Goal: Task Accomplishment & Management: Use online tool/utility

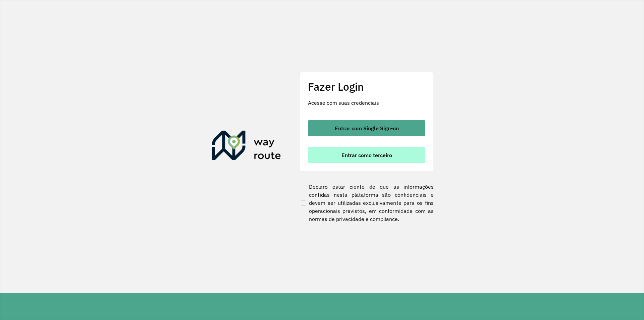
click at [359, 156] on span "Entrar como terceiro" at bounding box center [366, 154] width 51 height 5
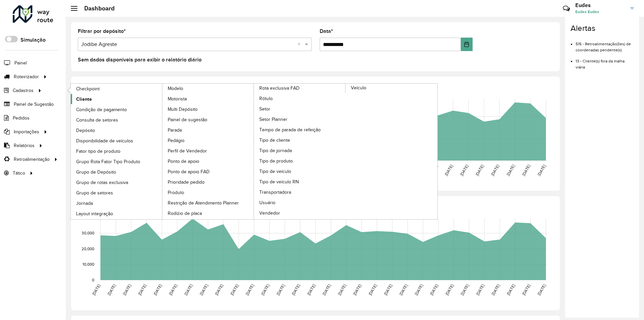
click at [76, 99] on span "Cliente" at bounding box center [84, 99] width 16 height 7
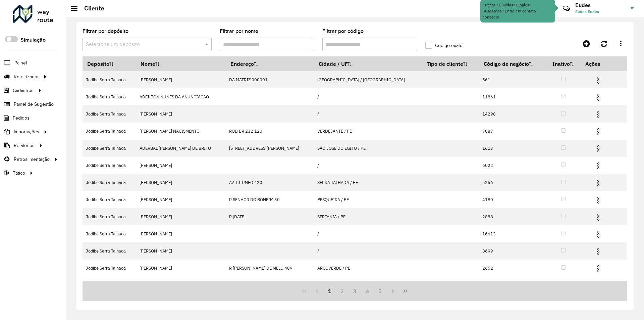
click at [355, 42] on input "Filtrar por código" at bounding box center [369, 44] width 95 height 13
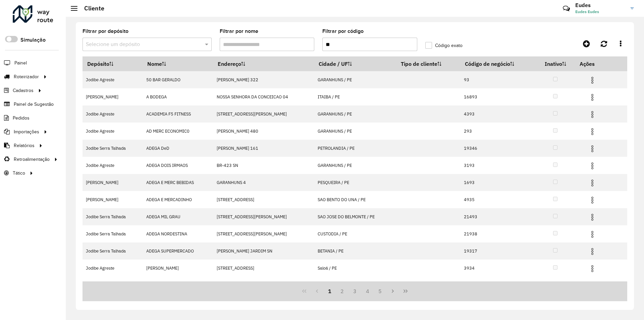
type input "**"
click at [436, 41] on formly-field "Código exato" at bounding box center [455, 43] width 68 height 28
click at [436, 44] on label "Código exato" at bounding box center [443, 45] width 37 height 7
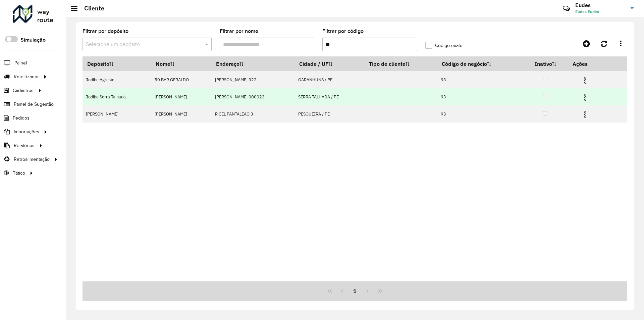
click at [589, 97] on img at bounding box center [585, 97] width 8 height 8
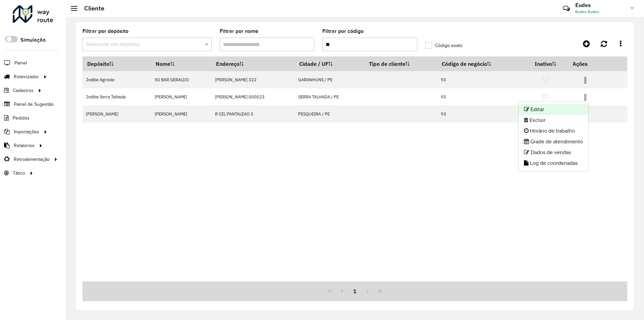
click at [553, 109] on li "Editar" at bounding box center [554, 109] width 70 height 11
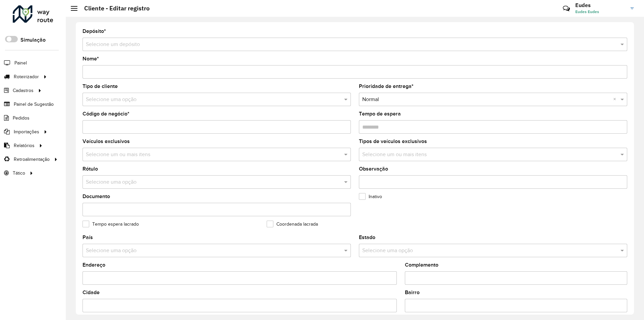
type input "**********"
type input "**"
type input "********"
type input "**********"
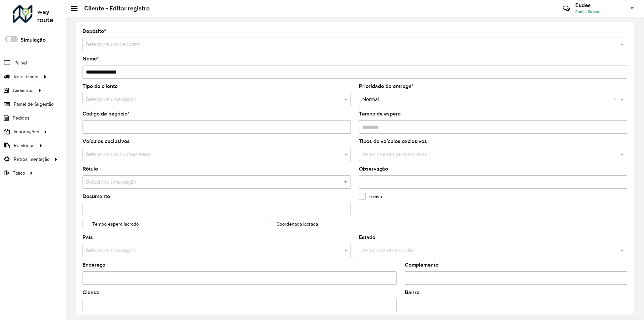
type input "**********"
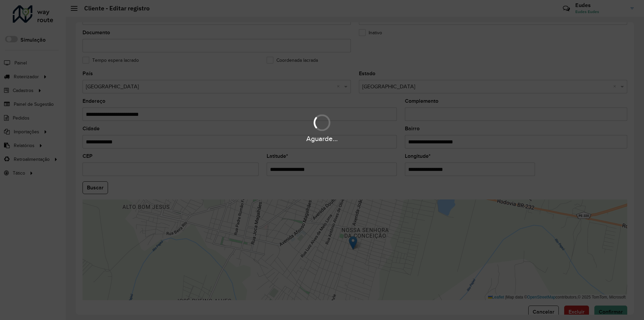
scroll to position [179, 0]
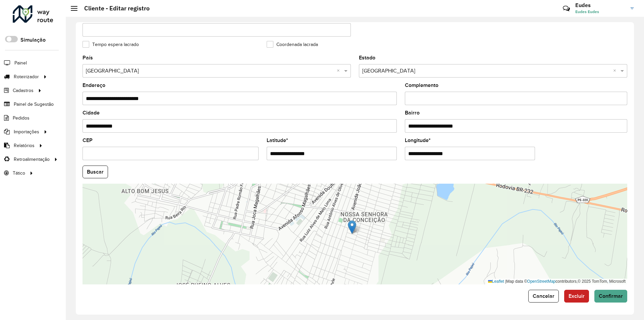
click at [386, 159] on input "**********" at bounding box center [332, 153] width 130 height 13
drag, startPoint x: 332, startPoint y: 150, endPoint x: 159, endPoint y: 149, distance: 173.1
click at [156, 150] on formly-group "**********" at bounding box center [354, 169] width 553 height 229
paste input "text"
type input "*********"
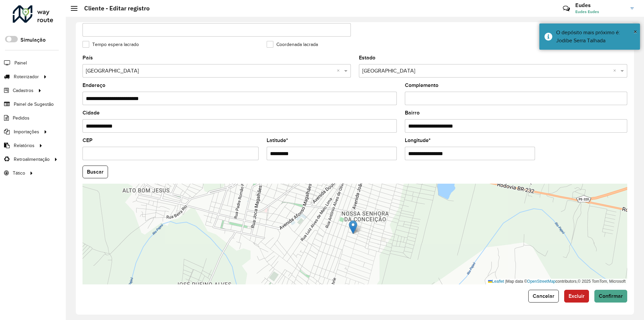
drag, startPoint x: 472, startPoint y: 153, endPoint x: 343, endPoint y: 152, distance: 128.5
click at [345, 153] on formly-group "**********" at bounding box center [354, 169] width 553 height 229
paste input "text"
type input "**********"
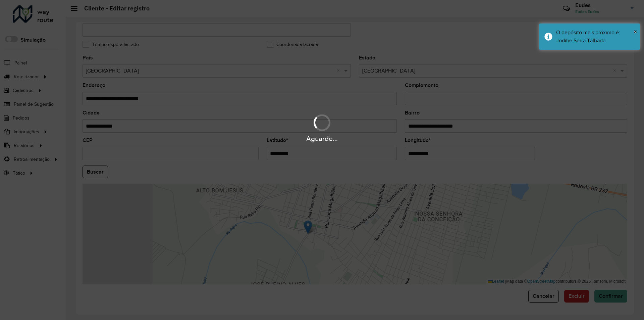
drag, startPoint x: 110, startPoint y: 170, endPoint x: 105, endPoint y: 170, distance: 5.7
click at [105, 170] on hb-app "Aguarde... Pop-up bloqueado! Seu navegador bloqueou automáticamente a abertura …" at bounding box center [322, 160] width 644 height 320
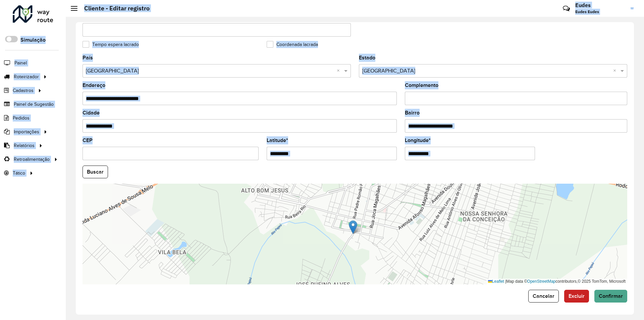
click at [449, 171] on hb-field-button "Buscar" at bounding box center [355, 171] width 545 height 13
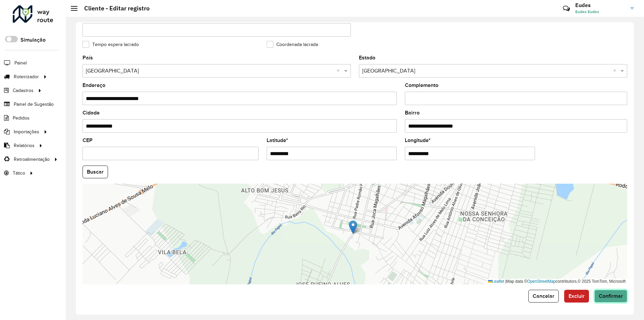
click at [618, 294] on span "Confirmar" at bounding box center [611, 296] width 24 height 6
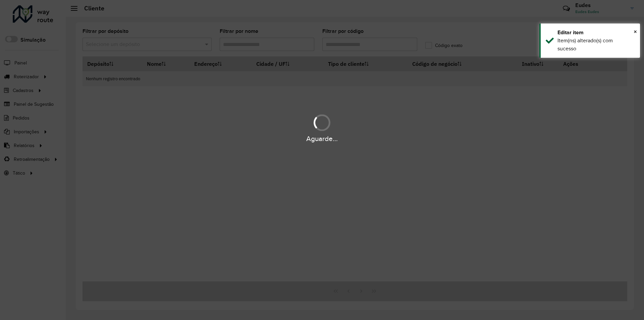
type input "**"
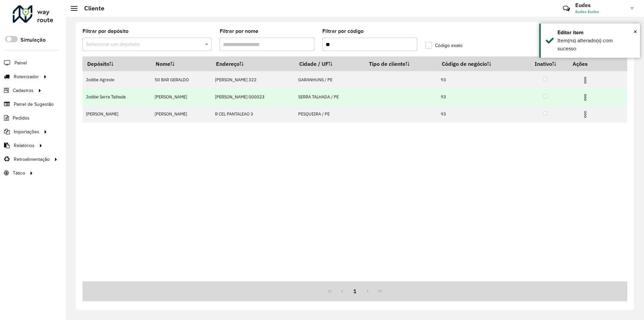
click at [589, 97] on img at bounding box center [585, 97] width 8 height 8
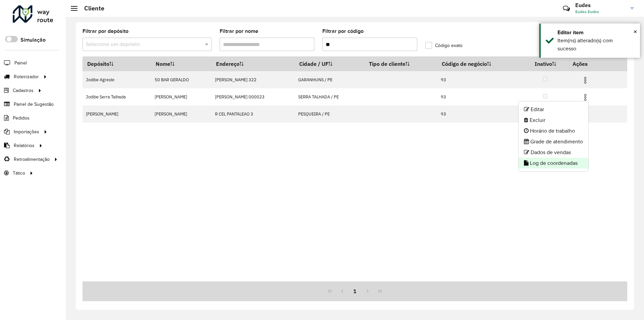
click at [564, 163] on li "Log de coordenadas" at bounding box center [554, 163] width 70 height 11
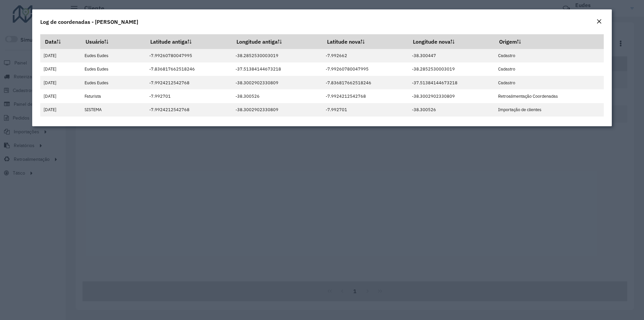
click at [598, 20] on em "Close" at bounding box center [598, 21] width 5 height 5
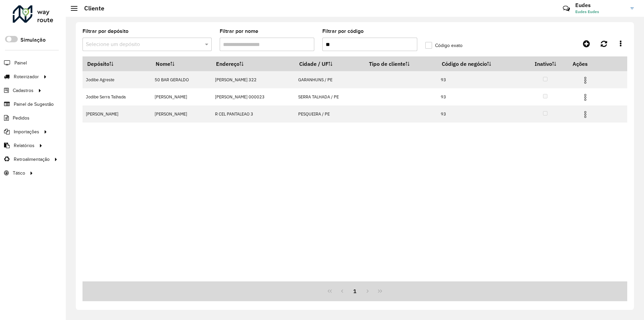
click at [47, 16] on div at bounding box center [33, 13] width 41 height 17
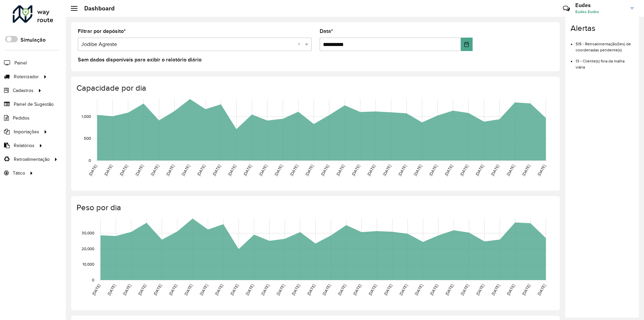
click at [40, 16] on div at bounding box center [33, 13] width 41 height 17
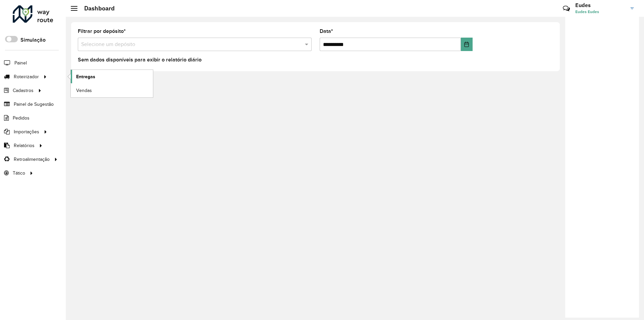
click at [87, 74] on span "Entregas" at bounding box center [85, 76] width 19 height 7
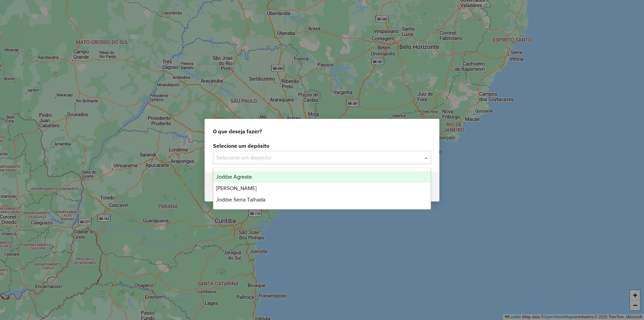
click at [280, 159] on input "text" at bounding box center [315, 158] width 198 height 8
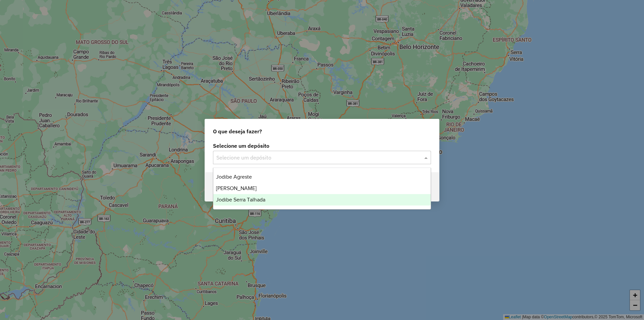
click at [271, 195] on div "Jodibe Serra Talhada" at bounding box center [321, 199] width 217 height 11
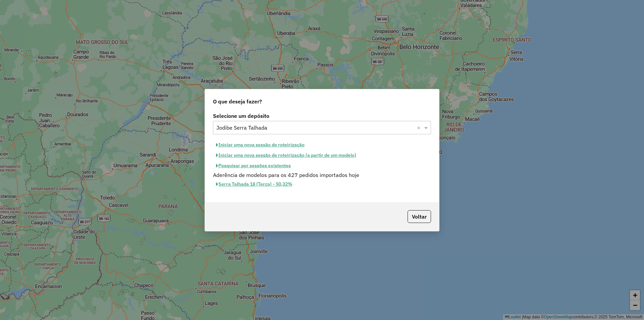
click at [288, 145] on button "Iniciar uma nova sessão de roteirização" at bounding box center [260, 145] width 95 height 10
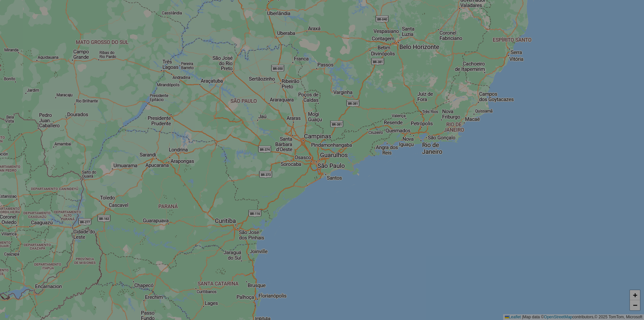
select select "*"
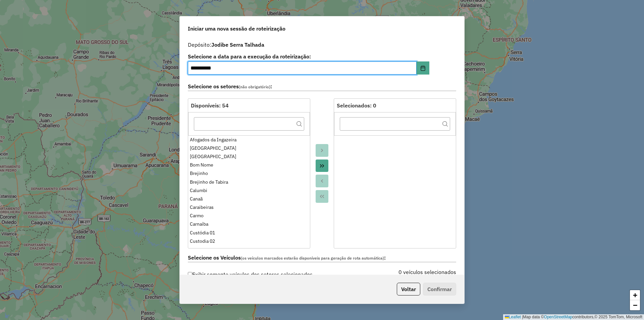
click at [320, 166] on icon "Move All to Target" at bounding box center [322, 165] width 4 height 3
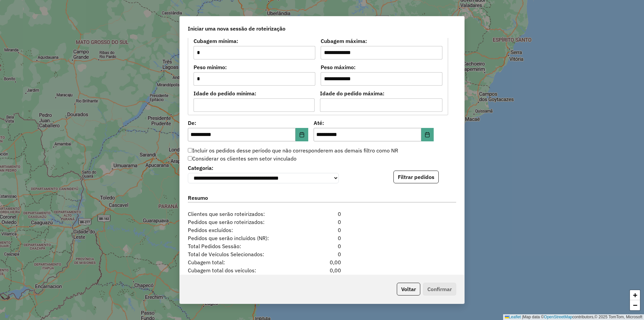
scroll to position [570, 0]
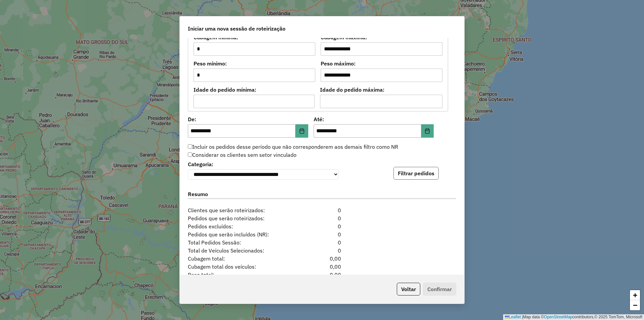
click at [410, 178] on button "Filtrar pedidos" at bounding box center [415, 173] width 45 height 13
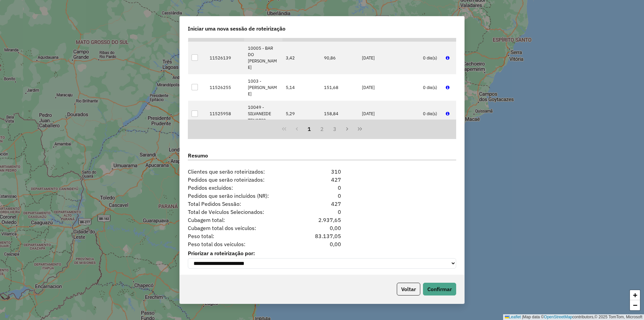
scroll to position [752, 0]
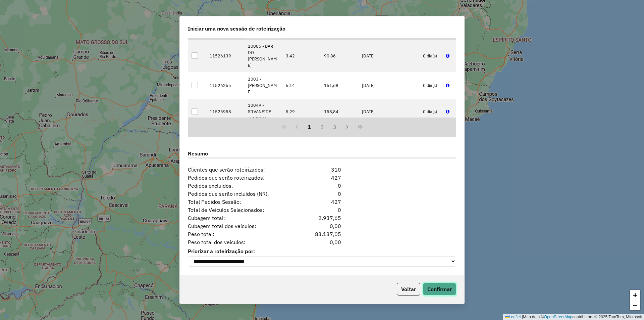
click at [450, 289] on button "Confirmar" at bounding box center [439, 288] width 33 height 13
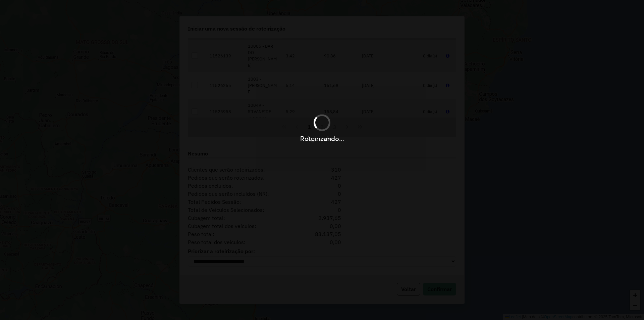
click at [294, 187] on div "Roteirizando..." at bounding box center [322, 160] width 644 height 320
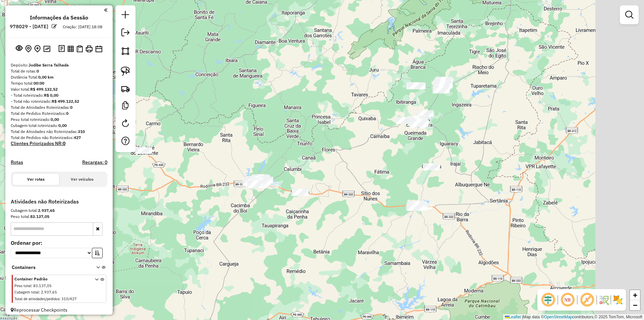
drag, startPoint x: 481, startPoint y: 125, endPoint x: 399, endPoint y: 152, distance: 85.5
click at [400, 151] on div "Janela de atendimento Grade de atendimento Capacidade Transportadoras Veículos …" at bounding box center [322, 160] width 644 height 320
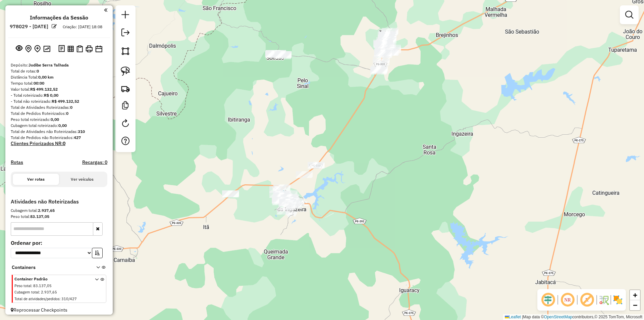
drag, startPoint x: 407, startPoint y: 95, endPoint x: 405, endPoint y: 142, distance: 47.0
click at [405, 142] on div "Janela de atendimento Grade de atendimento Capacidade Transportadoras Veículos …" at bounding box center [322, 160] width 644 height 320
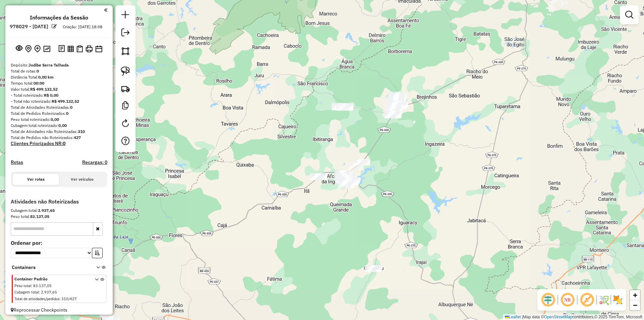
drag, startPoint x: 410, startPoint y: 185, endPoint x: 420, endPoint y: 110, distance: 75.4
click at [419, 114] on div "Janela de atendimento Grade de atendimento Capacidade Transportadoras Veículos …" at bounding box center [322, 160] width 644 height 320
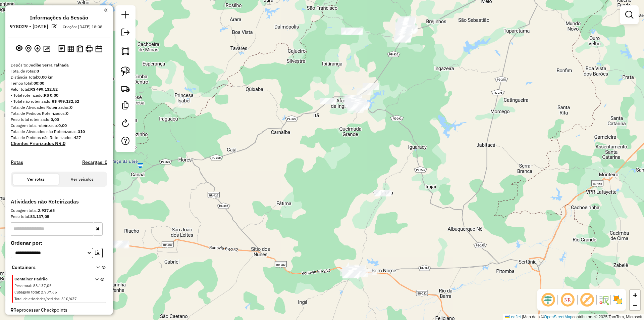
drag, startPoint x: 413, startPoint y: 167, endPoint x: 417, endPoint y: 138, distance: 28.7
click at [417, 138] on div "Janela de atendimento Grade de atendimento Capacidade Transportadoras Veículos …" at bounding box center [322, 160] width 644 height 320
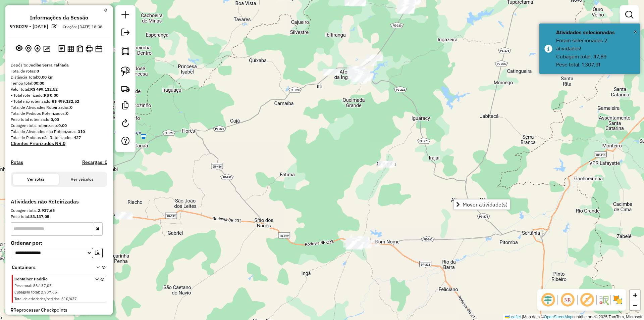
click at [334, 115] on div "Janela de atendimento Grade de atendimento Capacidade Transportadoras Veículos …" at bounding box center [322, 160] width 644 height 320
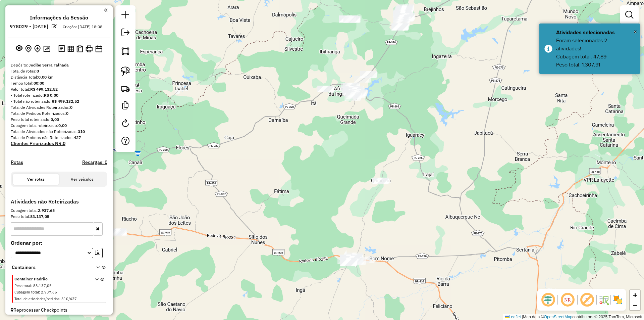
drag, startPoint x: 379, startPoint y: 90, endPoint x: 364, endPoint y: 143, distance: 54.9
click at [364, 144] on div "Janela de atendimento Grade de atendimento Capacidade Transportadoras Veículos …" at bounding box center [322, 160] width 644 height 320
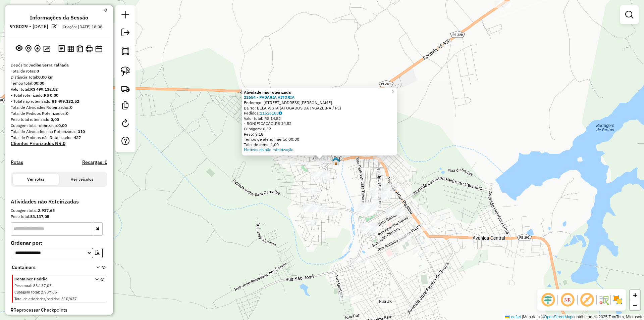
click at [394, 89] on span "×" at bounding box center [392, 92] width 3 height 6
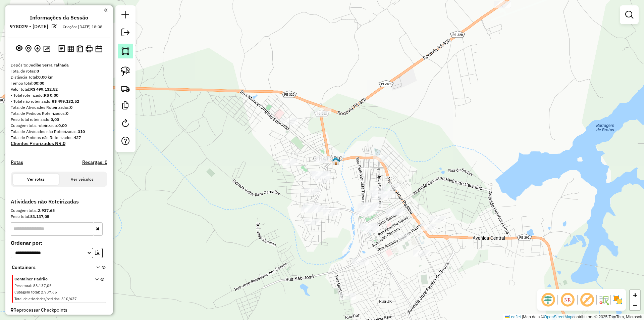
click at [127, 54] on img at bounding box center [125, 50] width 9 height 9
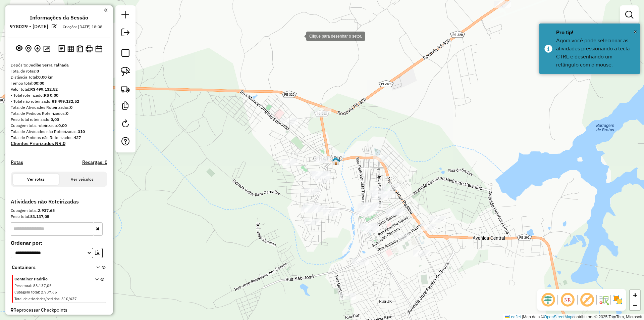
click at [300, 36] on div at bounding box center [299, 35] width 13 height 13
click at [309, 137] on div at bounding box center [308, 136] width 13 height 13
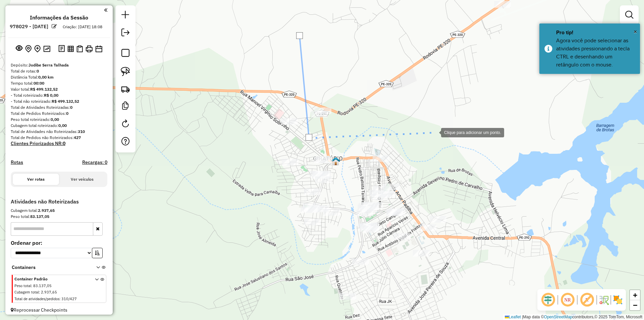
click at [434, 132] on div at bounding box center [434, 131] width 13 height 13
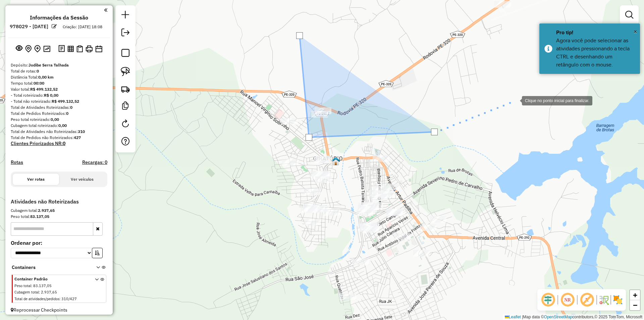
drag, startPoint x: 516, startPoint y: 99, endPoint x: 384, endPoint y: 181, distance: 154.9
click at [508, 107] on div at bounding box center [514, 99] width 13 height 13
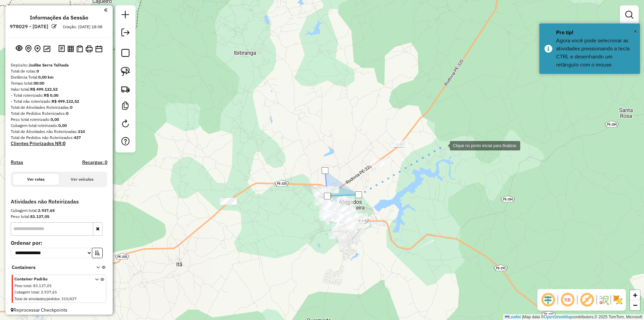
click at [443, 145] on div at bounding box center [442, 144] width 13 height 13
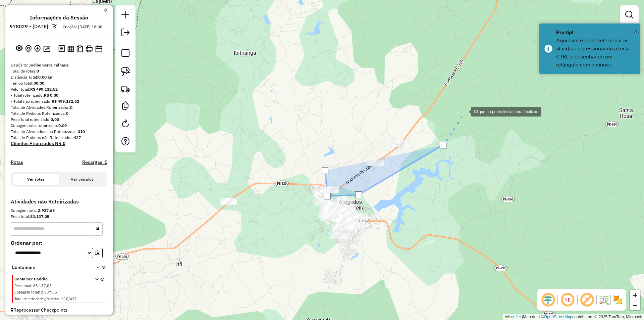
click at [457, 118] on div at bounding box center [463, 110] width 13 height 13
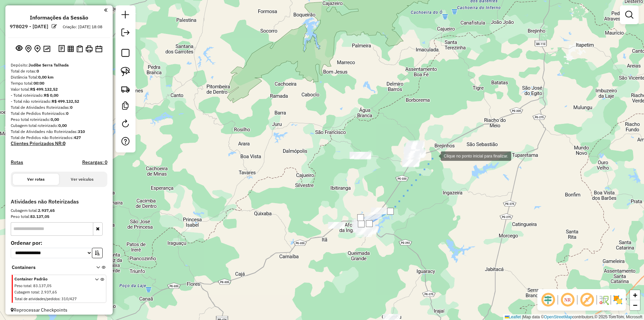
click at [434, 155] on div at bounding box center [433, 155] width 13 height 13
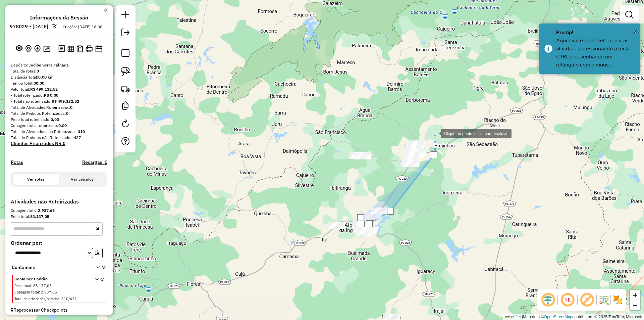
click at [428, 126] on div at bounding box center [434, 132] width 13 height 13
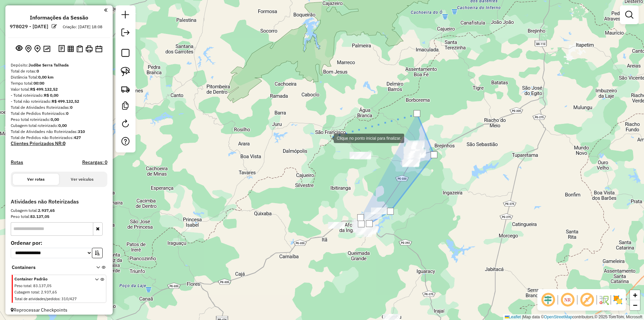
click at [327, 138] on div at bounding box center [326, 137] width 13 height 13
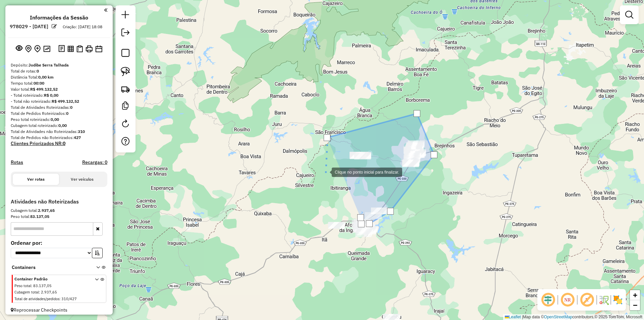
drag, startPoint x: 325, startPoint y: 171, endPoint x: 353, endPoint y: 198, distance: 38.7
click at [325, 171] on div at bounding box center [324, 171] width 13 height 13
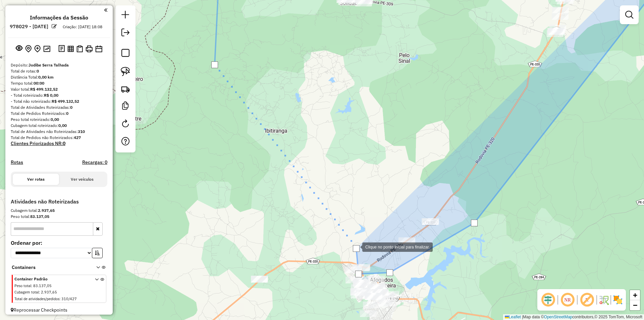
click at [356, 246] on div at bounding box center [356, 248] width 7 height 7
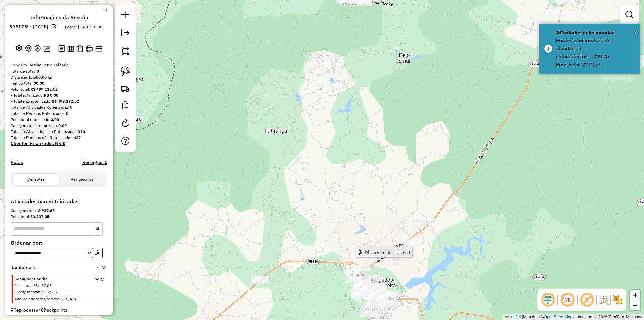
click at [388, 254] on span "Mover atividade(s)" at bounding box center [387, 251] width 45 height 5
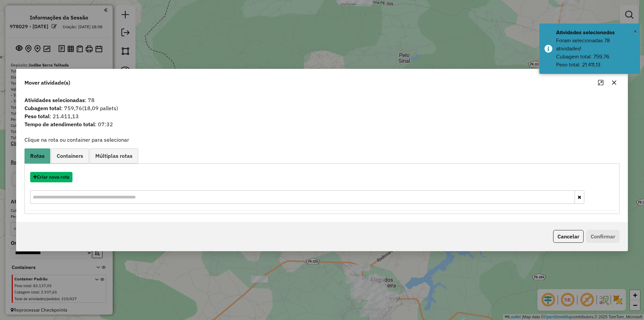
click at [65, 178] on button "Criar nova rota" at bounding box center [51, 177] width 42 height 10
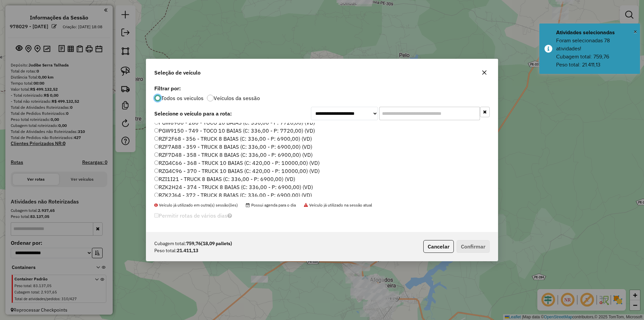
scroll to position [160, 0]
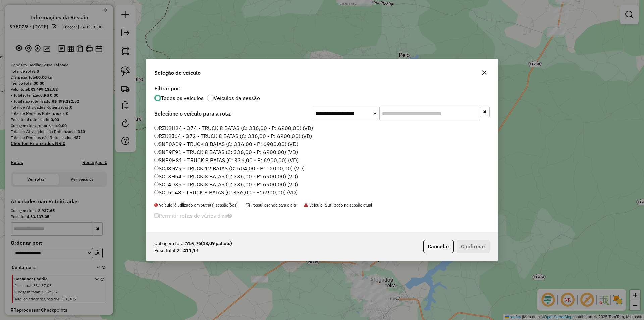
drag, startPoint x: 186, startPoint y: 131, endPoint x: 240, endPoint y: 163, distance: 62.7
click at [186, 130] on label "RZK2H24 - 374 - TRUCK 8 BAIAS (C: 336,00 - P: 6900,00) (VD)" at bounding box center [233, 128] width 159 height 8
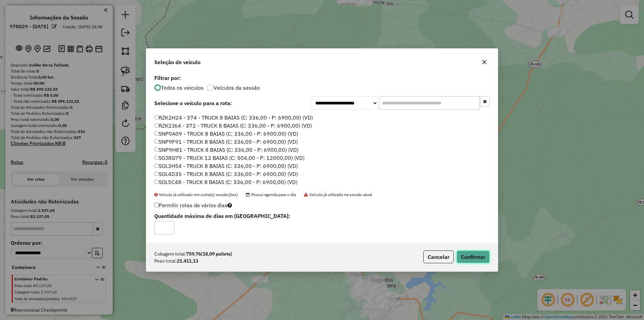
click at [480, 255] on button "Confirmar" at bounding box center [472, 256] width 33 height 13
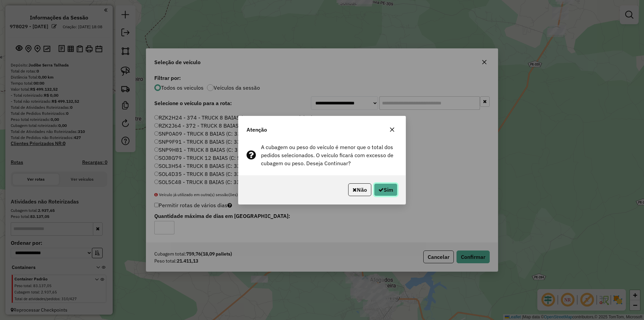
click at [386, 187] on button "Sim" at bounding box center [385, 189] width 23 height 13
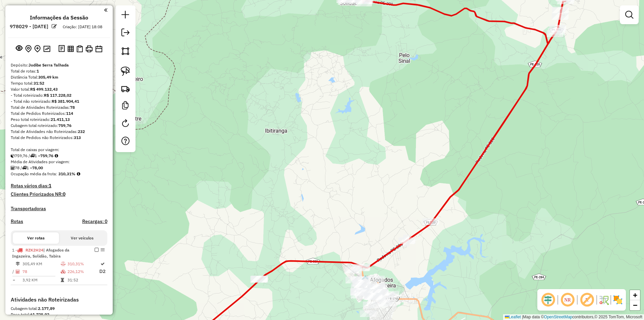
drag, startPoint x: 554, startPoint y: 117, endPoint x: 463, endPoint y: 197, distance: 120.9
click at [466, 195] on div "Janela de atendimento Grade de atendimento Capacidade Transportadoras Veículos …" at bounding box center [322, 160] width 644 height 320
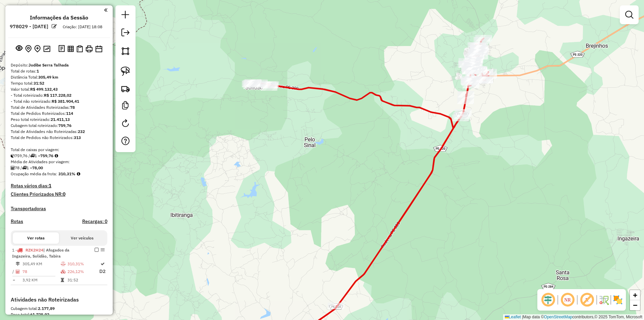
drag, startPoint x: 497, startPoint y: 133, endPoint x: 447, endPoint y: 200, distance: 83.8
click at [447, 199] on div "Janela de atendimento Grade de atendimento Capacidade Transportadoras Veículos …" at bounding box center [322, 160] width 644 height 320
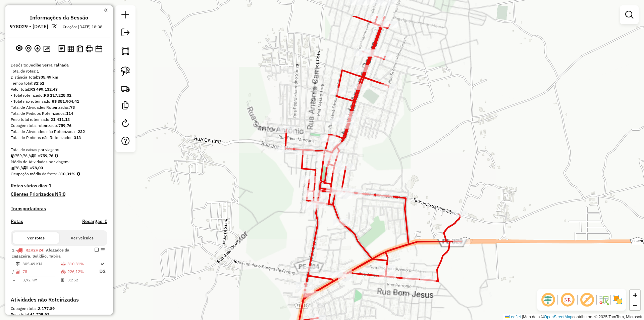
drag, startPoint x: 387, startPoint y: 126, endPoint x: 387, endPoint y: 133, distance: 7.7
click at [387, 132] on div "Janela de atendimento Grade de atendimento Capacidade Transportadoras Veículos …" at bounding box center [322, 160] width 644 height 320
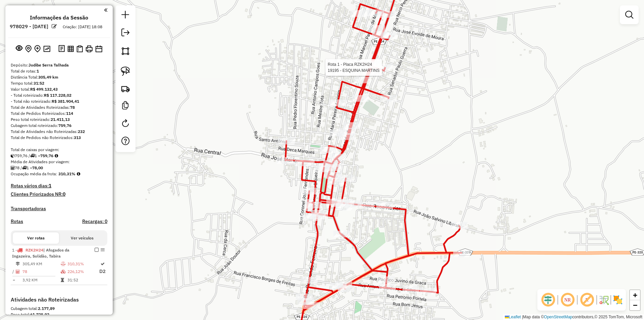
select select "**********"
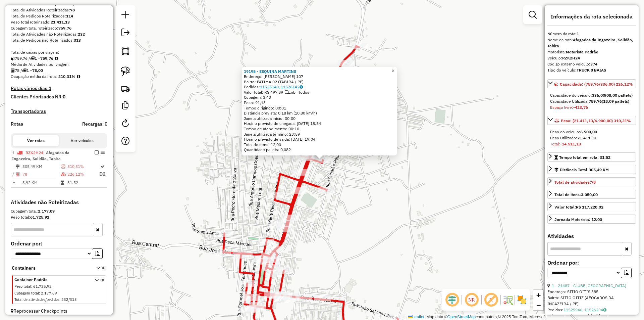
scroll to position [109, 0]
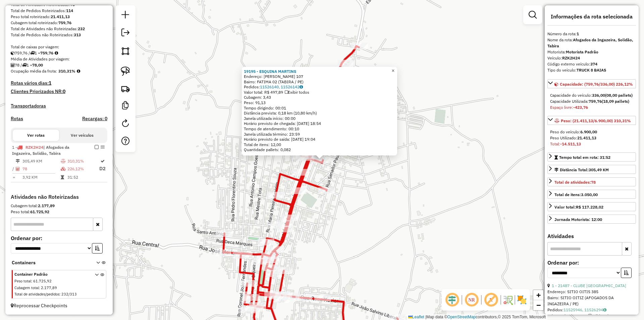
click at [394, 68] on span "×" at bounding box center [392, 71] width 3 height 6
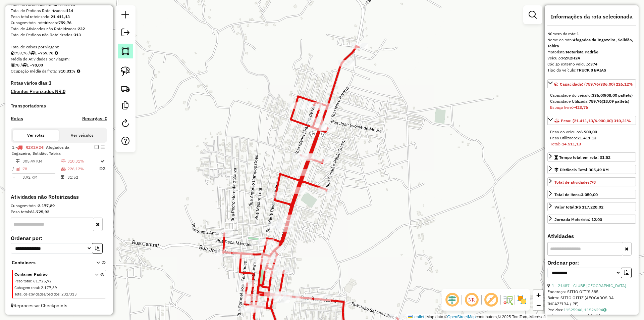
click at [126, 53] on img at bounding box center [125, 50] width 9 height 9
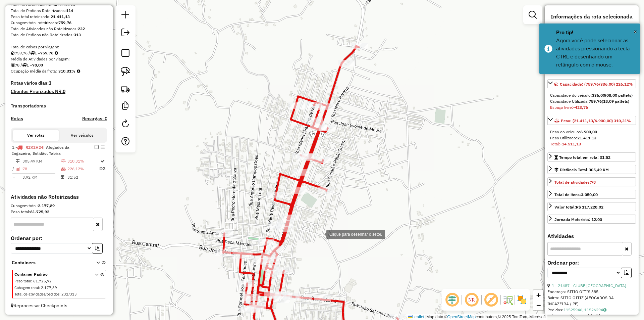
click at [320, 233] on div at bounding box center [319, 233] width 13 height 13
click at [337, 207] on div at bounding box center [330, 213] width 13 height 13
click at [384, 113] on div at bounding box center [383, 112] width 13 height 13
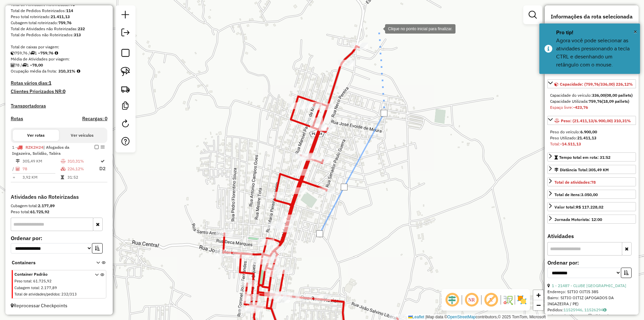
click at [378, 26] on div at bounding box center [378, 27] width 13 height 13
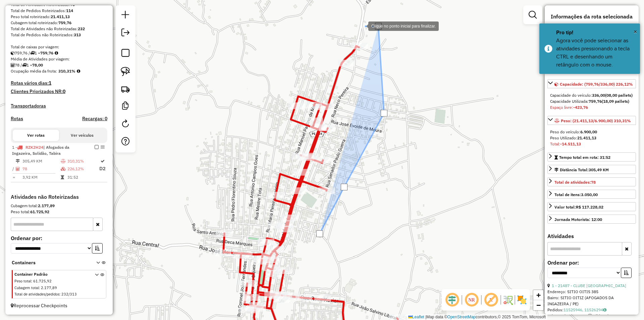
click at [355, 25] on div at bounding box center [361, 25] width 13 height 13
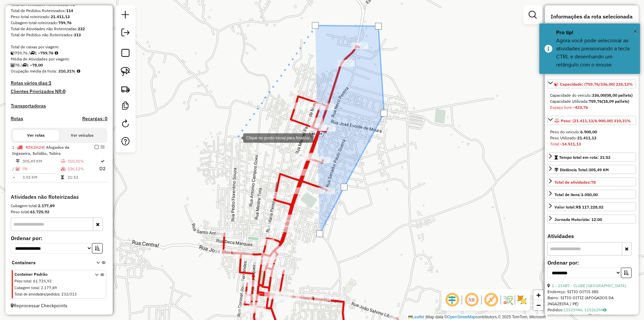
click at [236, 137] on div at bounding box center [236, 136] width 13 height 13
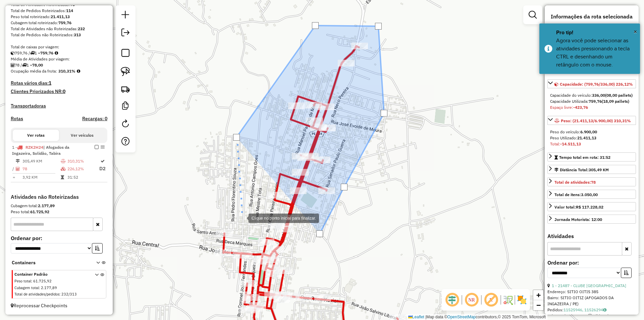
click at [242, 217] on div at bounding box center [241, 217] width 13 height 13
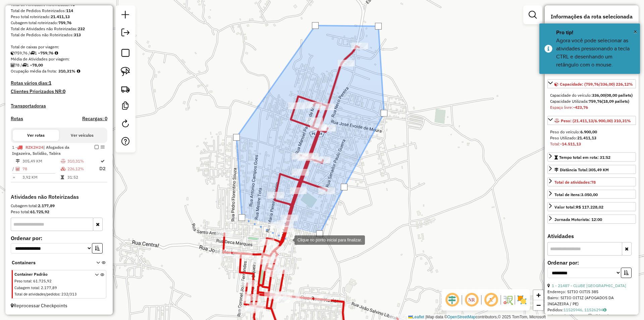
click at [288, 239] on div at bounding box center [287, 238] width 13 height 13
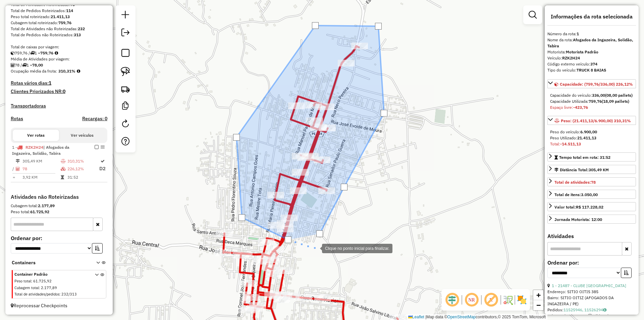
drag, startPoint x: 315, startPoint y: 248, endPoint x: 322, endPoint y: 239, distance: 11.2
click at [317, 247] on div at bounding box center [315, 247] width 13 height 13
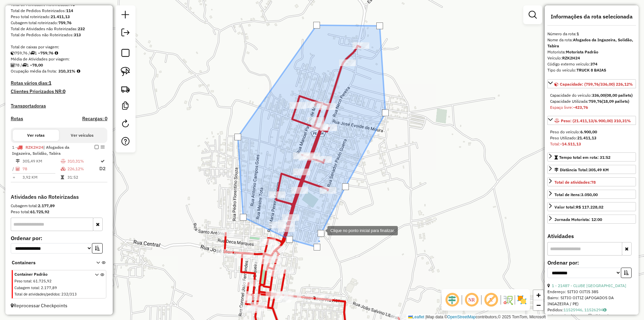
click at [321, 230] on div at bounding box center [321, 233] width 7 height 7
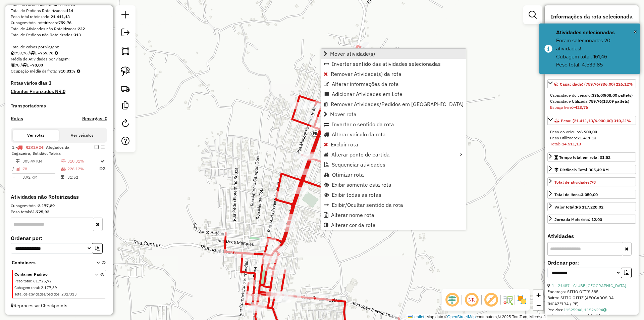
click at [390, 53] on link "Mover atividade(s)" at bounding box center [393, 54] width 145 height 10
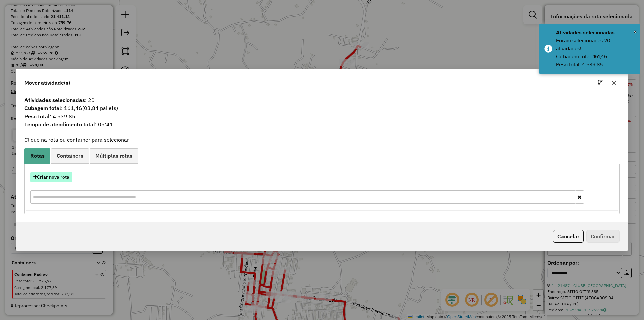
click at [59, 176] on button "Criar nova rota" at bounding box center [51, 177] width 42 height 10
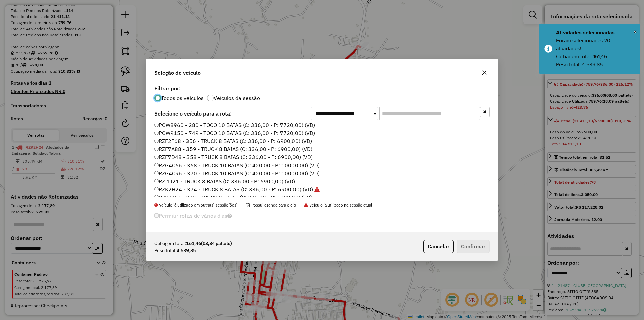
scroll to position [101, 0]
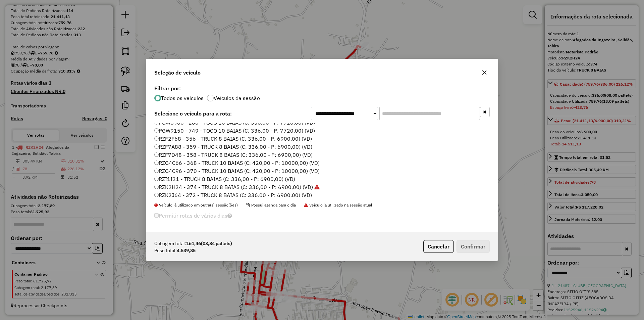
click at [203, 195] on label "RZK2J64 - 372 - TRUCK 8 BAIAS (C: 336,00 - P: 6900,00) (VD)" at bounding box center [233, 195] width 158 height 8
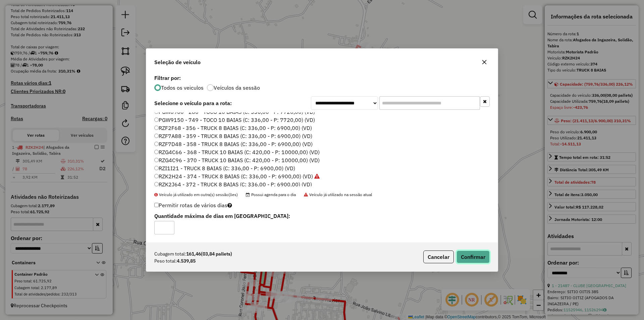
drag, startPoint x: 473, startPoint y: 256, endPoint x: 460, endPoint y: 250, distance: 14.2
click at [473, 256] on button "Confirmar" at bounding box center [472, 256] width 33 height 13
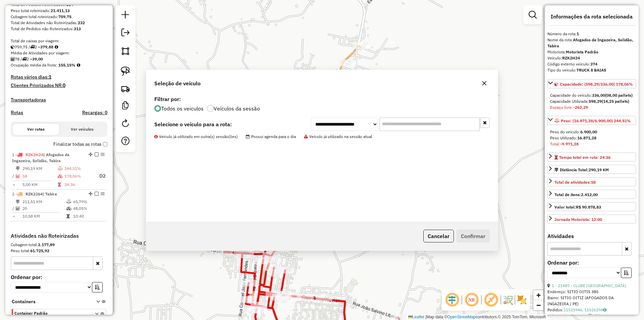
scroll to position [154, 0]
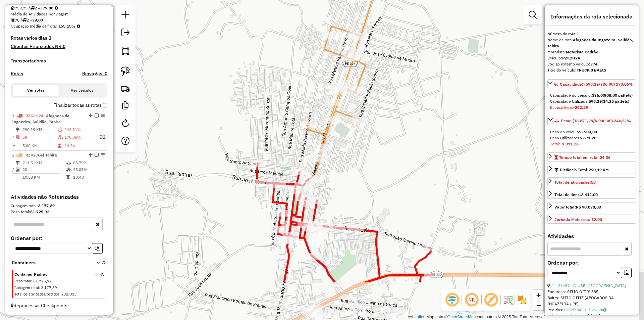
drag, startPoint x: 336, startPoint y: 232, endPoint x: 376, endPoint y: 137, distance: 103.3
click at [376, 138] on div "Janela de atendimento Grade de atendimento Capacidade Transportadoras Veículos …" at bounding box center [322, 160] width 644 height 320
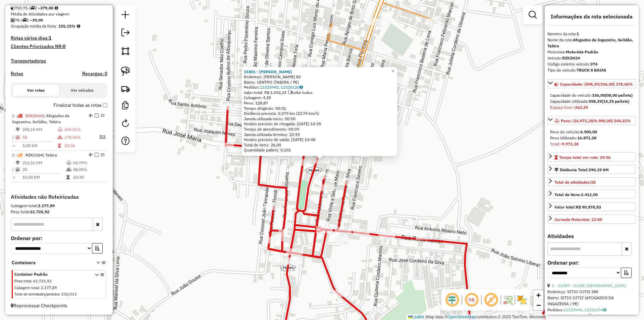
click at [339, 168] on div "21801 - DIOGO ALEXANDRE Endereço: VALDEMIR LEITE SOARES 83 Bairro: CENTRO (TABI…" at bounding box center [322, 160] width 644 height 320
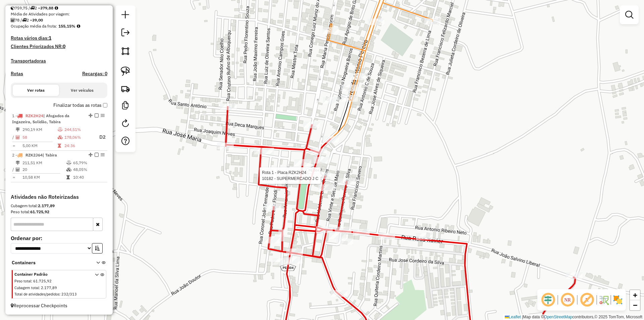
select select "**********"
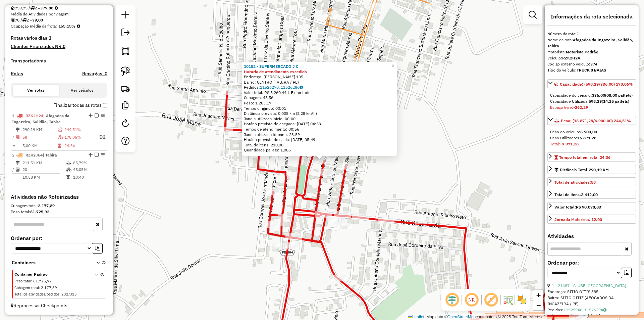
click at [364, 171] on div "10182 - SUPERMERCADO J C Horário de atendimento excedido Endereço: RAUL PEREIRA…" at bounding box center [322, 160] width 644 height 320
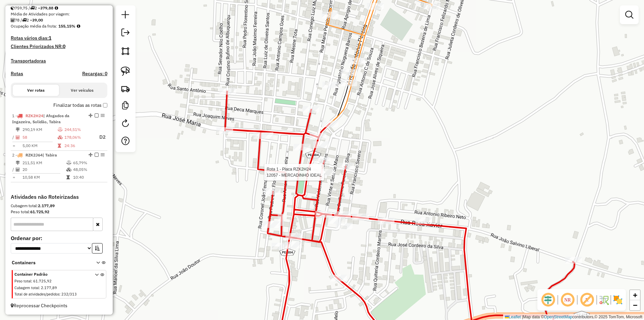
select select "**********"
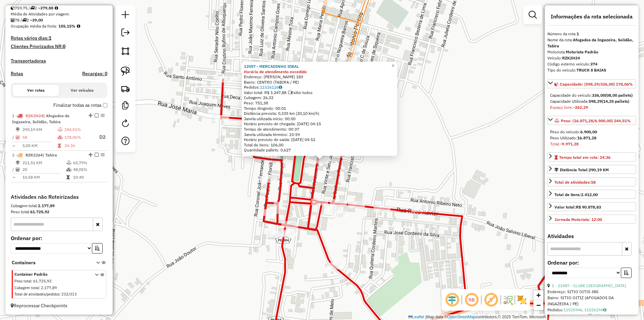
click at [361, 168] on div "12057 - MERCADINHO IDEAL Horário de atendimento excedido Endereço: VALDEMIR LEI…" at bounding box center [322, 160] width 644 height 320
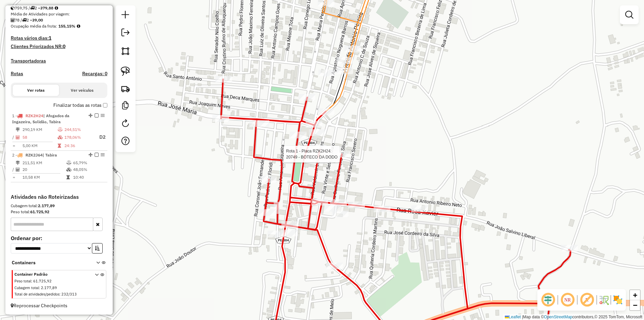
select select "**********"
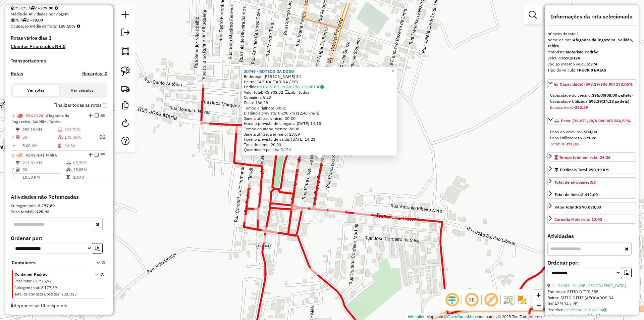
click at [354, 167] on div "20749 - BOTECO DA DODO Endereço: GUILHERMINA DA SILVA 34 Bairro: TABIRA (TABIRA…" at bounding box center [322, 160] width 644 height 320
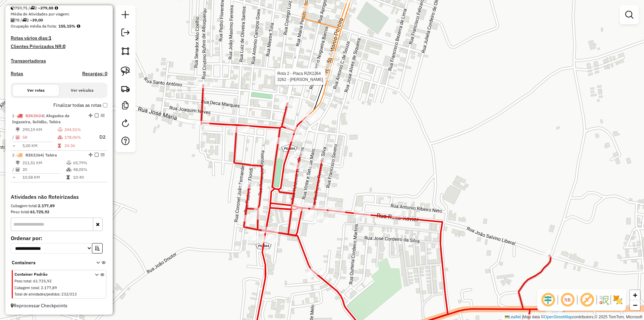
select select "**********"
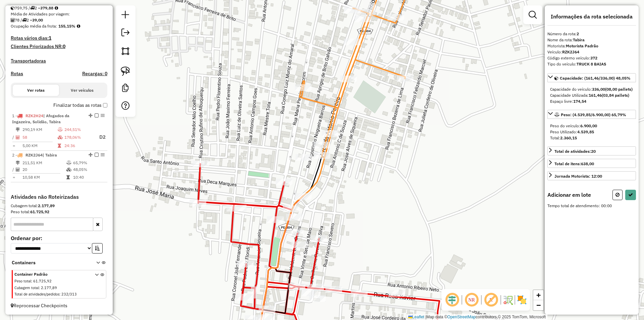
drag, startPoint x: 351, startPoint y: 235, endPoint x: 350, endPoint y: 194, distance: 41.6
click at [350, 194] on div "Janela de atendimento Grade de atendimento Capacidade Transportadoras Veículos …" at bounding box center [322, 160] width 644 height 320
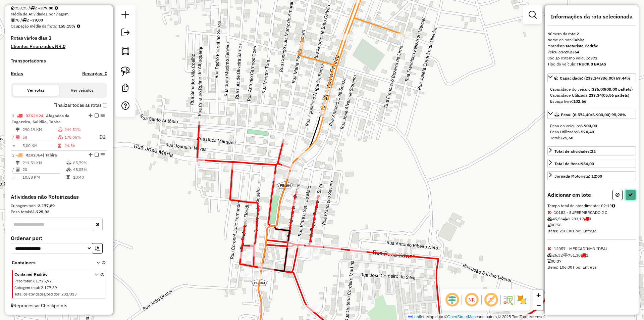
click at [630, 197] on icon at bounding box center [630, 194] width 5 height 5
select select "**********"
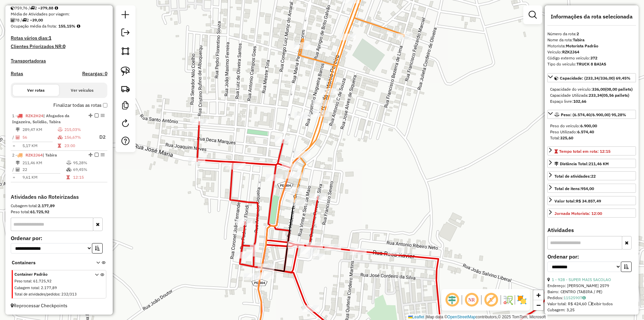
click at [393, 170] on div "Janela de atendimento Grade de atendimento Capacidade Transportadoras Veículos …" at bounding box center [322, 160] width 644 height 320
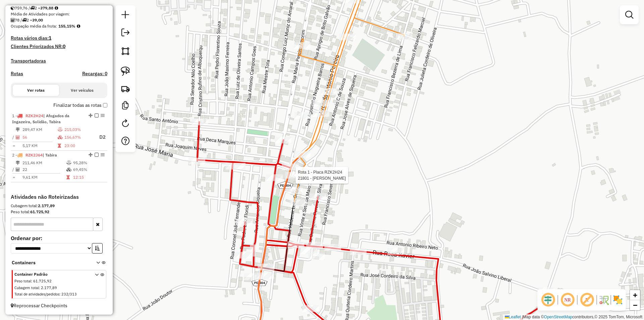
select select "**********"
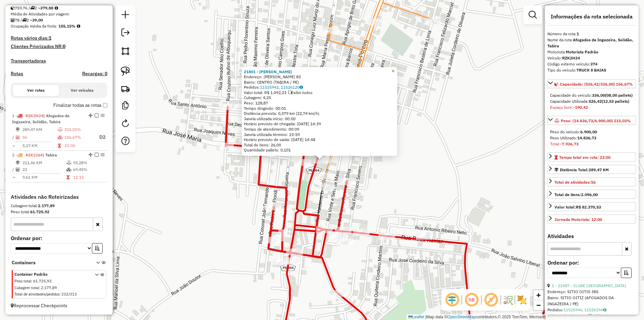
click at [394, 69] on span "×" at bounding box center [392, 71] width 3 height 6
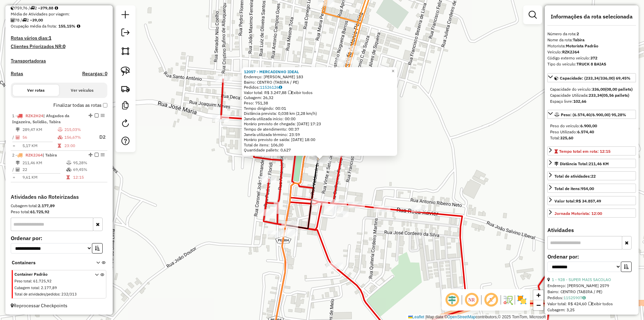
click at [360, 169] on div "12057 - MERCADINHO IDEAL Endereço: VALDEMIR LEITE SOARES 183 Bairro: CENTRO (TA…" at bounding box center [322, 160] width 644 height 320
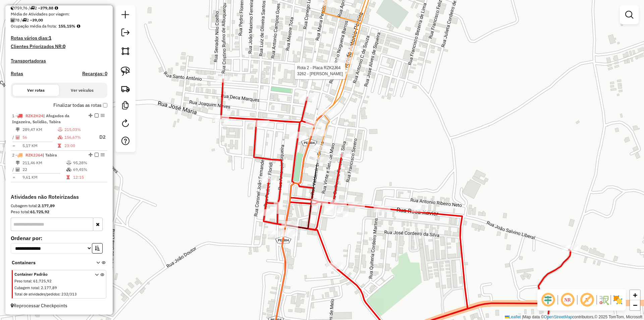
click at [349, 74] on div at bounding box center [344, 70] width 17 height 7
select select "**********"
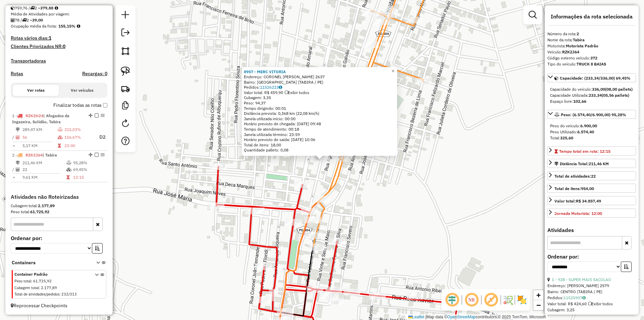
click at [347, 190] on div "8957 - MERC VITORIA Endereço: CORONEL ZUZA BARROS 2637 Bairro: JARDIM MORUMBI (…" at bounding box center [322, 160] width 644 height 320
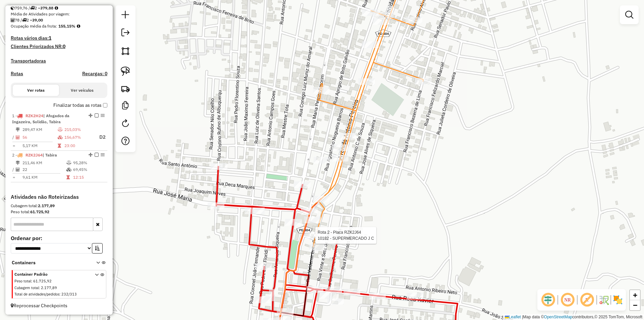
select select "**********"
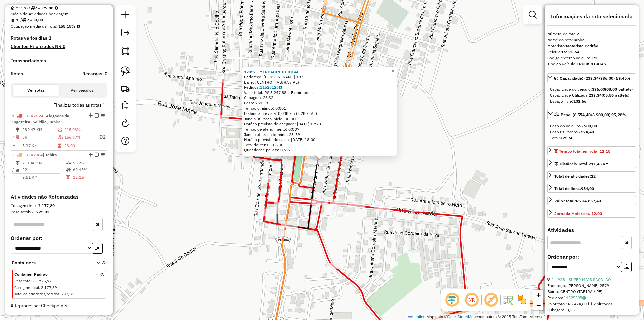
click at [360, 177] on div "12057 - MERCADINHO IDEAL Endereço: VALDEMIR LEITE SOARES 183 Bairro: CENTRO (TA…" at bounding box center [322, 160] width 644 height 320
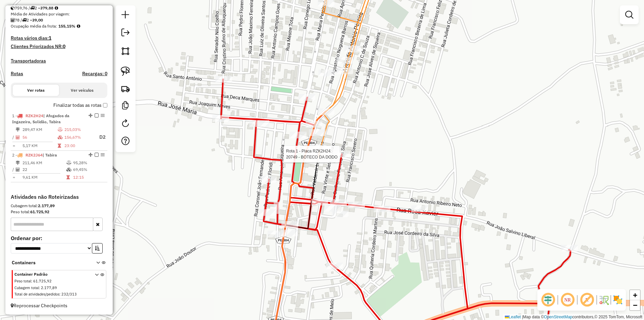
select select "**********"
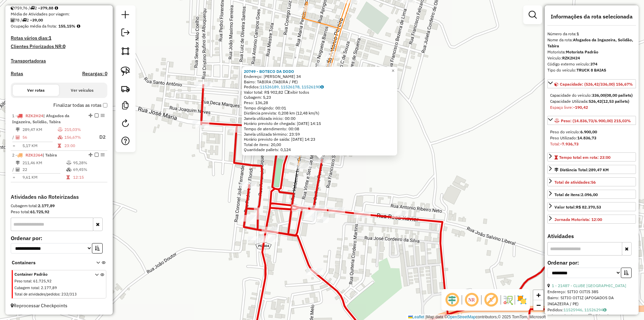
click at [355, 180] on div "20749 - BOTECO DA DODO Endereço: GUILHERMINA DA SILVA 34 Bairro: TABIRA (TABIRA…" at bounding box center [322, 160] width 644 height 320
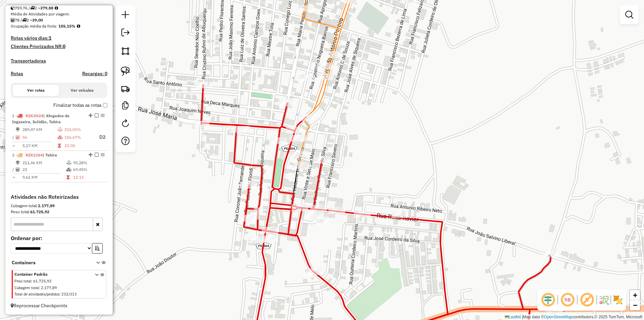
select select "**********"
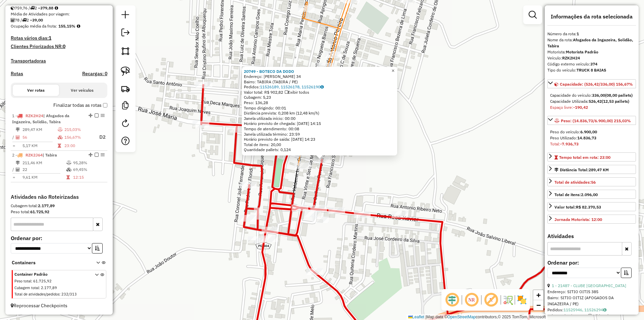
click at [394, 68] on span "×" at bounding box center [392, 71] width 3 height 6
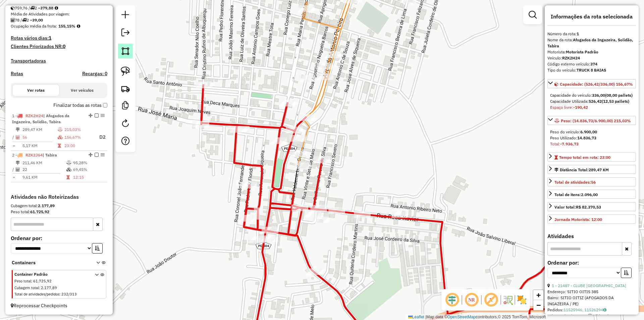
click at [130, 53] on link at bounding box center [125, 51] width 15 height 15
click at [360, 163] on div at bounding box center [359, 163] width 13 height 13
click at [281, 204] on div at bounding box center [280, 203] width 13 height 13
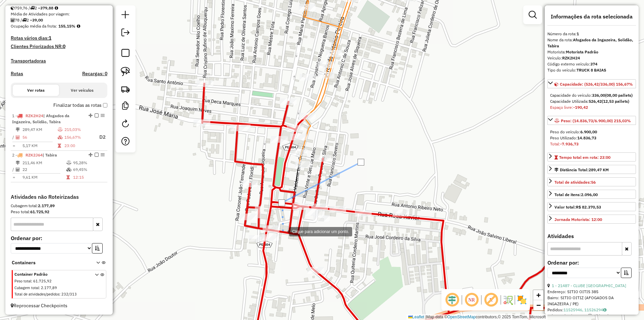
drag, startPoint x: 281, startPoint y: 232, endPoint x: 320, endPoint y: 115, distance: 122.9
click at [289, 224] on div at bounding box center [282, 230] width 13 height 13
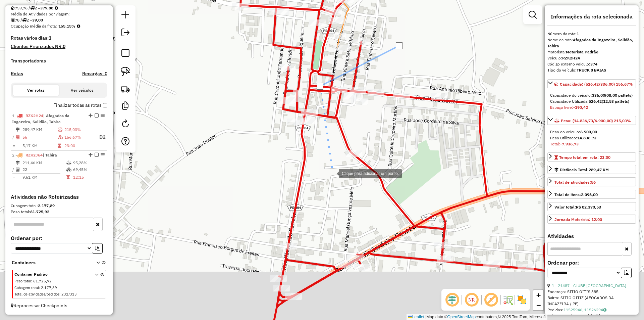
click at [332, 173] on div at bounding box center [331, 172] width 13 height 13
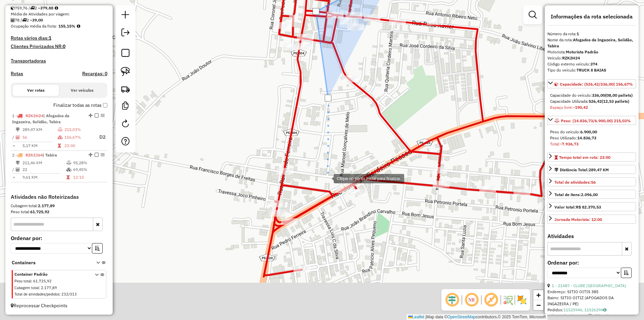
drag, startPoint x: 331, startPoint y: 264, endPoint x: 327, endPoint y: 178, distance: 86.0
click at [327, 179] on div at bounding box center [326, 177] width 13 height 13
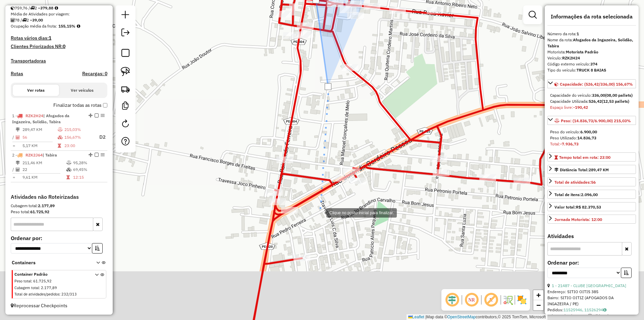
click at [318, 215] on div at bounding box center [319, 211] width 13 height 13
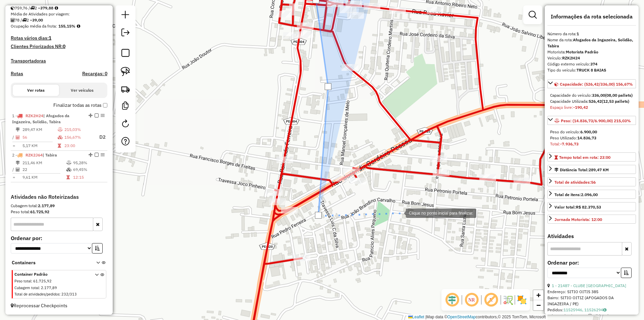
drag, startPoint x: 399, startPoint y: 212, endPoint x: 403, endPoint y: 212, distance: 4.4
click at [399, 212] on div at bounding box center [398, 212] width 13 height 13
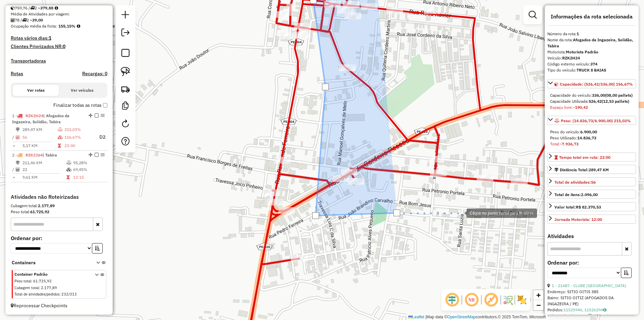
drag, startPoint x: 465, startPoint y: 212, endPoint x: 357, endPoint y: 212, distance: 108.3
click at [453, 217] on div at bounding box center [459, 212] width 13 height 13
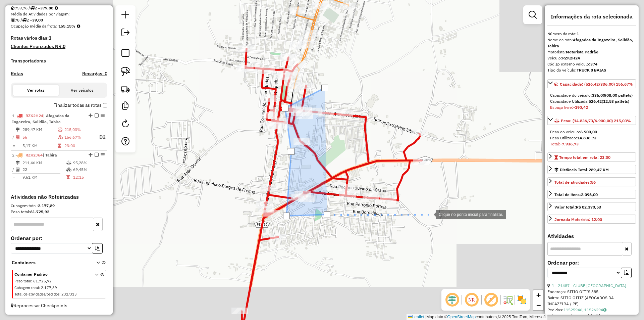
drag, startPoint x: 379, startPoint y: 215, endPoint x: 429, endPoint y: 214, distance: 50.0
click at [429, 214] on div at bounding box center [428, 213] width 13 height 13
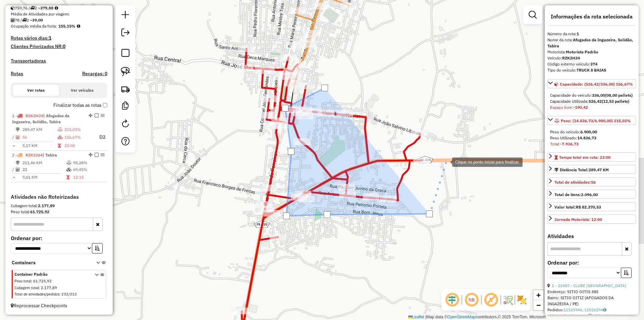
drag, startPoint x: 445, startPoint y: 161, endPoint x: 446, endPoint y: 115, distance: 46.6
click at [446, 161] on div at bounding box center [445, 161] width 13 height 13
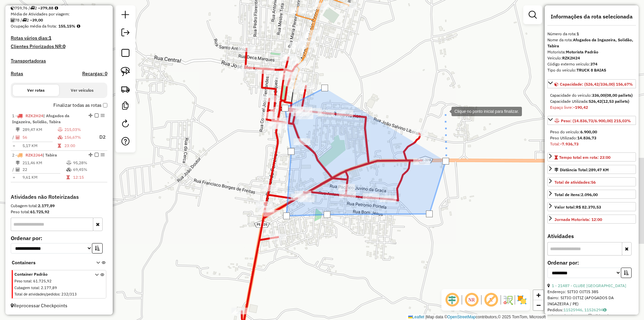
click at [445, 111] on div at bounding box center [444, 110] width 13 height 13
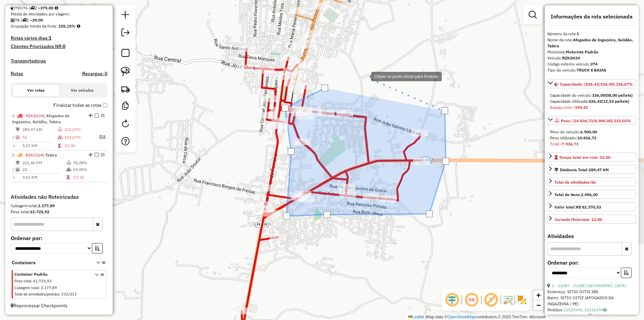
click at [365, 76] on div at bounding box center [364, 75] width 13 height 13
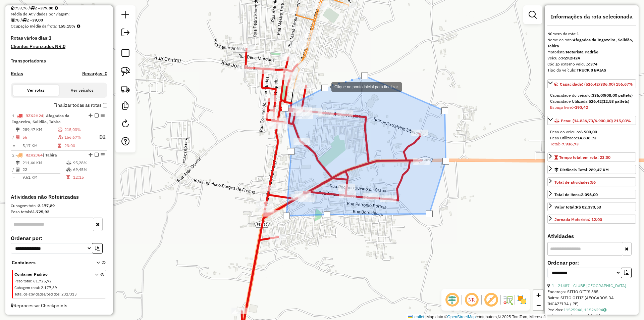
click at [325, 86] on div at bounding box center [324, 88] width 7 height 7
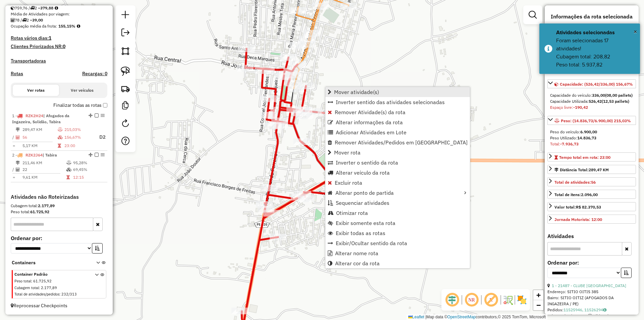
click at [369, 91] on span "Mover atividade(s)" at bounding box center [356, 91] width 45 height 5
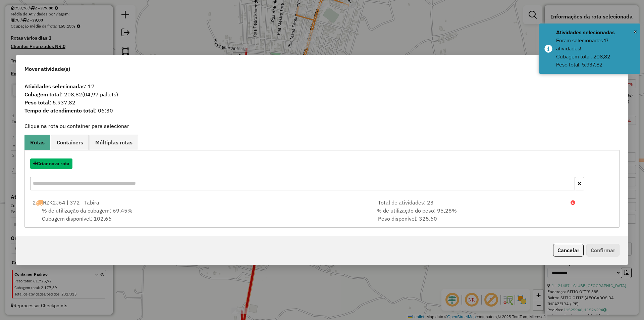
click at [63, 164] on button "Criar nova rota" at bounding box center [51, 163] width 42 height 10
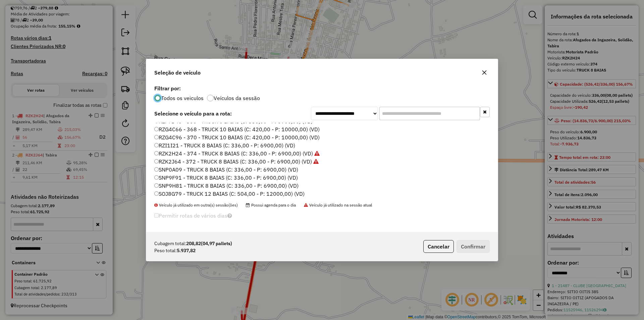
scroll to position [101, 0]
click at [185, 140] on label "RZF2F68 - 356 - TRUCK 8 BAIAS (C: 336,00 - P: 6900,00) (VD)" at bounding box center [233, 138] width 158 height 8
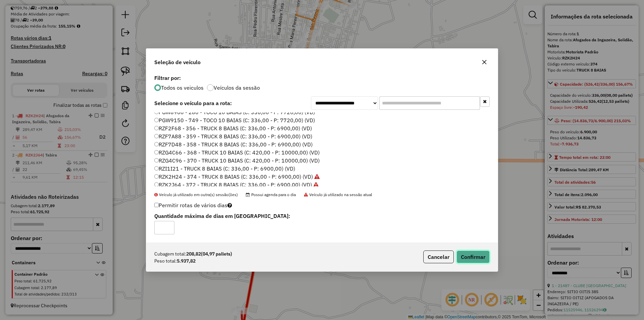
click at [463, 253] on button "Confirmar" at bounding box center [472, 256] width 33 height 13
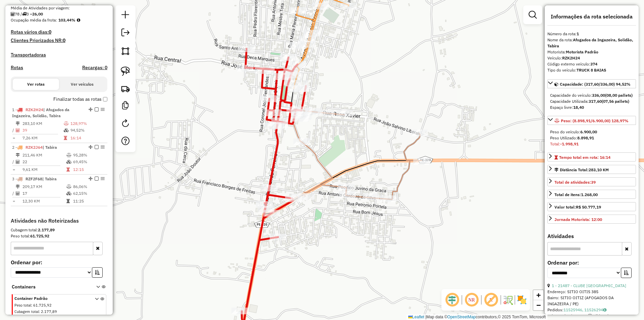
scroll to position [183, 0]
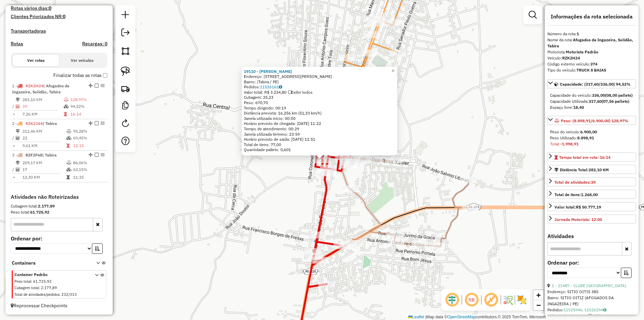
click at [278, 182] on div "19110 - MERCADO RODRIGUES Endereço: Rua Desembargador João Paes, 309 Bairro: (T…" at bounding box center [322, 160] width 644 height 320
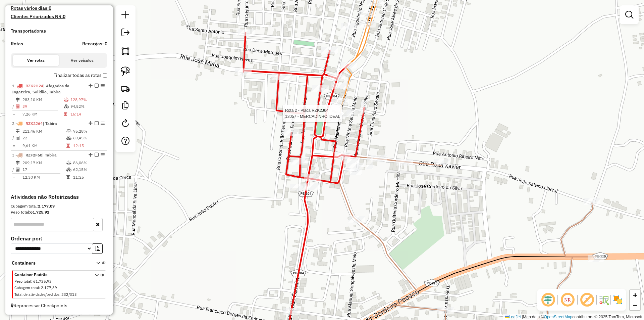
select select "**********"
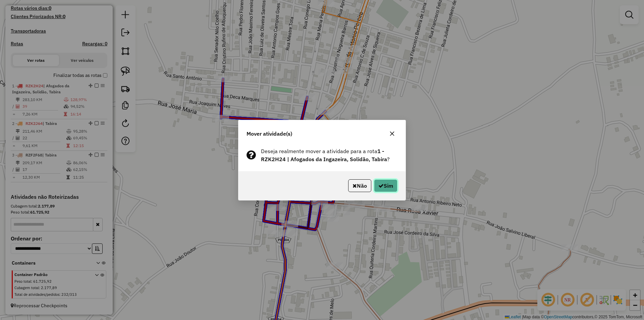
click at [376, 182] on button "Sim" at bounding box center [385, 185] width 23 height 13
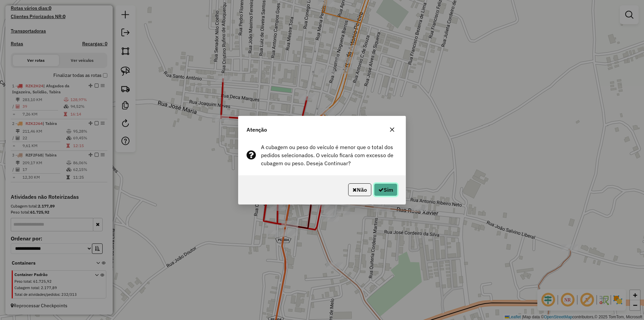
click at [383, 188] on button "Sim" at bounding box center [385, 189] width 23 height 13
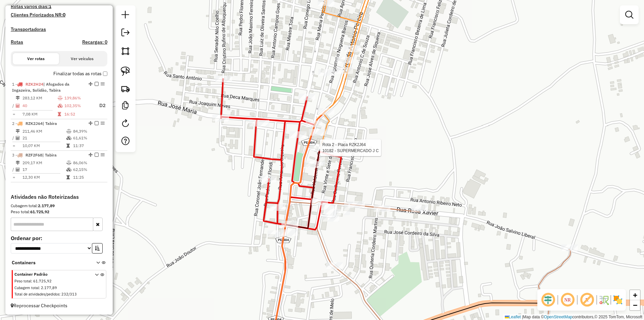
scroll to position [185, 0]
select select "**********"
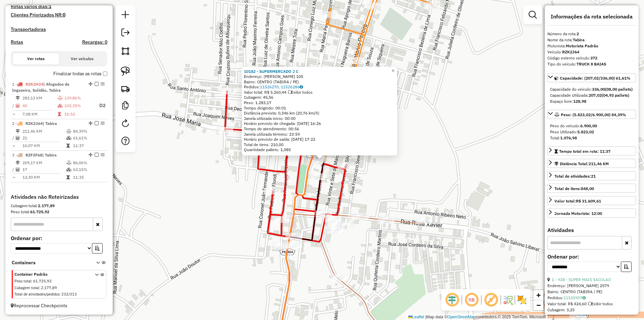
click at [346, 162] on icon at bounding box center [285, 221] width 121 height 261
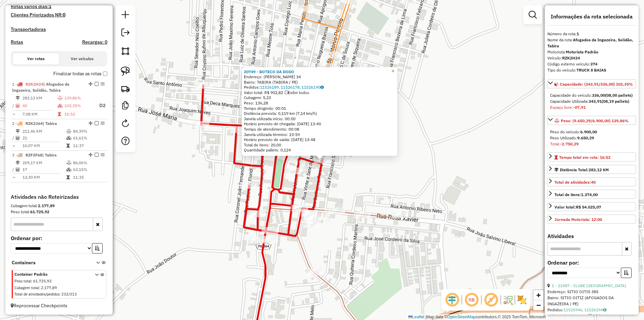
click at [356, 173] on div "20749 - BOTECO DA DODO Endereço: GUILHERMINA DA SILVA 34 Bairro: TABIRA (TABIRA…" at bounding box center [322, 160] width 644 height 320
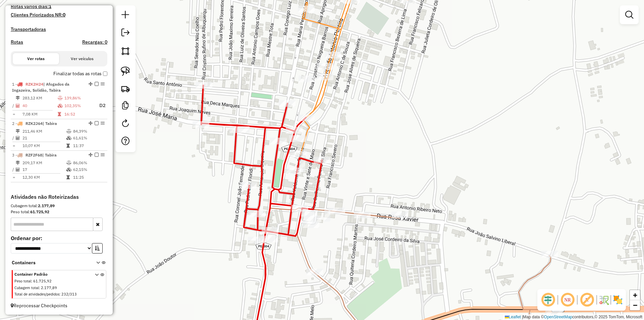
select select "**********"
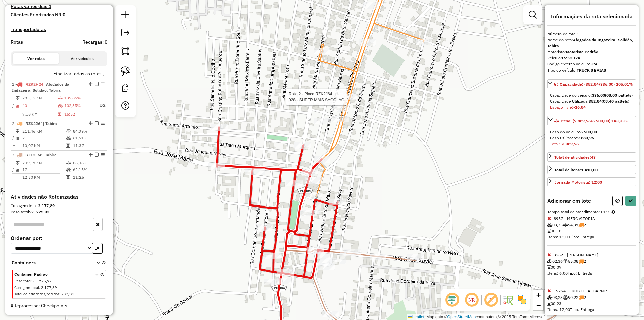
click at [353, 100] on div at bounding box center [348, 97] width 17 height 7
click at [325, 47] on icon at bounding box center [370, 82] width 108 height 228
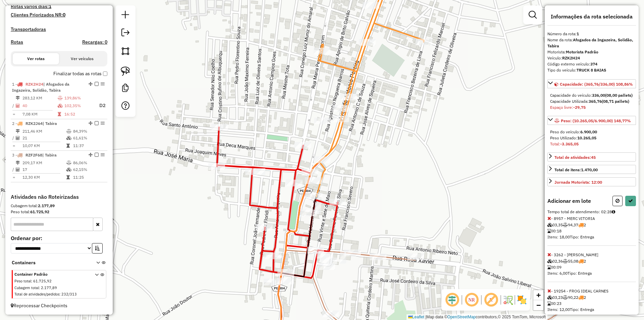
click at [622, 206] on div at bounding box center [623, 201] width 23 height 10
click at [626, 206] on button at bounding box center [630, 201] width 11 height 10
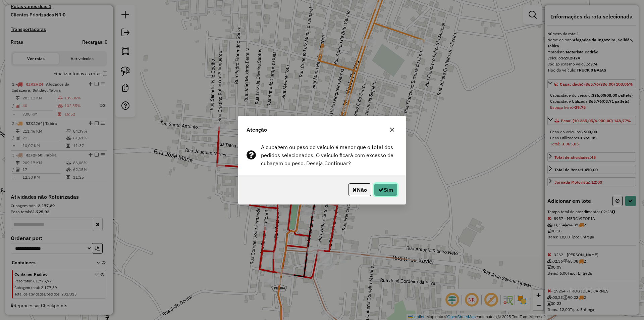
click at [392, 186] on button "Sim" at bounding box center [385, 189] width 23 height 13
select select "**********"
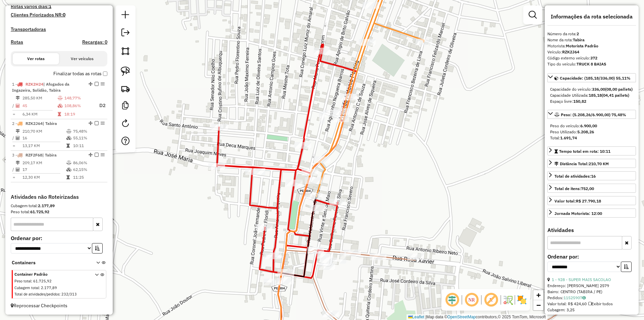
click at [381, 79] on div "Janela de atendimento Grade de atendimento Capacidade Transportadoras Veículos …" at bounding box center [322, 160] width 644 height 320
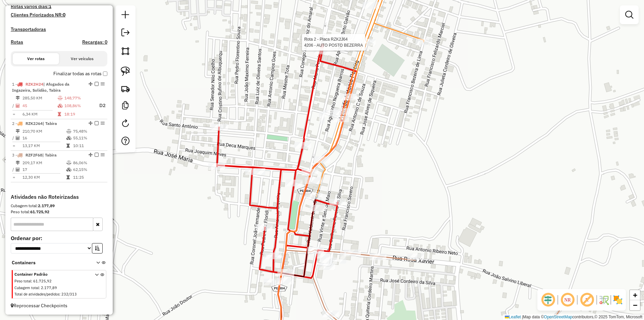
select select "**********"
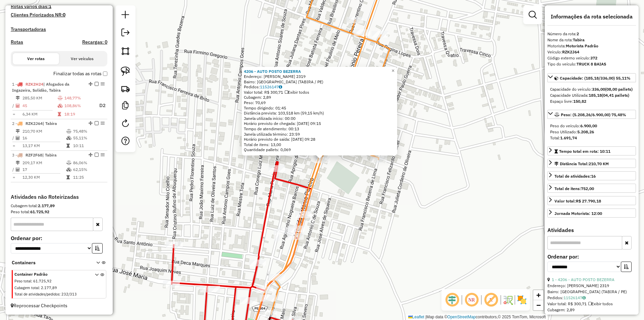
click at [378, 197] on div "4206 - AUTO POSTO BEZERRA Endereço: ANTONIO PEREIRA AMORIM 2319 Bairro: JARDIM …" at bounding box center [322, 160] width 644 height 320
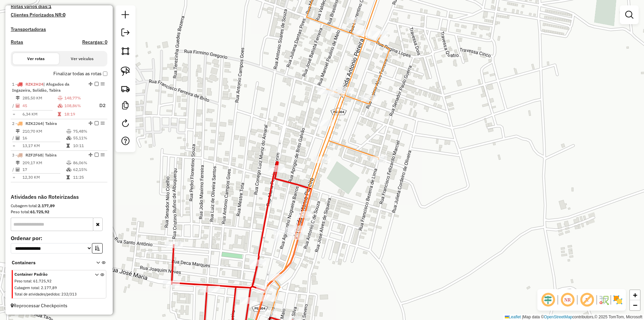
drag, startPoint x: 369, startPoint y: 225, endPoint x: 401, endPoint y: 99, distance: 130.6
click at [401, 104] on div "4206 - AUTO POSTO BEZERRA Endereço: ANTONIO PEREIRA AMORIM 2319 Bairro: JARDIM …" at bounding box center [322, 160] width 644 height 320
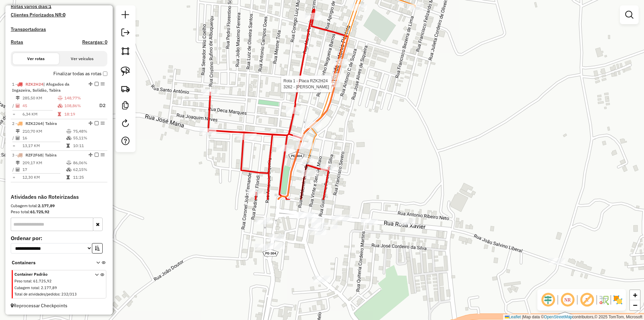
select select "**********"
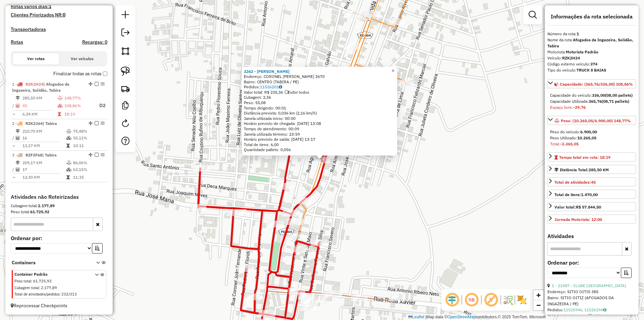
click at [394, 68] on span "×" at bounding box center [392, 71] width 3 height 6
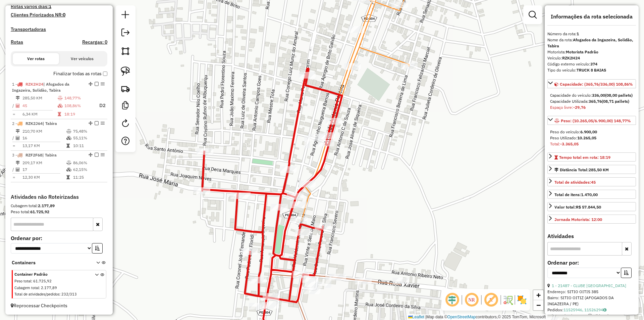
drag, startPoint x: 339, startPoint y: 237, endPoint x: 355, endPoint y: 131, distance: 107.5
click at [355, 131] on div "Janela de atendimento Grade de atendimento Capacidade Transportadoras Veículos …" at bounding box center [322, 160] width 644 height 320
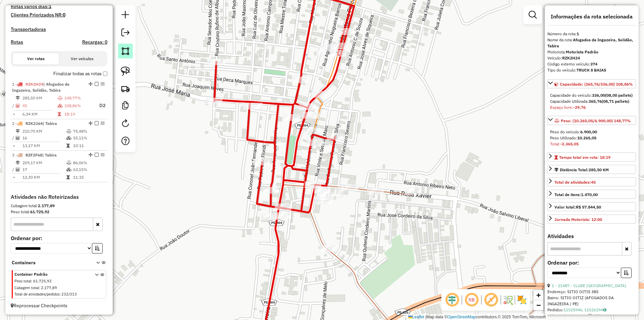
click at [126, 55] on img at bounding box center [125, 50] width 9 height 9
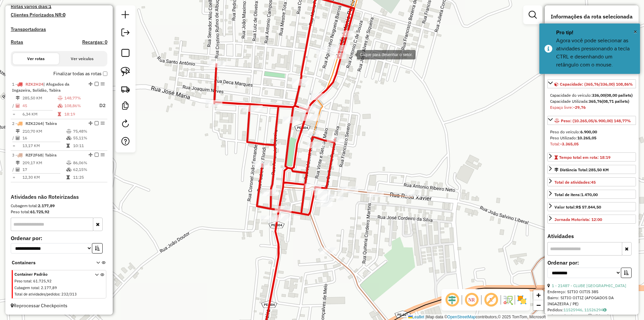
drag, startPoint x: 350, startPoint y: 49, endPoint x: 350, endPoint y: 107, distance: 57.7
click at [344, 61] on div at bounding box center [349, 53] width 13 height 13
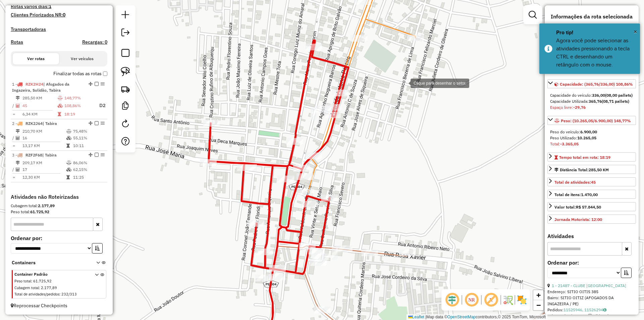
click at [404, 83] on div at bounding box center [403, 82] width 13 height 13
click at [361, 33] on div at bounding box center [365, 39] width 13 height 13
click at [287, 27] on div at bounding box center [286, 26] width 13 height 13
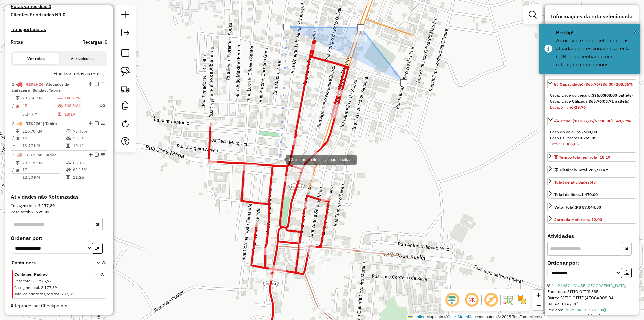
click at [279, 159] on div at bounding box center [279, 158] width 13 height 13
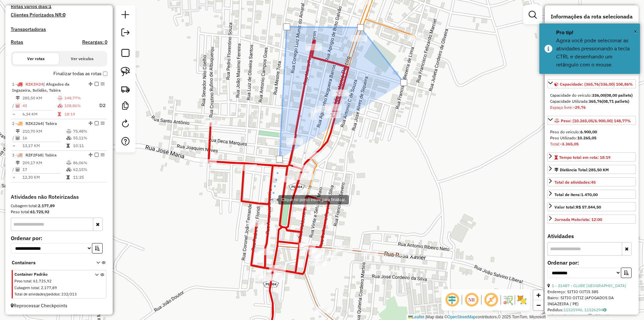
click at [272, 199] on div at bounding box center [271, 198] width 13 height 13
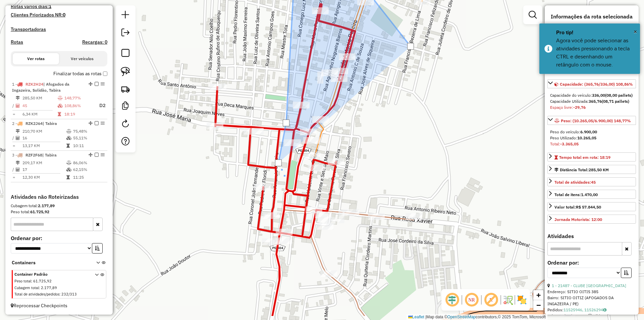
drag, startPoint x: 277, startPoint y: 229, endPoint x: 287, endPoint y: 150, distance: 79.5
click at [287, 170] on div at bounding box center [284, 176] width 13 height 13
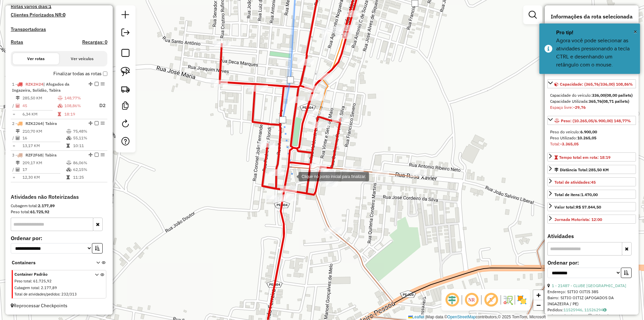
click at [292, 176] on div at bounding box center [291, 175] width 13 height 13
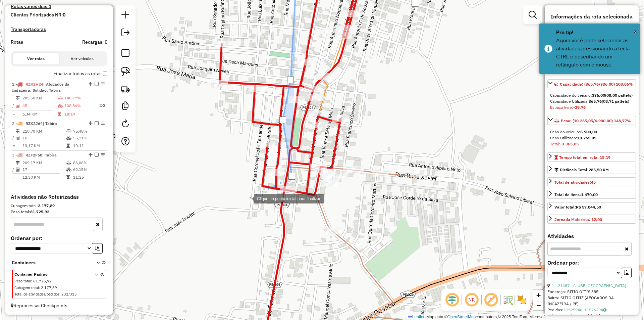
click at [247, 198] on div at bounding box center [246, 197] width 13 height 13
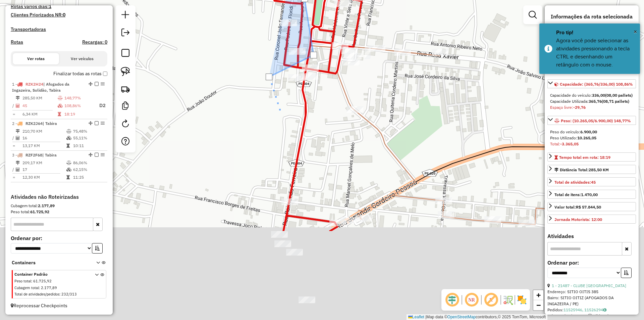
drag, startPoint x: 256, startPoint y: 231, endPoint x: 285, endPoint y: 100, distance: 134.3
click at [279, 116] on div "Clique no ponto inicial para finalizar. Janela de atendimento Grade de atendime…" at bounding box center [322, 160] width 644 height 320
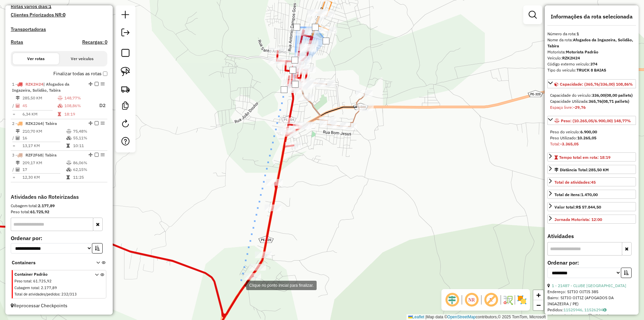
drag, startPoint x: 239, startPoint y: 284, endPoint x: 284, endPoint y: 284, distance: 44.3
click at [240, 284] on div at bounding box center [239, 284] width 13 height 13
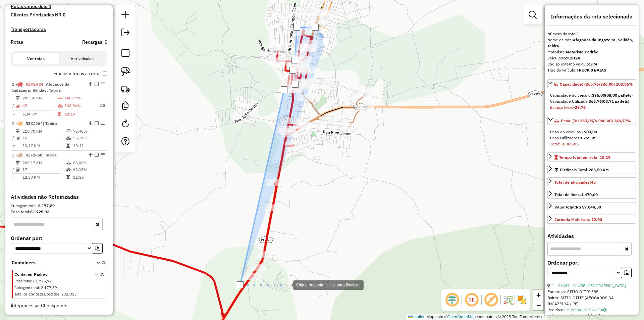
drag, startPoint x: 286, startPoint y: 284, endPoint x: 299, endPoint y: 276, distance: 15.0
click at [287, 284] on div at bounding box center [286, 283] width 13 height 13
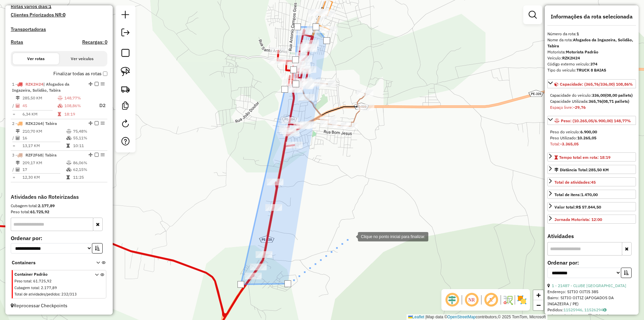
drag, startPoint x: 351, startPoint y: 236, endPoint x: 378, endPoint y: 169, distance: 71.8
click at [352, 234] on div at bounding box center [350, 235] width 13 height 13
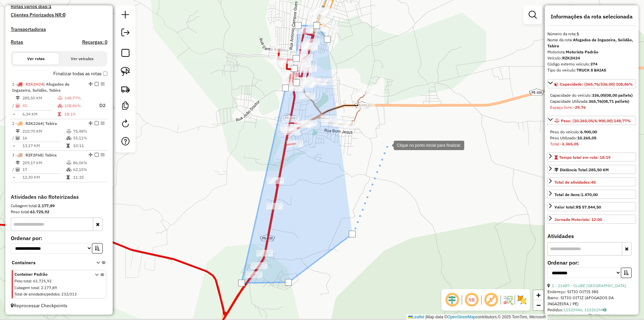
click at [394, 138] on div at bounding box center [386, 144] width 13 height 13
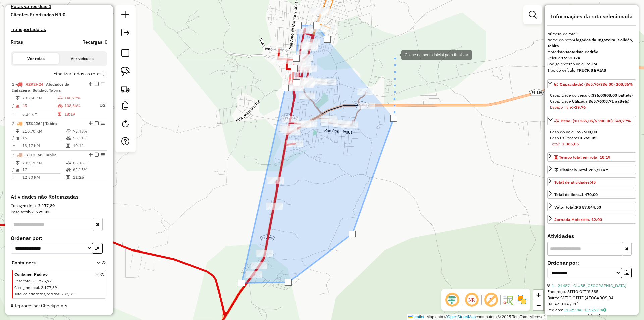
click at [395, 54] on div at bounding box center [394, 54] width 13 height 13
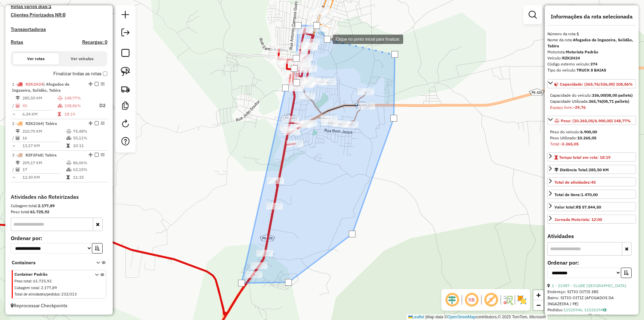
click at [326, 39] on div at bounding box center [327, 39] width 7 height 7
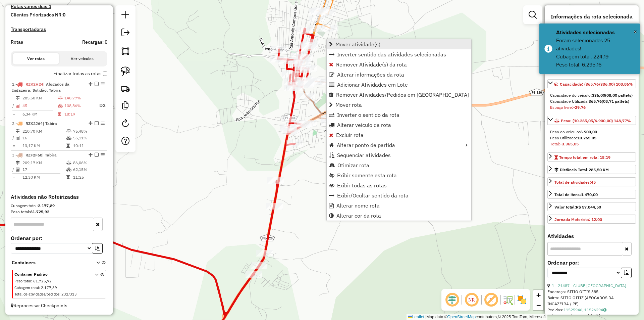
click at [362, 44] on span "Mover atividade(s)" at bounding box center [357, 44] width 45 height 5
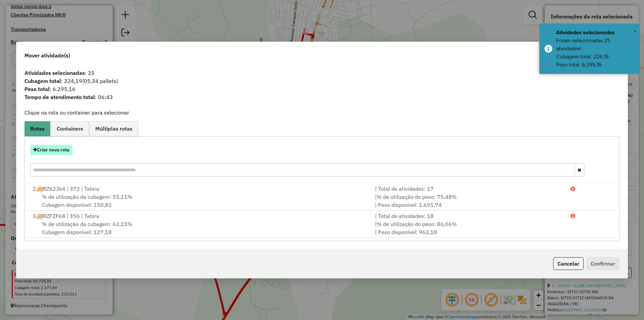
click at [62, 146] on button "Criar nova rota" at bounding box center [51, 150] width 42 height 10
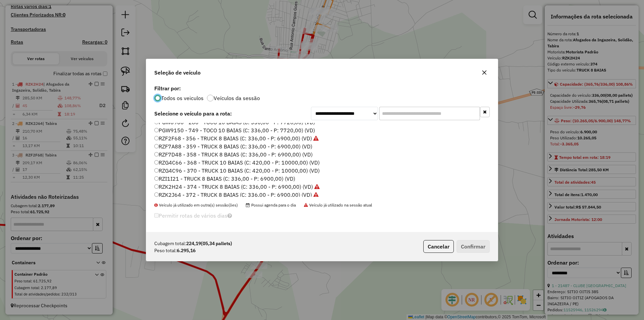
scroll to position [101, 0]
click at [191, 147] on label "RZF7A88 - 359 - TRUCK 8 BAIAS (C: 336,00 - P: 6900,00) (VD)" at bounding box center [233, 147] width 158 height 8
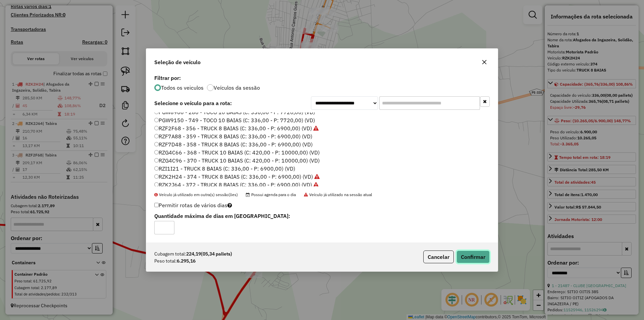
click at [465, 251] on button "Confirmar" at bounding box center [472, 256] width 33 height 13
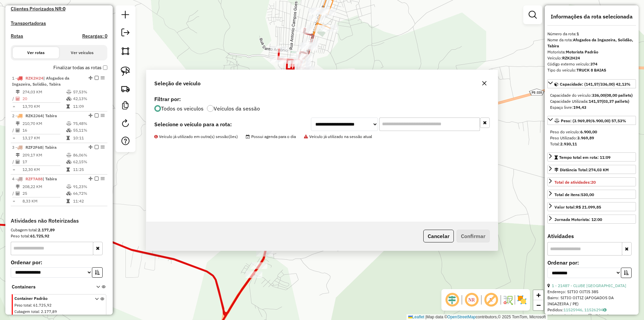
scroll to position [215, 0]
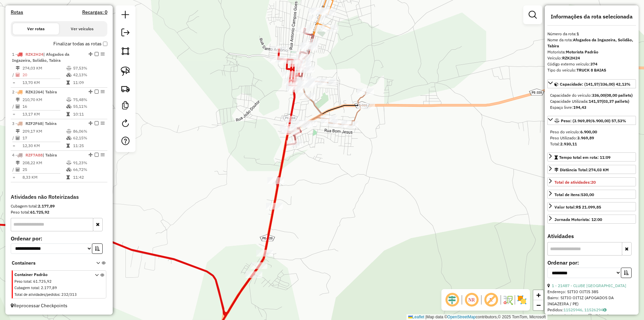
drag, startPoint x: 379, startPoint y: 61, endPoint x: 373, endPoint y: 109, distance: 48.4
click at [374, 107] on div "Janela de atendimento Grade de atendimento Capacidade Transportadoras Veículos …" at bounding box center [322, 160] width 644 height 320
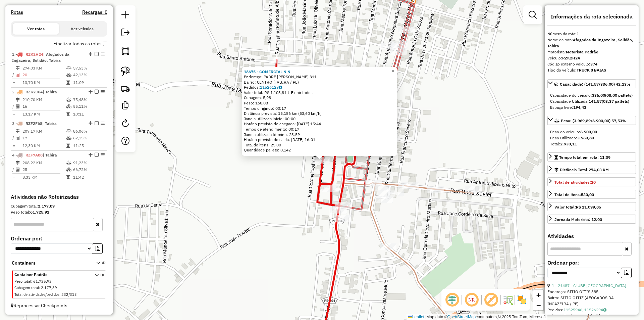
click at [275, 178] on div "18675 - COMERCIAL N N Endereço: PADRE LUIZ FLORIDI 311 Bairro: CENTRO (TABIRA /…" at bounding box center [322, 160] width 644 height 320
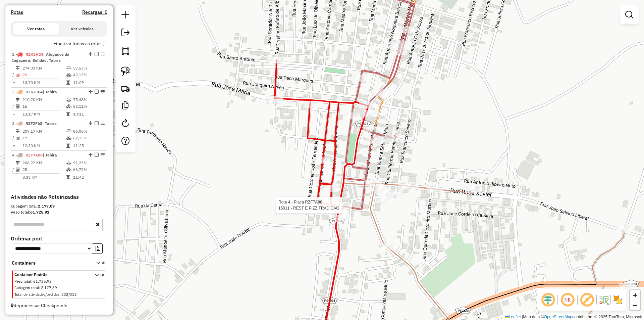
select select "**********"
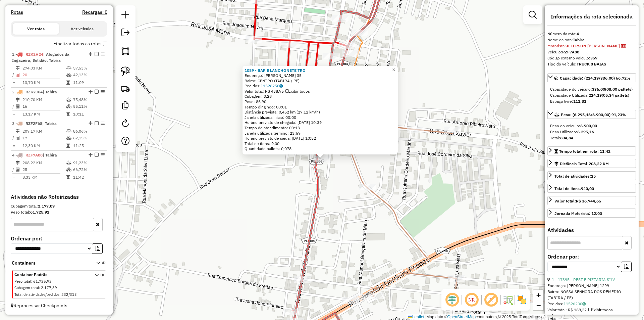
drag, startPoint x: 329, startPoint y: 227, endPoint x: 345, endPoint y: 115, distance: 113.2
click at [345, 130] on div "1089 - BAR E LANCHONETE TRO Endereço: PEDRO PIRES SOBRINHO 35 Bairro: CENTRO (T…" at bounding box center [322, 160] width 644 height 320
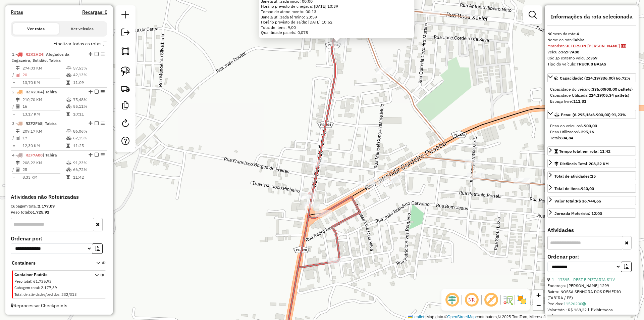
click at [313, 201] on icon at bounding box center [325, 160] width 84 height 384
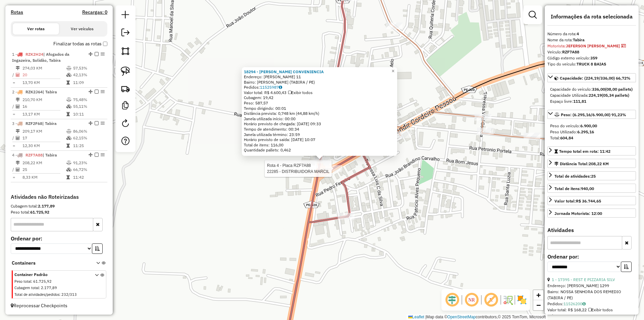
click at [333, 172] on div at bounding box center [333, 168] width 17 height 7
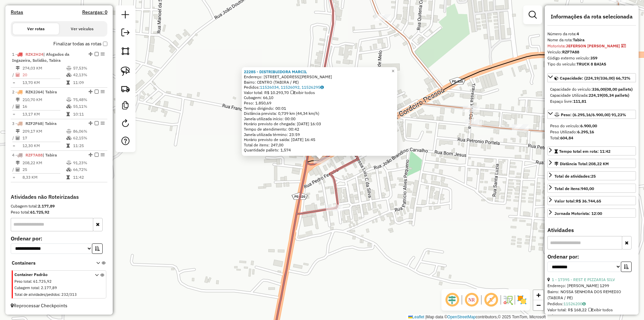
click at [284, 179] on div "22285 - DISTRIBUIDORA MARCIL Endereço: Rua Jurandir Cordeiro Pessoa 08 Bairro: …" at bounding box center [322, 160] width 644 height 320
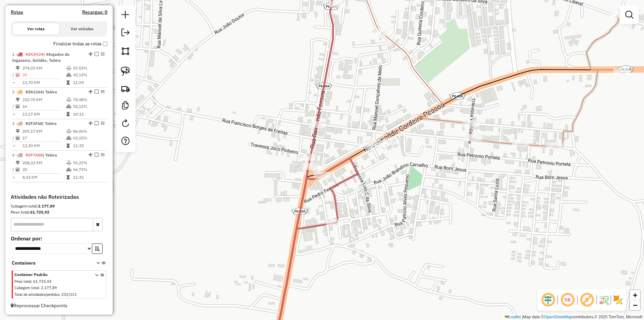
drag, startPoint x: 278, startPoint y: 163, endPoint x: 279, endPoint y: 188, distance: 25.2
click at [278, 187] on div "Janela de atendimento Grade de atendimento Capacidade Transportadoras Veículos …" at bounding box center [322, 160] width 644 height 320
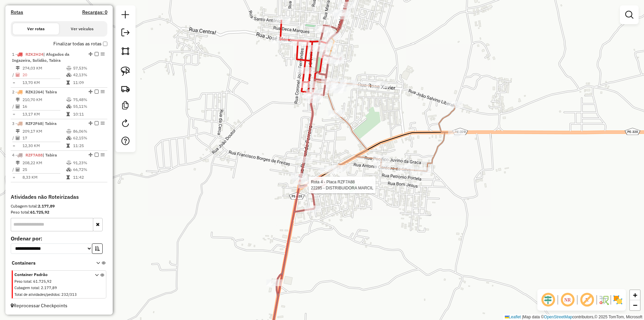
select select "**********"
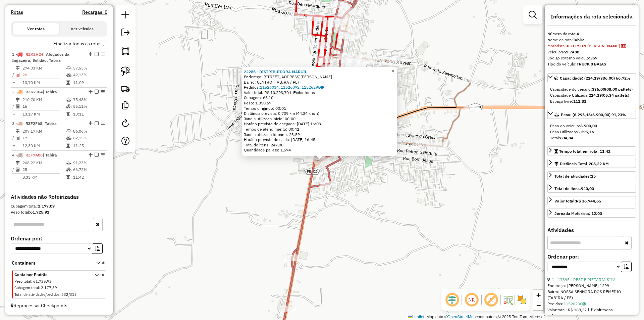
click at [283, 168] on div "22285 - DISTRIBUIDORA MARCIL Endereço: Rua Jurandir Cordeiro Pessoa 08 Bairro: …" at bounding box center [322, 160] width 644 height 320
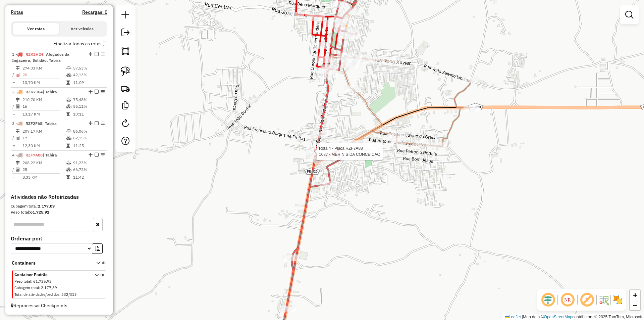
select select "**********"
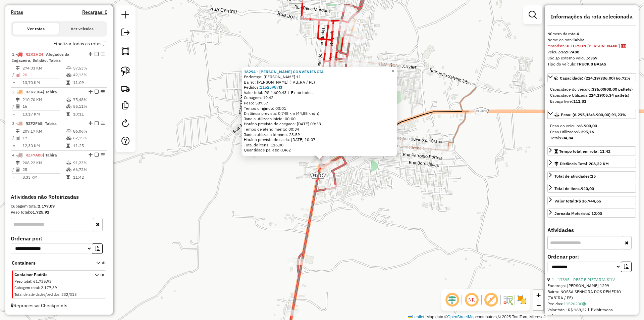
click at [295, 168] on div "18294 - ALVES CONVENIENCIA Endereço: RAIMUNDO FERREIRA PIRES 11 Bairro: JOAO CO…" at bounding box center [322, 160] width 644 height 320
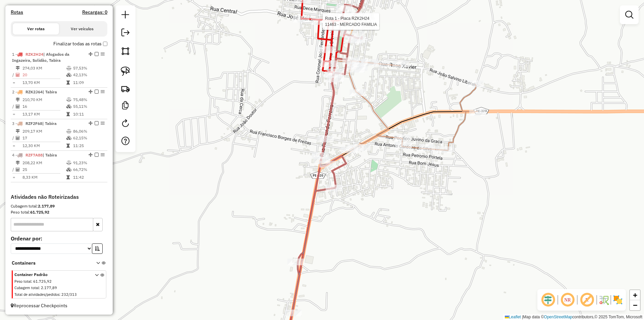
click at [317, 25] on div at bounding box center [321, 21] width 20 height 7
select select "**********"
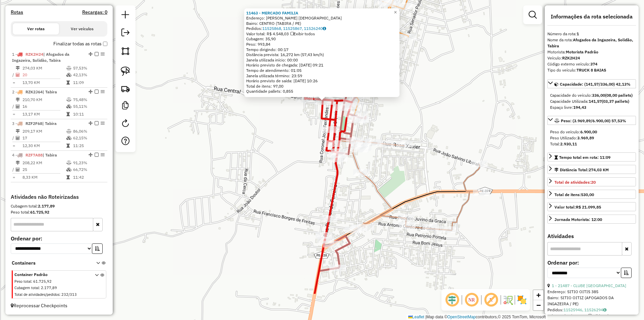
drag, startPoint x: 287, startPoint y: 226, endPoint x: 288, endPoint y: 163, distance: 62.7
click at [288, 163] on div "11463 - MERCADO FAMILIA Endereço: MANOEL PEREIRA DO NASCIMENTO 1512 Bairro: CEN…" at bounding box center [322, 160] width 644 height 320
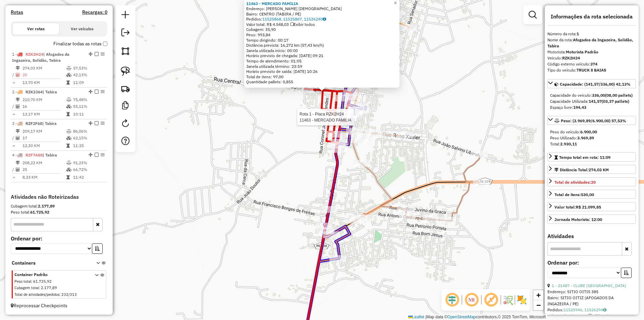
click at [351, 117] on div at bounding box center [352, 114] width 20 height 7
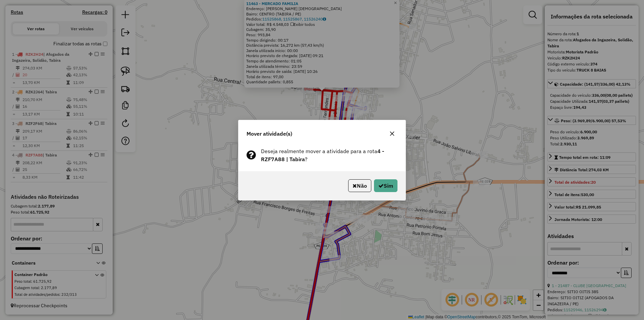
click at [384, 178] on div "Não Sim" at bounding box center [321, 185] width 167 height 29
click at [387, 185] on button "Sim" at bounding box center [385, 185] width 23 height 13
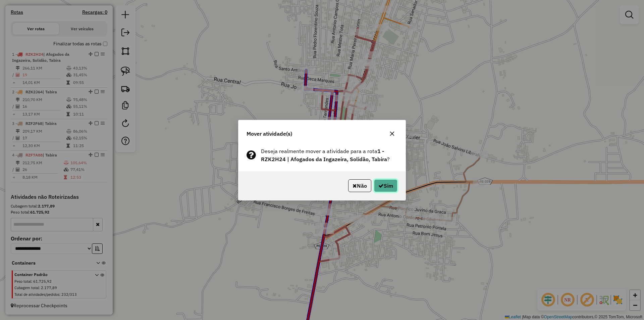
click at [383, 183] on button "Sim" at bounding box center [385, 185] width 23 height 13
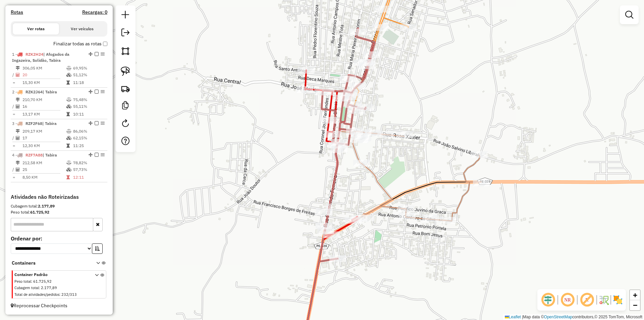
click at [312, 172] on div "Janela de atendimento Grade de atendimento Capacidade Transportadoras Veículos …" at bounding box center [322, 160] width 644 height 320
select select "**********"
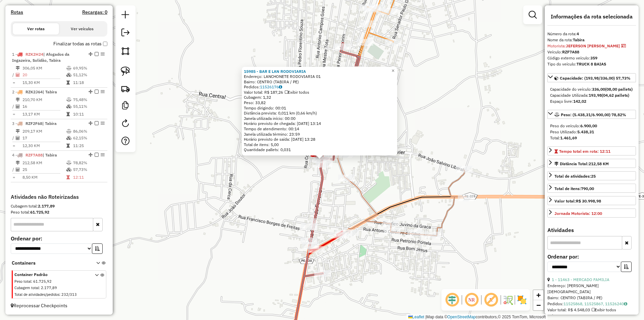
click at [297, 179] on div "15985 - BAR E LAN RODOVIARIA Endereço: LANCHONETE RODOVIARIA 01 Bairro: CENTRO …" at bounding box center [322, 160] width 644 height 320
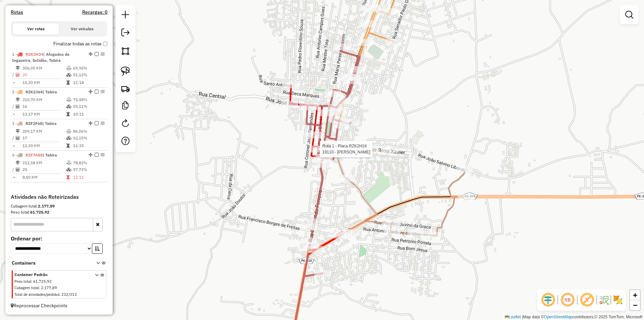
select select "**********"
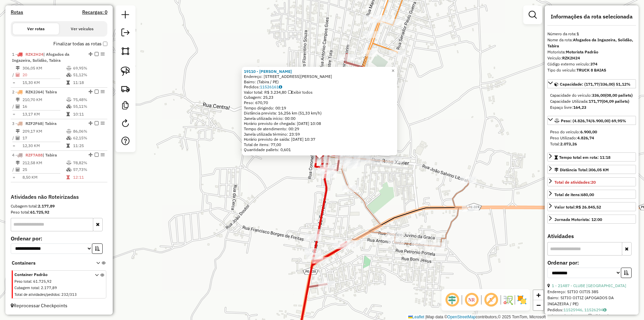
click at [316, 188] on div "19110 - MERCADO RODRIGUES Endereço: Rua Desembargador João Paes, 309 Bairro: (T…" at bounding box center [322, 160] width 644 height 320
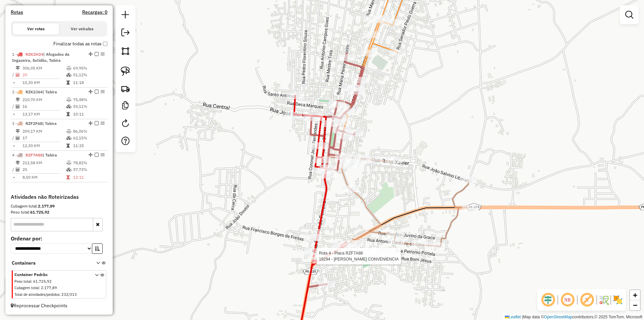
select select "**********"
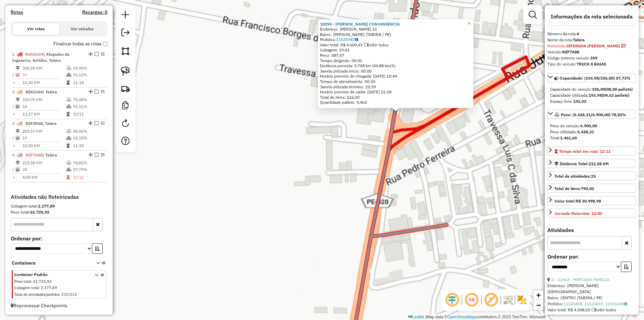
click at [318, 170] on div "18294 - ALVES CONVENIENCIA Endereço: RAIMUNDO FERREIRA PIRES 11 Bairro: JOAO CO…" at bounding box center [322, 160] width 644 height 320
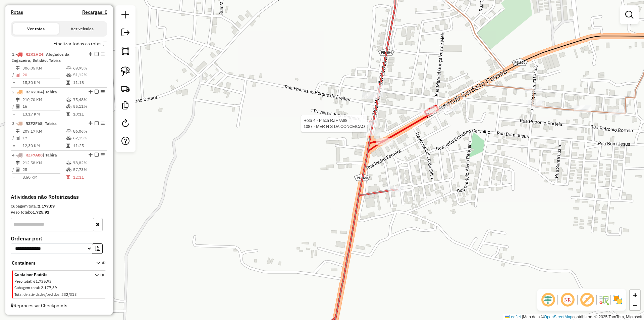
select select "**********"
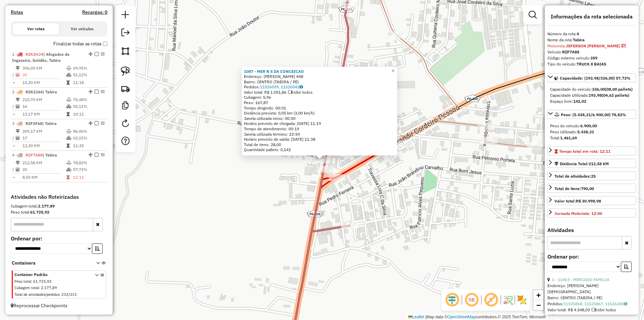
click at [299, 185] on div "1087 - MER N S DA CONCEICAO Endereço: RAIMUNDO FERREIRA 448 Bairro: CENTRO (TAB…" at bounding box center [322, 160] width 644 height 320
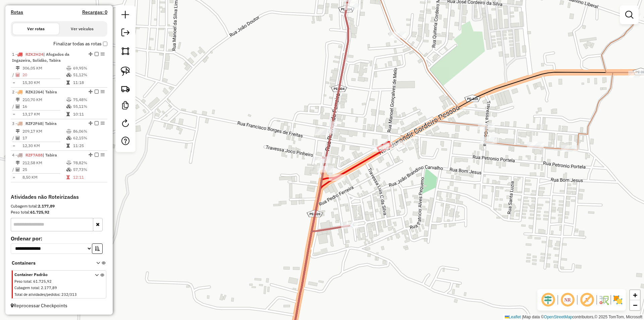
click at [318, 137] on div "Janela de atendimento Grade de atendimento Capacidade Transportadoras Veículos …" at bounding box center [322, 160] width 644 height 320
select select "**********"
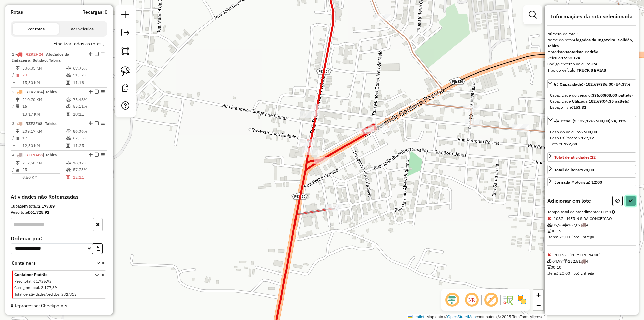
click at [630, 203] on button at bounding box center [630, 201] width 11 height 10
select select "**********"
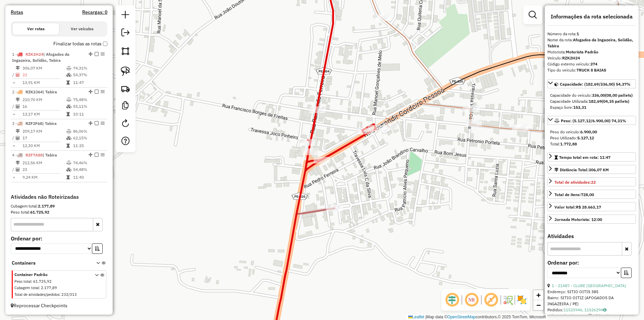
click at [365, 154] on div "Janela de atendimento Grade de atendimento Capacidade Transportadoras Veículos …" at bounding box center [322, 160] width 644 height 320
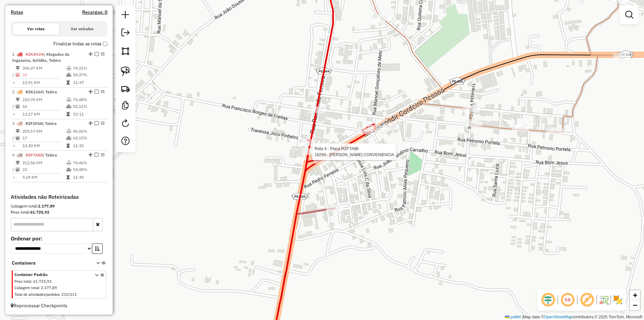
select select "**********"
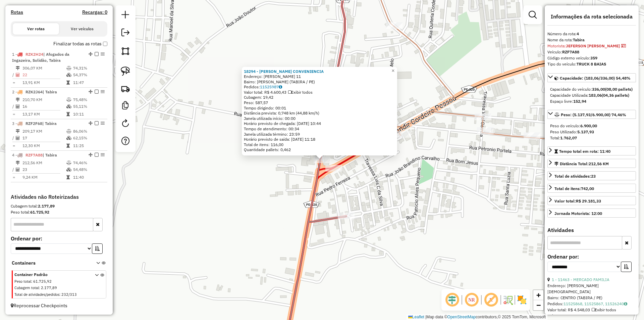
click at [342, 169] on div "18294 - ALVES CONVENIENCIA Endereço: RAIMUNDO FERREIRA PIRES 11 Bairro: JOAO CO…" at bounding box center [322, 160] width 644 height 320
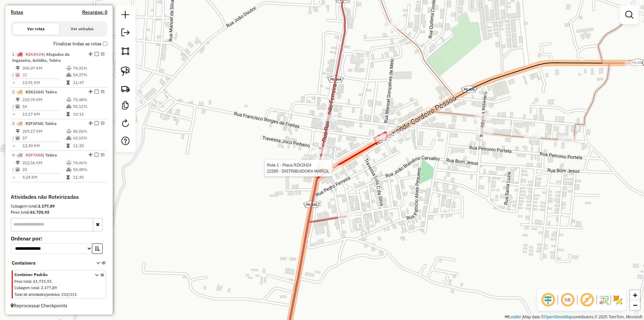
select select "**********"
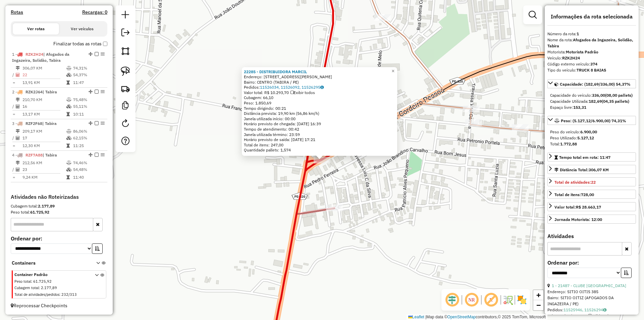
click at [362, 172] on div "22285 - DISTRIBUIDORA MARCIL Endereço: Rua Jurandir Cordeiro Pessoa 08 Bairro: …" at bounding box center [322, 160] width 644 height 320
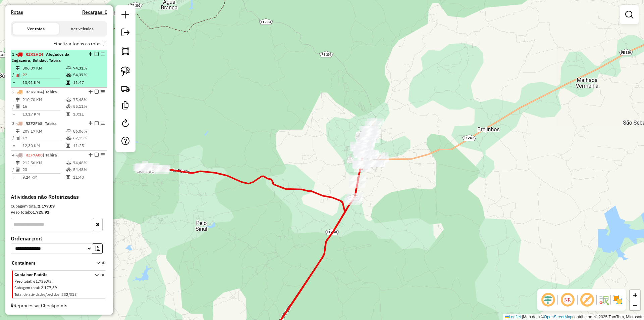
select select "**********"
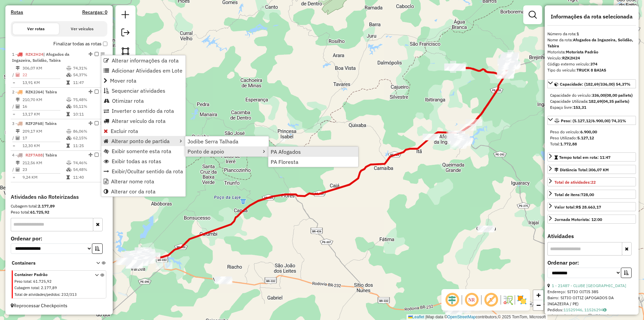
click at [292, 152] on span "PA Afogados" at bounding box center [286, 151] width 30 height 5
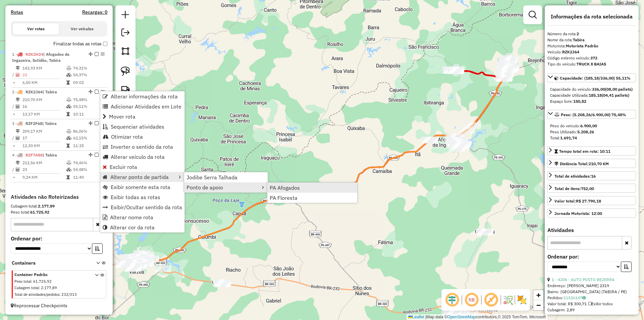
click at [279, 189] on span "PA Afogados" at bounding box center [285, 187] width 30 height 5
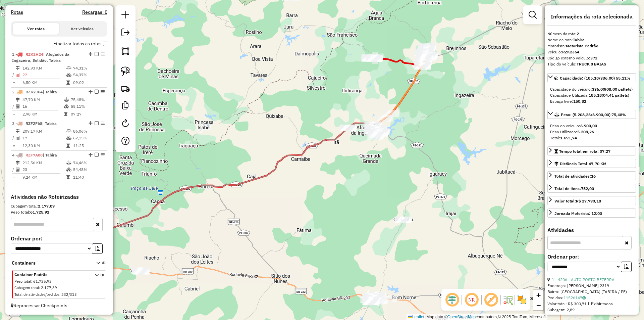
drag, startPoint x: 314, startPoint y: 115, endPoint x: 213, endPoint y: 95, distance: 103.2
click at [213, 95] on div "Janela de atendimento Grade de atendimento Capacidade Transportadoras Veículos …" at bounding box center [322, 160] width 644 height 320
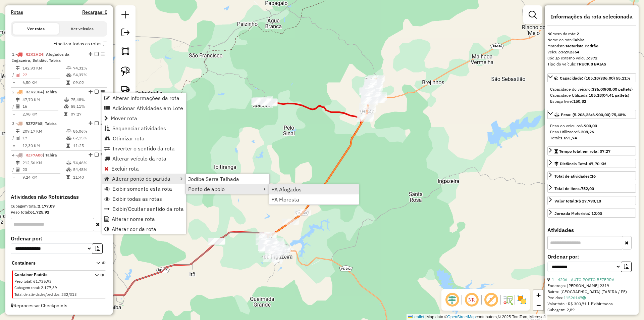
click at [280, 192] on span "PA Afogados" at bounding box center [286, 188] width 30 height 5
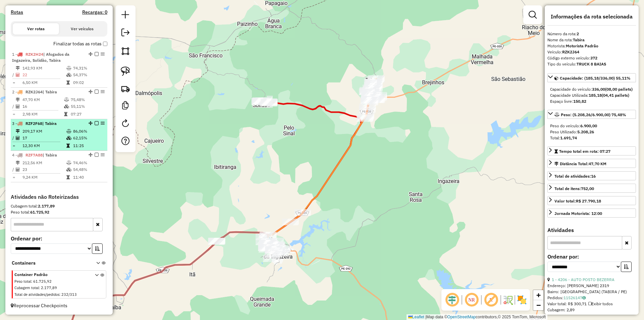
drag, startPoint x: 103, startPoint y: 121, endPoint x: 65, endPoint y: 128, distance: 38.9
click at [60, 129] on td "209,17 KM" at bounding box center [44, 131] width 44 height 7
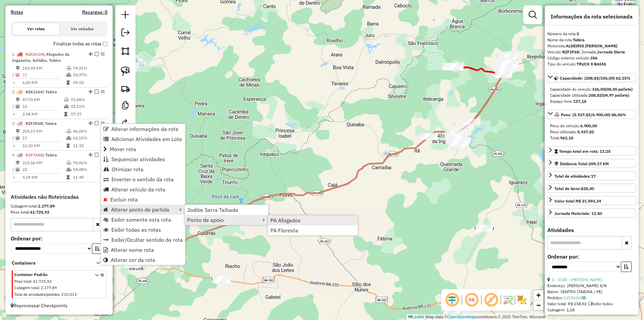
click at [278, 220] on span "PA Afogados" at bounding box center [285, 219] width 30 height 5
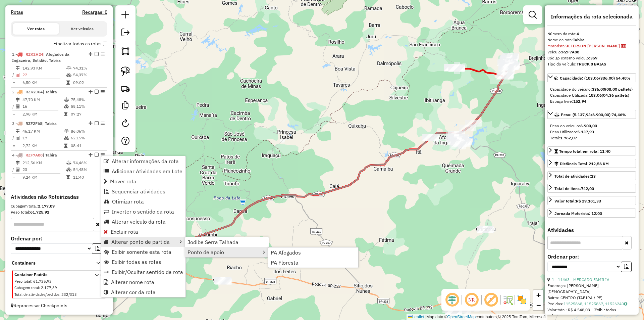
drag, startPoint x: 288, startPoint y: 250, endPoint x: 339, endPoint y: 224, distance: 56.5
click at [289, 250] on span "PA Afogados" at bounding box center [286, 252] width 30 height 5
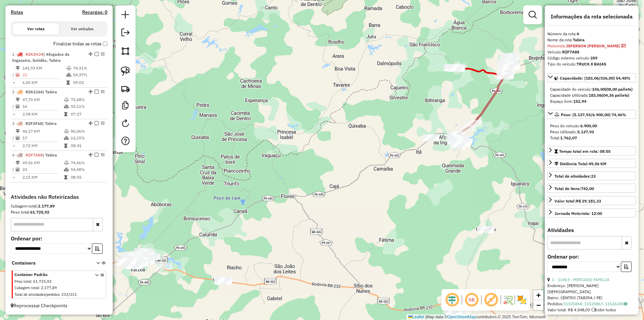
click at [453, 157] on div "Janela de atendimento Grade de atendimento Capacidade Transportadoras Veículos …" at bounding box center [322, 160] width 644 height 320
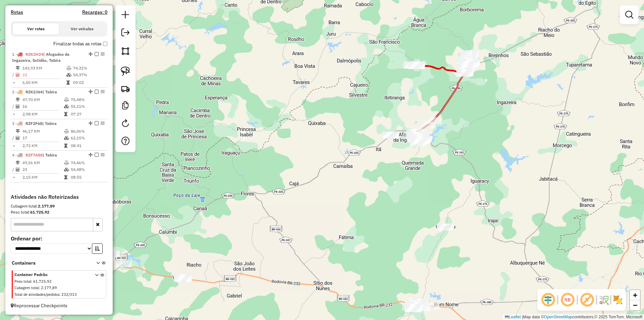
drag, startPoint x: 470, startPoint y: 164, endPoint x: 394, endPoint y: 152, distance: 76.7
click at [398, 155] on div "Janela de atendimento Grade de atendimento Capacidade Transportadoras Veículos …" at bounding box center [322, 160] width 644 height 320
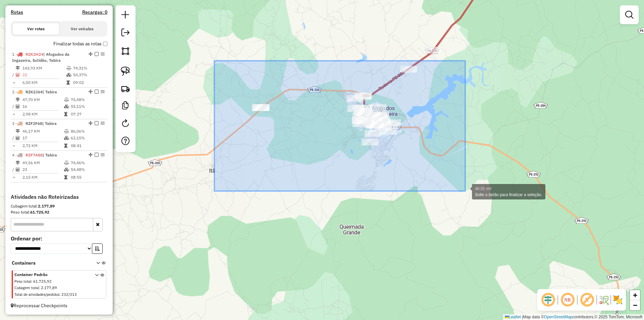
drag, startPoint x: 214, startPoint y: 61, endPoint x: 465, endPoint y: 191, distance: 282.6
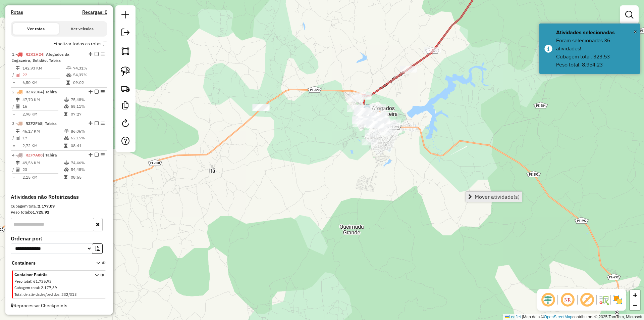
click at [479, 194] on span "Mover atividade(s)" at bounding box center [497, 196] width 45 height 5
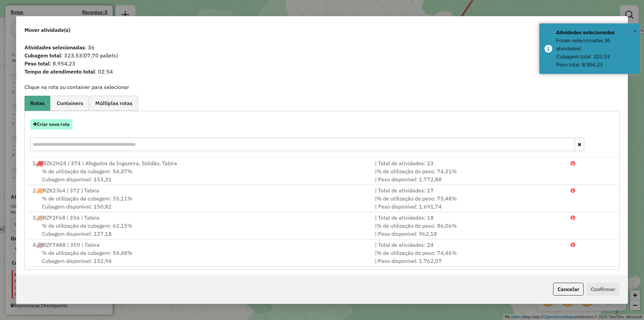
click at [62, 123] on button "Criar nova rota" at bounding box center [51, 124] width 42 height 10
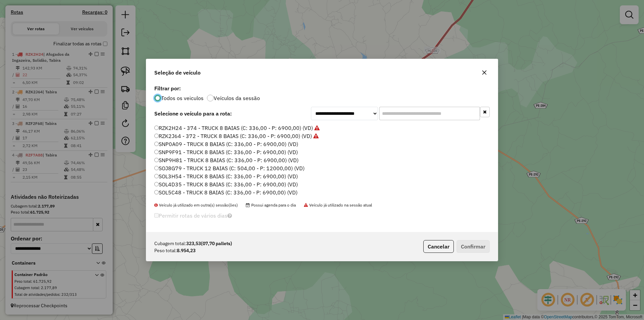
scroll to position [126, 0]
click at [186, 144] on label "RZG4C96 - 370 - TRUCK 10 BAIAS (C: 420,00 - P: 10000,00) (VD)" at bounding box center [236, 145] width 165 height 8
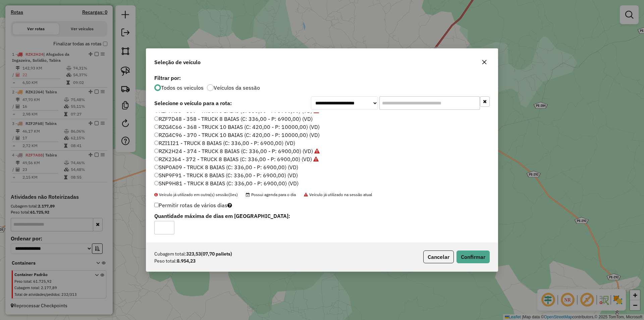
type input "*"
click at [168, 226] on input "*" at bounding box center [164, 227] width 20 height 13
click at [480, 256] on button "Confirmar" at bounding box center [472, 256] width 33 height 13
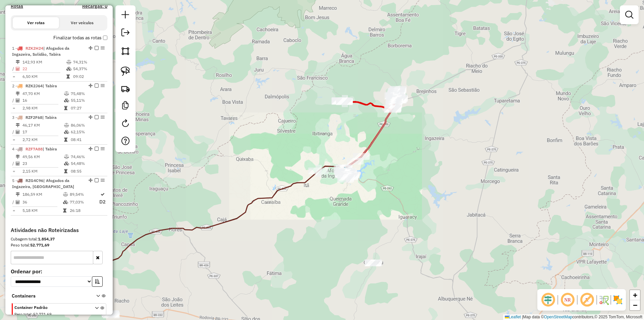
drag, startPoint x: 317, startPoint y: 248, endPoint x: 339, endPoint y: 113, distance: 136.7
click at [335, 127] on div "Janela de atendimento Grade de atendimento Capacidade Transportadoras Veículos …" at bounding box center [322, 160] width 644 height 320
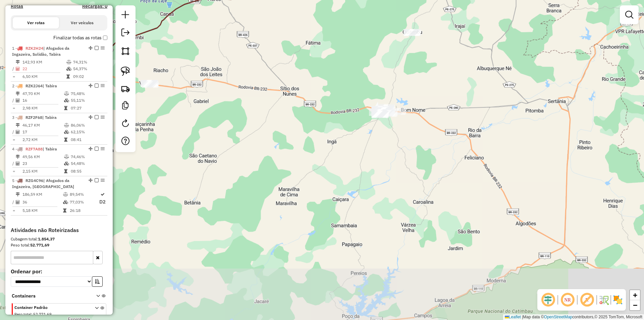
drag, startPoint x: 302, startPoint y: 193, endPoint x: 336, endPoint y: 80, distance: 117.1
click at [327, 107] on div "Janela de atendimento Grade de atendimento Capacidade Transportadoras Veículos …" at bounding box center [322, 160] width 644 height 320
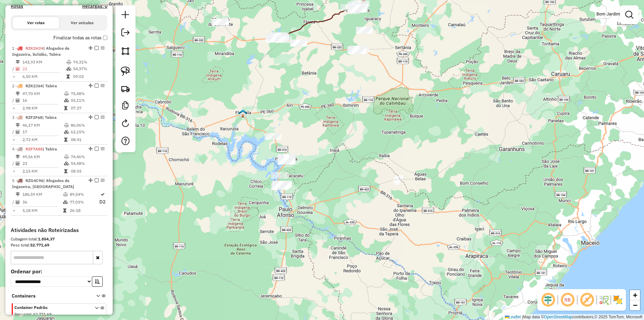
drag, startPoint x: 310, startPoint y: 183, endPoint x: 330, endPoint y: 105, distance: 81.0
click at [330, 105] on div "Janela de atendimento Grade de atendimento Capacidade Transportadoras Veículos …" at bounding box center [322, 160] width 644 height 320
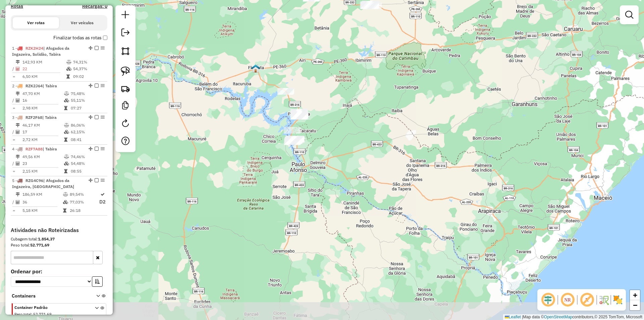
click at [323, 117] on div "Janela de atendimento Grade de atendimento Capacidade Transportadoras Veículos …" at bounding box center [322, 160] width 644 height 320
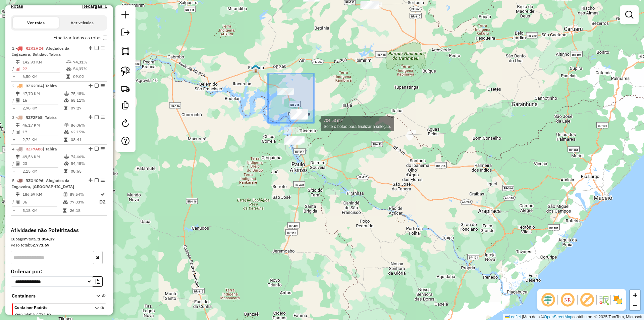
drag, startPoint x: 268, startPoint y: 73, endPoint x: 314, endPoint y: 123, distance: 67.6
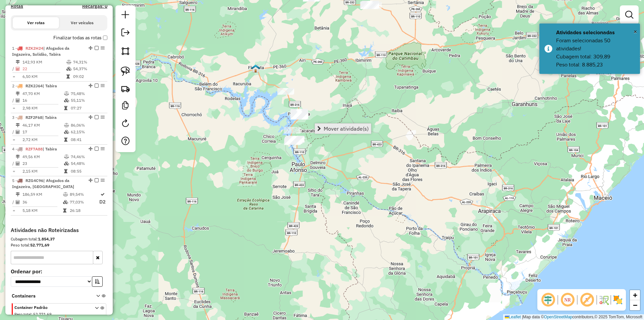
click at [344, 126] on span "Mover atividade(s)" at bounding box center [346, 128] width 45 height 5
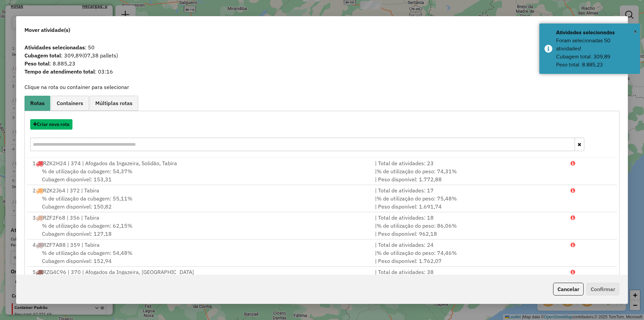
click at [64, 124] on button "Criar nova rota" at bounding box center [51, 124] width 42 height 10
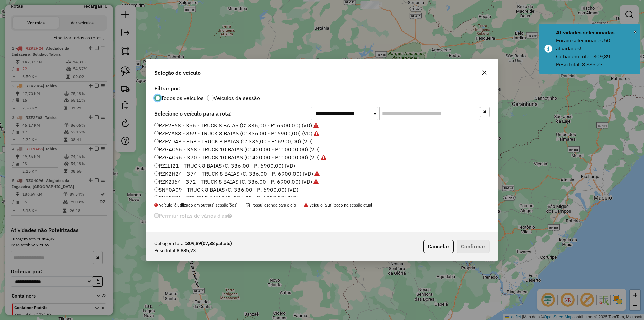
scroll to position [134, 0]
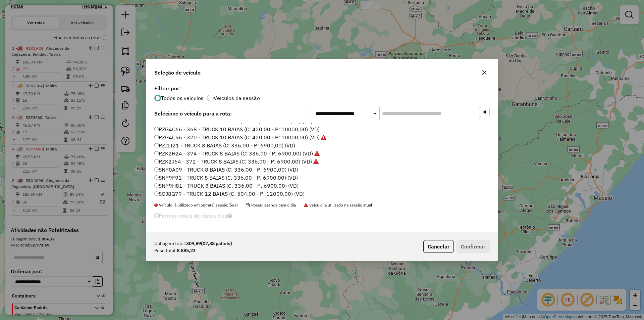
click at [189, 130] on label "RZG4C66 - 368 - TRUCK 10 BAIAS (C: 420,00 - P: 10000,00) (VD)" at bounding box center [236, 129] width 165 height 8
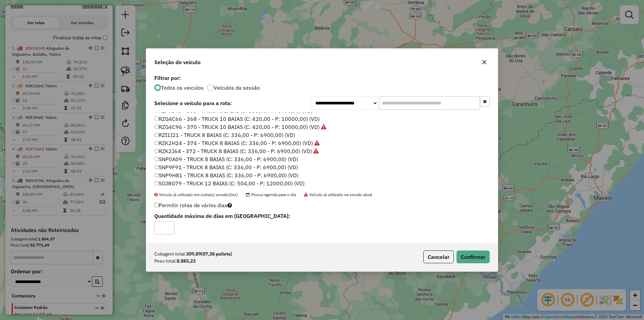
click at [155, 202] on label "Permitir rotas de vários dias" at bounding box center [193, 205] width 78 height 13
type input "*"
click at [168, 225] on input "*" at bounding box center [164, 227] width 20 height 13
click at [476, 260] on button "Confirmar" at bounding box center [472, 256] width 33 height 13
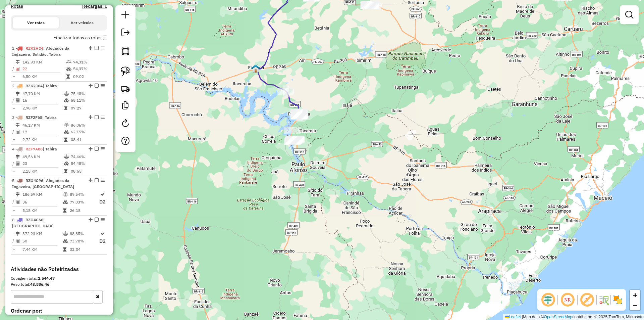
click at [347, 126] on div "Janela de atendimento Grade de atendimento Capacidade Transportadoras Veículos …" at bounding box center [322, 160] width 644 height 320
drag, startPoint x: 266, startPoint y: 119, endPoint x: 326, endPoint y: 161, distance: 73.2
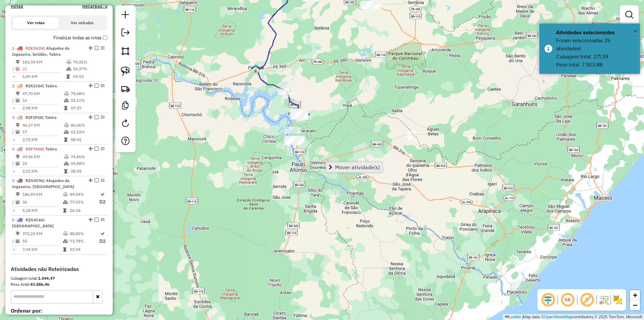
click at [348, 166] on span "Mover atividade(s)" at bounding box center [357, 166] width 45 height 5
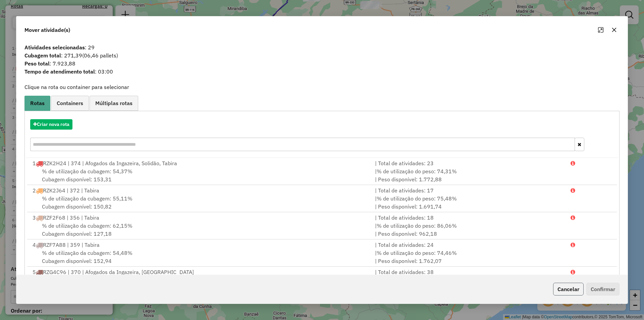
click at [565, 286] on button "Cancelar" at bounding box center [568, 288] width 31 height 13
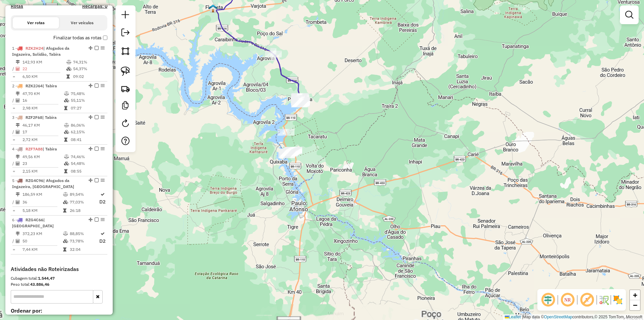
click at [320, 131] on div "Janela de atendimento Grade de atendimento Capacidade Transportadoras Veículos …" at bounding box center [322, 160] width 644 height 320
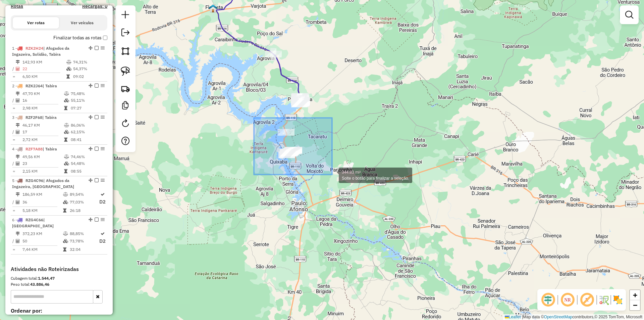
drag, startPoint x: 254, startPoint y: 118, endPoint x: 332, endPoint y: 174, distance: 96.5
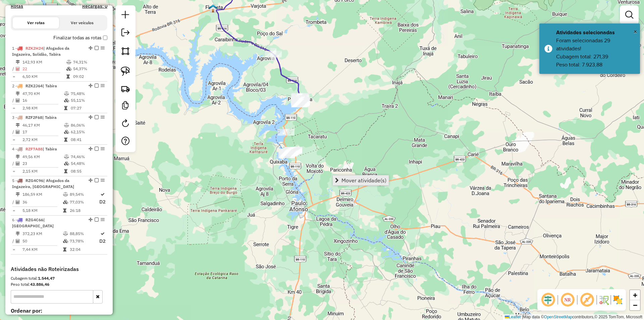
click at [356, 178] on span "Mover atividade(s)" at bounding box center [363, 179] width 45 height 5
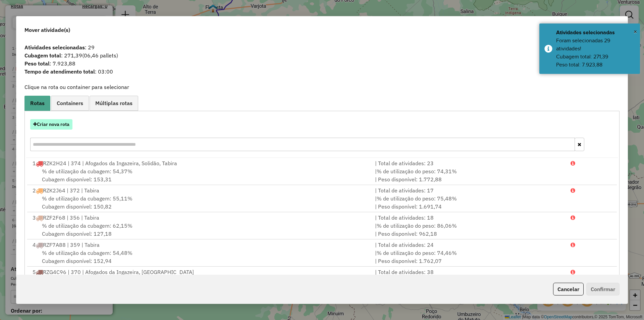
click at [64, 125] on button "Criar nova rota" at bounding box center [51, 124] width 42 height 10
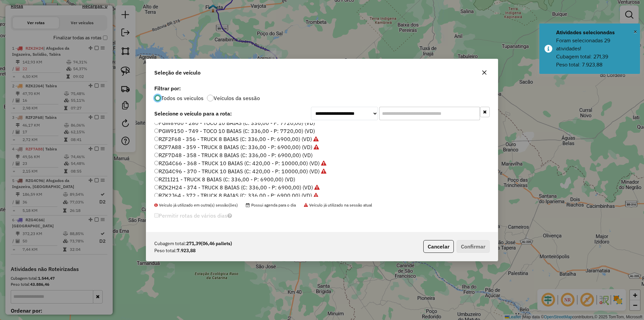
scroll to position [101, 0]
click at [189, 171] on label "RZG4C96 - 370 - TRUCK 10 BAIAS (C: 420,00 - P: 10000,00) (VD)" at bounding box center [240, 171] width 172 height 8
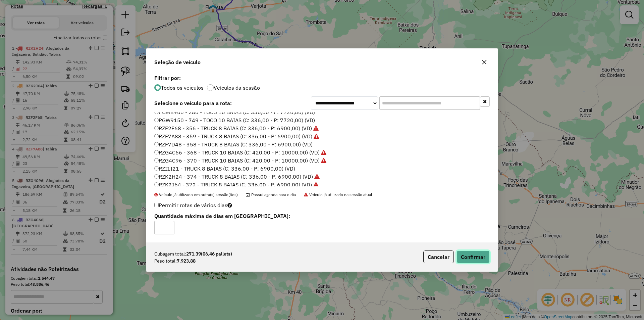
click at [471, 252] on button "Confirmar" at bounding box center [472, 256] width 33 height 13
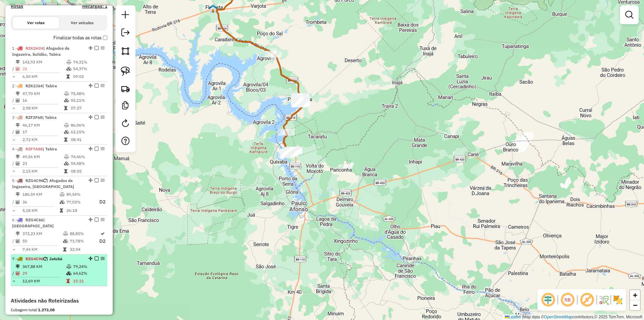
select select "**********"
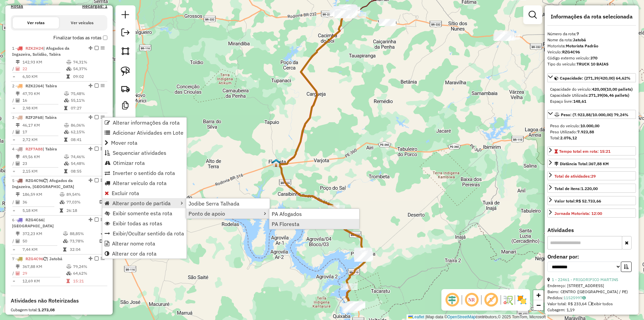
click at [296, 225] on span "PA Floresta" at bounding box center [286, 223] width 28 height 5
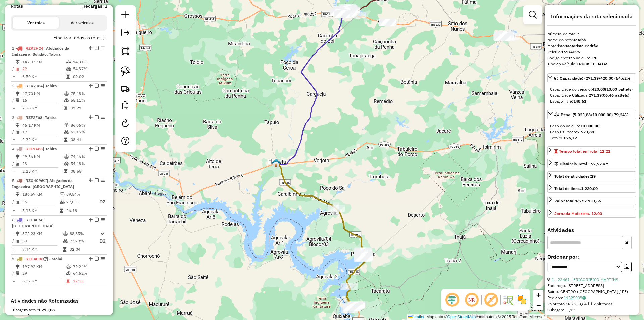
scroll to position [319, 0]
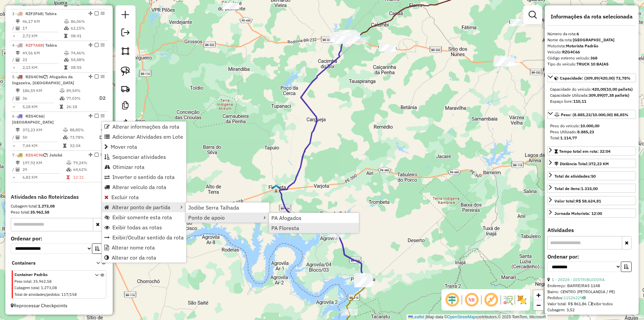
click at [305, 229] on link "PA Floresta" at bounding box center [314, 228] width 90 height 10
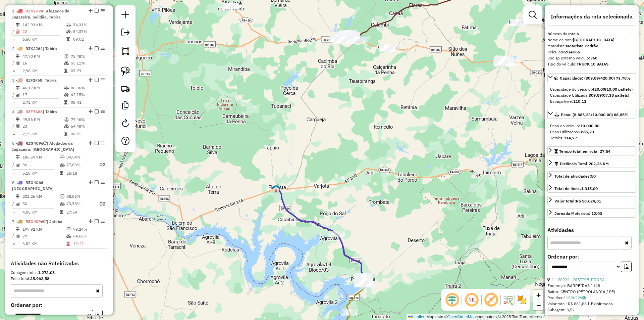
scroll to position [252, 0]
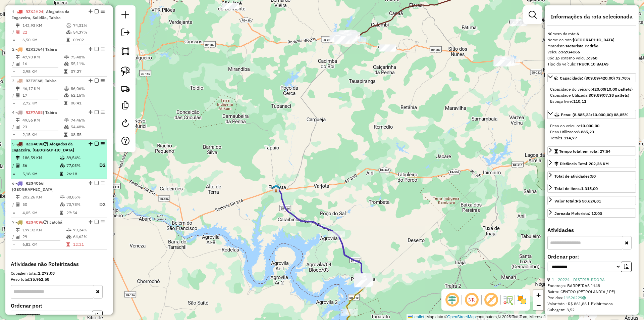
click at [81, 161] on td "89,54%" at bounding box center [79, 157] width 27 height 7
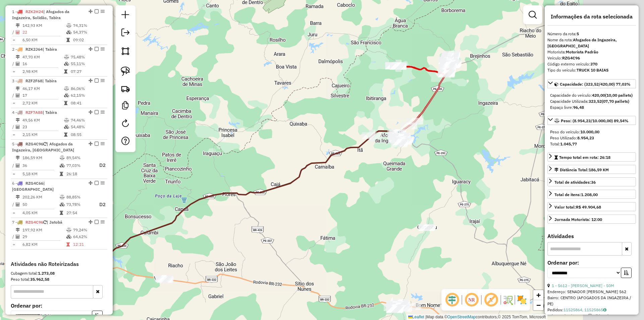
drag, startPoint x: 458, startPoint y: 145, endPoint x: 370, endPoint y: 175, distance: 93.5
click at [370, 181] on div "Janela de atendimento Grade de atendimento Capacidade Transportadoras Veículos …" at bounding box center [322, 160] width 644 height 320
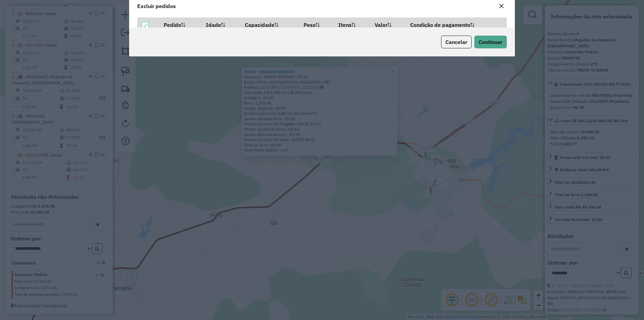
scroll to position [0, 0]
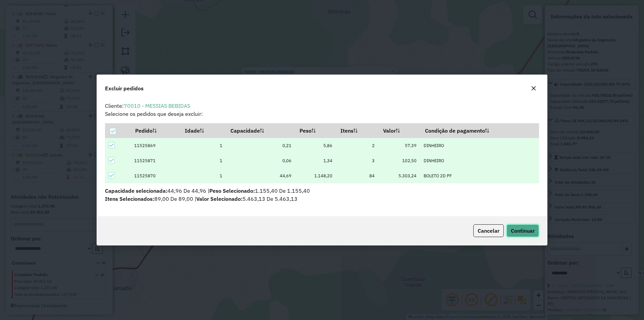
click at [518, 225] on button "Continuar" at bounding box center [522, 230] width 33 height 13
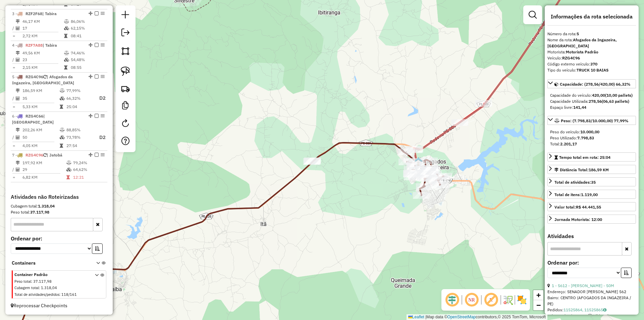
drag, startPoint x: 379, startPoint y: 186, endPoint x: 327, endPoint y: 187, distance: 51.3
click at [327, 187] on div "Janela de atendimento Grade de atendimento Capacidade Transportadoras Veículos …" at bounding box center [322, 160] width 644 height 320
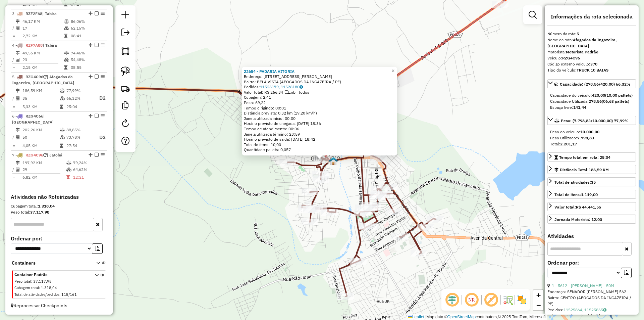
click at [345, 177] on div "22654 - PADARIA VITORIA Endereço: RUA EXPEDITO LOPES 73 Bairro: BELA VISTA (AFO…" at bounding box center [322, 160] width 644 height 320
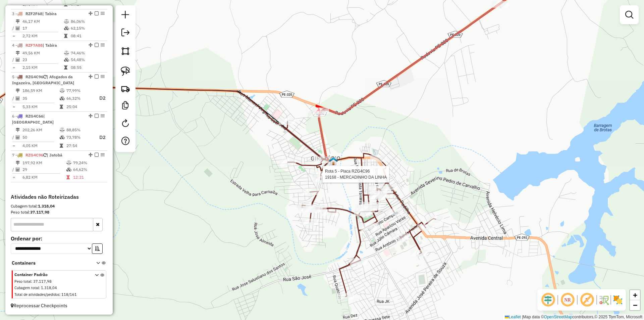
select select "**********"
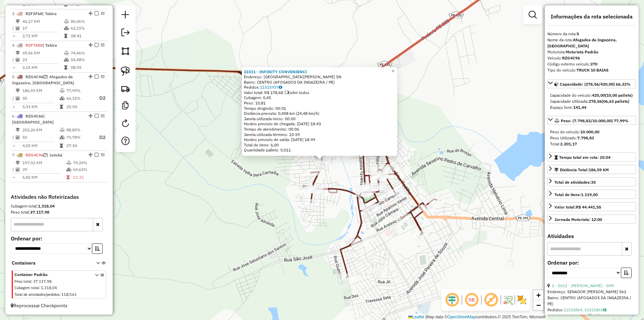
click at [341, 168] on div "22311 - INFINITY CONVENIENCI Endereço: Rua Jose de Sa Maranhao SN Bairro: CENTR…" at bounding box center [322, 160] width 644 height 320
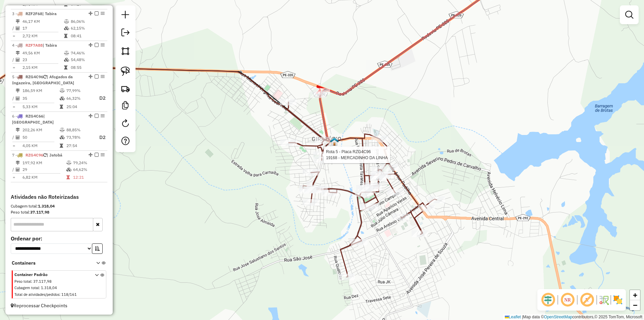
select select "**********"
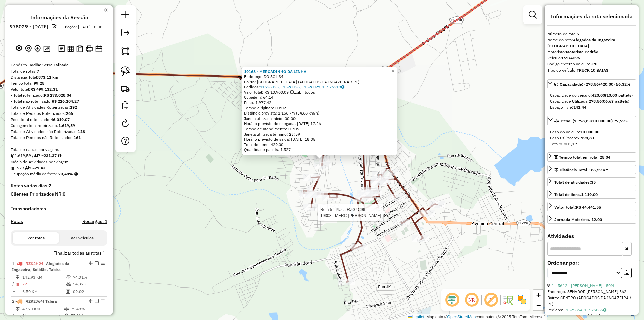
select select "**********"
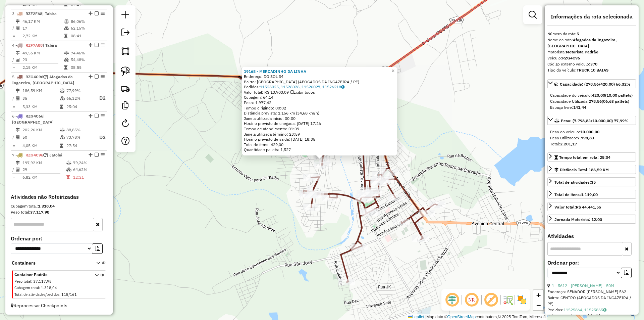
click at [336, 174] on div "19168 - MERCADINHO DA LINHA Endereço: DO SOL 34 Bairro: SAO FRANCISCO (AFOGADOS…" at bounding box center [322, 160] width 644 height 320
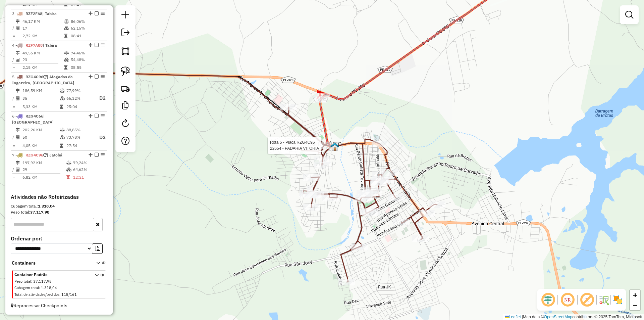
click at [329, 149] on div at bounding box center [323, 145] width 17 height 7
select select "**********"
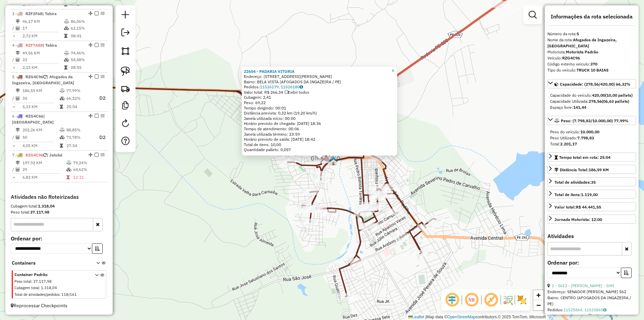
click at [339, 181] on div "22654 - PADARIA VITORIA Endereço: [STREET_ADDRESS][PERSON_NAME] Bairro: [GEOGRA…" at bounding box center [322, 160] width 644 height 320
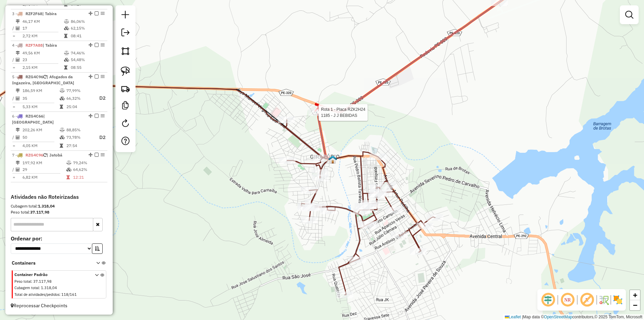
select select "**********"
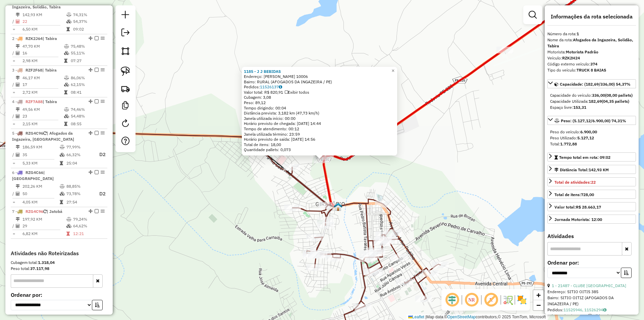
scroll to position [260, 0]
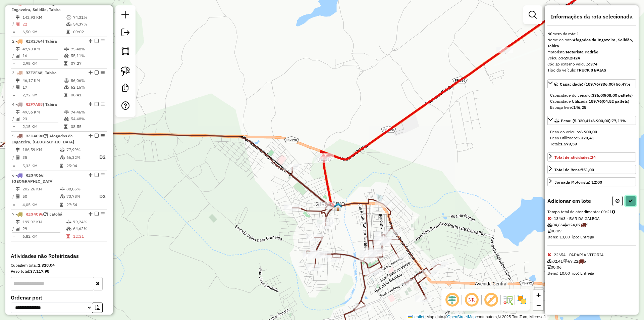
click at [629, 203] on icon at bounding box center [630, 200] width 5 height 5
select select "**********"
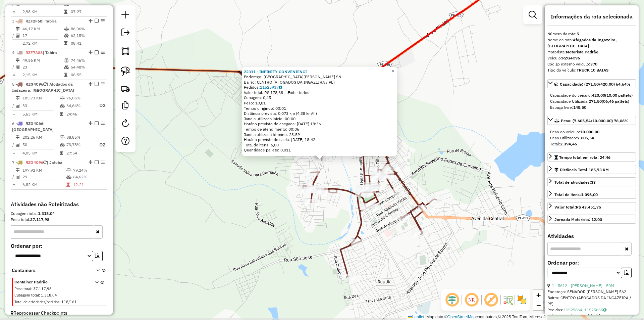
scroll to position [319, 0]
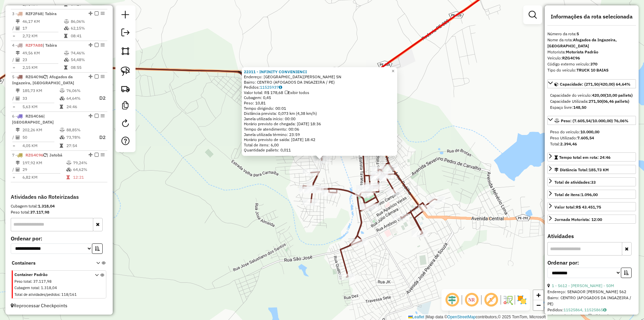
click at [281, 199] on div "22311 - INFINITY CONVENIENCI Endereço: Rua Jose de Sa Maranhao SN Bairro: CENTR…" at bounding box center [322, 160] width 644 height 320
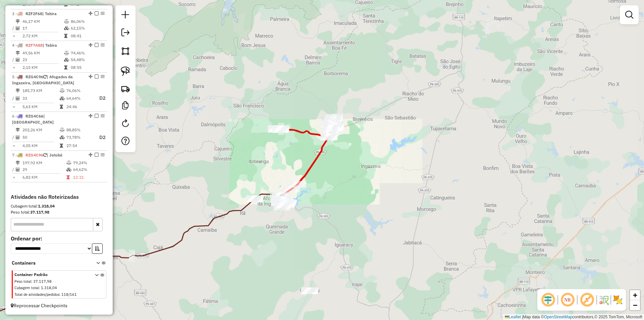
click at [274, 226] on div "Rota 5 - Placa RZG4C96 1045 - BAR DO GRILO Janela de atendimento Grade de atend…" at bounding box center [322, 160] width 644 height 320
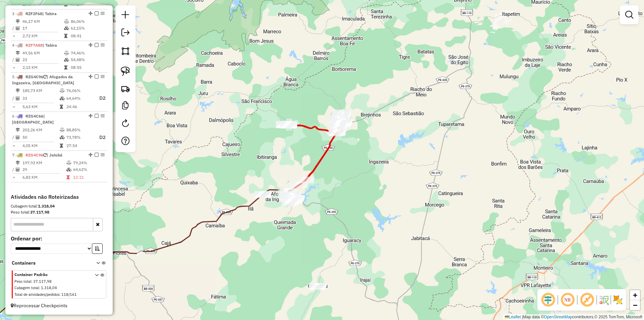
drag, startPoint x: 260, startPoint y: 245, endPoint x: 341, endPoint y: 163, distance: 115.3
click at [329, 177] on div "Janela de atendimento Grade de atendimento Capacidade Transportadoras Veículos …" at bounding box center [322, 160] width 644 height 320
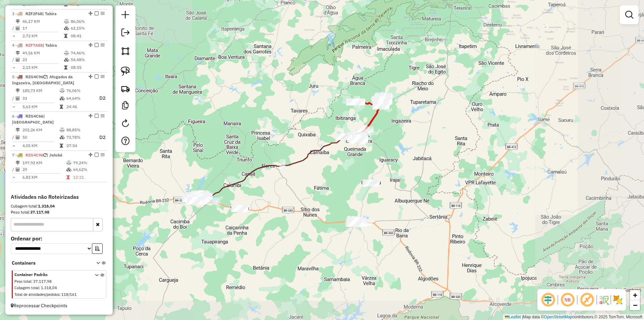
drag, startPoint x: 340, startPoint y: 178, endPoint x: 348, endPoint y: 162, distance: 18.0
click at [347, 165] on div "Janela de atendimento Grade de atendimento Capacidade Transportadoras Veículos …" at bounding box center [322, 160] width 644 height 320
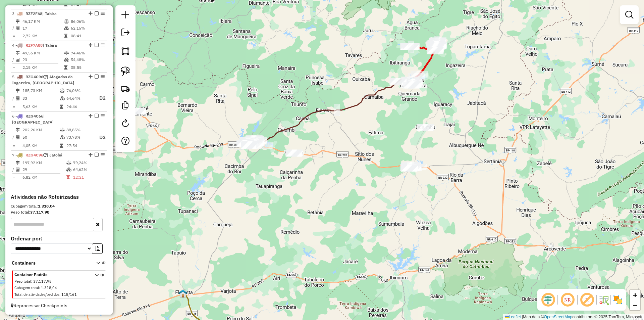
click at [356, 151] on div "Janela de atendimento Grade de atendimento Capacidade Transportadoras Veículos …" at bounding box center [322, 160] width 644 height 320
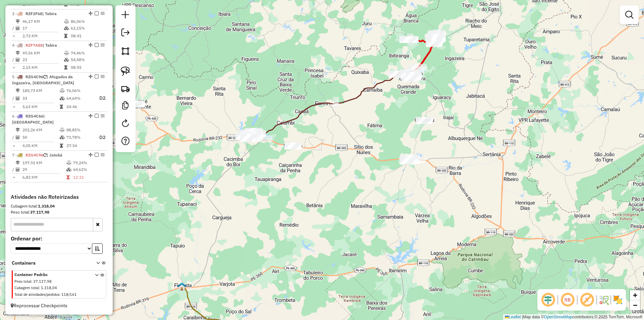
drag, startPoint x: 358, startPoint y: 142, endPoint x: 357, endPoint y: 135, distance: 7.4
click at [357, 135] on div "Janela de atendimento Grade de atendimento Capacidade Transportadoras Veículos …" at bounding box center [322, 160] width 644 height 320
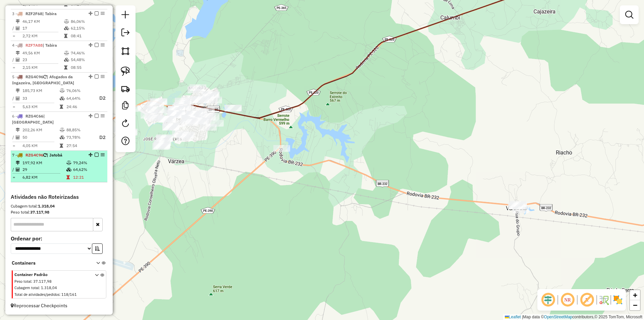
click at [94, 163] on td "79,24%" at bounding box center [89, 162] width 32 height 7
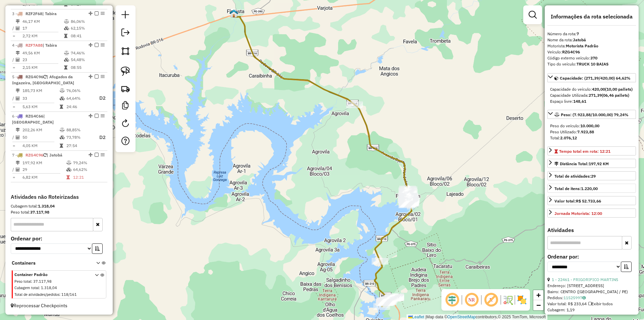
scroll to position [134, 0]
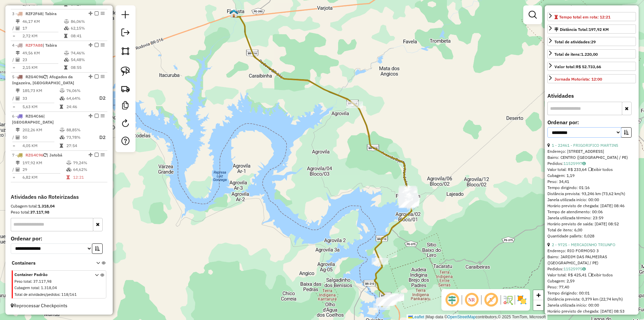
click at [591, 138] on select "**********" at bounding box center [584, 132] width 74 height 10
select select "**********"
click at [547, 138] on select "**********" at bounding box center [584, 132] width 74 height 10
click at [627, 134] on icon "button" at bounding box center [626, 132] width 5 height 5
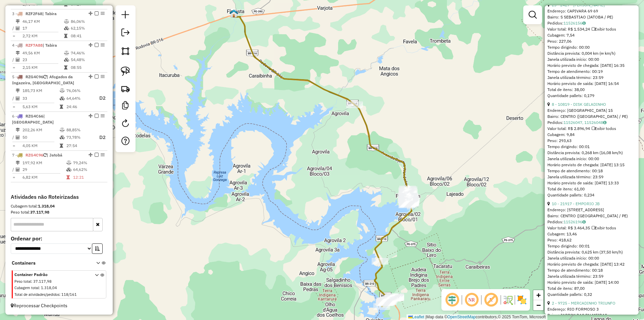
scroll to position [1140, 0]
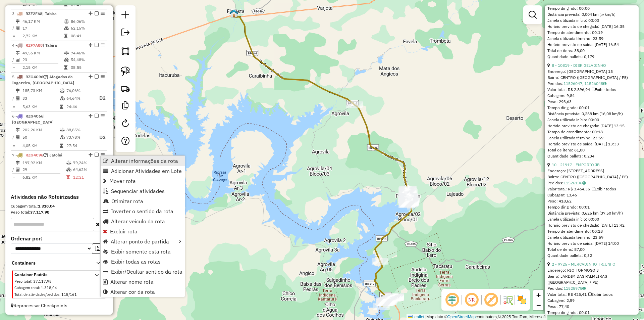
click at [140, 162] on span "Alterar informações da rota" at bounding box center [144, 160] width 67 height 5
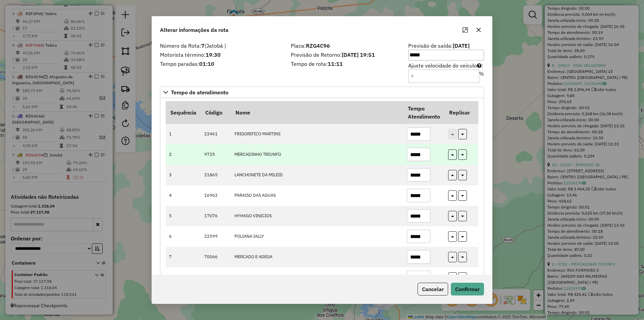
click at [366, 162] on td "MERCADINHO TRIUNFO" at bounding box center [317, 154] width 172 height 20
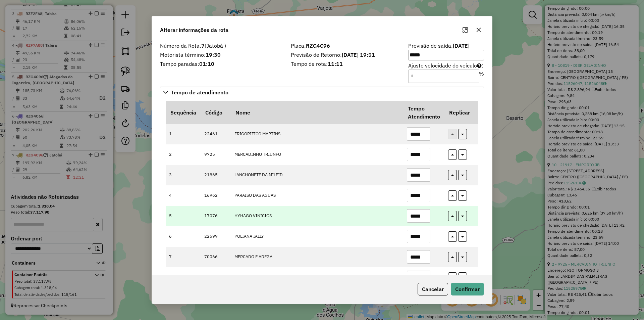
click at [423, 215] on input "*****" at bounding box center [418, 215] width 23 height 13
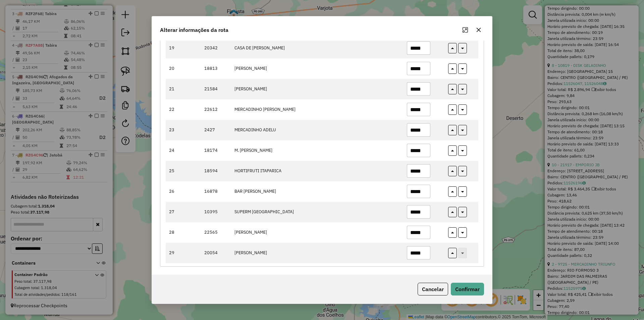
scroll to position [455, 0]
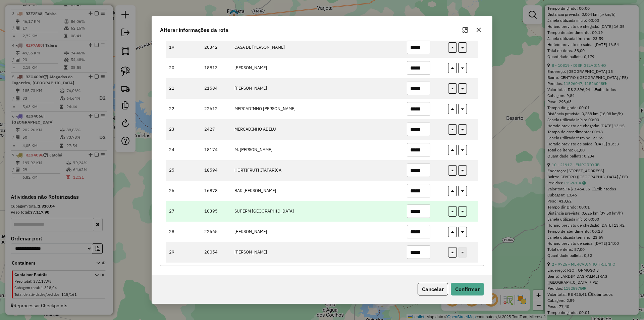
type input "*****"
click at [426, 209] on input "*****" at bounding box center [418, 210] width 23 height 13
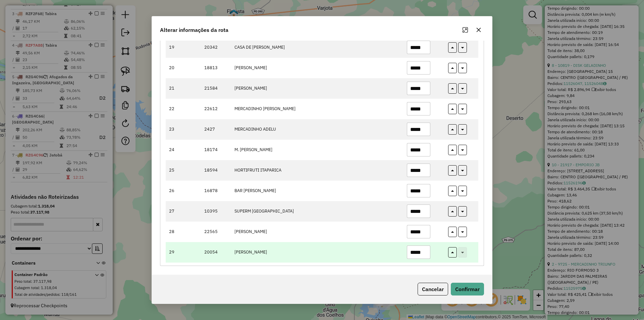
type input "*****"
click at [425, 250] on input "*****" at bounding box center [418, 251] width 23 height 13
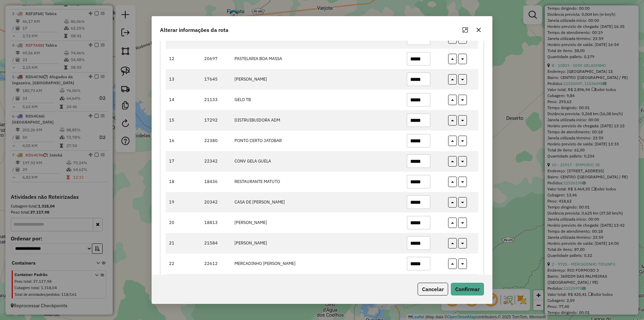
scroll to position [287, 0]
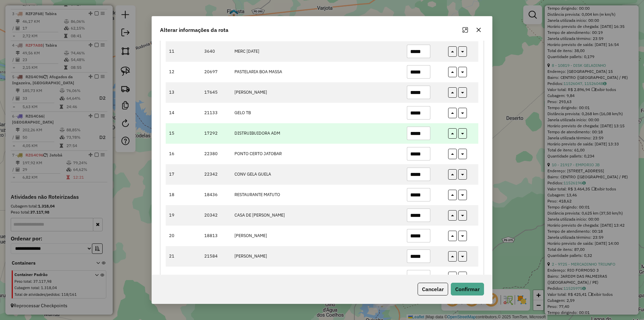
type input "*****"
click at [425, 135] on input "*****" at bounding box center [418, 132] width 23 height 13
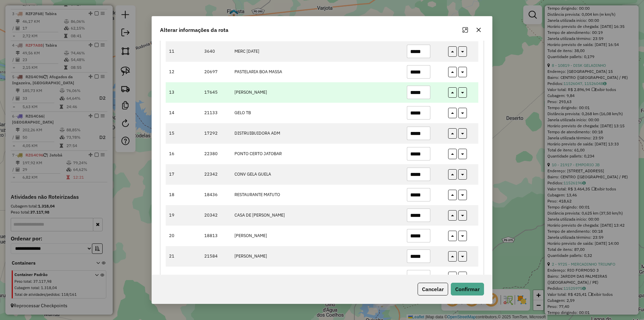
type input "*****"
click at [424, 93] on input "*****" at bounding box center [418, 92] width 23 height 13
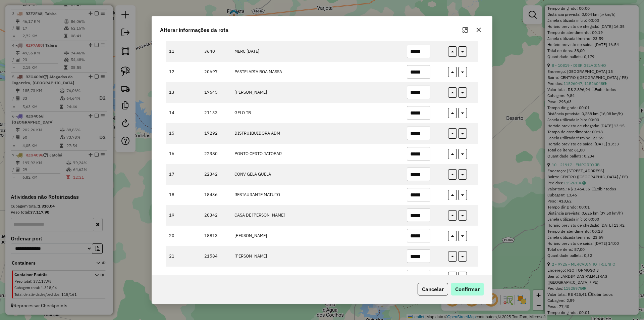
type input "*****"
click at [470, 289] on button "Confirmar" at bounding box center [467, 288] width 33 height 13
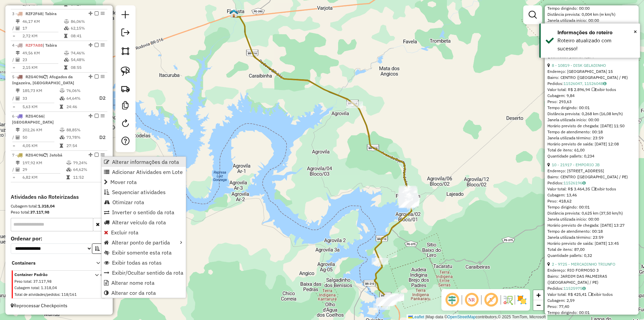
click at [129, 163] on span "Alterar informações da rota" at bounding box center [145, 161] width 67 height 5
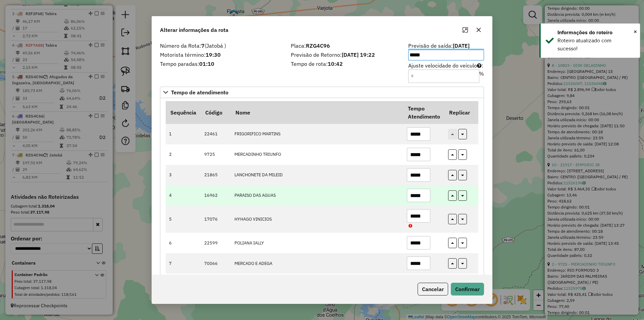
click at [424, 194] on input "*****" at bounding box center [418, 194] width 23 height 13
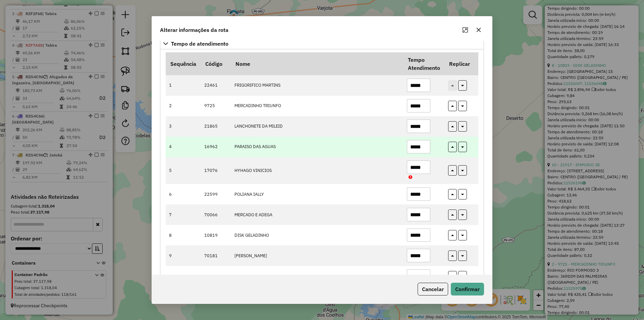
scroll to position [67, 0]
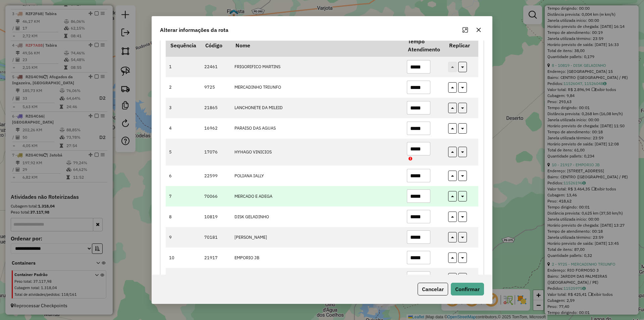
type input "*****"
click at [424, 198] on input "*****" at bounding box center [418, 195] width 23 height 13
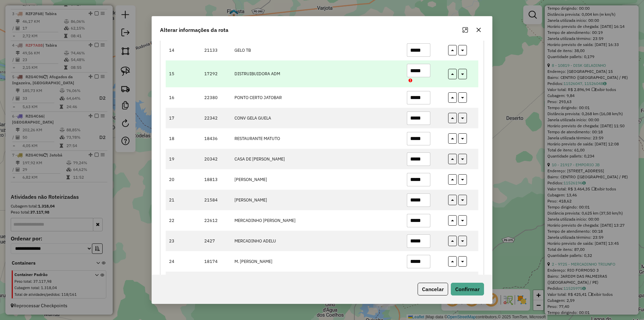
scroll to position [369, 0]
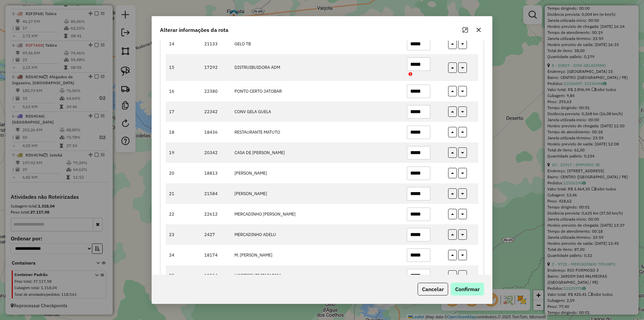
type input "*****"
click at [469, 289] on button "Confirmar" at bounding box center [467, 288] width 33 height 13
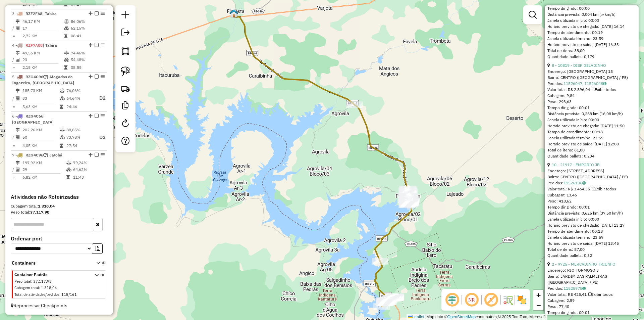
click at [319, 162] on div "Janela de atendimento Grade de atendimento Capacidade Transportadoras Veículos …" at bounding box center [322, 160] width 644 height 320
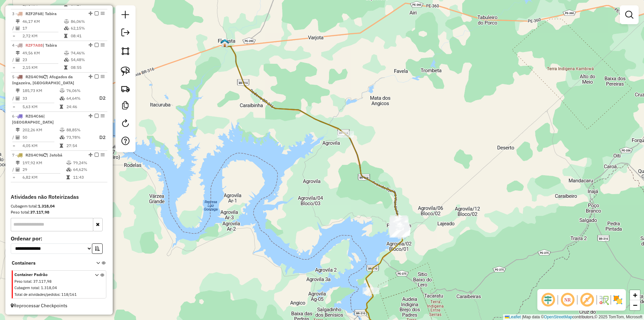
drag, startPoint x: 299, startPoint y: 132, endPoint x: 279, endPoint y: 190, distance: 61.0
click at [283, 184] on div "Janela de atendimento Grade de atendimento Capacidade Transportadoras Veículos …" at bounding box center [322, 160] width 644 height 320
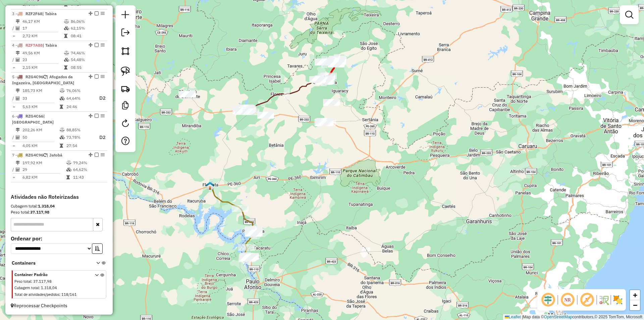
drag, startPoint x: 231, startPoint y: 110, endPoint x: 217, endPoint y: 163, distance: 55.5
click at [232, 161] on div "Janela de atendimento Grade de atendimento Capacidade Transportadoras Veículos …" at bounding box center [322, 160] width 644 height 320
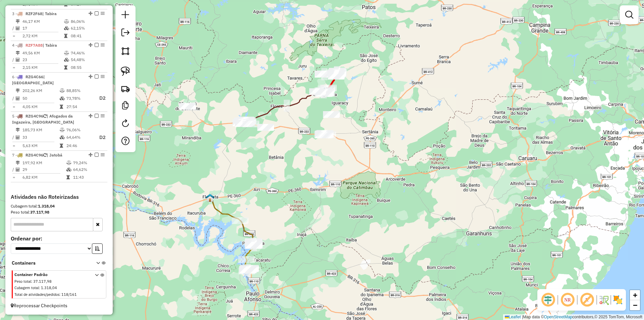
drag, startPoint x: 90, startPoint y: 122, endPoint x: 88, endPoint y: 96, distance: 25.5
drag, startPoint x: 89, startPoint y: 155, endPoint x: 85, endPoint y: 124, distance: 30.7
click at [254, 147] on div "Janela de atendimento Grade de atendimento Capacidade Transportadoras Veículos …" at bounding box center [322, 160] width 644 height 320
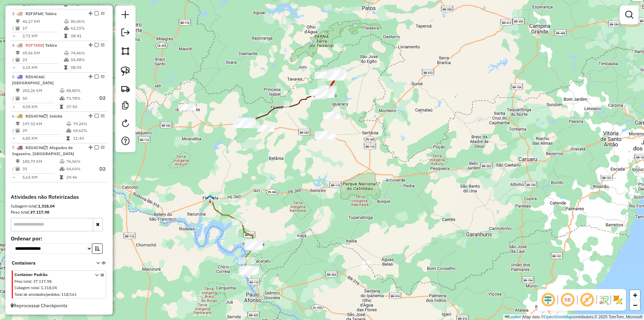
drag, startPoint x: 269, startPoint y: 149, endPoint x: 254, endPoint y: 177, distance: 31.8
click at [254, 177] on div "Janela de atendimento Grade de atendimento Capacidade Transportadoras Veículos …" at bounding box center [322, 160] width 644 height 320
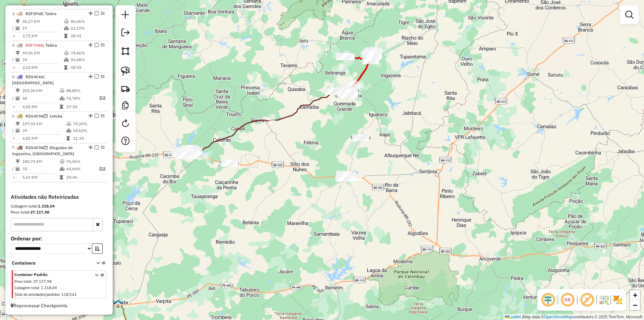
click at [330, 139] on div "Janela de atendimento Grade de atendimento Capacidade Transportadoras Veículos …" at bounding box center [322, 160] width 644 height 320
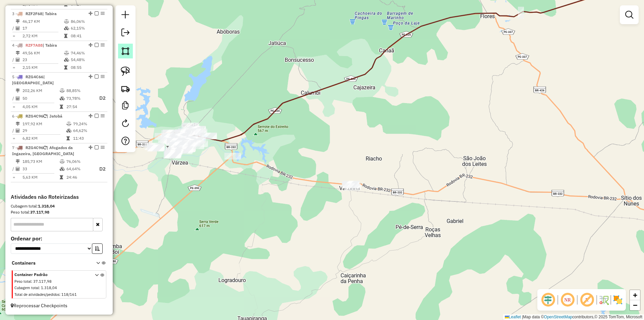
click at [125, 50] on img at bounding box center [125, 50] width 9 height 9
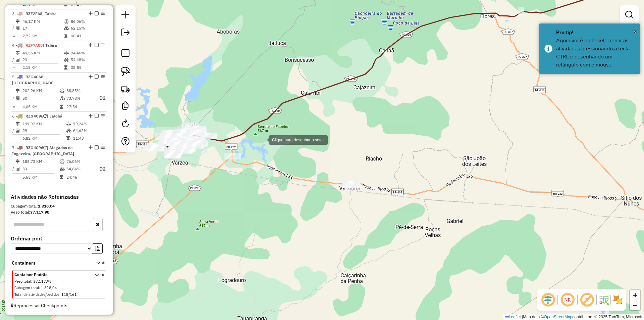
click at [269, 132] on div at bounding box center [262, 138] width 13 height 13
click at [204, 159] on div at bounding box center [203, 158] width 13 height 13
click at [290, 221] on div at bounding box center [283, 214] width 13 height 13
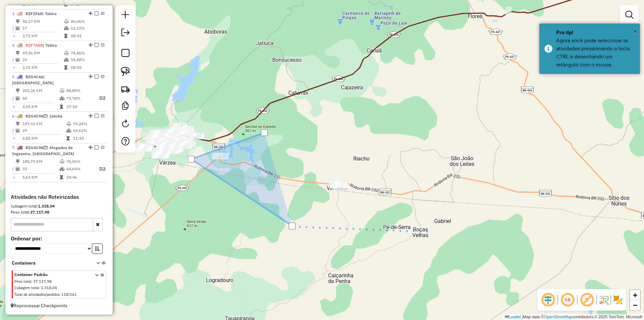
drag, startPoint x: 437, startPoint y: 231, endPoint x: 261, endPoint y: 194, distance: 179.6
click at [425, 224] on div at bounding box center [431, 230] width 13 height 13
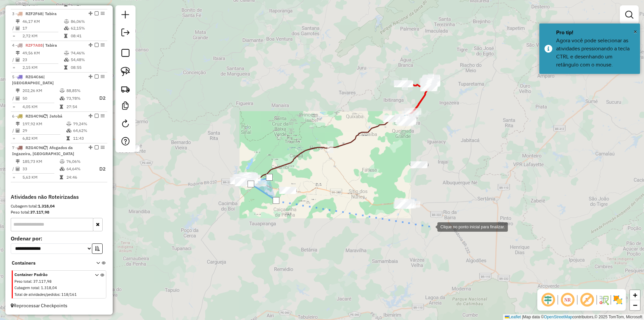
drag, startPoint x: 431, startPoint y: 226, endPoint x: 424, endPoint y: 202, distance: 25.5
click at [431, 226] on div at bounding box center [430, 225] width 13 height 13
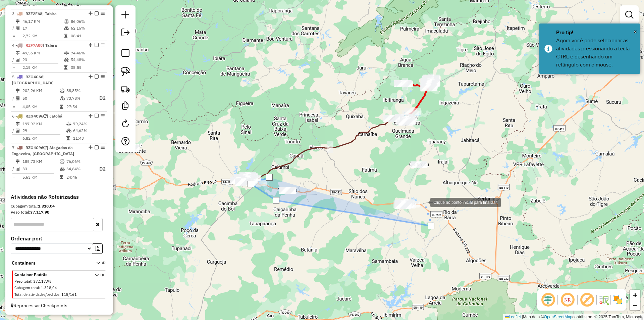
click at [421, 195] on div at bounding box center [423, 201] width 13 height 13
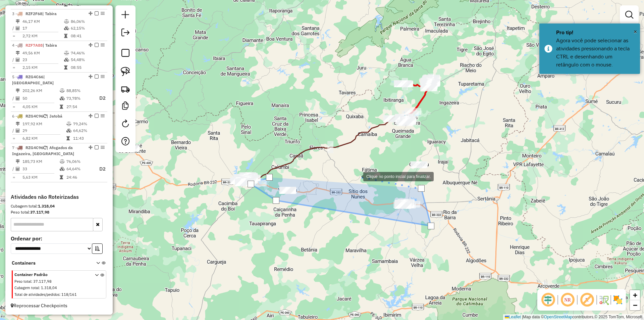
click at [356, 176] on div at bounding box center [356, 175] width 13 height 13
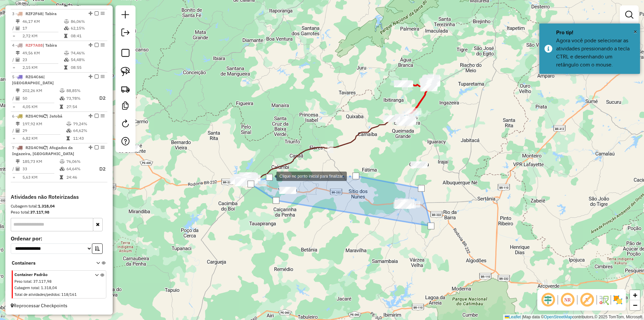
click at [270, 175] on div at bounding box center [269, 177] width 7 height 7
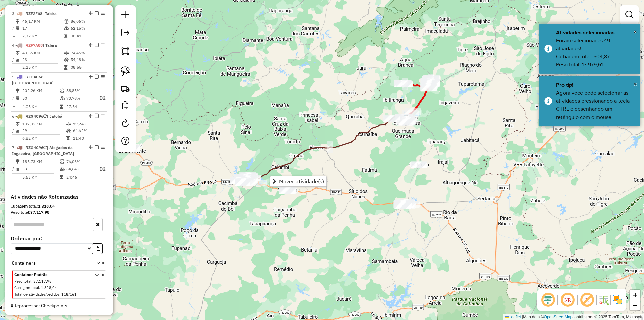
click at [299, 178] on span "Mover atividade(s)" at bounding box center [301, 180] width 45 height 5
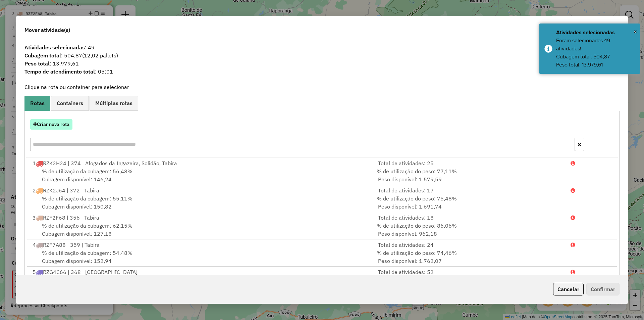
click at [60, 121] on button "Criar nova rota" at bounding box center [51, 124] width 42 height 10
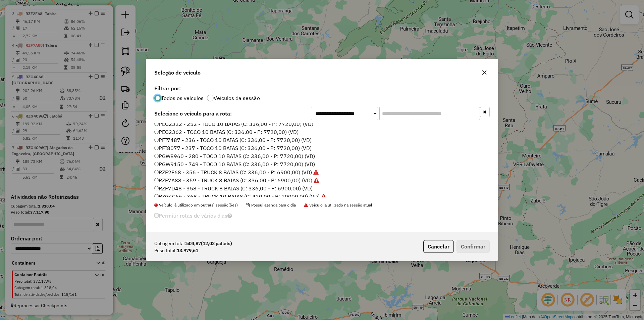
scroll to position [101, 0]
click at [184, 180] on label "RZI1I21 - TRUCK 8 BAIAS (C: 336,00 - P: 6900,00) (VD)" at bounding box center [224, 179] width 141 height 8
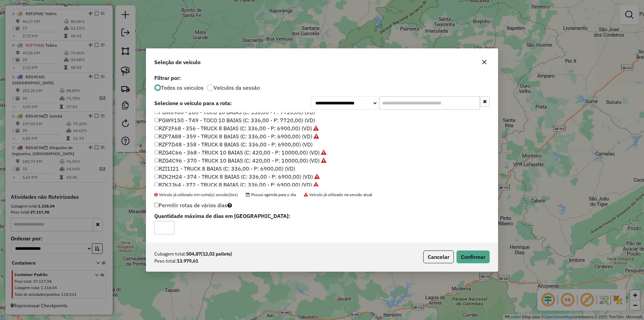
click at [469, 247] on div "Cubagem total: 504,87 (12,02 pallets) Peso total: 13.979,61 Cancelar Confirmar" at bounding box center [321, 256] width 351 height 29
click at [475, 255] on button "Confirmar" at bounding box center [472, 256] width 33 height 13
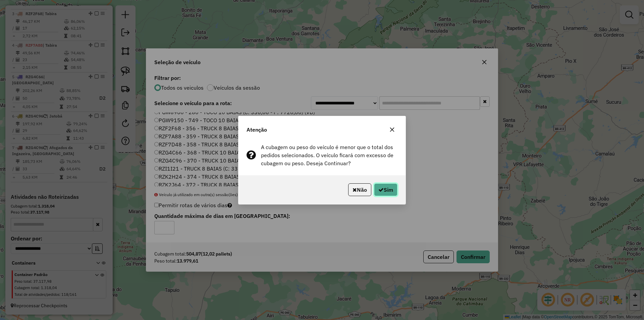
click at [381, 187] on icon "button" at bounding box center [380, 189] width 5 height 5
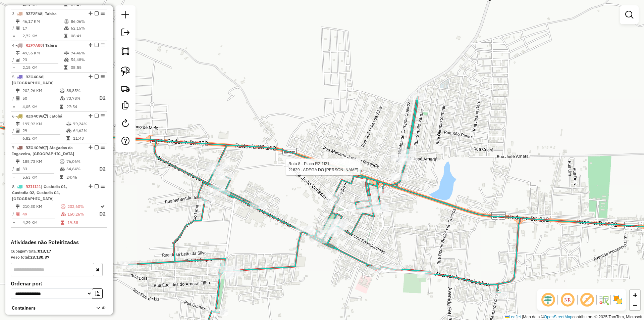
select select "**********"
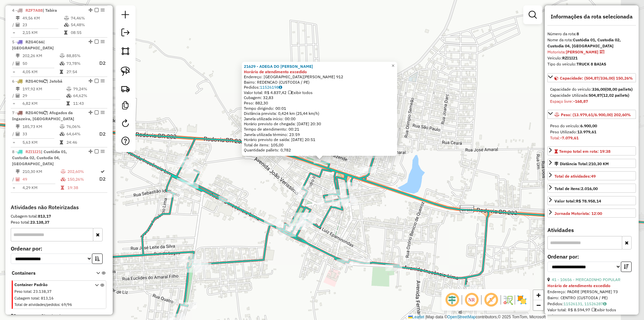
scroll to position [358, 0]
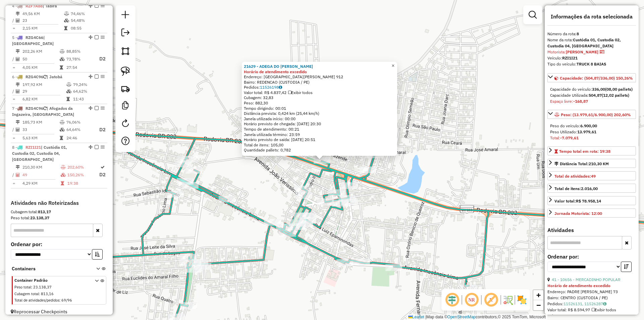
click at [394, 63] on span "×" at bounding box center [392, 66] width 3 height 6
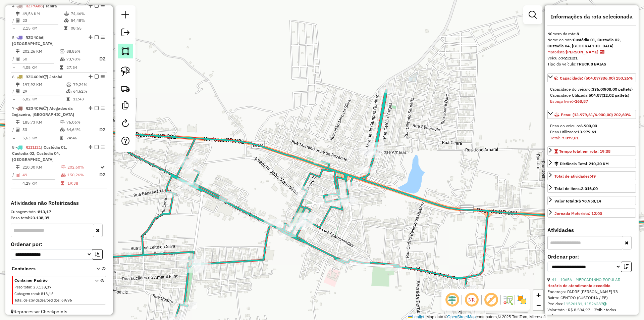
click at [129, 53] on img at bounding box center [125, 50] width 9 height 9
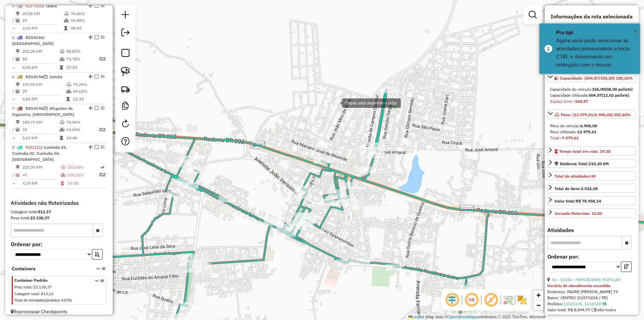
click at [336, 101] on div at bounding box center [335, 102] width 13 height 13
click at [278, 193] on div at bounding box center [277, 192] width 13 height 13
click at [299, 207] on div at bounding box center [298, 206] width 13 height 13
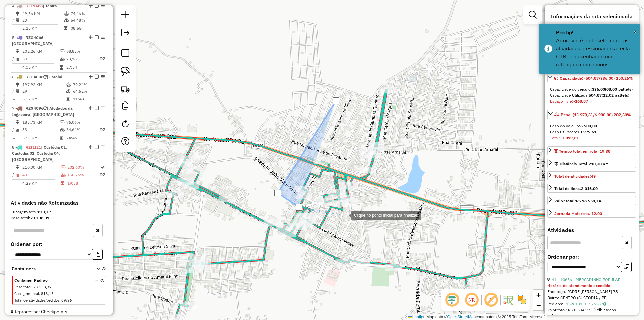
click at [351, 217] on div at bounding box center [343, 214] width 13 height 13
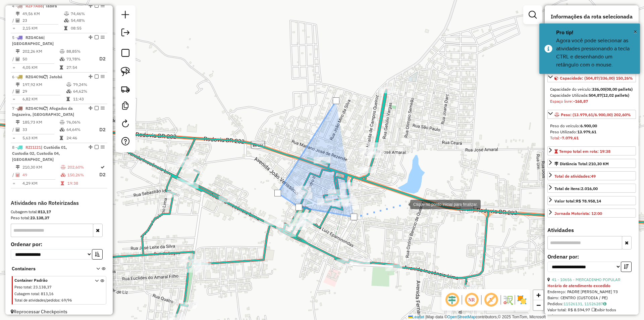
click at [403, 204] on div at bounding box center [403, 203] width 13 height 13
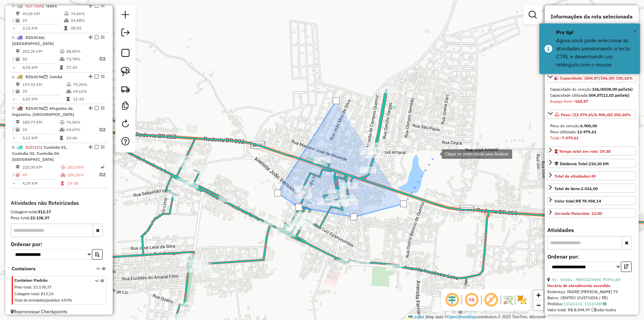
click at [435, 153] on div at bounding box center [434, 153] width 13 height 13
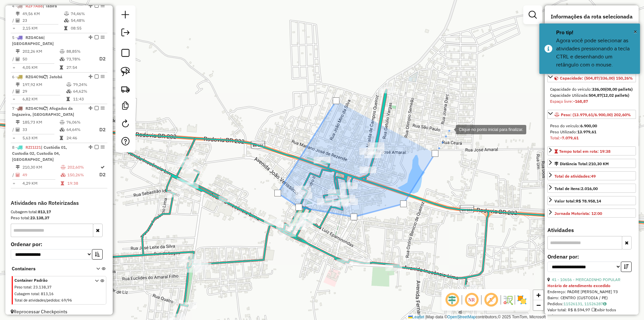
drag, startPoint x: 450, startPoint y: 125, endPoint x: 359, endPoint y: 230, distance: 139.8
click at [387, 208] on div "Clique no ponto inicial para finalizar. Janela de atendimento Grade de atendime…" at bounding box center [322, 160] width 644 height 320
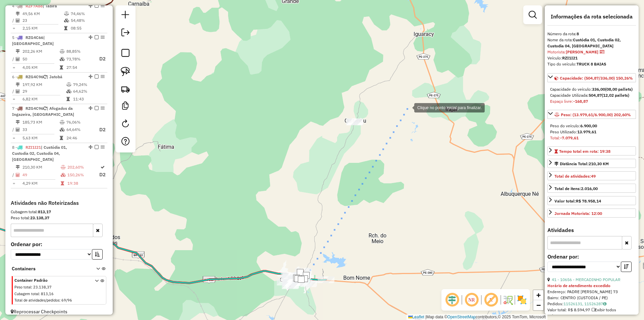
click at [408, 107] on div at bounding box center [407, 106] width 13 height 13
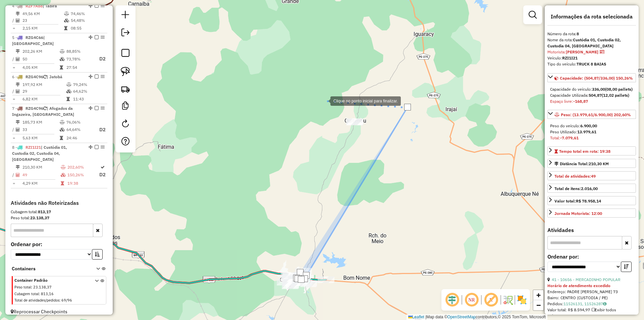
drag, startPoint x: 324, startPoint y: 100, endPoint x: 305, endPoint y: 173, distance: 74.9
click at [323, 100] on div at bounding box center [323, 100] width 13 height 13
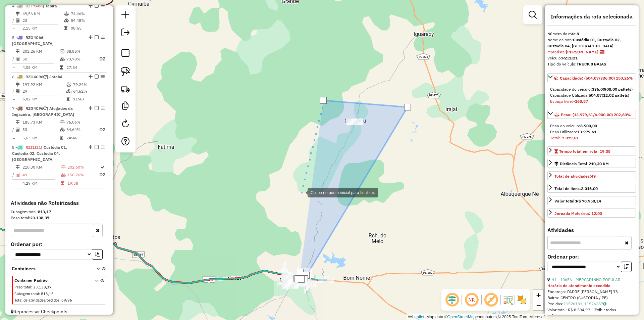
click at [294, 199] on div at bounding box center [300, 191] width 13 height 13
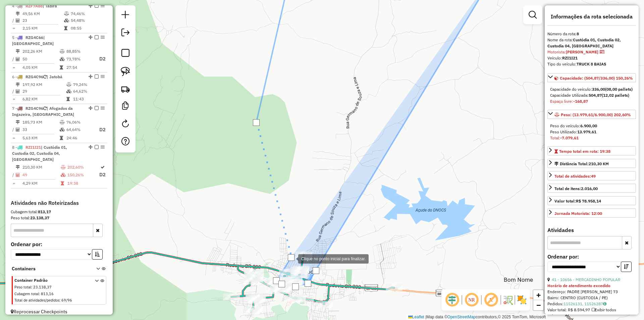
click at [291, 258] on div at bounding box center [291, 257] width 7 height 7
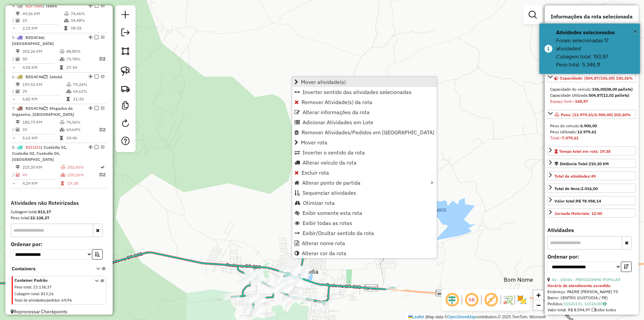
click at [352, 83] on link "Mover atividade(s)" at bounding box center [364, 82] width 145 height 10
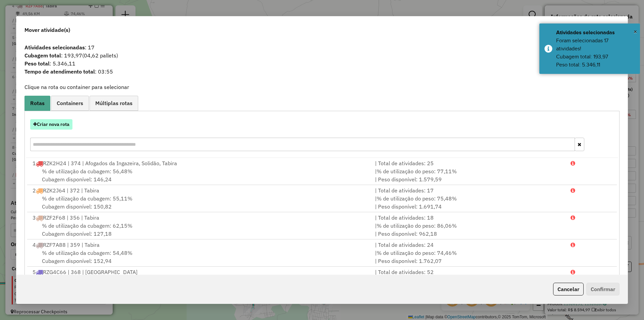
click at [63, 123] on button "Criar nova rota" at bounding box center [51, 124] width 42 height 10
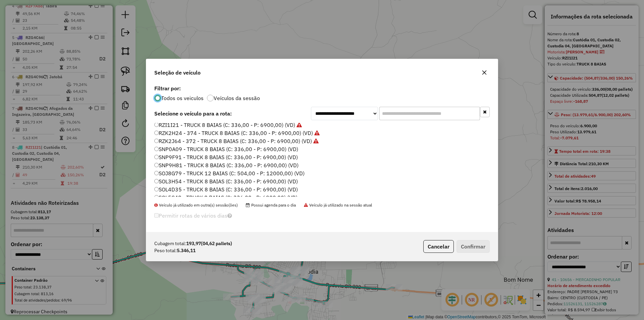
scroll to position [160, 0]
click at [186, 175] on label "SOL3H54 - TRUCK 8 BAIAS (C: 336,00 - P: 6900,00) (VD)" at bounding box center [226, 176] width 144 height 8
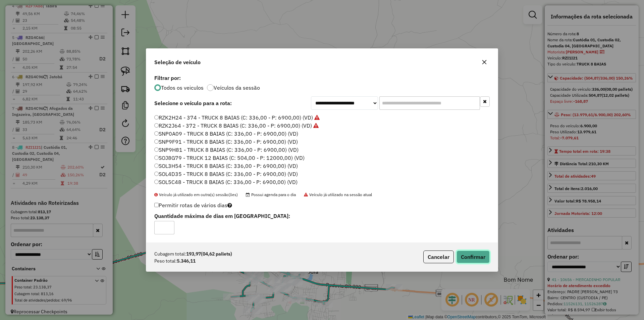
click at [476, 254] on button "Confirmar" at bounding box center [472, 256] width 33 height 13
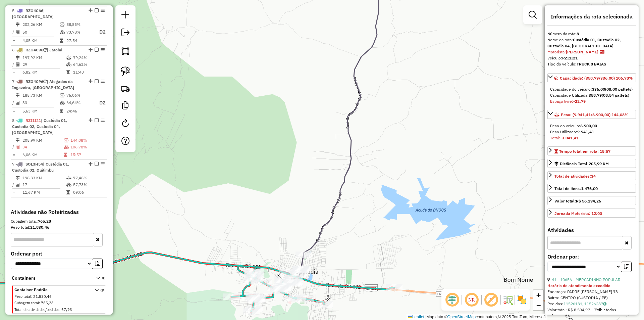
scroll to position [394, 0]
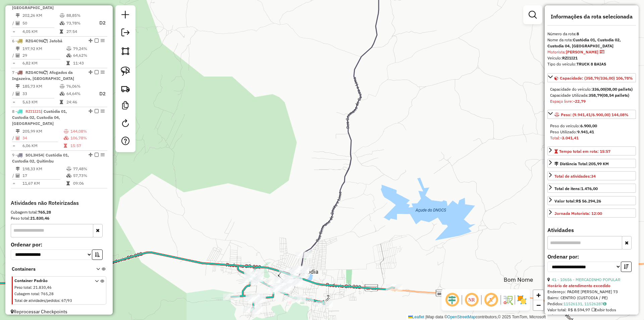
drag, startPoint x: 339, startPoint y: 251, endPoint x: 342, endPoint y: 165, distance: 86.2
click at [342, 168] on div "Janela de atendimento Grade de atendimento Capacidade Transportadoras Veículos …" at bounding box center [322, 160] width 644 height 320
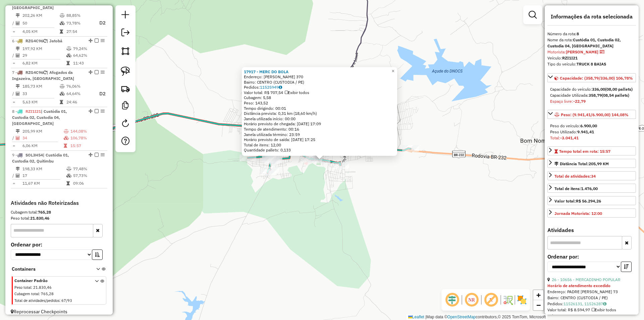
click at [286, 177] on div "17917 - MERC DO BOLA Endereço: INOCENCIO LIMA 370 Bairro: CENTRO (CUSTODIA / PE…" at bounding box center [322, 160] width 644 height 320
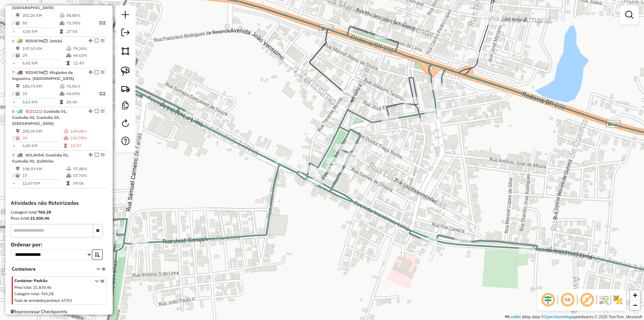
select select "**********"
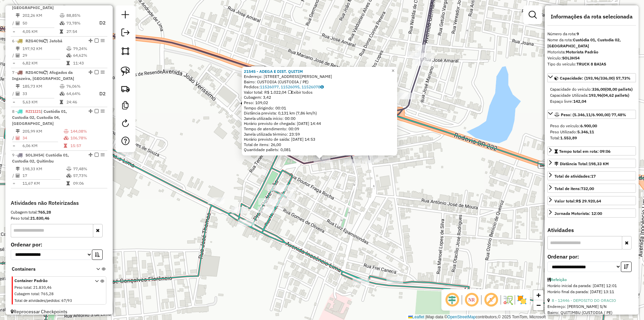
click at [330, 183] on div "21545 - ADEGA E DIST. QUITIM Endereço: DR MANOEL BORBA 1 Bairro: CUSTODIA (CUST…" at bounding box center [322, 160] width 644 height 320
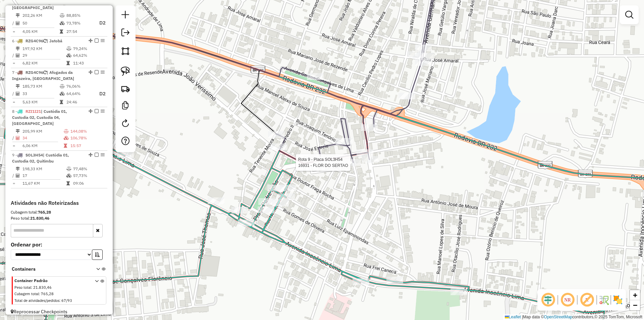
select select "**********"
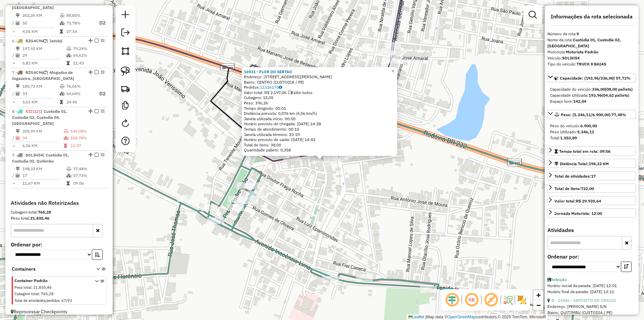
click at [289, 185] on div "16931 - FLOR DO SERTAO Endereço: DR MANOEL BORBA 176 Bairro: CENTRO (CUSTODIA /…" at bounding box center [322, 160] width 644 height 320
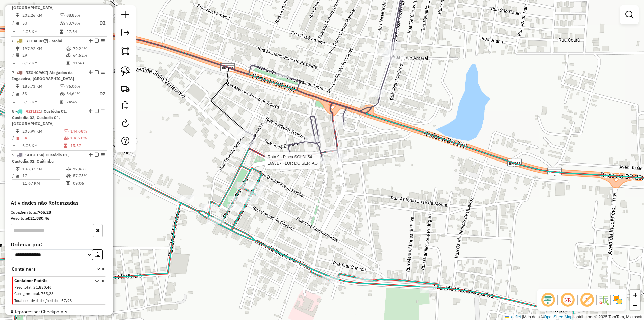
click at [321, 163] on div at bounding box center [322, 160] width 17 height 7
select select "**********"
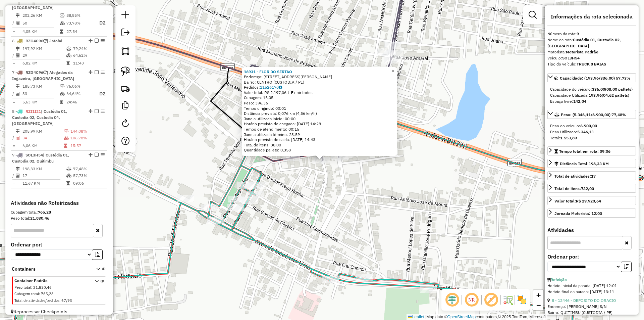
click at [304, 183] on div "16931 - FLOR DO SERTAO Endereço: DR MANOEL BORBA 176 Bairro: CENTRO (CUSTODIA /…" at bounding box center [322, 160] width 644 height 320
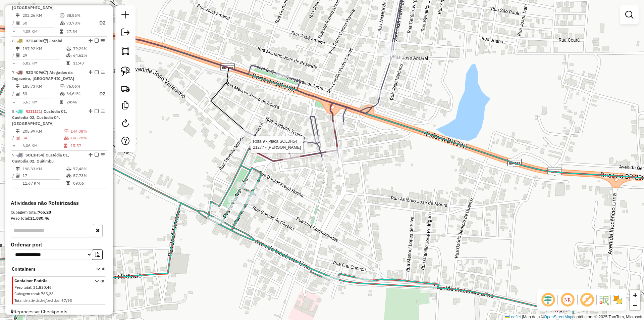
select select "**********"
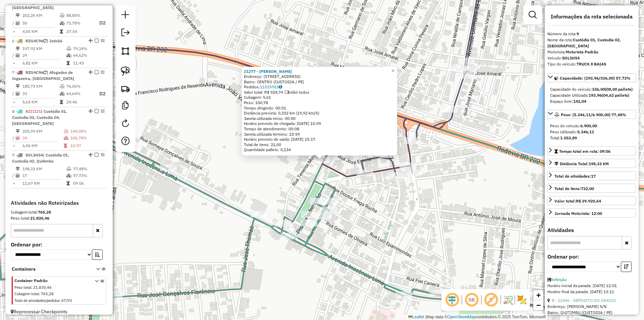
click at [288, 175] on div "21277 - MERCADINHO REZENDE Endereço: AVENIDA JOaO VERISSIMO 4 Bairro: CENTRO (C…" at bounding box center [322, 160] width 644 height 320
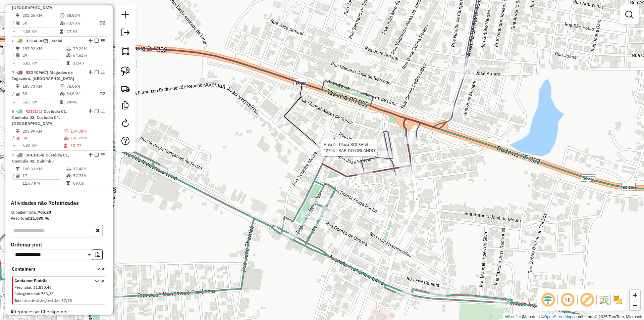
select select "**********"
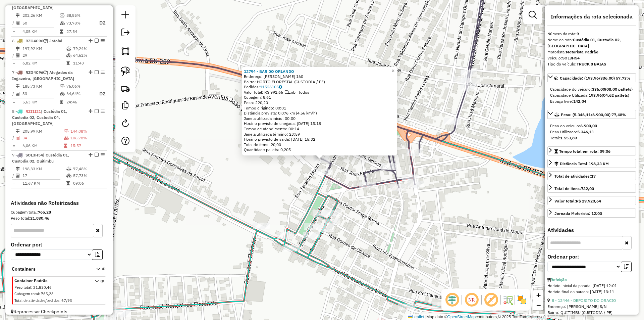
click at [309, 181] on div "12794 - BAR DO ORLANDO Endereço: JOSE ESTRELA 160 Bairro: HORTO FLORESTAL (CUST…" at bounding box center [322, 160] width 644 height 320
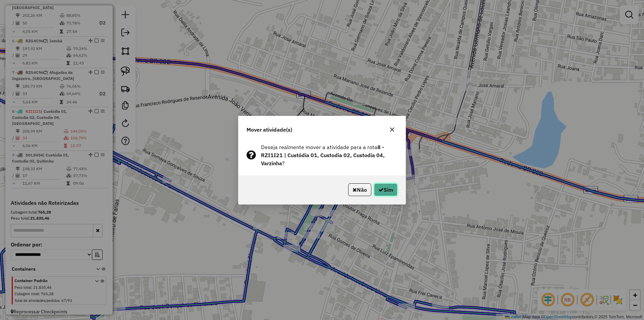
click at [384, 188] on button "Sim" at bounding box center [385, 189] width 23 height 13
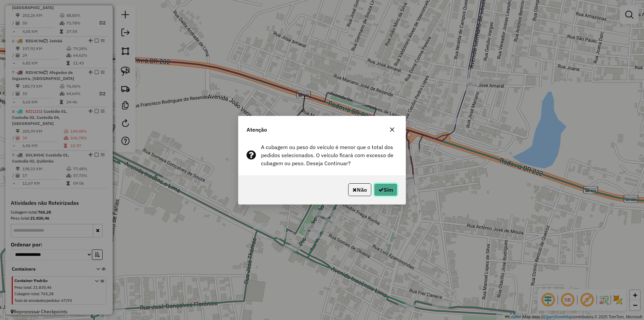
click at [380, 187] on icon "button" at bounding box center [380, 189] width 5 height 5
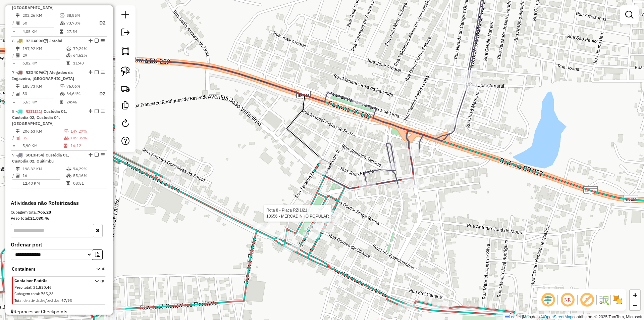
select select "**********"
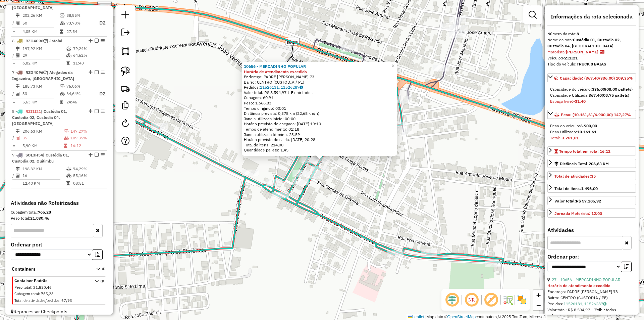
click at [371, 194] on div "10656 - MERCADINHO POPULAR Horário de atendimento excedido Endereço: PADRE LEAO…" at bounding box center [322, 160] width 644 height 320
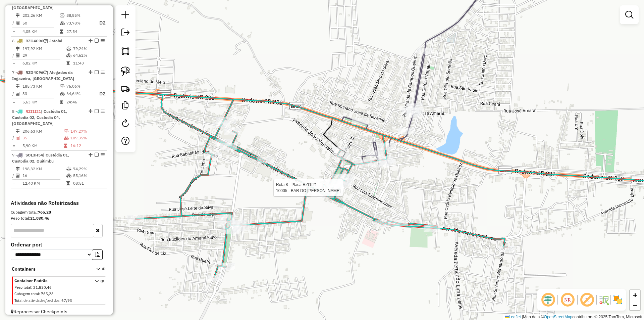
select select "**********"
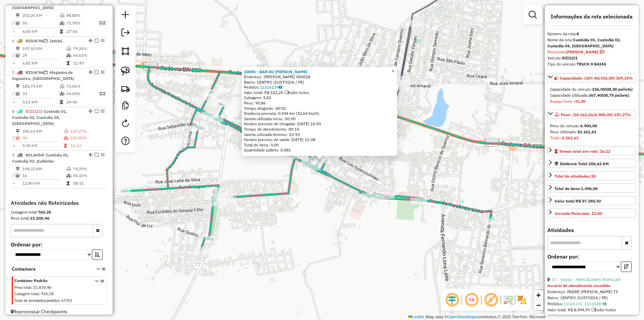
click at [394, 69] on span "×" at bounding box center [392, 71] width 3 height 6
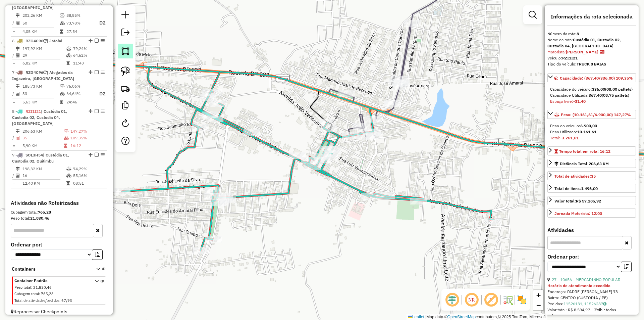
click at [126, 48] on img at bounding box center [125, 50] width 9 height 9
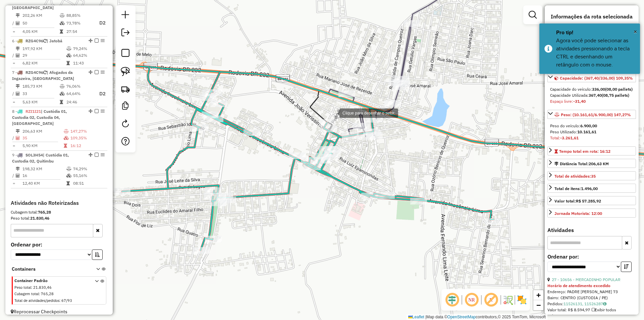
click at [334, 112] on div at bounding box center [332, 112] width 13 height 13
drag, startPoint x: 286, startPoint y: 130, endPoint x: 279, endPoint y: 162, distance: 32.0
click at [285, 131] on div at bounding box center [285, 130] width 13 height 13
click at [279, 165] on div at bounding box center [278, 164] width 13 height 13
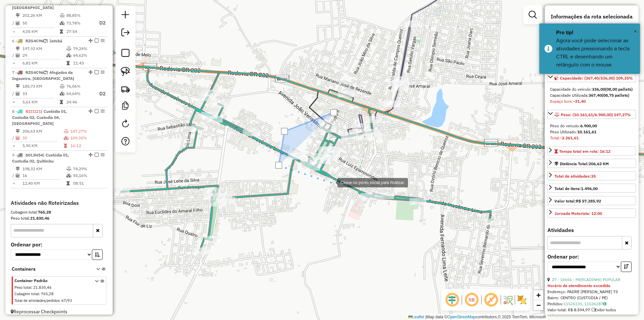
click at [331, 182] on div at bounding box center [330, 181] width 13 height 13
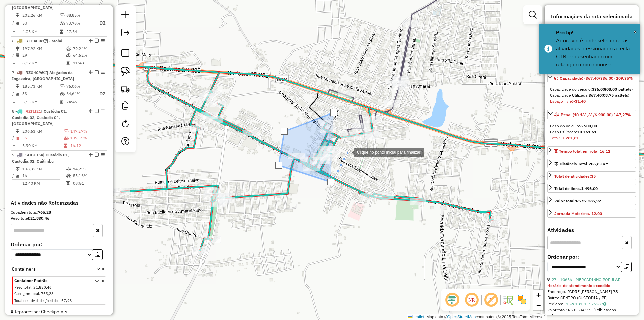
click at [347, 152] on div at bounding box center [346, 151] width 13 height 13
click at [334, 113] on div at bounding box center [333, 112] width 7 height 7
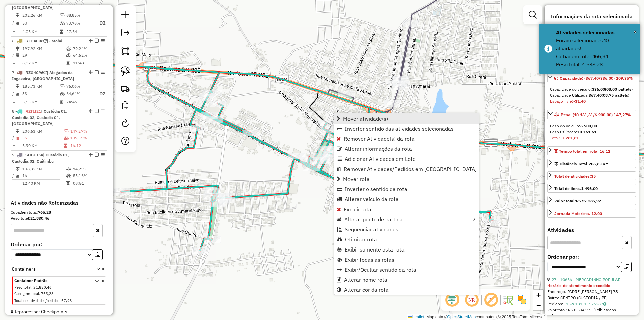
click at [359, 117] on span "Mover atividade(s)" at bounding box center [365, 118] width 45 height 5
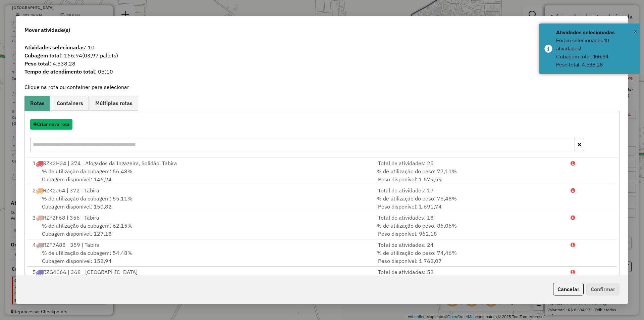
click at [65, 125] on button "Criar nova rota" at bounding box center [51, 124] width 42 height 10
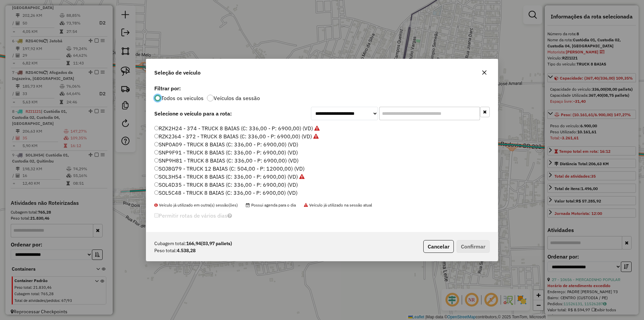
scroll to position [160, 0]
click at [191, 184] on label "SOL4D35 - TRUCK 8 BAIAS (C: 336,00 - P: 6900,00) (VD)" at bounding box center [226, 184] width 144 height 8
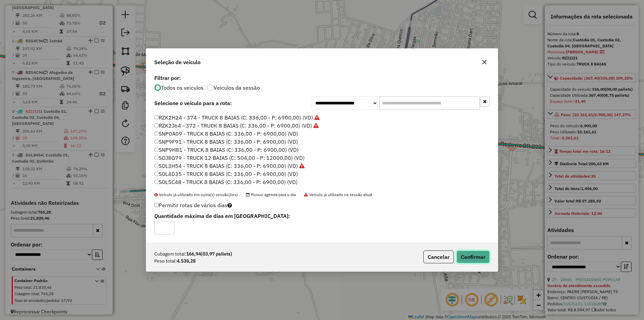
click at [471, 257] on button "Confirmar" at bounding box center [472, 256] width 33 height 13
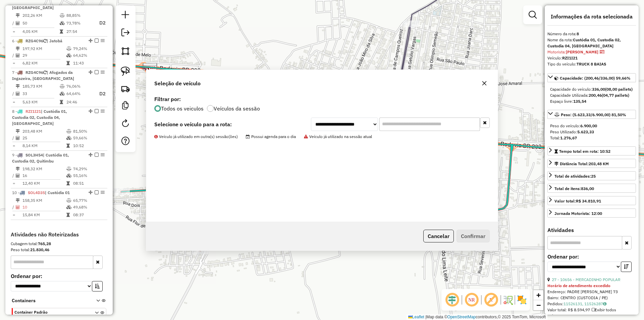
scroll to position [425, 0]
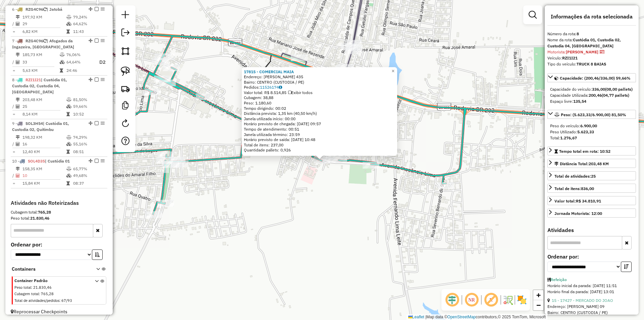
click at [269, 183] on div "17815 - COMERCIAL MAIA Endereço: INOCENCIO DE LIMA 435 Bairro: CENTRO (CUSTODIA…" at bounding box center [322, 160] width 644 height 320
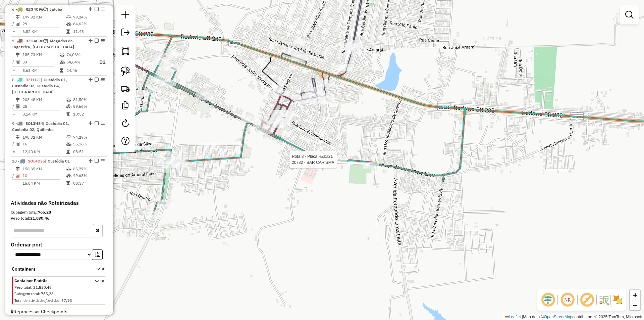
select select "**********"
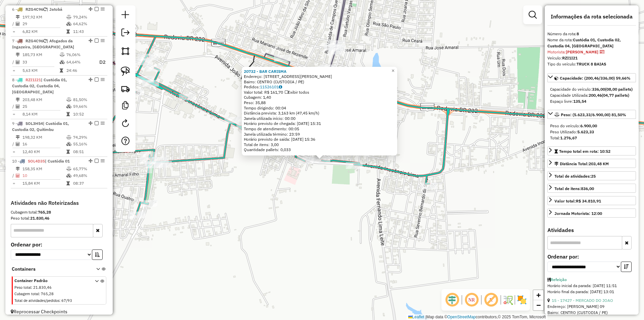
click at [247, 177] on div "20732 - BAR CARISMA Endereço: AVENIDA INOCENCIO LIMA 402 Bairro: CENTRO (CUSTOD…" at bounding box center [322, 160] width 644 height 320
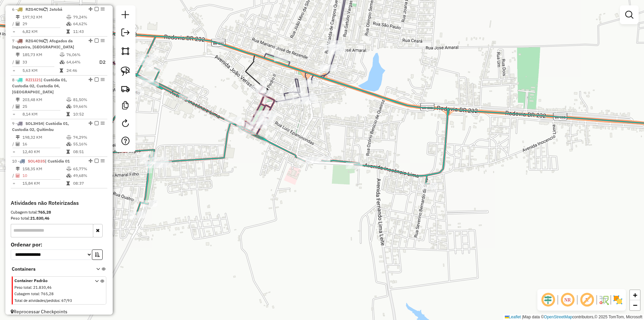
drag, startPoint x: 236, startPoint y: 171, endPoint x: 291, endPoint y: 193, distance: 59.0
click at [289, 195] on div "20732 - BAR CARISMA Endereço: AVENIDA INOCENCIO LIMA 402 Bairro: CENTRO (CUSTOD…" at bounding box center [322, 160] width 644 height 320
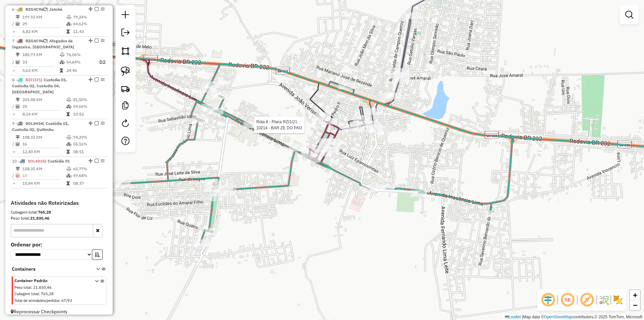
select select "**********"
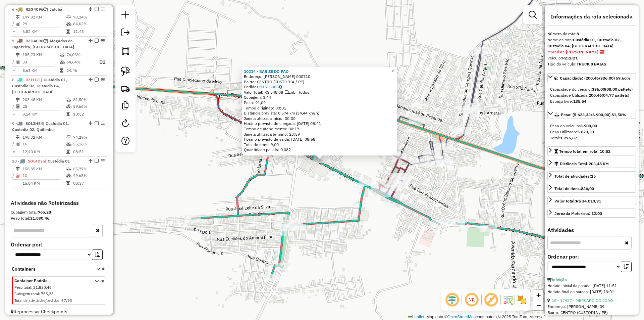
click at [324, 185] on div "10214 - BAR ZE DO PAO Endereço: INOCENCIO LIMA 000710 Bairro: CENTRO (CUSTODIA …" at bounding box center [322, 160] width 644 height 320
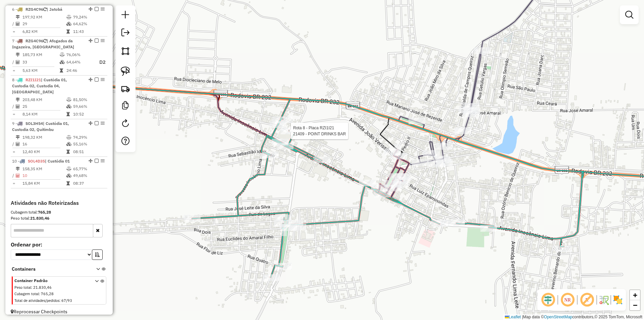
select select "**********"
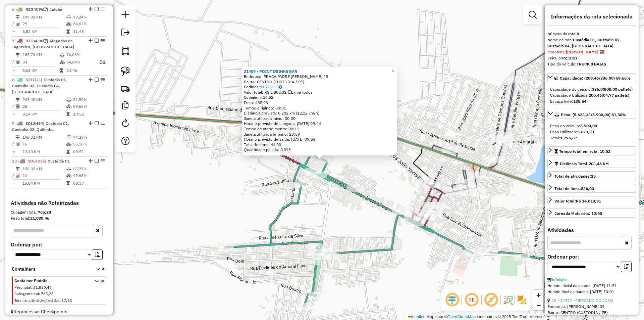
click at [355, 171] on div "21409 - POINT DRINKS BAR Endereço: PRACA PADRE LEaO 45 Bairro: CENTRO (CUSTODIA…" at bounding box center [322, 160] width 644 height 320
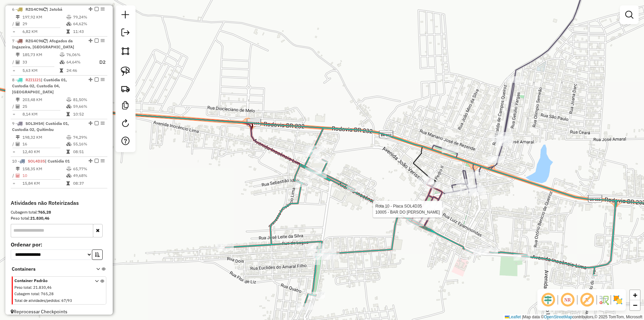
select select "**********"
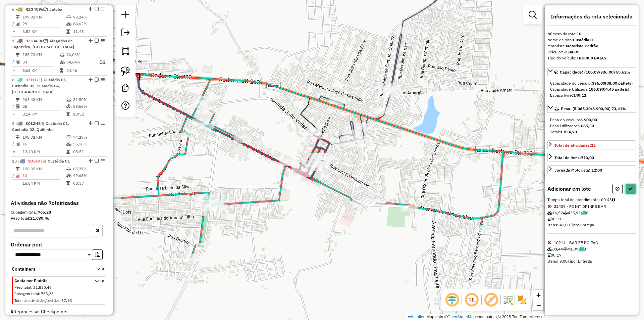
click at [629, 191] on icon at bounding box center [630, 188] width 5 height 5
select select "**********"
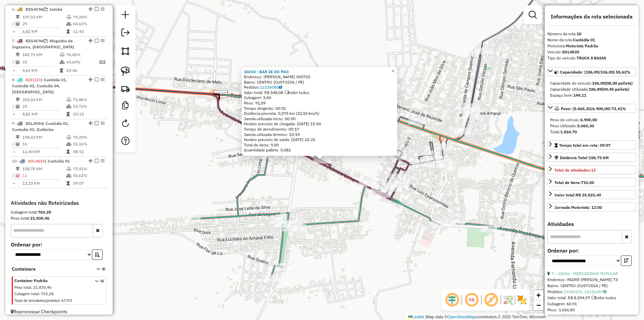
click at [334, 190] on div "10214 - BAR ZE DO PAO Endereço: INOCENCIO LIMA 000710 Bairro: CENTRO (CUSTODIA …" at bounding box center [322, 160] width 644 height 320
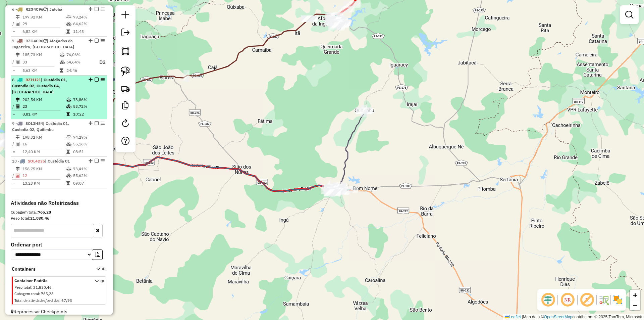
select select "**********"
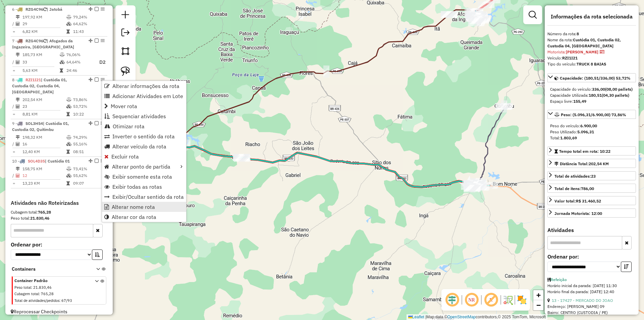
click at [163, 208] on link "Alterar nome rota" at bounding box center [144, 207] width 84 height 10
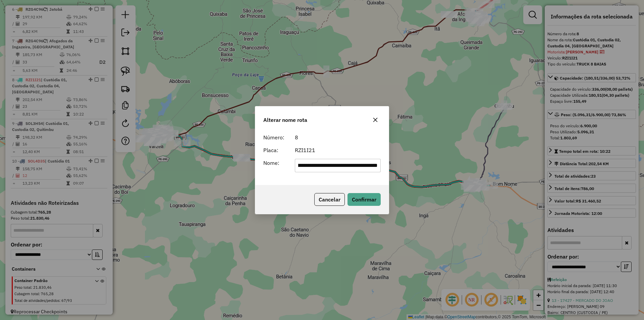
scroll to position [0, 0]
drag, startPoint x: 356, startPoint y: 165, endPoint x: 321, endPoint y: 163, distance: 34.6
click at [321, 163] on input "**********" at bounding box center [338, 165] width 86 height 13
type input "**********"
click at [371, 193] on button "Confirmar" at bounding box center [363, 199] width 33 height 13
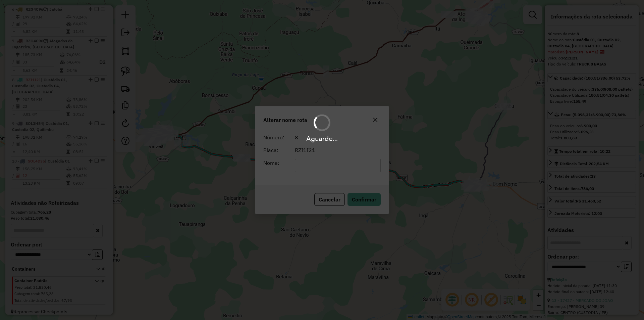
scroll to position [419, 0]
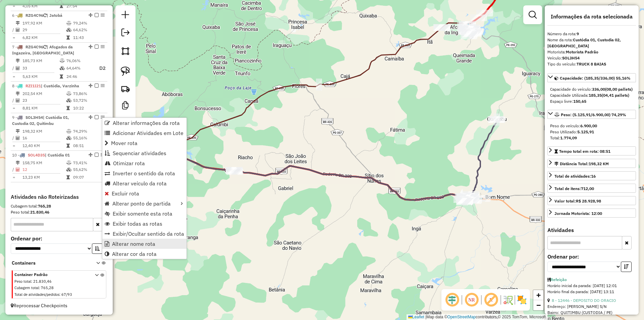
click at [160, 244] on link "Alterar nome rota" at bounding box center [144, 243] width 84 height 10
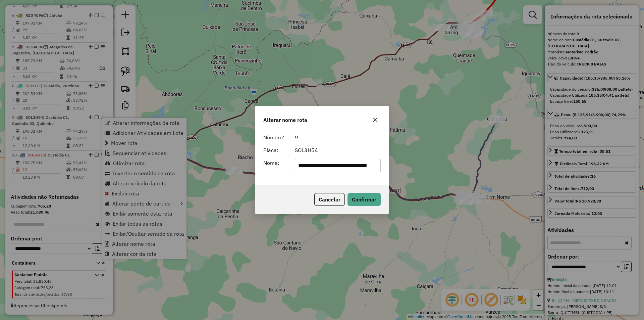
scroll to position [0, 6]
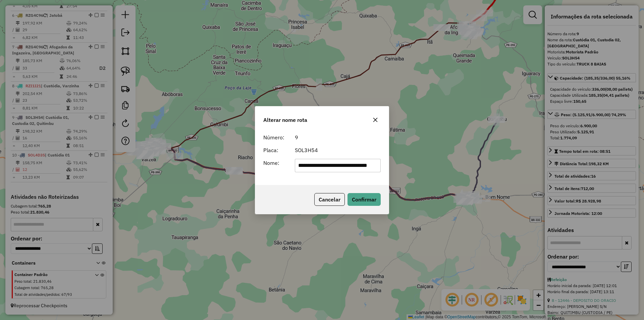
drag, startPoint x: 355, startPoint y: 164, endPoint x: 312, endPoint y: 166, distance: 43.3
click at [312, 166] on input "**********" at bounding box center [338, 165] width 86 height 13
click at [318, 166] on input "**********" at bounding box center [338, 165] width 86 height 13
drag, startPoint x: 313, startPoint y: 165, endPoint x: 351, endPoint y: 167, distance: 38.3
click at [351, 167] on input "**********" at bounding box center [338, 165] width 86 height 13
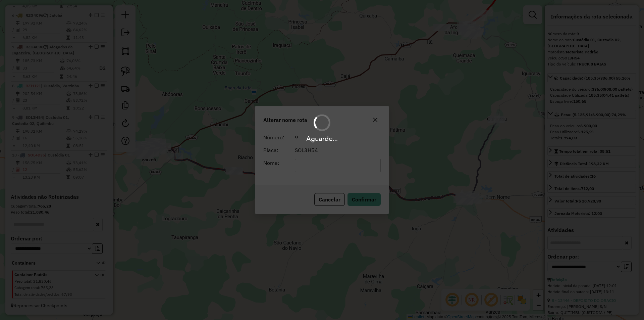
scroll to position [0, 0]
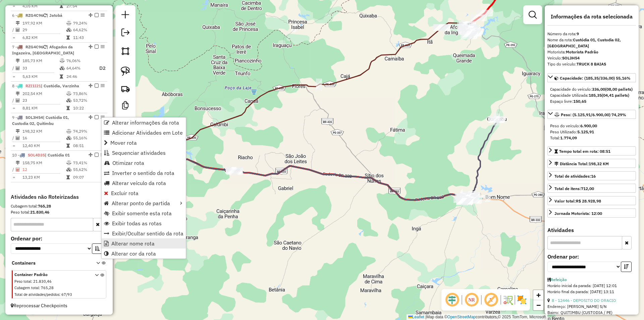
click at [156, 243] on link "Alterar nome rota" at bounding box center [144, 243] width 84 height 10
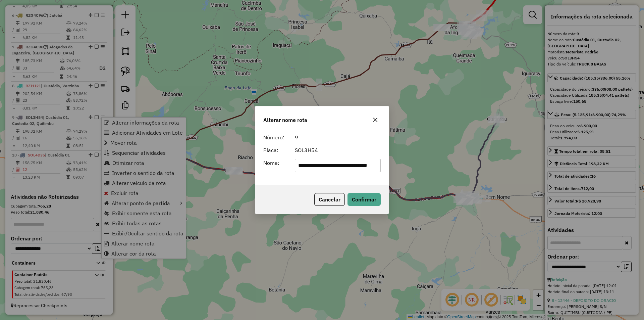
scroll to position [0, 6]
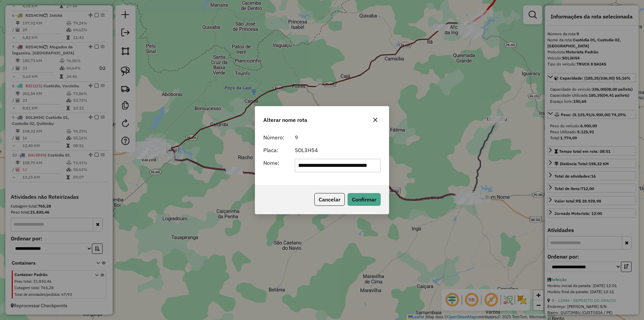
drag, startPoint x: 314, startPoint y: 165, endPoint x: 351, endPoint y: 165, distance: 37.6
click at [351, 165] on input "**********" at bounding box center [338, 165] width 86 height 13
type input "**********"
click at [368, 196] on button "Confirmar" at bounding box center [363, 199] width 33 height 13
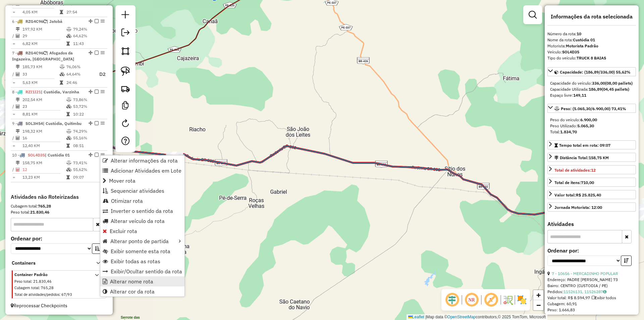
click at [153, 280] on link "Alterar nome rota" at bounding box center [142, 281] width 84 height 10
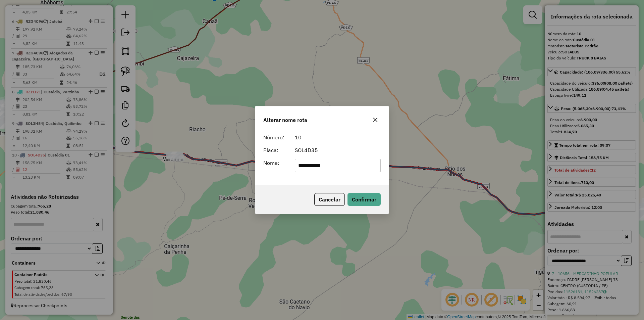
drag, startPoint x: 321, startPoint y: 166, endPoint x: 345, endPoint y: 161, distance: 25.1
click at [344, 161] on input "**********" at bounding box center [338, 165] width 86 height 13
type input "********"
click at [338, 134] on div "10" at bounding box center [338, 137] width 94 height 8
click at [374, 201] on button "Confirmar" at bounding box center [363, 199] width 33 height 13
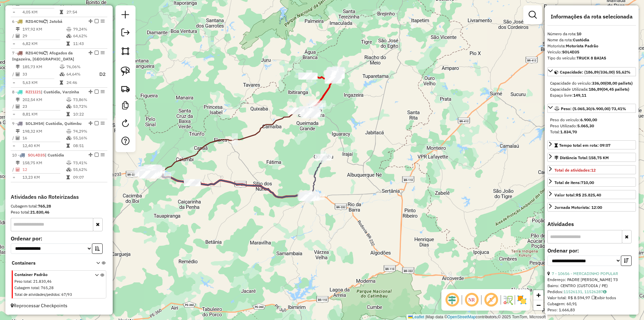
click at [197, 202] on div "Janela de atendimento Grade de atendimento Capacidade Transportadoras Veículos …" at bounding box center [322, 160] width 644 height 320
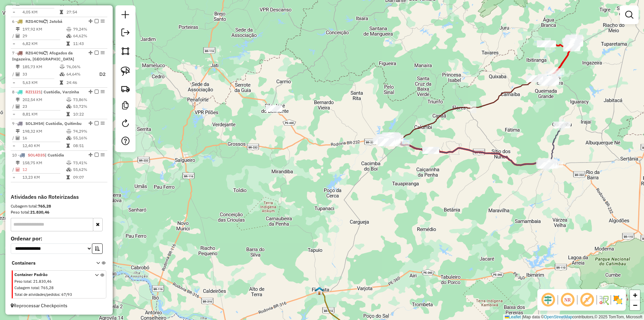
drag, startPoint x: 181, startPoint y: 205, endPoint x: 407, endPoint y: 178, distance: 227.6
click at [408, 178] on div "Janela de atendimento Grade de atendimento Capacidade Transportadoras Veículos …" at bounding box center [322, 160] width 644 height 320
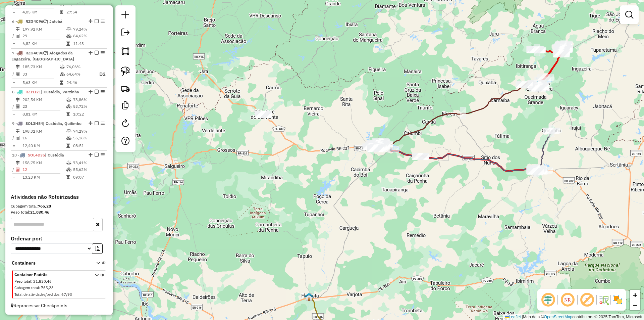
click at [330, 104] on div "Janela de atendimento Grade de atendimento Capacidade Transportadoras Veículos …" at bounding box center [322, 160] width 644 height 320
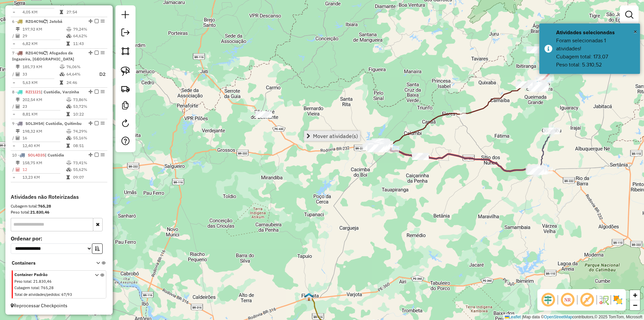
click at [330, 136] on span "Mover atividade(s)" at bounding box center [335, 135] width 45 height 5
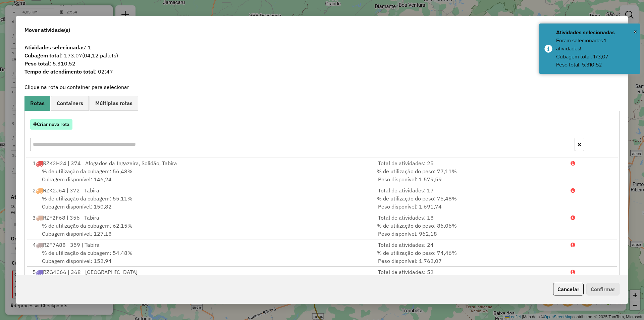
click at [63, 127] on button "Criar nova rota" at bounding box center [51, 124] width 42 height 10
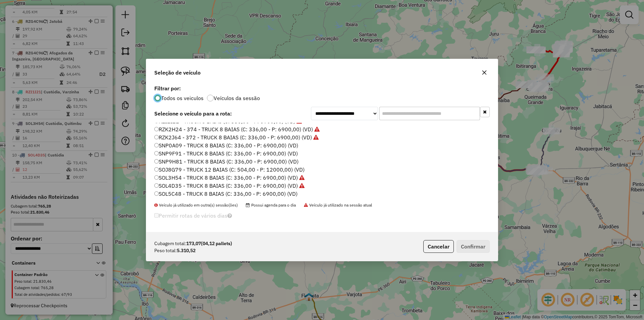
scroll to position [160, 0]
drag, startPoint x: 189, startPoint y: 190, endPoint x: 246, endPoint y: 209, distance: 59.5
click at [190, 191] on label "SOL5C48 - TRUCK 8 BAIAS (C: 336,00 - P: 6900,00) (VD)" at bounding box center [225, 192] width 143 height 8
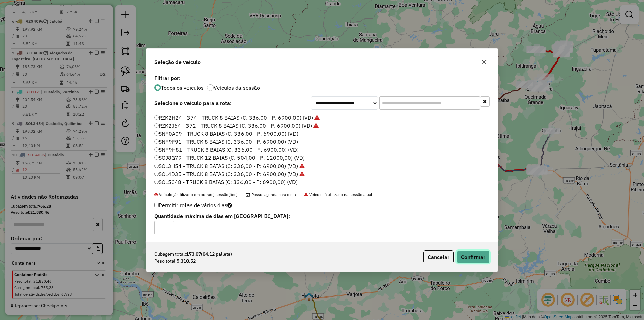
click at [472, 257] on button "Confirmar" at bounding box center [472, 256] width 33 height 13
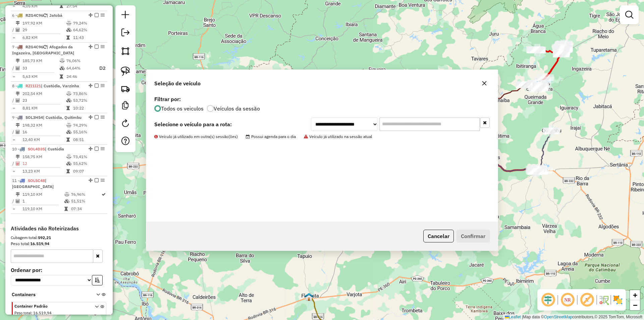
scroll to position [425, 0]
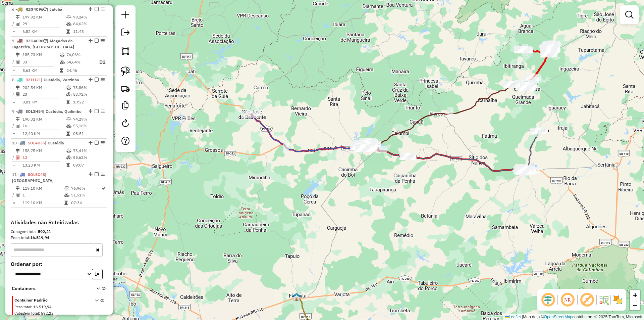
drag, startPoint x: 411, startPoint y: 197, endPoint x: 340, endPoint y: 182, distance: 72.6
click at [362, 197] on div "Janela de atendimento Grade de atendimento Capacidade Transportadoras Veículos …" at bounding box center [322, 160] width 644 height 320
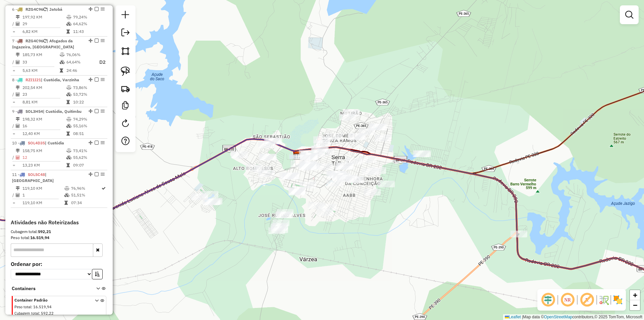
click at [277, 104] on div "Janela de atendimento Grade de atendimento Capacidade Transportadoras Veículos …" at bounding box center [322, 160] width 644 height 320
click at [126, 54] on img at bounding box center [125, 50] width 9 height 9
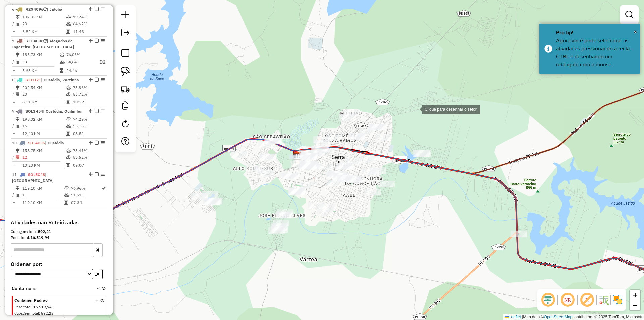
click at [422, 111] on div at bounding box center [414, 108] width 13 height 13
click at [339, 90] on div at bounding box center [338, 89] width 13 height 13
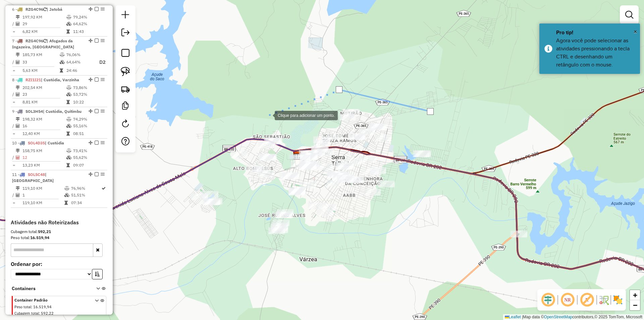
drag, startPoint x: 267, startPoint y: 115, endPoint x: 219, endPoint y: 140, distance: 54.2
click at [267, 115] on div at bounding box center [267, 114] width 13 height 13
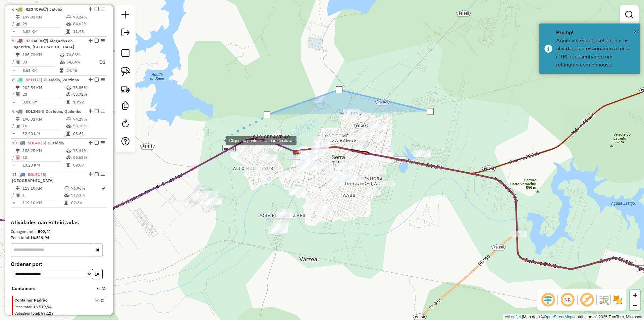
click at [213, 147] on div at bounding box center [219, 139] width 13 height 13
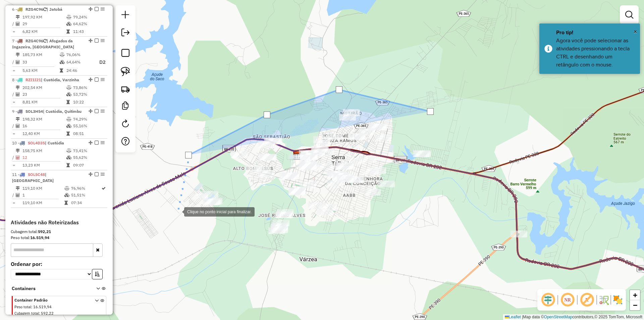
click at [177, 211] on div at bounding box center [177, 210] width 13 height 13
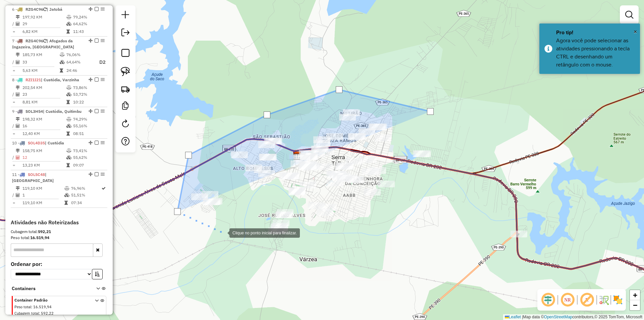
click at [229, 239] on div at bounding box center [222, 231] width 13 height 13
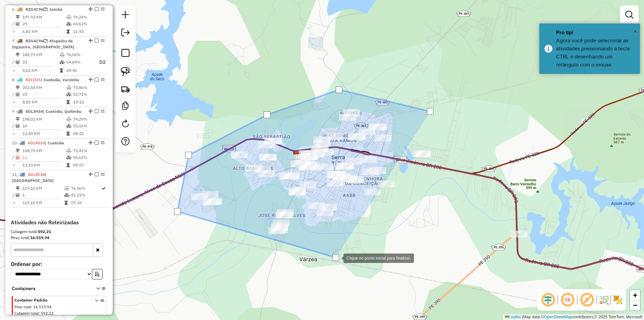
drag, startPoint x: 402, startPoint y: 244, endPoint x: 418, endPoint y: 231, distance: 20.5
click at [343, 251] on div at bounding box center [336, 257] width 13 height 13
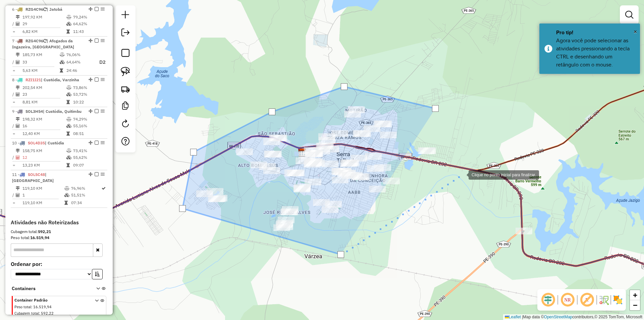
drag, startPoint x: 462, startPoint y: 174, endPoint x: 461, endPoint y: 132, distance: 41.6
click at [462, 173] on div at bounding box center [461, 173] width 13 height 13
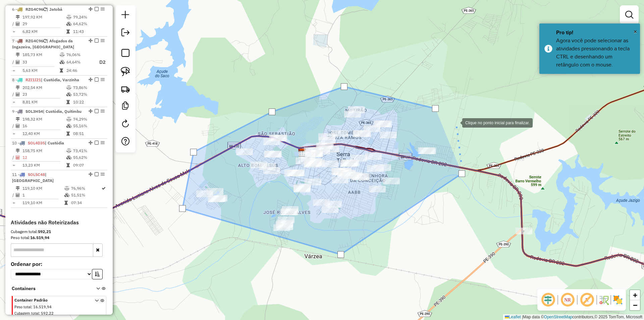
click at [455, 122] on div at bounding box center [455, 121] width 13 height 13
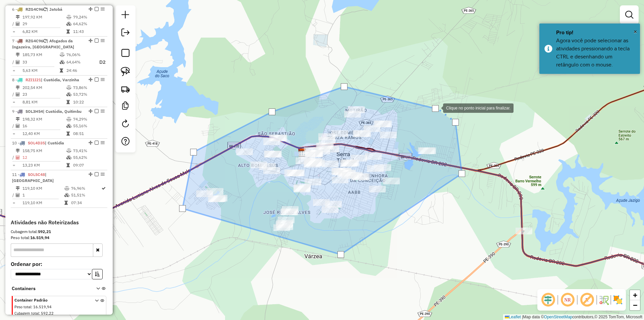
click at [436, 107] on div at bounding box center [435, 108] width 7 height 7
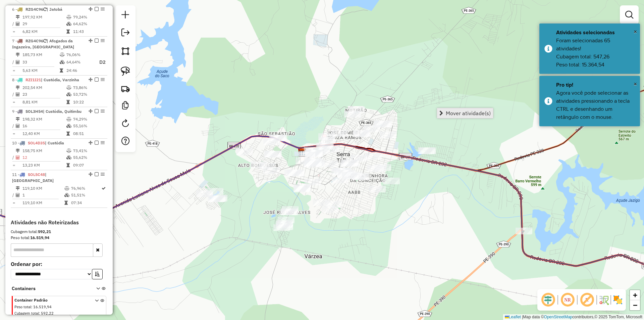
click at [456, 111] on span "Mover atividade(s)" at bounding box center [468, 112] width 45 height 5
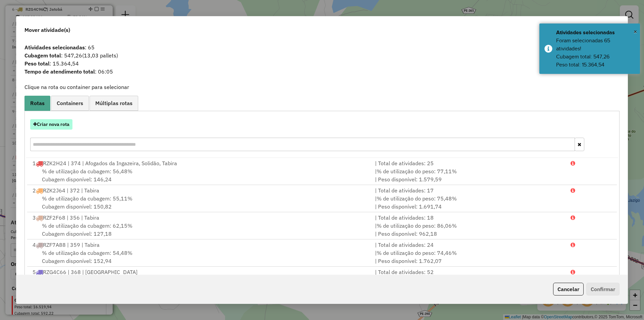
click at [68, 124] on button "Criar nova rota" at bounding box center [51, 124] width 42 height 10
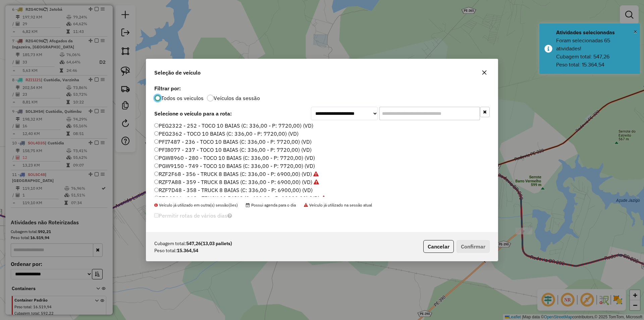
scroll to position [67, 0]
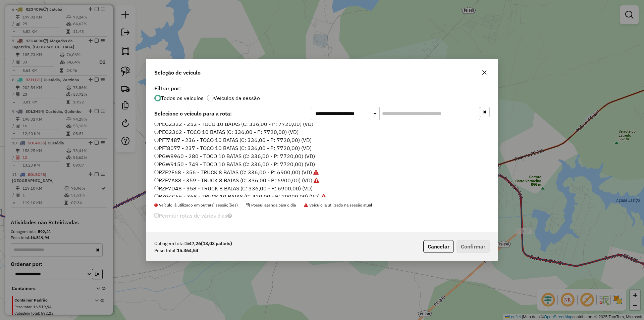
click at [181, 124] on label "PEG2322 - 252 - TOCO 10 BAIAS (C: 336,00 - P: 7720,00) (VD)" at bounding box center [233, 124] width 159 height 8
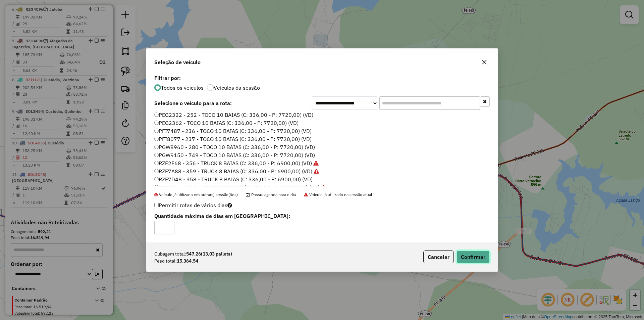
click at [474, 253] on button "Confirmar" at bounding box center [472, 256] width 33 height 13
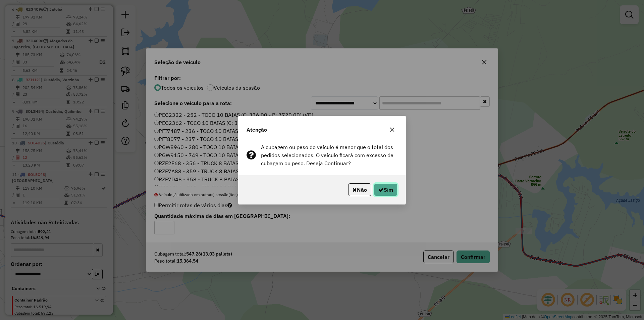
click at [388, 191] on button "Sim" at bounding box center [385, 189] width 23 height 13
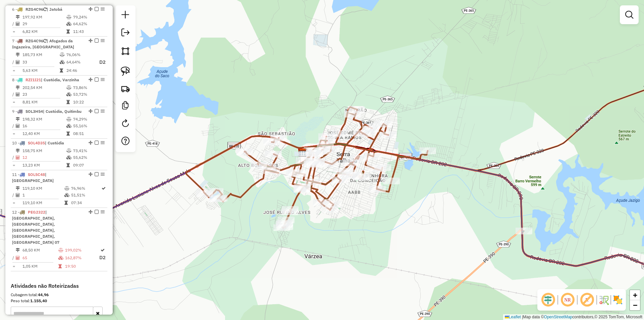
select select "**********"
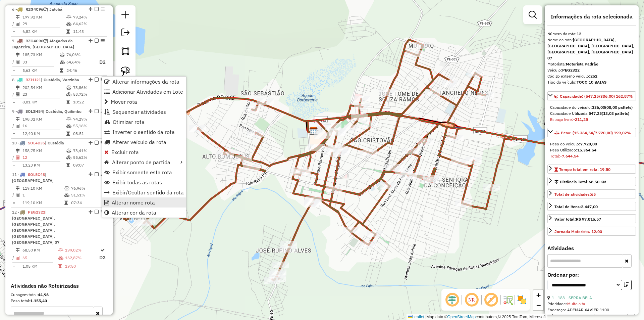
click at [156, 203] on link "Alterar nome rota" at bounding box center [144, 202] width 84 height 10
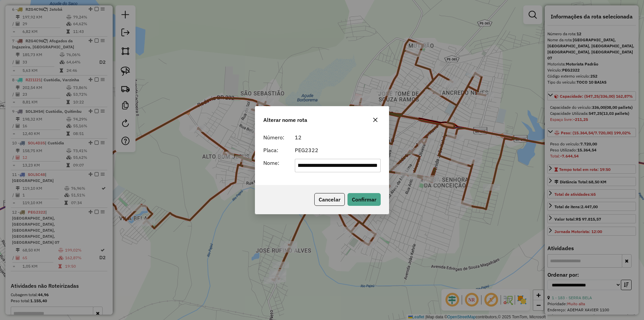
scroll to position [0, 0]
drag, startPoint x: 330, startPoint y: 167, endPoint x: 281, endPoint y: 167, distance: 49.0
click at [255, 167] on div "**********" at bounding box center [322, 160] width 644 height 320
click at [342, 166] on input "**********" at bounding box center [338, 165] width 86 height 13
drag, startPoint x: 332, startPoint y: 166, endPoint x: 448, endPoint y: 165, distance: 116.0
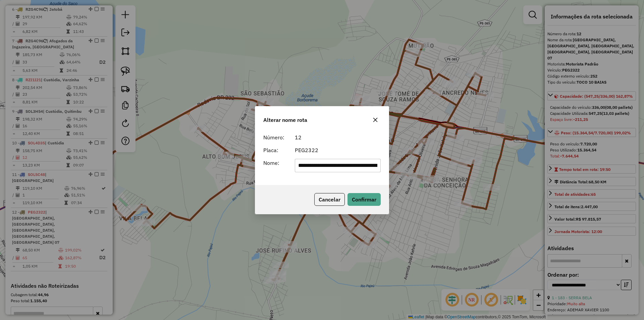
click at [448, 165] on div "**********" at bounding box center [322, 160] width 644 height 320
type input "**********"
click at [384, 148] on div "PEG2322" at bounding box center [338, 150] width 94 height 8
click at [381, 199] on div "Cancelar Confirmar" at bounding box center [321, 199] width 133 height 29
click at [370, 200] on button "Confirmar" at bounding box center [363, 199] width 33 height 13
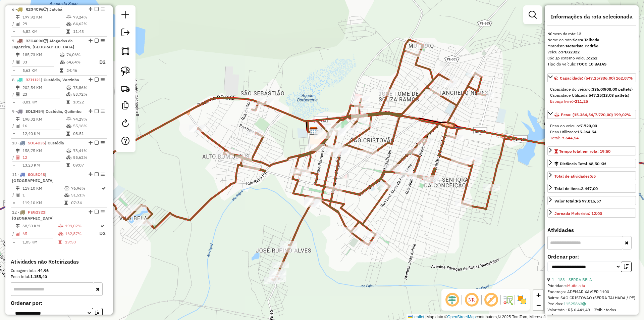
click at [402, 214] on div "Janela de atendimento Grade de atendimento Capacidade Transportadoras Veículos …" at bounding box center [322, 160] width 644 height 320
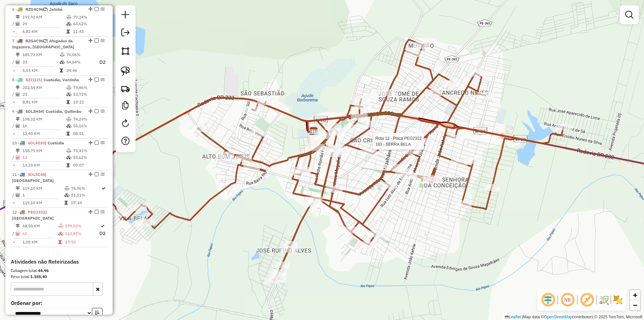
click at [425, 145] on div at bounding box center [426, 141] width 17 height 7
select select "**********"
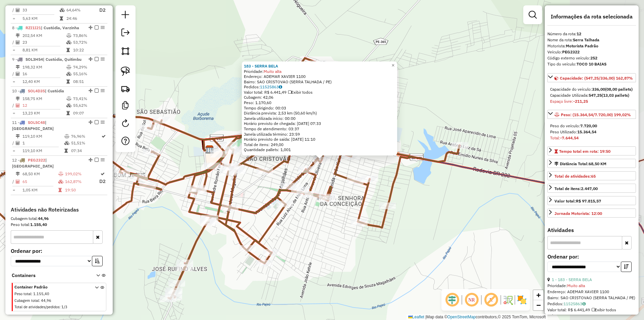
scroll to position [490, 0]
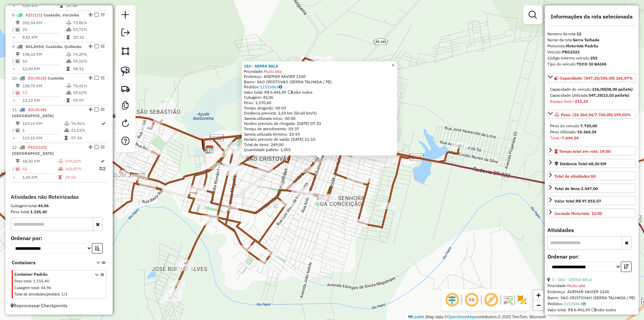
click at [394, 64] on span "×" at bounding box center [392, 65] width 3 height 6
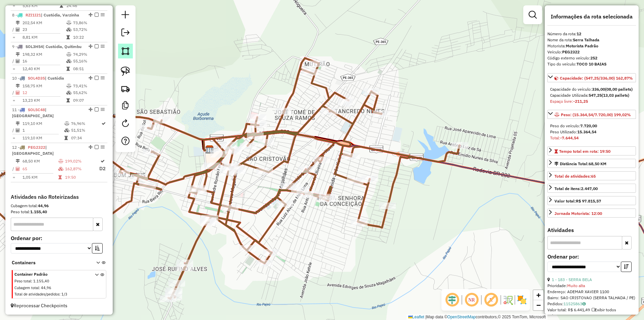
click at [125, 51] on img at bounding box center [125, 50] width 9 height 9
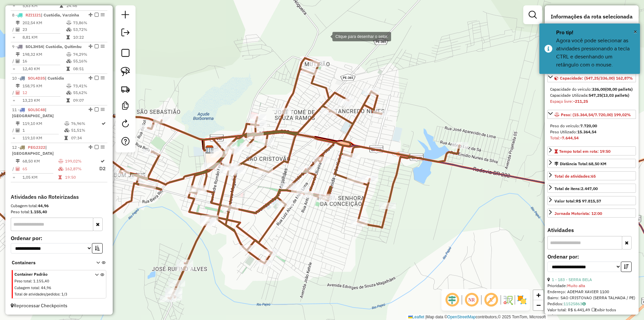
click at [332, 36] on div at bounding box center [325, 35] width 13 height 13
click at [237, 77] on div at bounding box center [237, 76] width 13 height 13
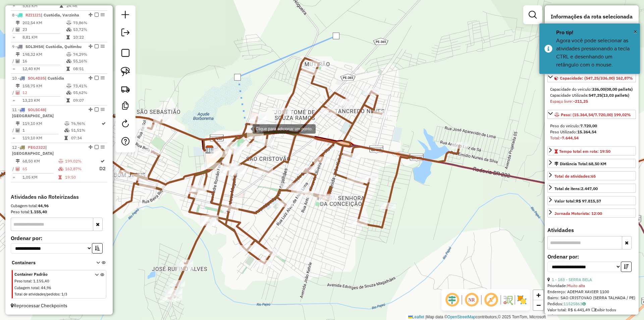
drag, startPoint x: 246, startPoint y: 128, endPoint x: 276, endPoint y: 130, distance: 30.3
click at [247, 128] on div at bounding box center [245, 127] width 13 height 13
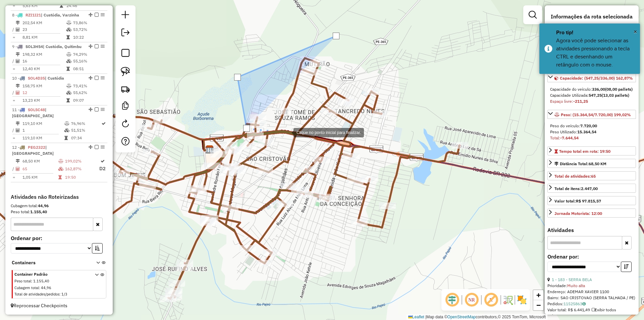
click at [287, 132] on div at bounding box center [286, 131] width 13 height 13
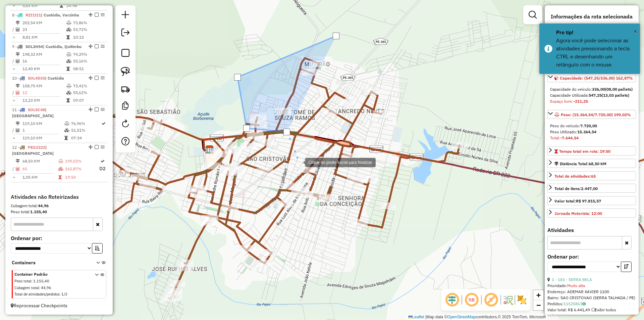
click at [299, 164] on div at bounding box center [298, 161] width 13 height 13
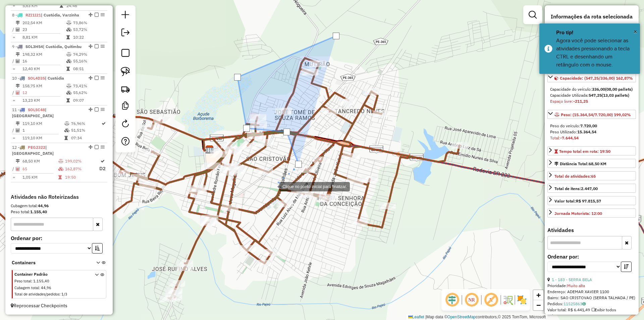
click at [273, 186] on div at bounding box center [272, 185] width 13 height 13
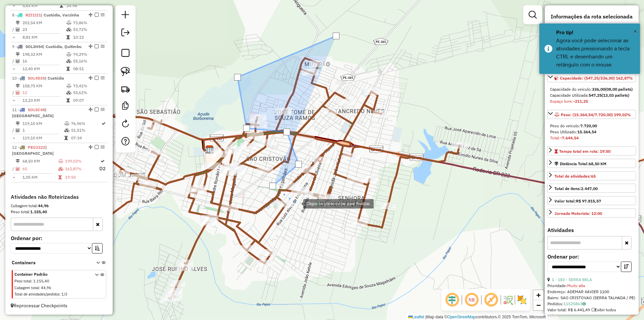
drag, startPoint x: 296, startPoint y: 203, endPoint x: 330, endPoint y: 220, distance: 37.4
click at [297, 203] on div at bounding box center [296, 202] width 13 height 13
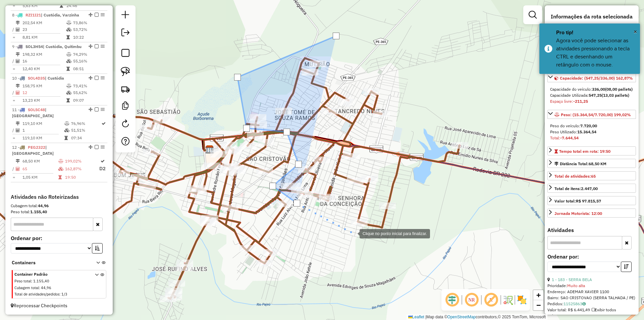
click at [353, 233] on div at bounding box center [352, 232] width 13 height 13
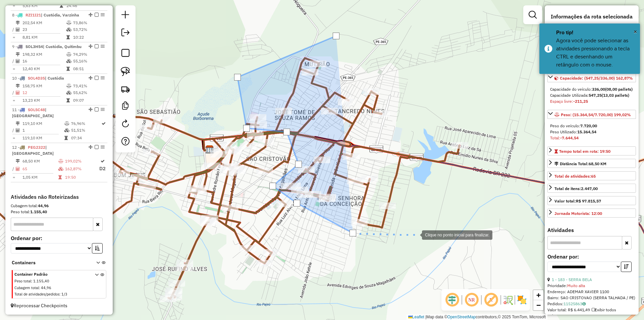
drag, startPoint x: 415, startPoint y: 234, endPoint x: 426, endPoint y: 227, distance: 12.9
click at [416, 233] on div at bounding box center [415, 233] width 13 height 13
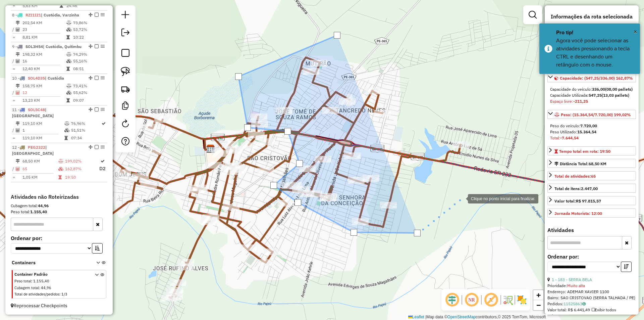
click at [462, 198] on div at bounding box center [460, 197] width 13 height 13
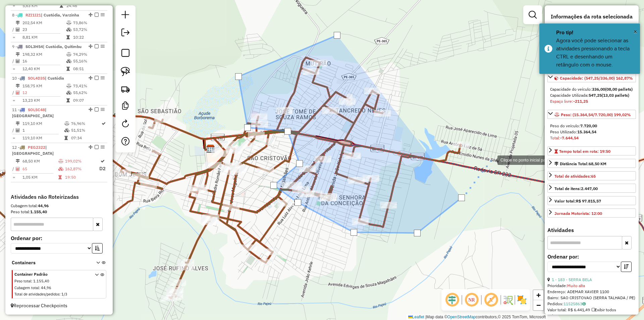
drag, startPoint x: 496, startPoint y: 145, endPoint x: 495, endPoint y: 137, distance: 8.2
click at [496, 153] on div at bounding box center [490, 159] width 13 height 13
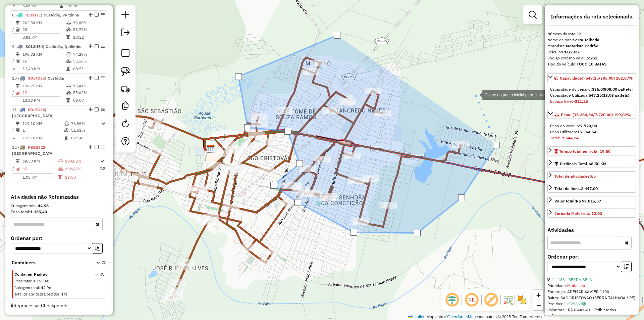
click at [475, 94] on div at bounding box center [474, 94] width 13 height 13
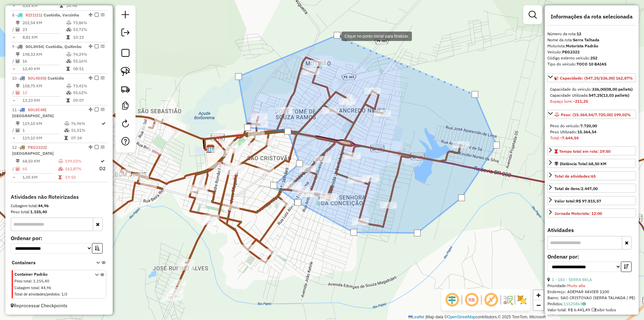
click at [335, 36] on div at bounding box center [337, 35] width 7 height 7
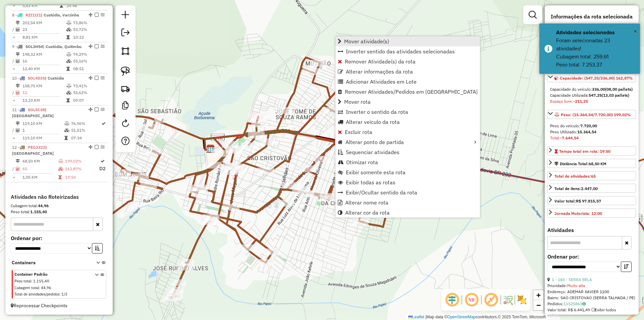
click at [369, 39] on span "Mover atividade(s)" at bounding box center [366, 41] width 45 height 5
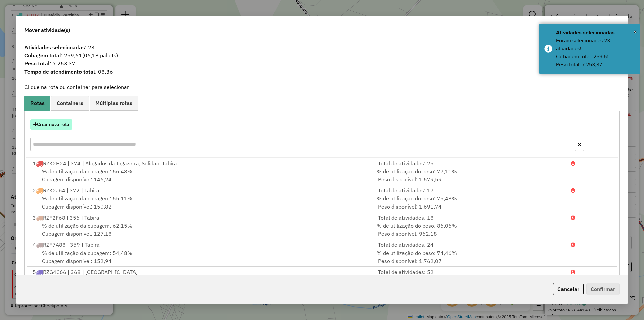
click at [60, 123] on button "Criar nova rota" at bounding box center [51, 124] width 42 height 10
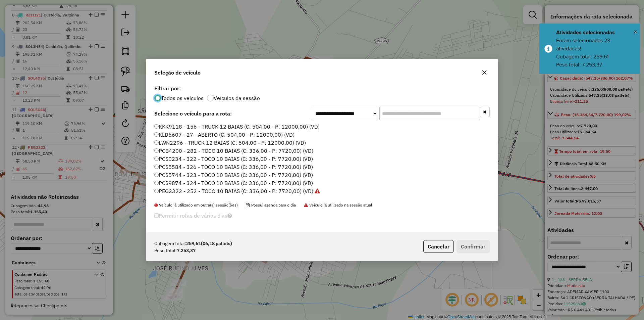
scroll to position [4, 2]
drag, startPoint x: 191, startPoint y: 181, endPoint x: 207, endPoint y: 187, distance: 17.0
click at [191, 182] on label "PCS9874 - 324 - TOCO 10 BAIAS (C: 336,00 - P: 7720,00) (VD)" at bounding box center [233, 183] width 159 height 8
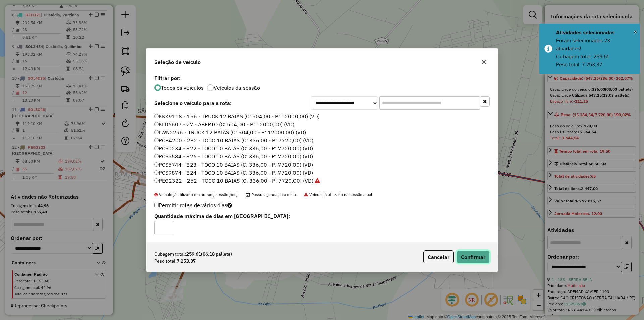
click at [472, 256] on button "Confirmar" at bounding box center [472, 256] width 33 height 13
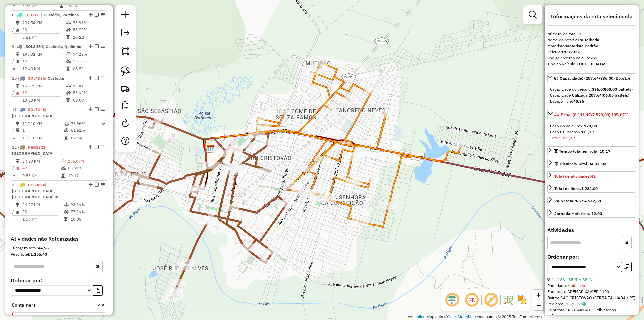
scroll to position [526, 0]
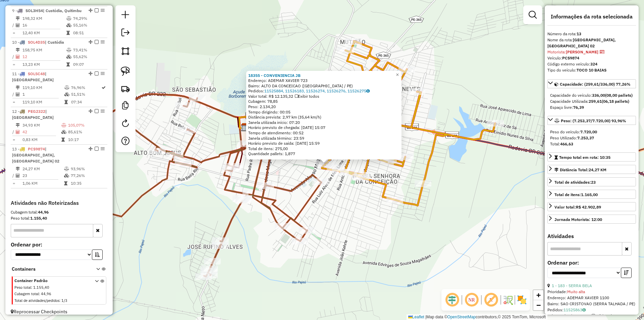
drag, startPoint x: 337, startPoint y: 192, endPoint x: 358, endPoint y: 206, distance: 25.1
click at [358, 206] on div "18355 - CONVENIENCIA JB Endereço: ADEMAR XAVIER 723 Bairro: ALTO DA CONCEICAO (…" at bounding box center [322, 160] width 644 height 320
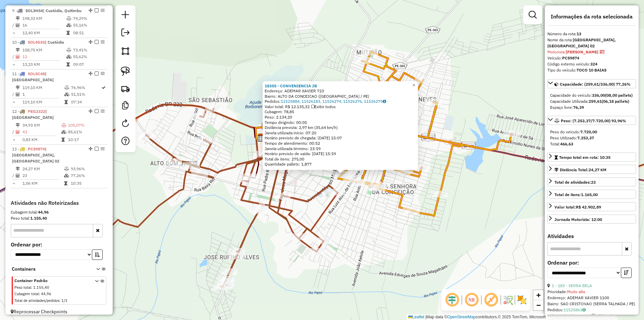
click at [359, 205] on div "18355 - CONVENIENCIA JB Endereço: ADEMAR XAVIER 723 Bairro: ALTO DA CONCEICAO (…" at bounding box center [322, 160] width 644 height 320
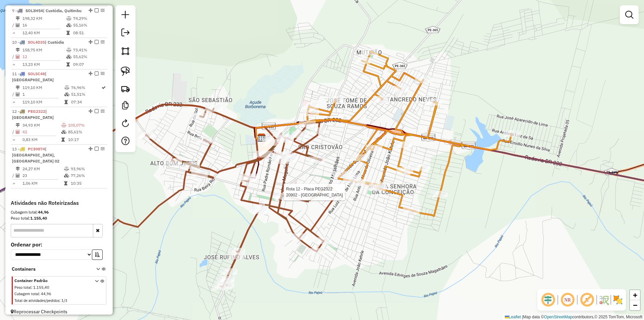
select select "**********"
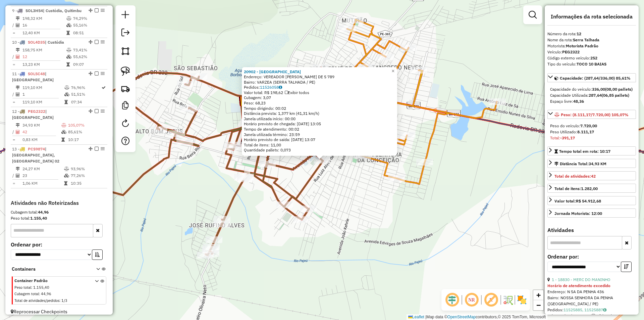
click at [348, 199] on div "20902 - CAFE DO VILLA Endereço: VEREADOR SILVINO CORDEIRO DE S 789 Bairro: VARZ…" at bounding box center [322, 160] width 644 height 320
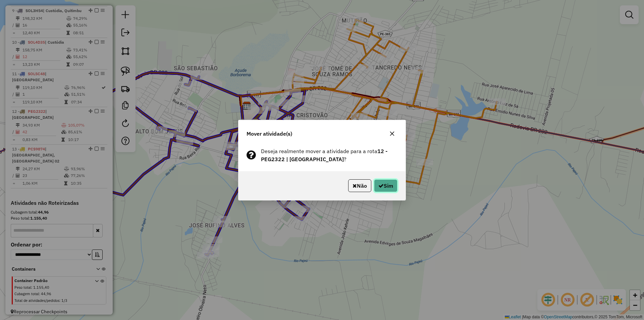
click at [389, 182] on button "Sim" at bounding box center [385, 185] width 23 height 13
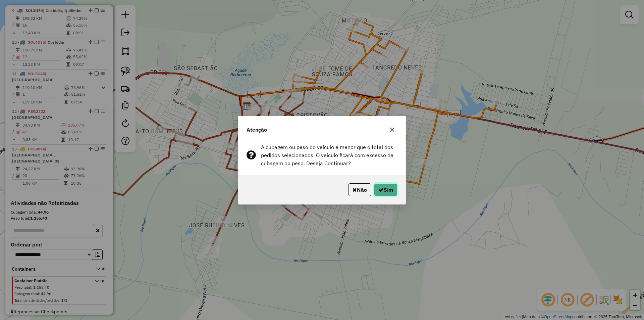
click at [389, 190] on button "Sim" at bounding box center [385, 189] width 23 height 13
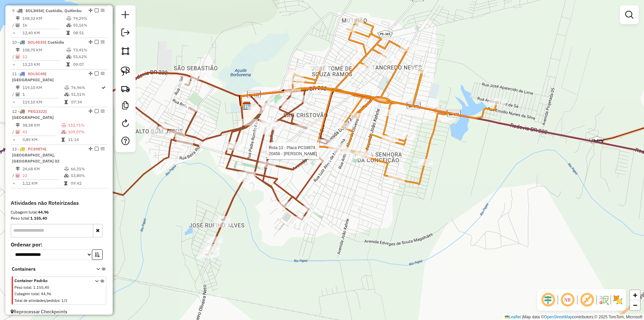
select select "**********"
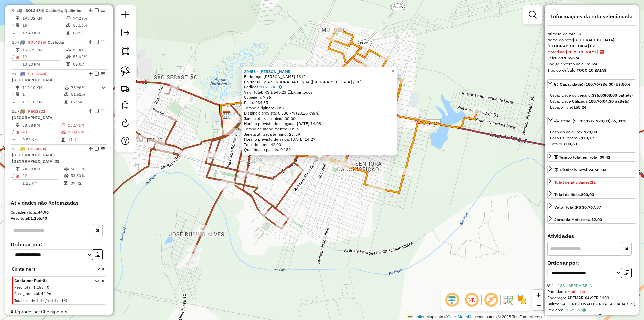
click at [327, 180] on div "20456 - ALEXANDRO SUPERMERCA Endereço: MANOEL PEREIRA LINS 1312 Bairro: NOSSA S…" at bounding box center [322, 160] width 644 height 320
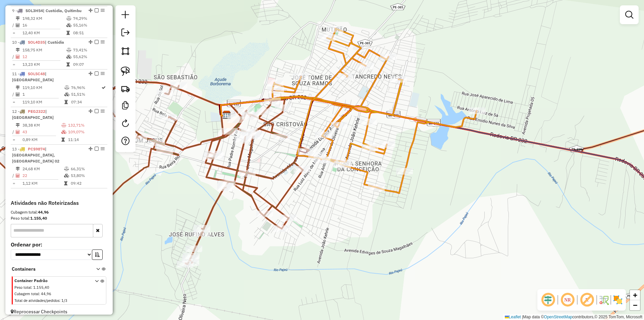
click at [299, 147] on icon at bounding box center [374, 111] width 204 height 164
select select "**********"
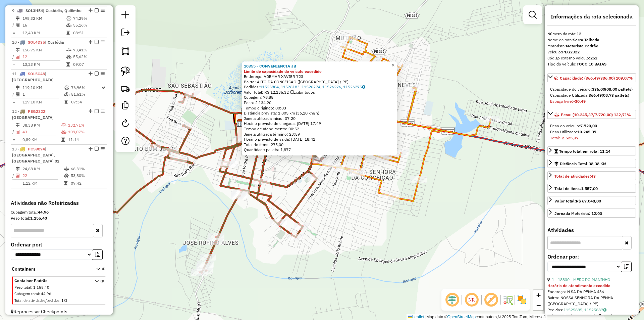
click at [394, 63] on span "×" at bounding box center [392, 65] width 3 height 6
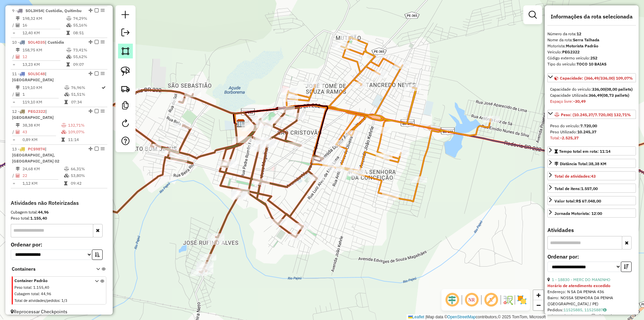
click at [127, 55] on img at bounding box center [125, 50] width 9 height 9
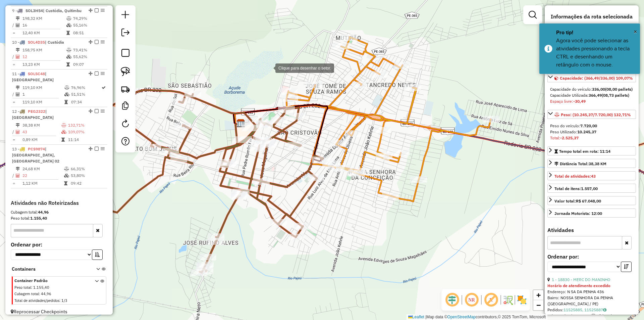
click at [269, 67] on div at bounding box center [268, 67] width 13 height 13
click at [225, 140] on div at bounding box center [224, 139] width 13 height 13
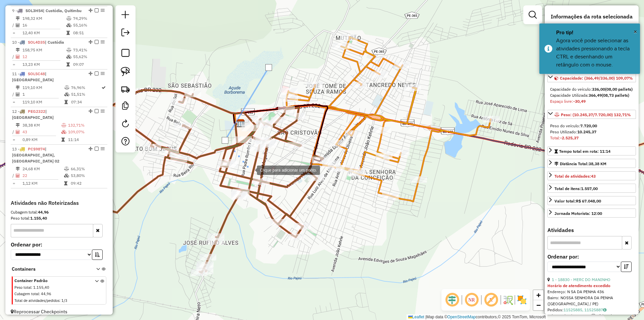
click at [250, 168] on div at bounding box center [249, 169] width 13 height 13
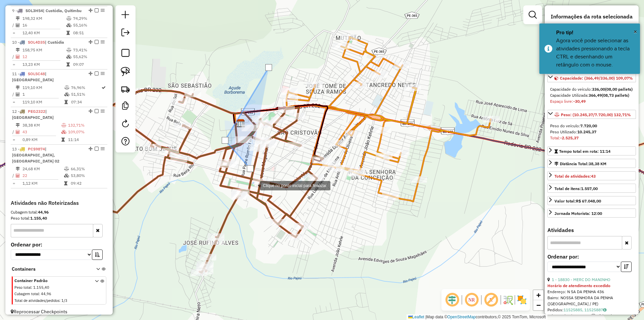
click at [253, 185] on div at bounding box center [253, 184] width 13 height 13
click at [275, 198] on div at bounding box center [268, 190] width 13 height 13
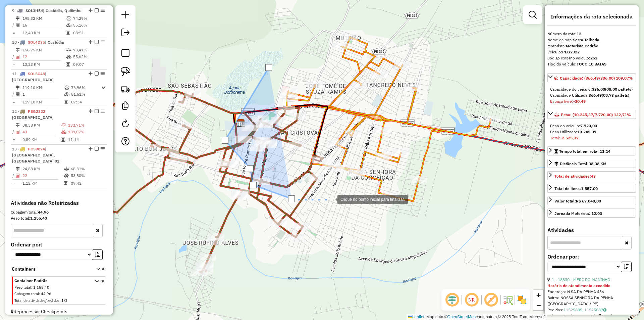
drag, startPoint x: 331, startPoint y: 199, endPoint x: 344, endPoint y: 163, distance: 37.8
click at [331, 199] on div at bounding box center [330, 198] width 13 height 13
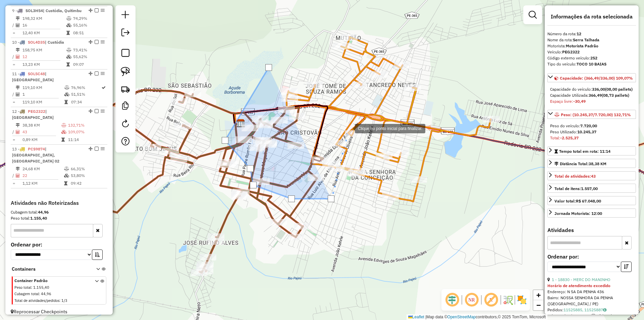
click at [348, 128] on div at bounding box center [347, 127] width 13 height 13
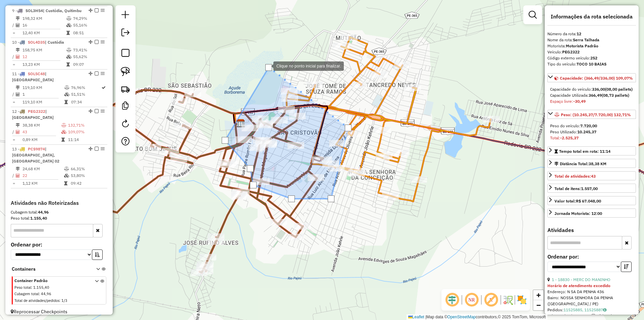
click at [267, 65] on div at bounding box center [268, 67] width 7 height 7
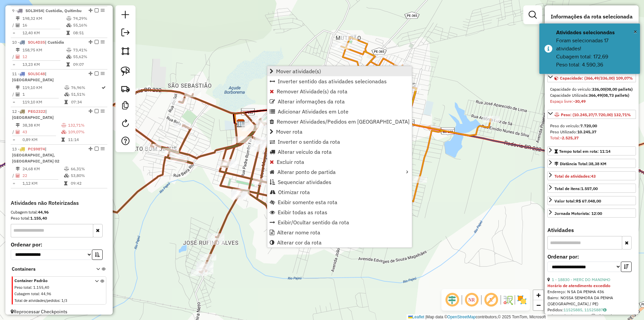
click at [309, 70] on span "Mover atividade(s)" at bounding box center [298, 70] width 45 height 5
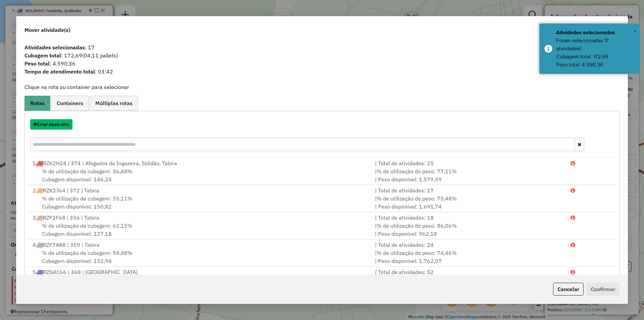
click at [58, 126] on button "Criar nova rota" at bounding box center [51, 124] width 42 height 10
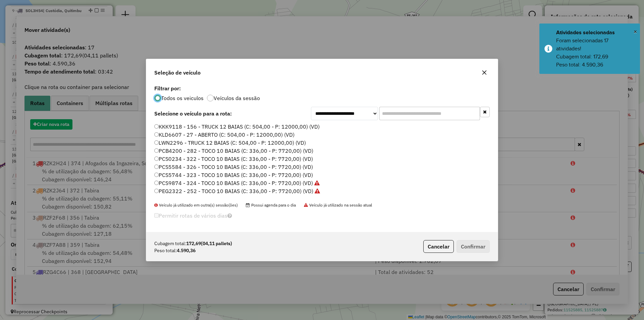
scroll to position [4, 2]
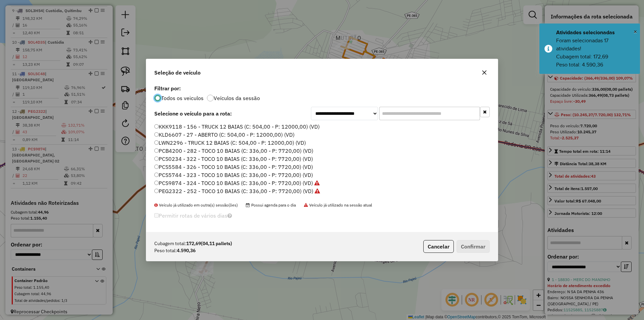
click at [205, 167] on label "PCS5584 - 326 - TOCO 10 BAIAS (C: 336,00 - P: 7720,00) (VD)" at bounding box center [233, 167] width 159 height 8
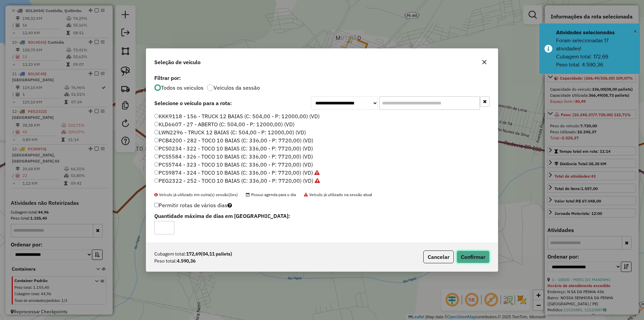
click at [466, 253] on button "Confirmar" at bounding box center [472, 256] width 33 height 13
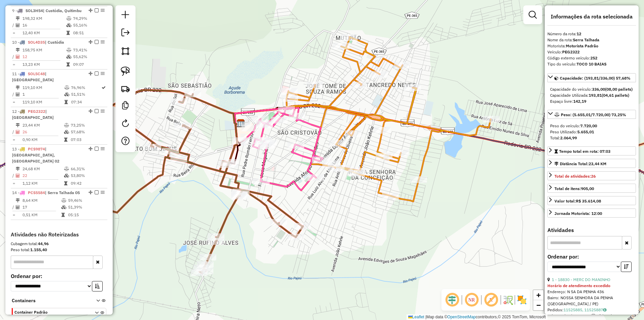
scroll to position [557, 0]
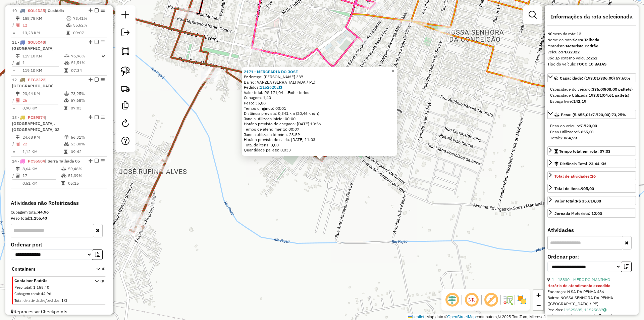
click at [362, 183] on div "2171 - MERCEARIA DO JOSE Endereço: MARIA DA GLORIA 337 Bairro: VARZEA (SERRA TA…" at bounding box center [322, 160] width 644 height 320
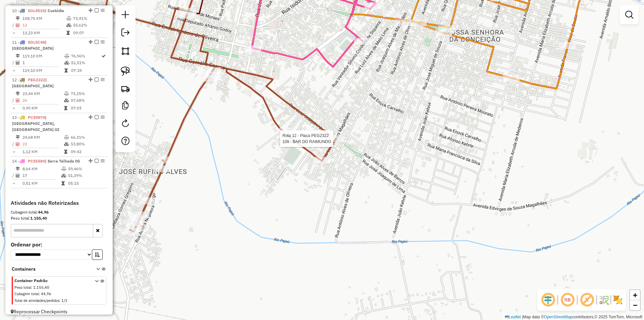
click at [333, 142] on div at bounding box center [335, 138] width 17 height 7
select select "**********"
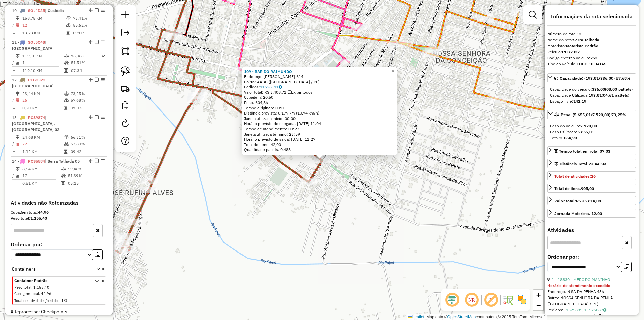
click at [339, 170] on div "109 - BAR DO RAIMUNDO Endereço: JOSE JOAQUIM DE LIMA 614 Bairro: AABB (SERRA TA…" at bounding box center [322, 160] width 644 height 320
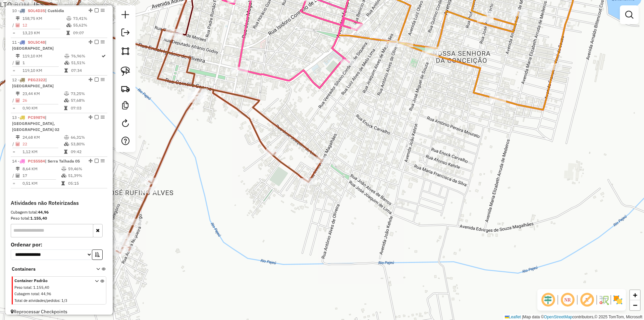
drag, startPoint x: 271, startPoint y: 100, endPoint x: 278, endPoint y: 119, distance: 20.5
click at [278, 118] on div "Janela de atendimento Grade de atendimento Capacidade Transportadoras Veículos …" at bounding box center [322, 160] width 644 height 320
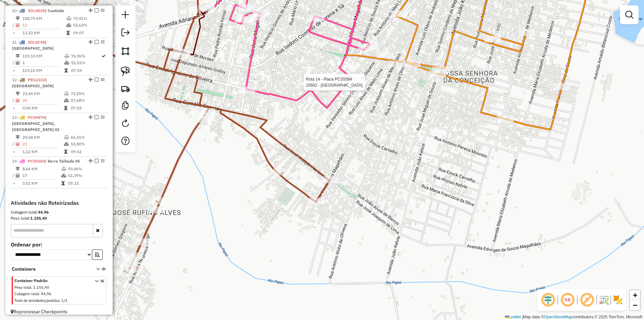
click at [363, 86] on div at bounding box center [356, 82] width 17 height 7
select select "**********"
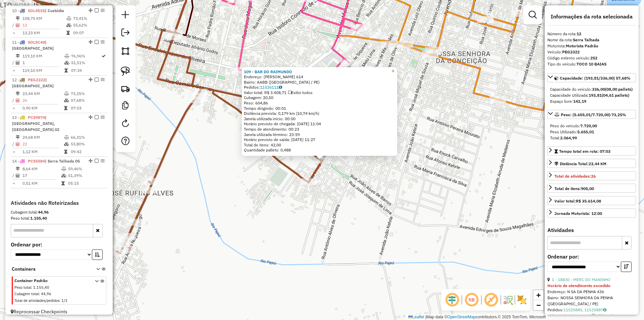
click at [373, 183] on div "109 - BAR DO RAIMUNDO Endereço: JOSE JOAQUIM DE LIMA 614 Bairro: AABB (SERRA TA…" at bounding box center [322, 160] width 644 height 320
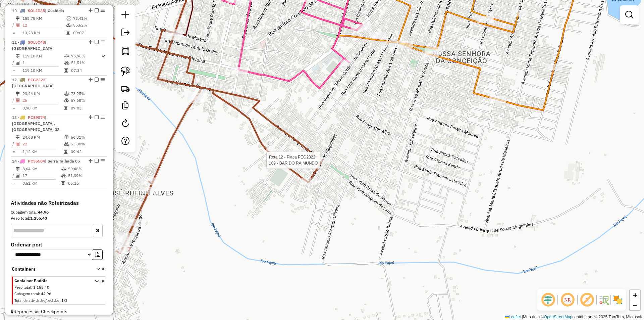
select select "**********"
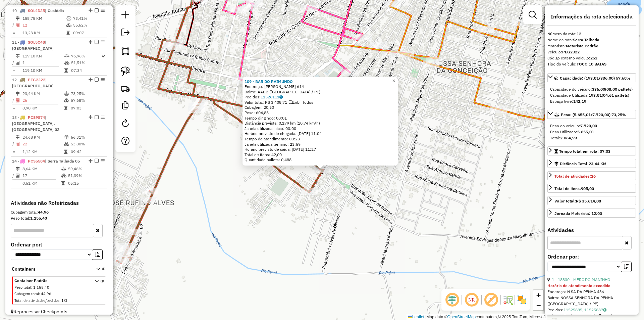
drag, startPoint x: 352, startPoint y: 176, endPoint x: 338, endPoint y: 211, distance: 38.1
click at [357, 217] on div "109 - BAR DO RAIMUNDO Endereço: JOSE JOAQUIM DE LIMA 614 Bairro: AABB (SERRA TA…" at bounding box center [322, 160] width 644 height 320
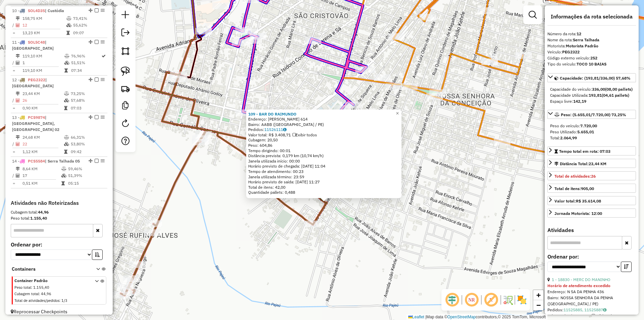
drag, startPoint x: 329, startPoint y: 207, endPoint x: 343, endPoint y: 111, distance: 96.5
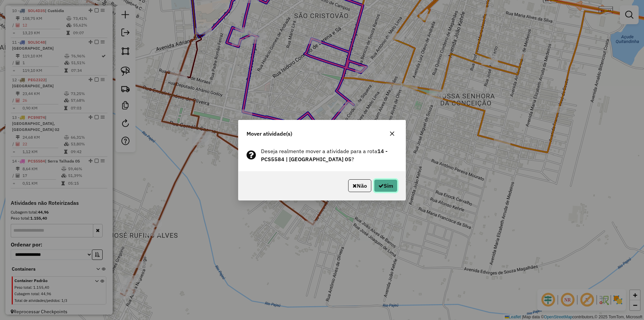
click at [383, 190] on button "Sim" at bounding box center [385, 185] width 23 height 13
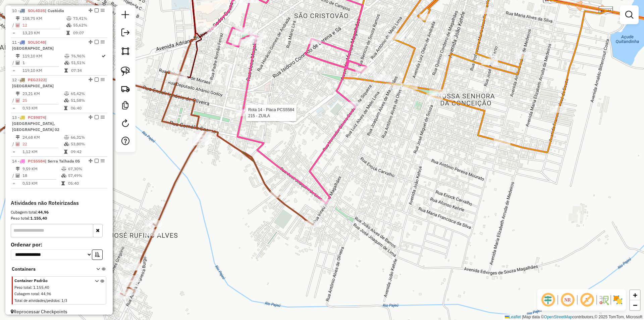
select select "**********"
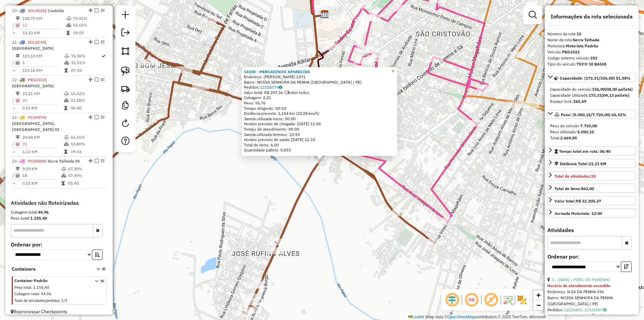
click at [341, 200] on div "14100 - MERCADINHO APARECIDA Endereço: MANOEL PEREIRA DA SILVA 1371 Bairro: NOS…" at bounding box center [322, 160] width 644 height 320
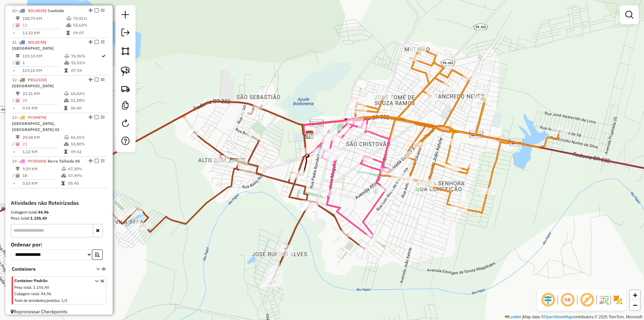
drag, startPoint x: 379, startPoint y: 157, endPoint x: 356, endPoint y: 184, distance: 35.9
click at [356, 184] on div "Janela de atendimento Grade de atendimento Capacidade Transportadoras Veículos …" at bounding box center [322, 160] width 644 height 320
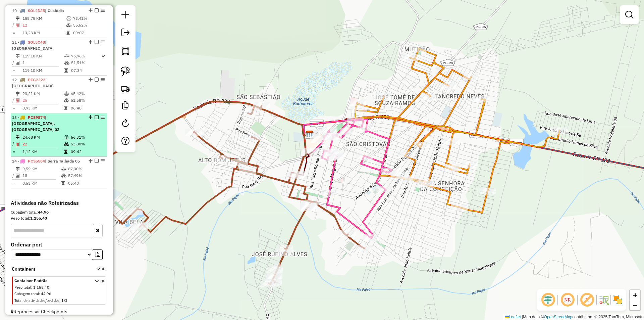
select select "**********"
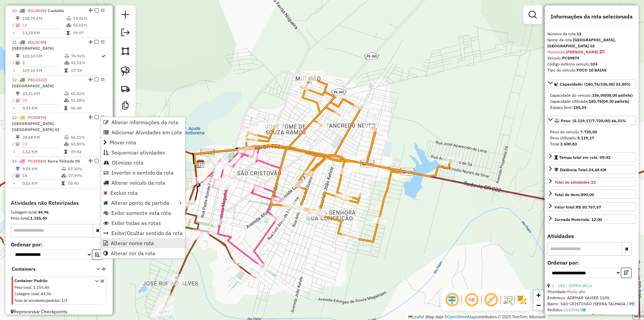
click at [154, 240] on link "Alterar nome rota" at bounding box center [143, 243] width 84 height 10
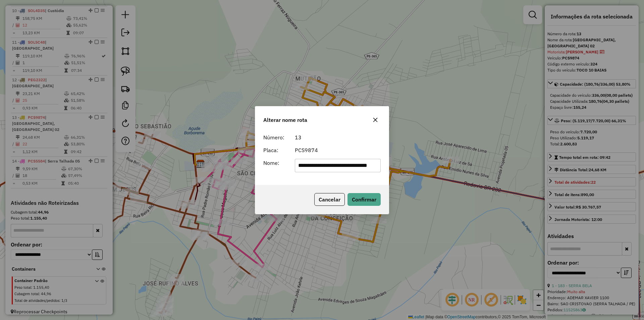
scroll to position [0, 5]
drag, startPoint x: 325, startPoint y: 165, endPoint x: 393, endPoint y: 166, distance: 67.8
click at [392, 166] on div "**********" at bounding box center [322, 160] width 644 height 320
type input "**********"
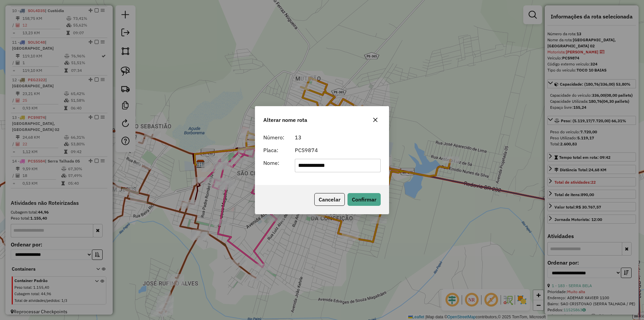
click at [341, 142] on form "**********" at bounding box center [321, 152] width 117 height 39
click at [366, 196] on button "Confirmar" at bounding box center [363, 199] width 33 height 13
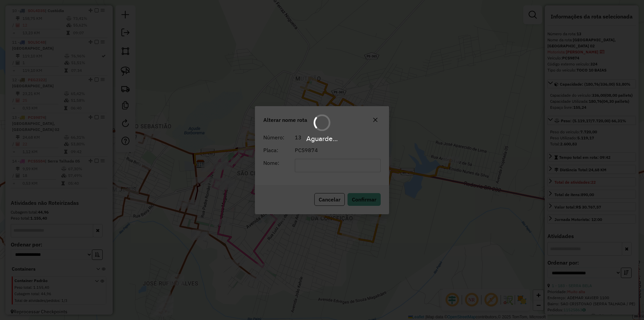
scroll to position [551, 0]
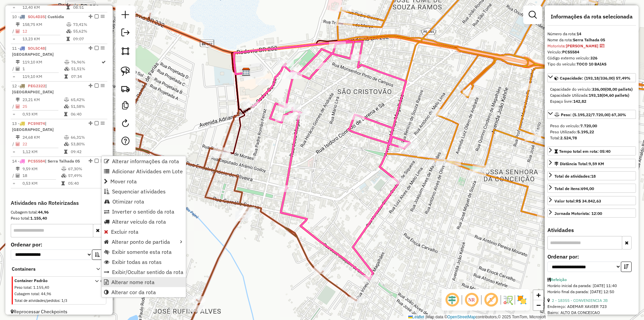
click at [156, 280] on link "Alterar nome rota" at bounding box center [144, 282] width 84 height 10
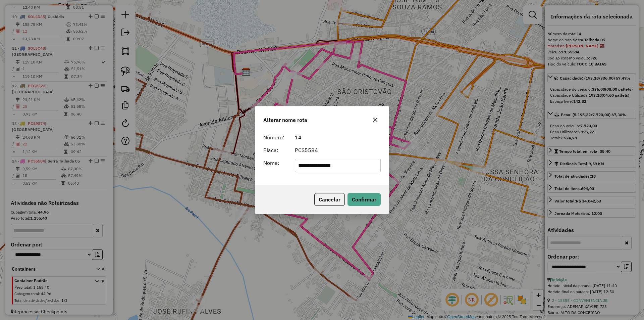
drag, startPoint x: 332, startPoint y: 165, endPoint x: 352, endPoint y: 153, distance: 23.8
click at [352, 169] on input "**********" at bounding box center [338, 165] width 86 height 13
type input "**********"
click at [345, 132] on div "**********" at bounding box center [321, 157] width 133 height 54
click at [366, 197] on button "Confirmar" at bounding box center [363, 199] width 33 height 13
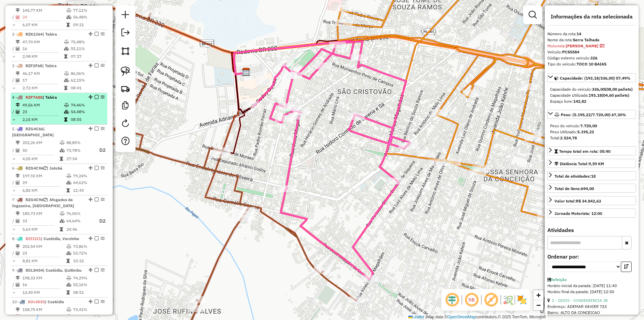
scroll to position [283, 0]
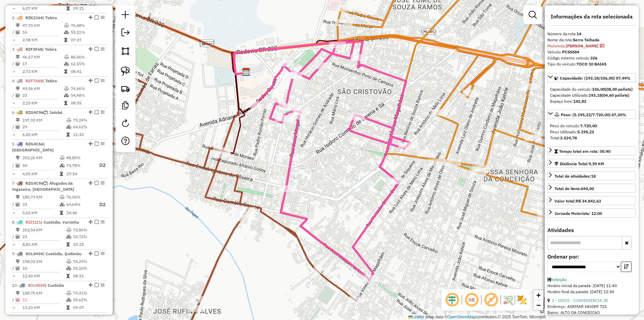
drag, startPoint x: 88, startPoint y: 151, endPoint x: 86, endPoint y: 129, distance: 22.3
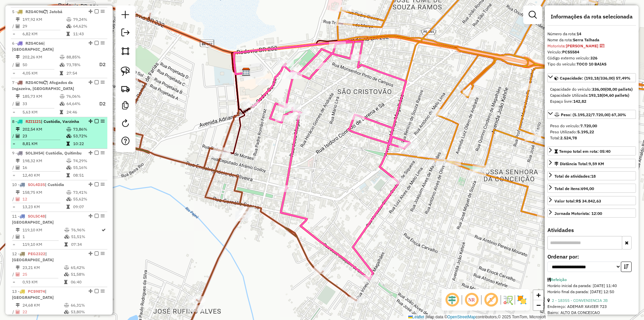
scroll to position [417, 0]
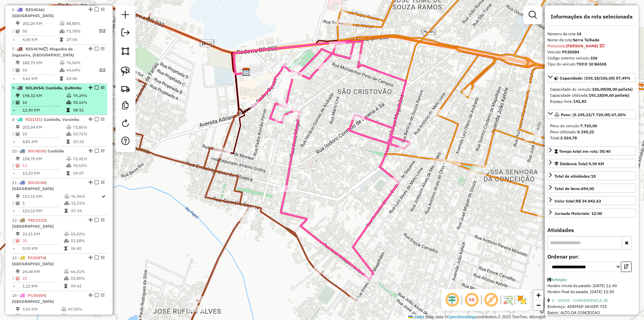
drag, startPoint x: 87, startPoint y: 118, endPoint x: 84, endPoint y: 96, distance: 22.4
drag, startPoint x: 89, startPoint y: 124, endPoint x: 88, endPoint y: 100, distance: 23.8
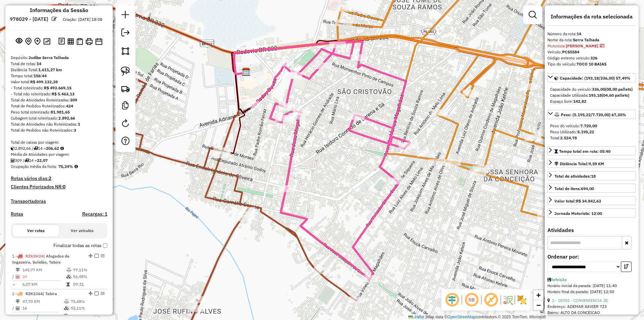
scroll to position [0, 0]
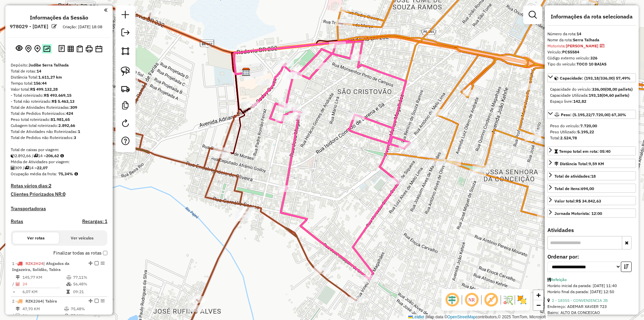
click at [48, 52] on img at bounding box center [46, 49] width 7 height 6
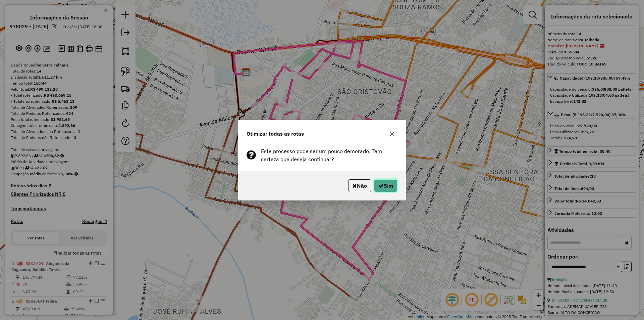
click at [382, 188] on button "Sim" at bounding box center [385, 185] width 23 height 13
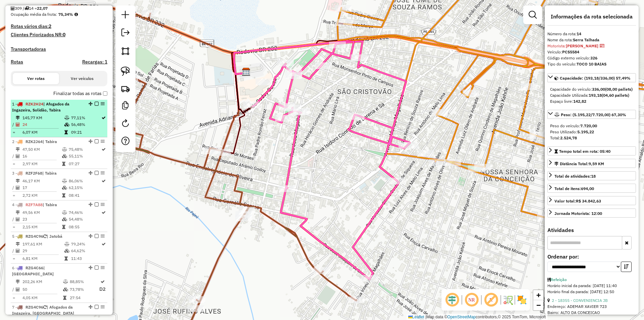
scroll to position [149, 0]
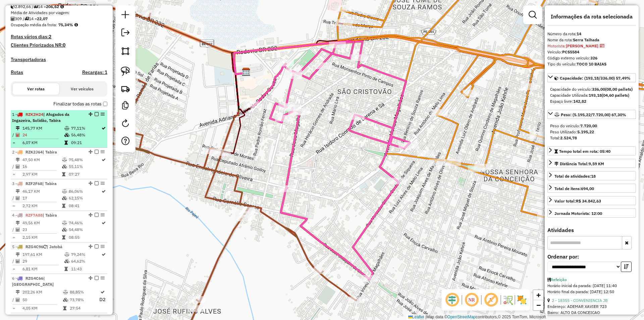
click at [83, 123] on div "1 - RZK2H24 | Afogados da Ingazeira, Solidão, Tabira" at bounding box center [59, 117] width 94 height 12
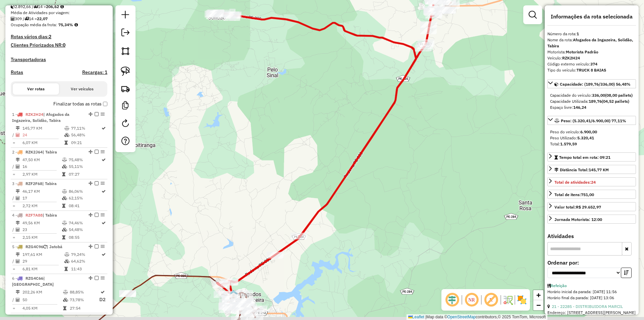
drag, startPoint x: 278, startPoint y: 193, endPoint x: 293, endPoint y: 104, distance: 89.5
click at [290, 111] on div "Janela de atendimento Grade de atendimento Capacidade Transportadoras Veículos …" at bounding box center [322, 160] width 644 height 320
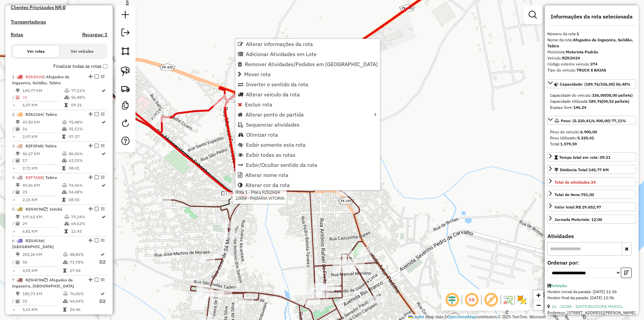
scroll to position [260, 0]
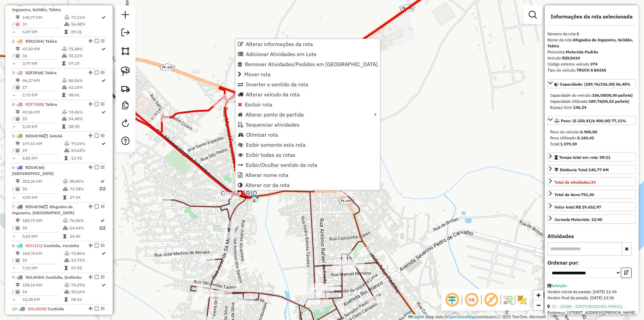
click at [208, 189] on div "Rota 1 - Placa RZK2H24 22654 - PADARIA VITORIA Janela de atendimento Grade de a…" at bounding box center [322, 160] width 644 height 320
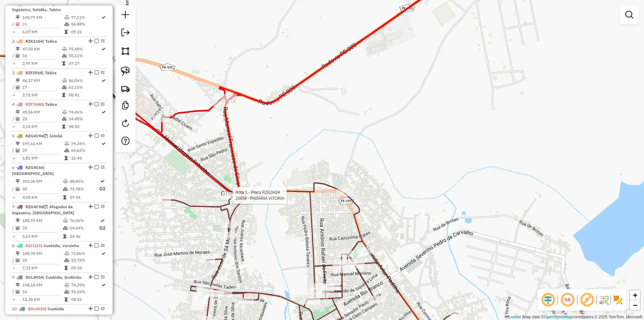
select select "**********"
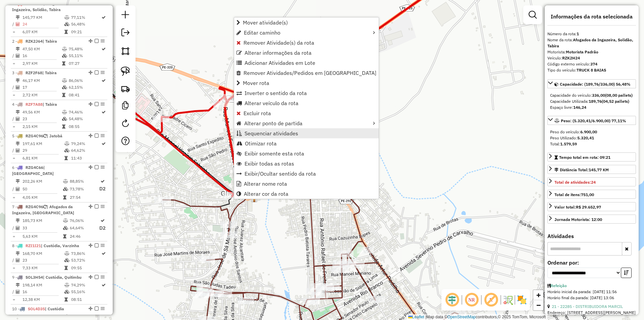
click at [309, 136] on link "Sequenciar atividades" at bounding box center [306, 133] width 145 height 10
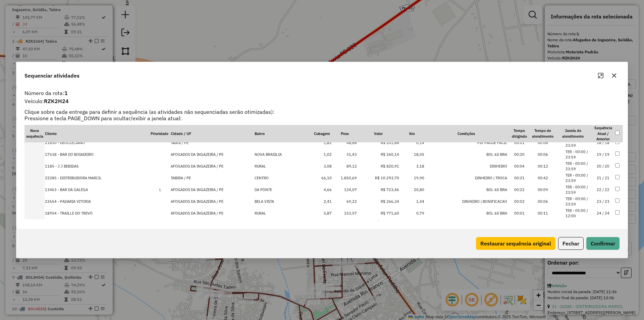
scroll to position [209, 0]
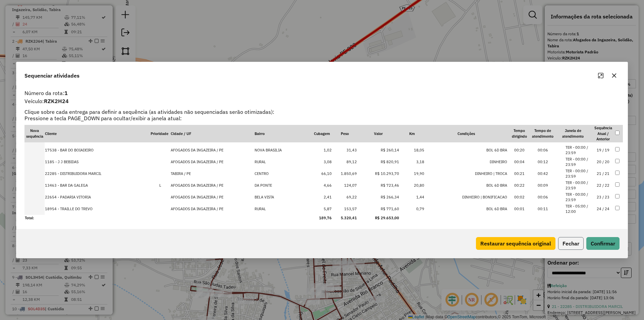
click at [570, 243] on button "Fechar" at bounding box center [570, 243] width 25 height 13
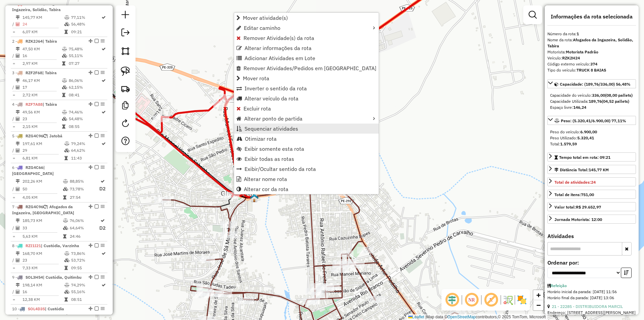
click at [296, 131] on span "Sequenciar atividades" at bounding box center [272, 128] width 54 height 5
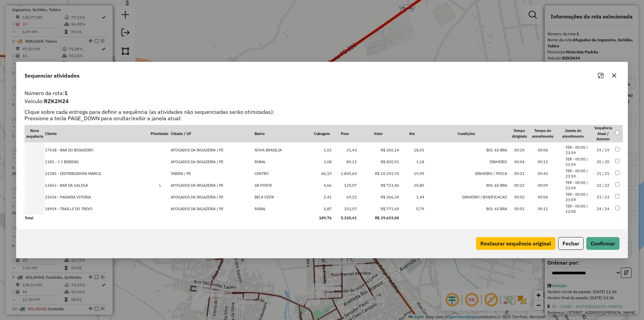
click at [580, 196] on li "TER - 00:00 / 23:59" at bounding box center [577, 197] width 25 height 11
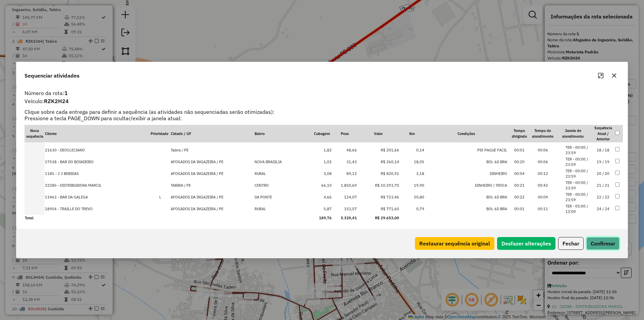
click at [598, 246] on button "Confirmar" at bounding box center [602, 243] width 33 height 13
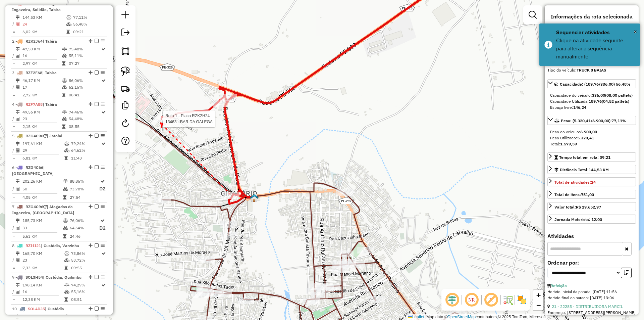
click at [161, 122] on div at bounding box center [161, 118] width 17 height 7
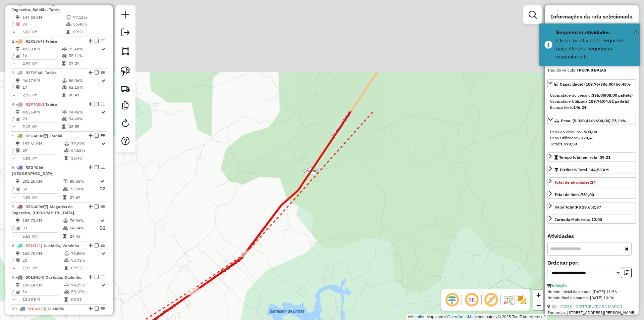
drag, startPoint x: 317, startPoint y: 180, endPoint x: 303, endPoint y: 185, distance: 15.0
click at [296, 197] on div "Janela de atendimento Grade de atendimento Capacidade Transportadoras Veículos …" at bounding box center [322, 160] width 644 height 320
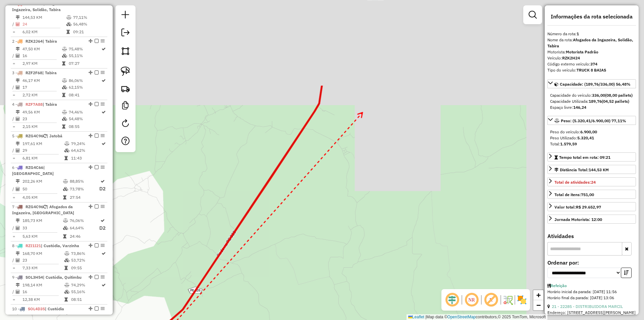
drag, startPoint x: 363, startPoint y: 112, endPoint x: 347, endPoint y: 106, distance: 16.3
click at [301, 204] on div "Janela de atendimento Grade de atendimento Capacidade Transportadoras Veículos …" at bounding box center [322, 160] width 644 height 320
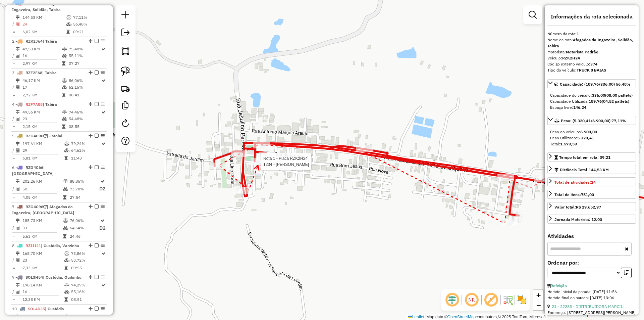
click at [258, 165] on div at bounding box center [259, 161] width 17 height 7
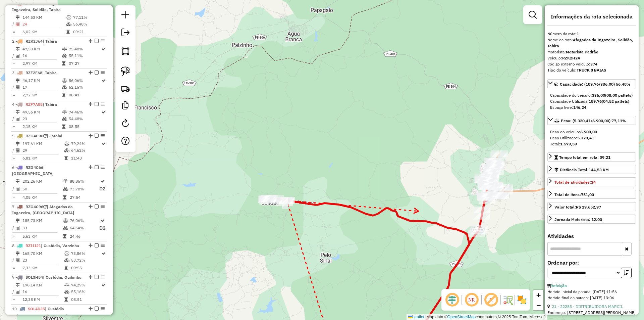
drag, startPoint x: 417, startPoint y: 213, endPoint x: 257, endPoint y: 210, distance: 160.0
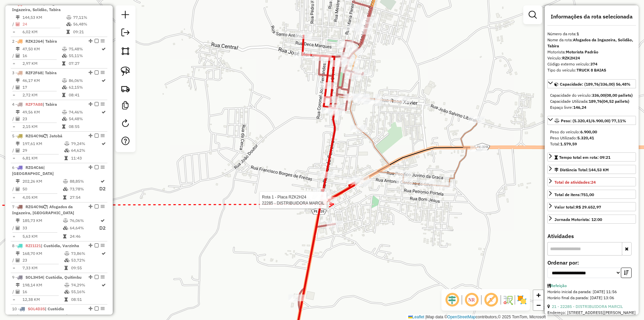
click at [334, 203] on div at bounding box center [328, 200] width 17 height 7
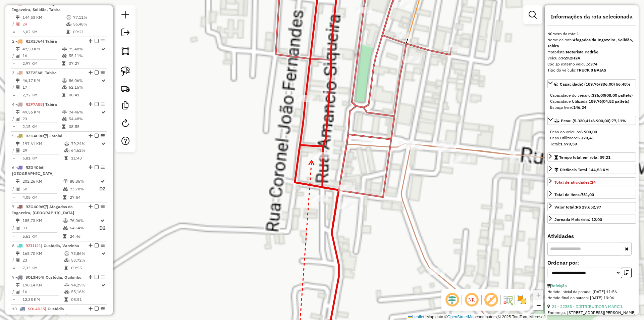
click at [312, 160] on icon at bounding box center [311, 162] width 5 height 4
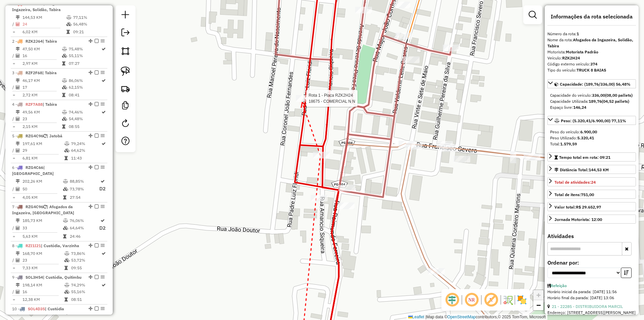
click at [302, 102] on div at bounding box center [304, 98] width 17 height 7
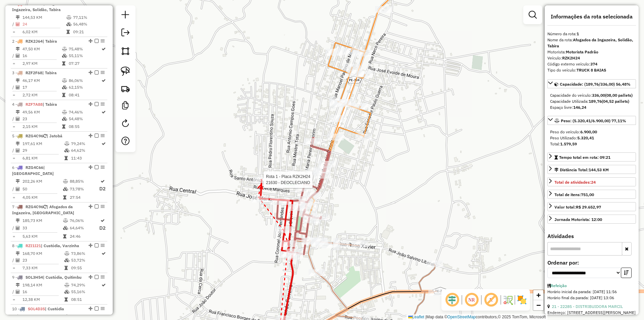
click at [261, 183] on div at bounding box center [261, 179] width 17 height 7
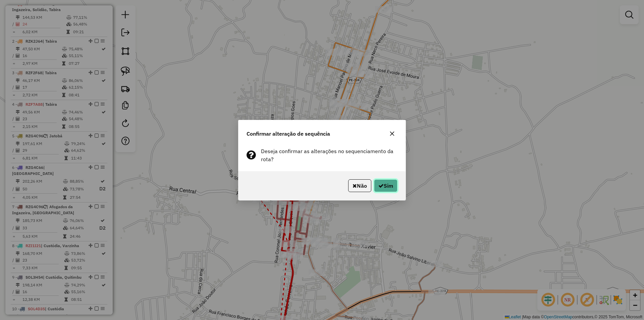
click at [378, 191] on button "Sim" at bounding box center [385, 185] width 23 height 13
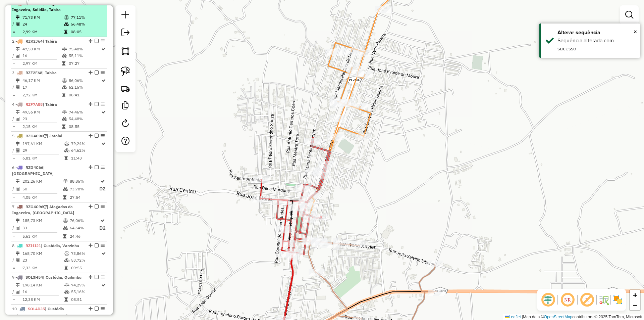
click at [96, 5] on em at bounding box center [97, 3] width 4 height 4
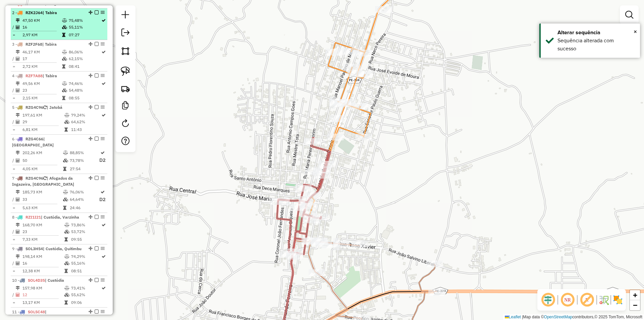
click at [88, 31] on td "55,11%" at bounding box center [84, 27] width 33 height 7
select select "**********"
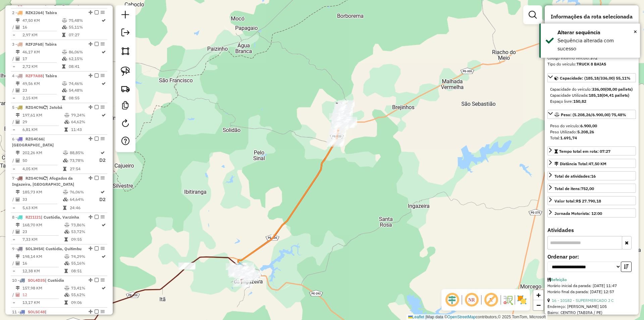
drag, startPoint x: 329, startPoint y: 149, endPoint x: 267, endPoint y: 187, distance: 72.9
click at [272, 186] on div "Janela de atendimento Grade de atendimento Capacidade Transportadoras Veículos …" at bounding box center [322, 160] width 644 height 320
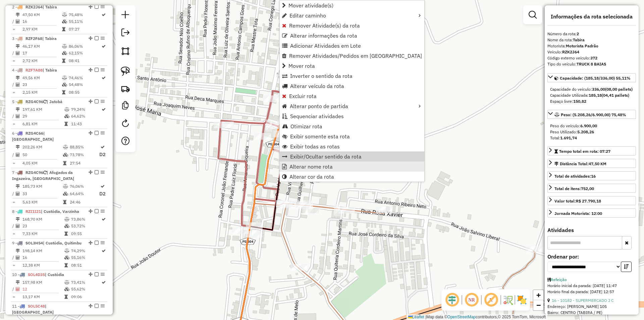
scroll to position [269, 0]
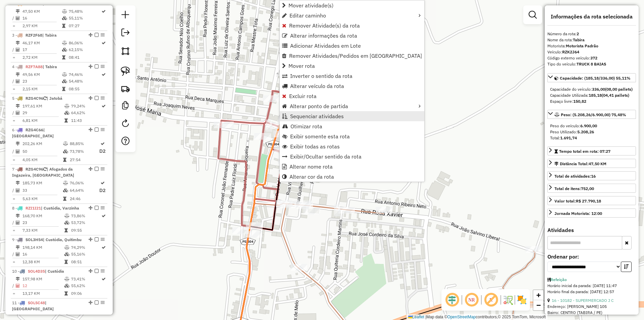
click at [340, 118] on span "Sequenciar atividades" at bounding box center [317, 115] width 54 height 5
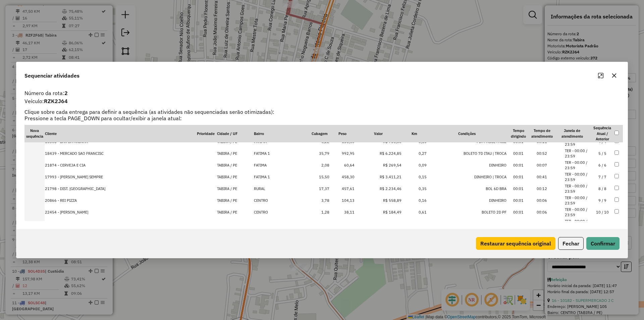
scroll to position [115, 0]
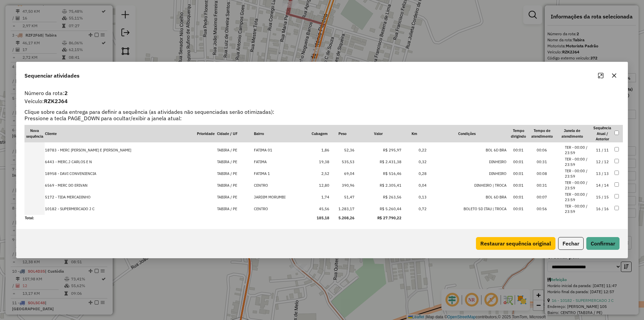
click at [591, 209] on td "16 / 16" at bounding box center [602, 209] width 23 height 12
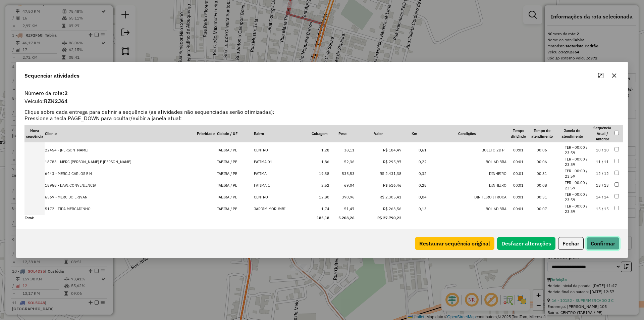
drag, startPoint x: 598, startPoint y: 237, endPoint x: 561, endPoint y: 226, distance: 38.7
click at [598, 237] on button "Confirmar" at bounding box center [602, 243] width 33 height 13
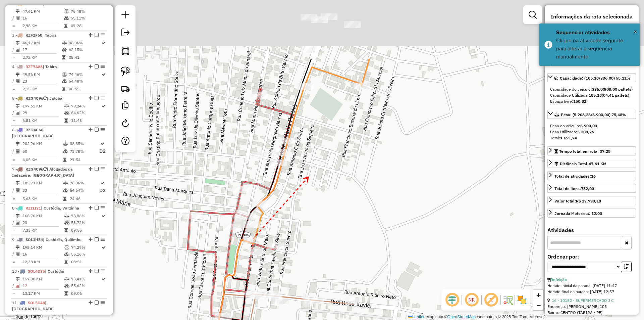
drag, startPoint x: 341, startPoint y: 81, endPoint x: 319, endPoint y: 140, distance: 62.8
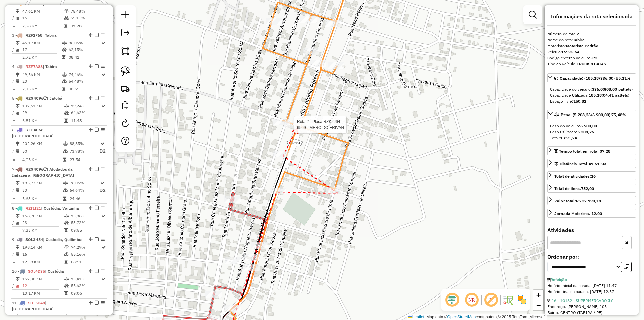
click at [297, 128] on div at bounding box center [292, 124] width 17 height 7
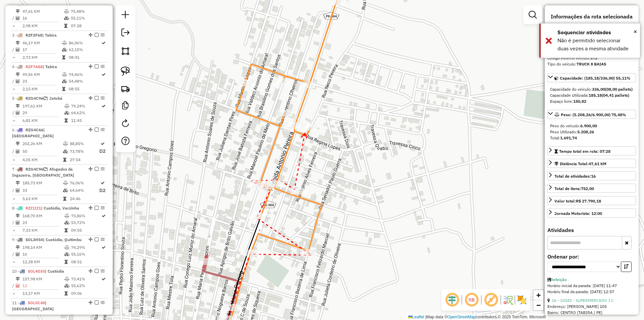
click at [305, 130] on div at bounding box center [309, 127] width 17 height 7
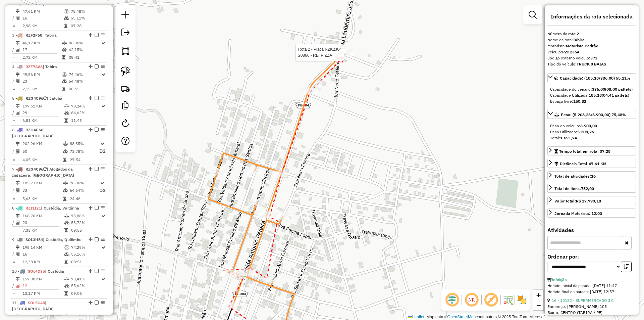
click at [343, 56] on div at bounding box center [345, 52] width 17 height 7
click at [255, 174] on div at bounding box center [254, 170] width 17 height 7
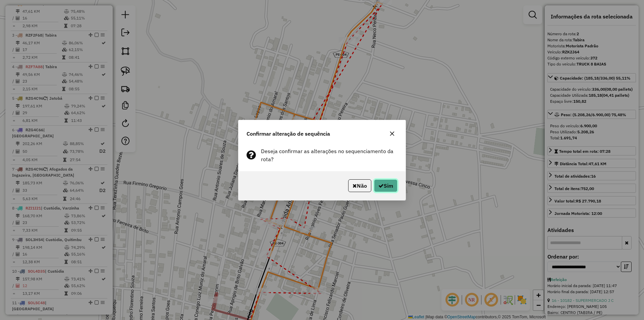
click at [387, 186] on button "Sim" at bounding box center [385, 185] width 23 height 13
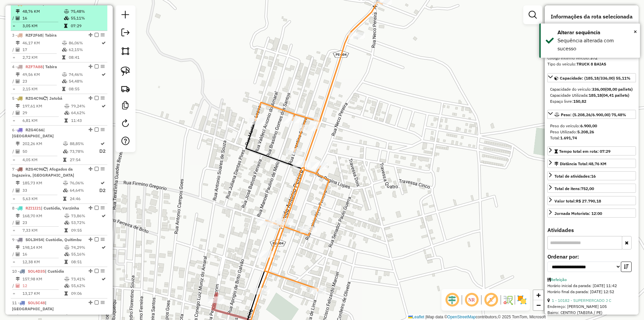
click at [95, 5] on em at bounding box center [97, 3] width 4 height 4
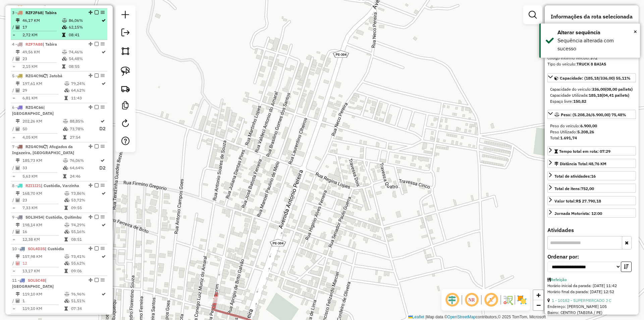
click at [86, 31] on td "62,15%" at bounding box center [84, 27] width 33 height 7
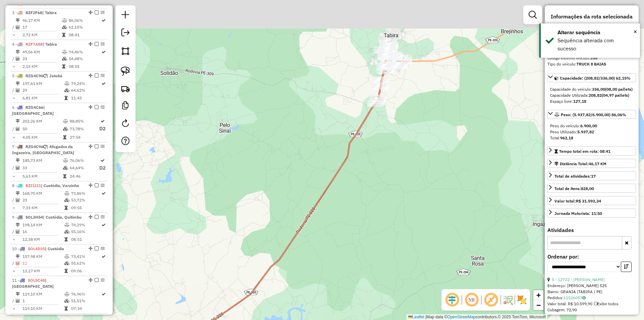
drag, startPoint x: 404, startPoint y: 136, endPoint x: 363, endPoint y: 191, distance: 68.8
click at [362, 198] on div "Janela de atendimento Grade de atendimento Capacidade Transportadoras Veículos …" at bounding box center [322, 160] width 644 height 320
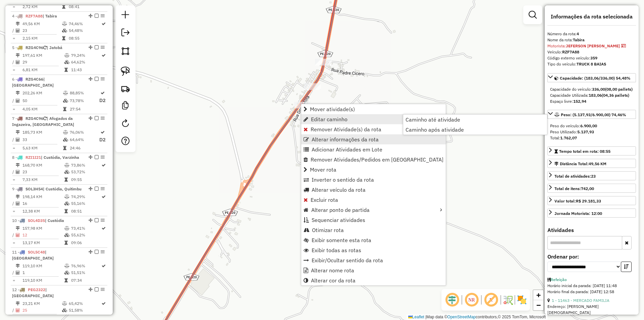
scroll to position [309, 0]
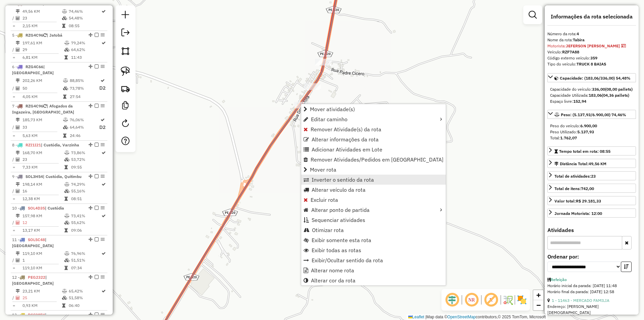
click at [342, 183] on link "Inverter o sentido da rota" at bounding box center [373, 179] width 145 height 10
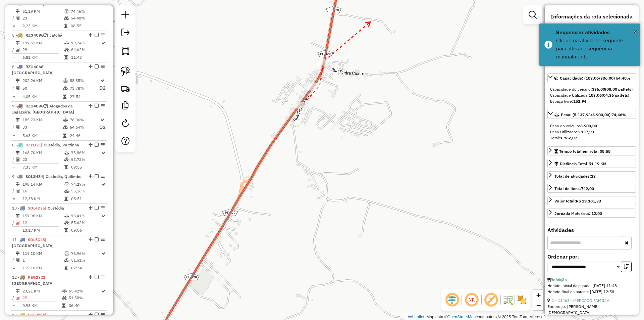
drag, startPoint x: 370, startPoint y: 22, endPoint x: 321, endPoint y: 182, distance: 167.5
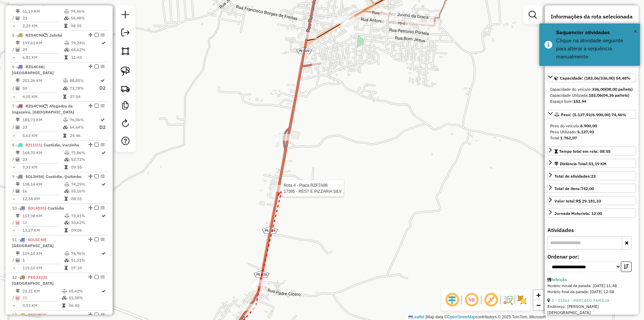
click at [282, 192] on div at bounding box center [279, 188] width 17 height 7
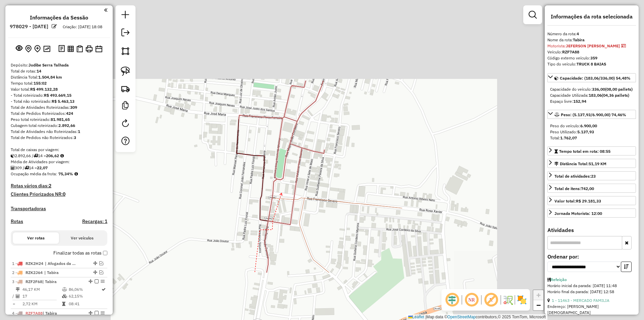
select select "**********"
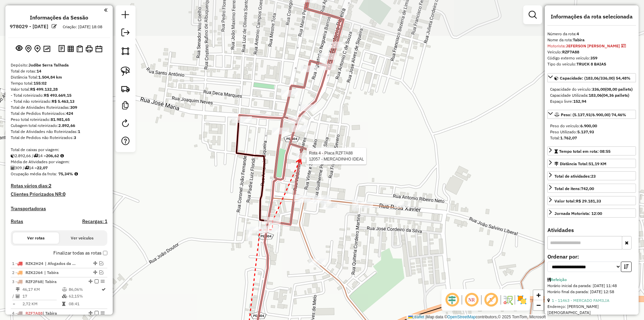
scroll to position [309, 0]
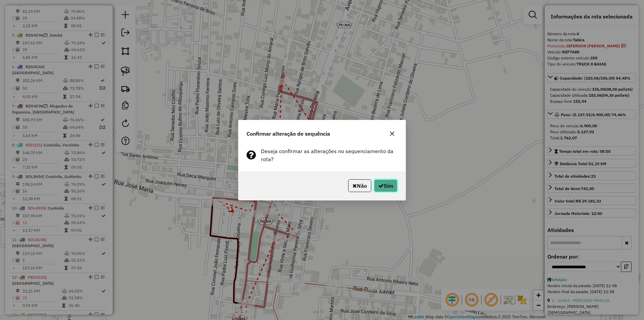
click at [380, 188] on button "Sim" at bounding box center [385, 185] width 23 height 13
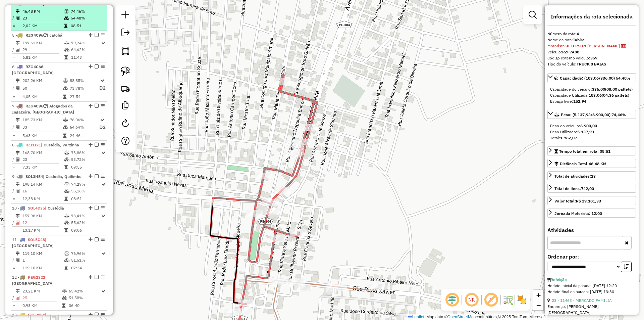
click at [95, 5] on em at bounding box center [97, 3] width 4 height 4
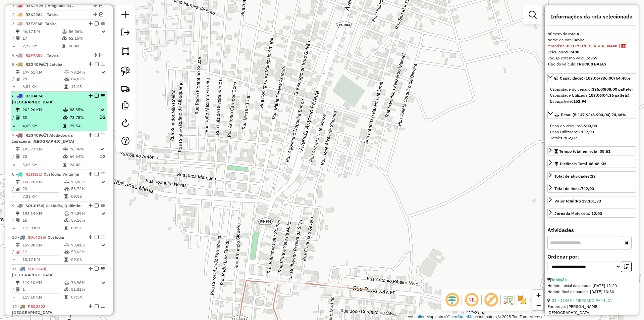
scroll to position [242, 0]
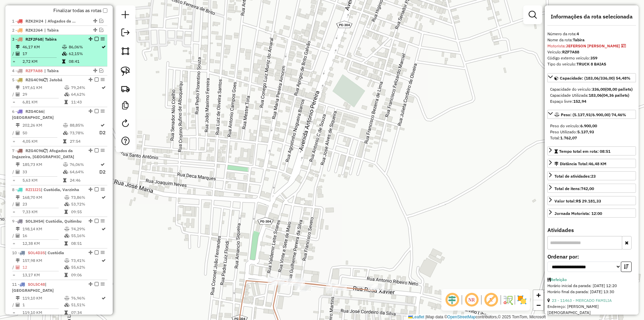
click at [79, 57] on td "62,15%" at bounding box center [84, 53] width 33 height 7
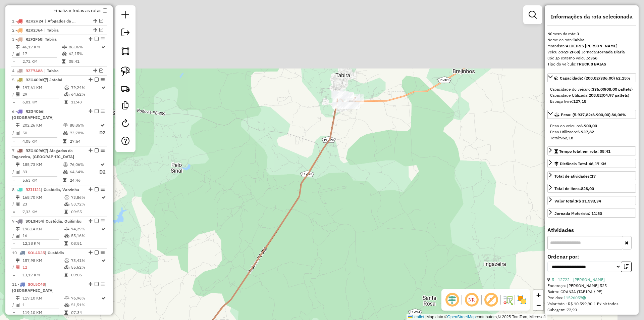
drag, startPoint x: 360, startPoint y: 159, endPoint x: 274, endPoint y: 243, distance: 120.0
click at [279, 241] on div "Janela de atendimento Grade de atendimento Capacidade Transportadoras Veículos …" at bounding box center [322, 160] width 644 height 320
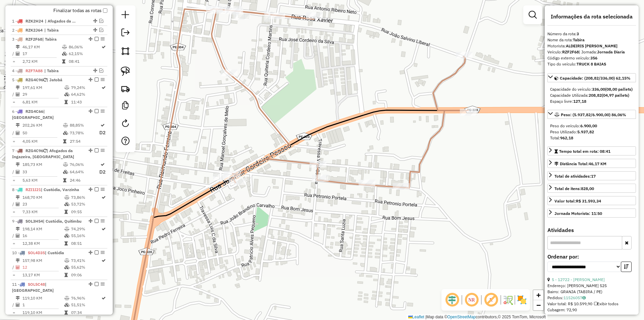
drag, startPoint x: 290, startPoint y: 78, endPoint x: 289, endPoint y: 154, distance: 75.8
click at [289, 150] on div "Janela de atendimento Grade de atendimento Capacidade Transportadoras Veículos …" at bounding box center [322, 160] width 644 height 320
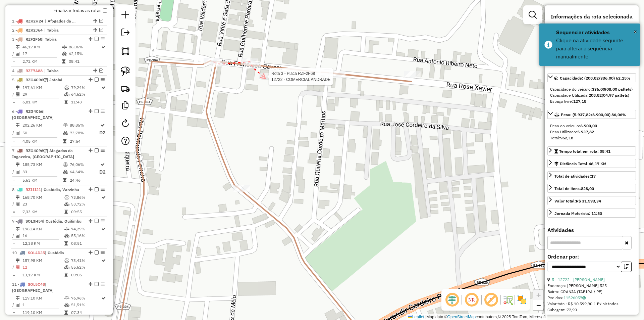
click at [267, 80] on div at bounding box center [267, 76] width 17 height 7
click at [348, 75] on icon at bounding box center [346, 75] width 4 height 5
click at [339, 78] on div at bounding box center [337, 74] width 17 height 7
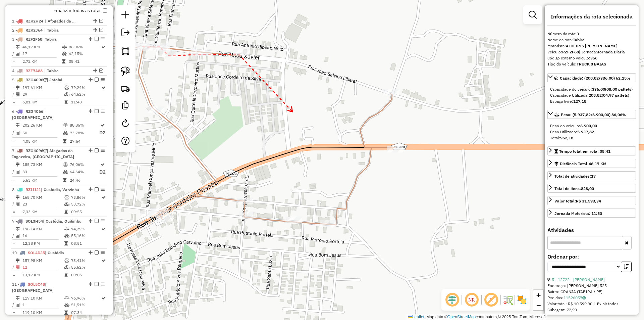
drag, startPoint x: 355, startPoint y: 135, endPoint x: 293, endPoint y: 112, distance: 65.9
click at [295, 223] on div at bounding box center [293, 219] width 17 height 7
click at [248, 218] on div at bounding box center [247, 214] width 17 height 7
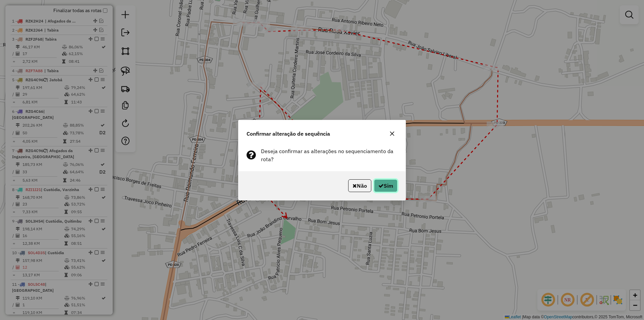
click at [384, 186] on button "Sim" at bounding box center [385, 185] width 23 height 13
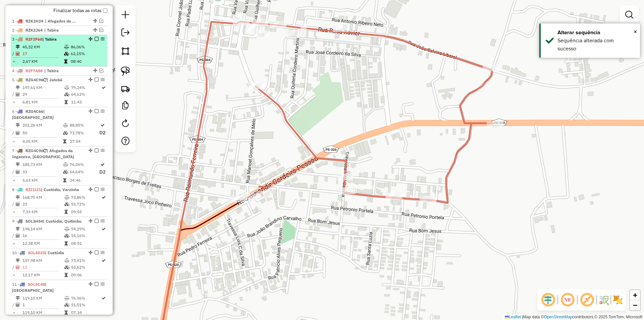
click at [95, 41] on em at bounding box center [97, 39] width 4 height 4
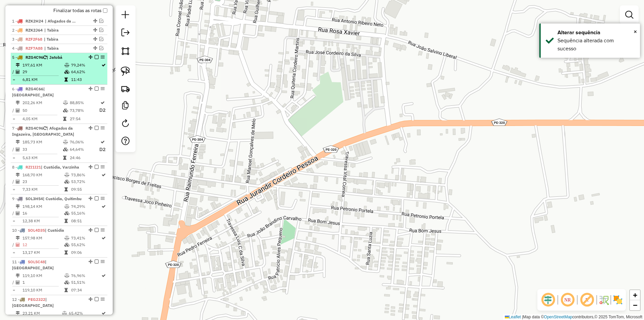
click at [86, 68] on td "79,24%" at bounding box center [86, 65] width 30 height 7
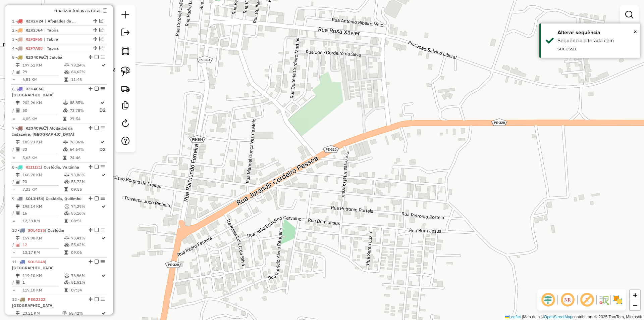
select select "**********"
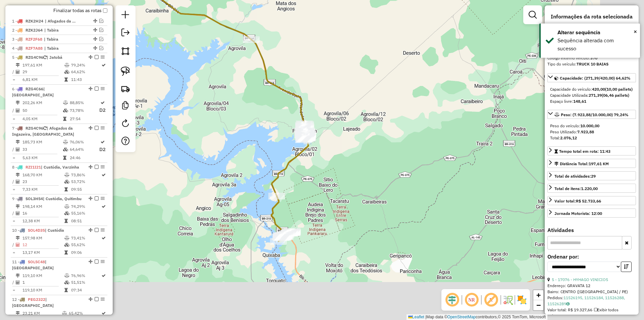
drag, startPoint x: 321, startPoint y: 192, endPoint x: 218, endPoint y: 127, distance: 122.1
click at [218, 127] on div "Janela de atendimento Grade de atendimento Capacidade Transportadoras Veículos …" at bounding box center [322, 160] width 644 height 320
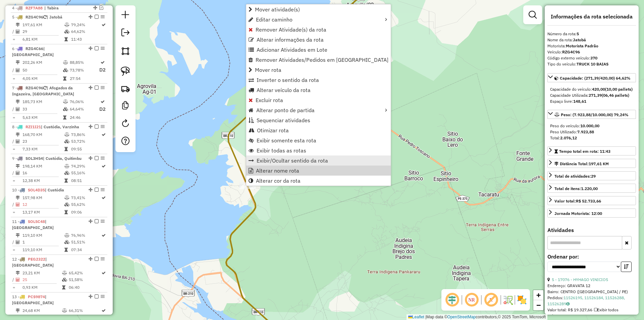
scroll to position [296, 0]
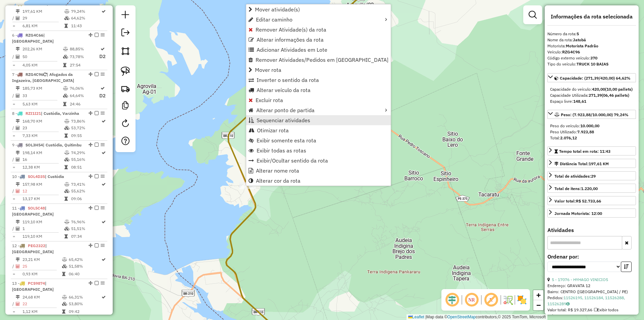
click at [316, 122] on link "Sequenciar atividades" at bounding box center [318, 120] width 145 height 10
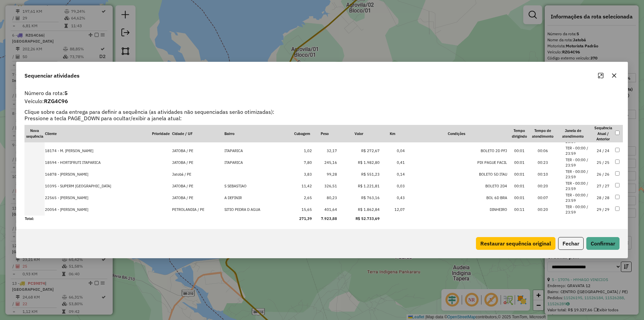
scroll to position [268, 0]
click at [594, 208] on td "29 / 29" at bounding box center [602, 209] width 23 height 12
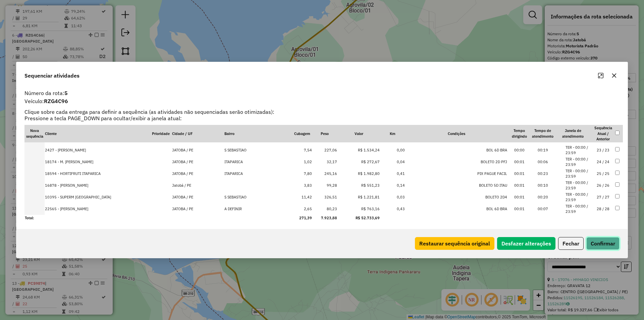
drag, startPoint x: 600, startPoint y: 246, endPoint x: 547, endPoint y: 235, distance: 54.1
click at [600, 247] on button "Confirmar" at bounding box center [602, 243] width 33 height 13
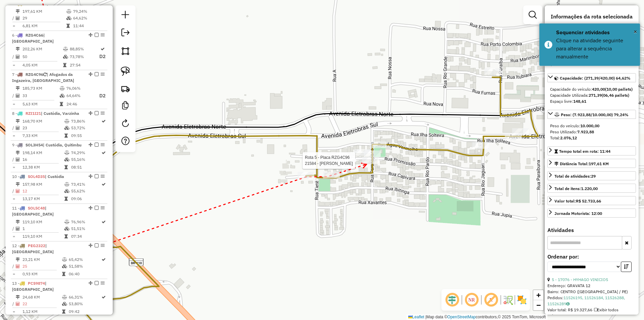
click at [367, 164] on div at bounding box center [370, 160] width 17 height 7
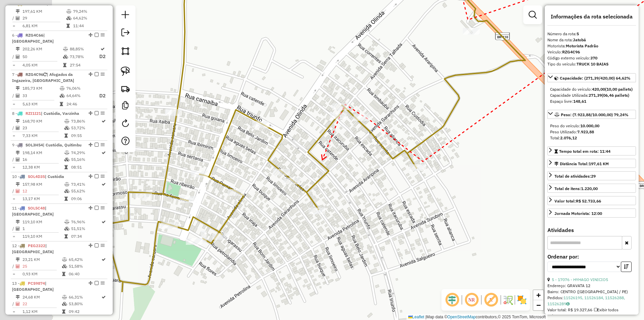
drag, startPoint x: 259, startPoint y: 220, endPoint x: 322, endPoint y: 160, distance: 86.6
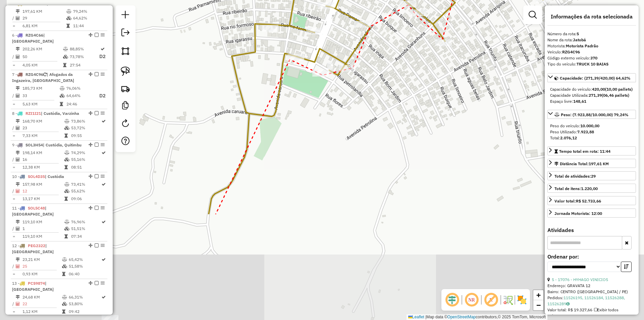
drag, startPoint x: 206, startPoint y: 234, endPoint x: 289, endPoint y: 118, distance: 142.8
click at [281, 136] on div "Janela de atendimento Grade de atendimento Capacidade Transportadoras Veículos …" at bounding box center [322, 160] width 644 height 320
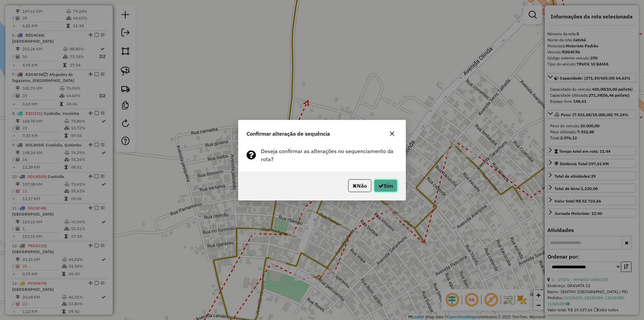
click at [382, 181] on button "Sim" at bounding box center [385, 185] width 23 height 13
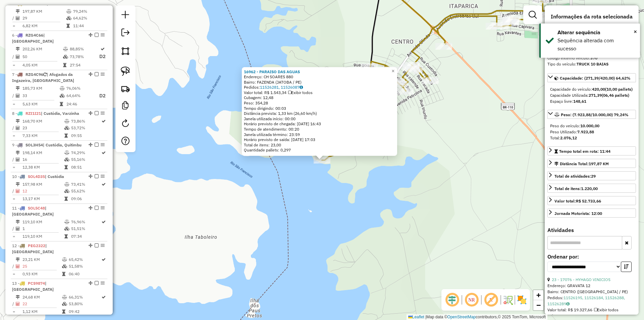
click at [399, 163] on div "16962 - PARAISO DAS AGUAS Endereço: CH SOARES 880 Bairro: FAZENDA (JATOBA / PE)…" at bounding box center [322, 160] width 644 height 320
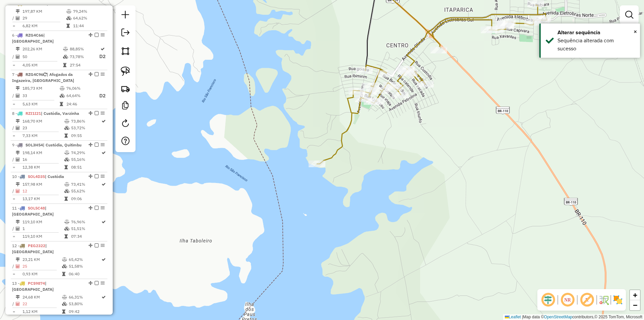
drag, startPoint x: 416, startPoint y: 146, endPoint x: 362, endPoint y: 184, distance: 66.4
click at [364, 183] on div "Janela de atendimento Grade de atendimento Capacidade Transportadoras Veículos …" at bounding box center [322, 160] width 644 height 320
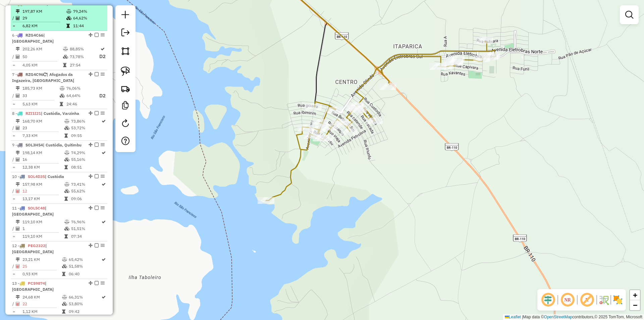
click at [95, 5] on em at bounding box center [97, 3] width 4 height 4
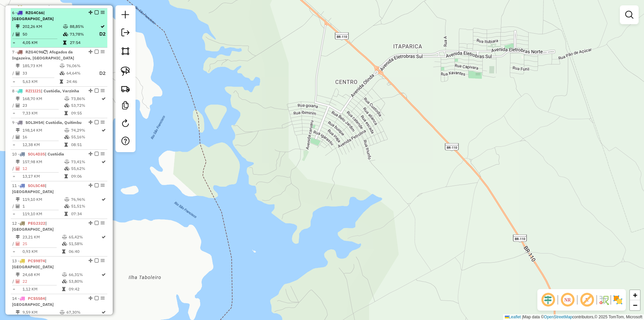
click at [87, 38] on td "73,78%" at bounding box center [84, 34] width 30 height 8
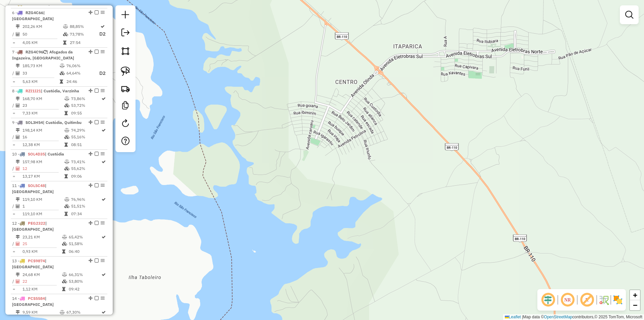
select select "**********"
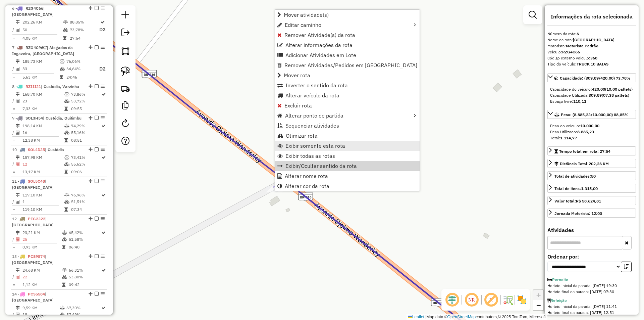
scroll to position [305, 0]
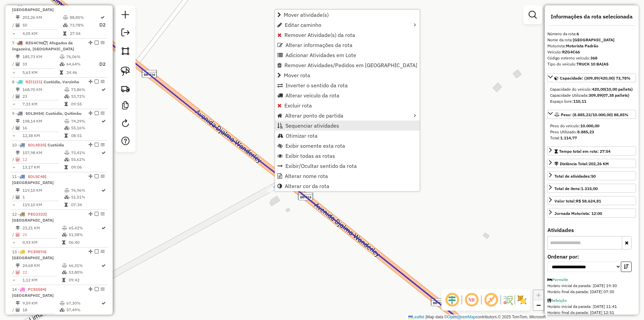
click at [325, 126] on span "Sequenciar atividades" at bounding box center [312, 125] width 54 height 5
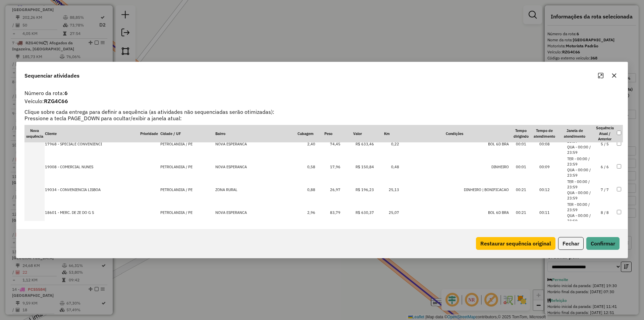
click at [584, 190] on li "QUA - 00:00 / 23:59" at bounding box center [579, 195] width 25 height 11
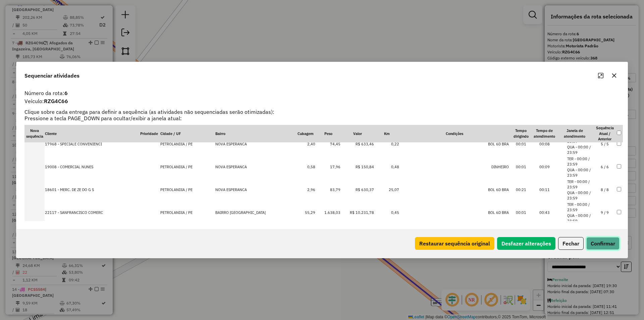
drag, startPoint x: 598, startPoint y: 246, endPoint x: 549, endPoint y: 226, distance: 53.6
click at [598, 247] on button "Confirmar" at bounding box center [602, 243] width 33 height 13
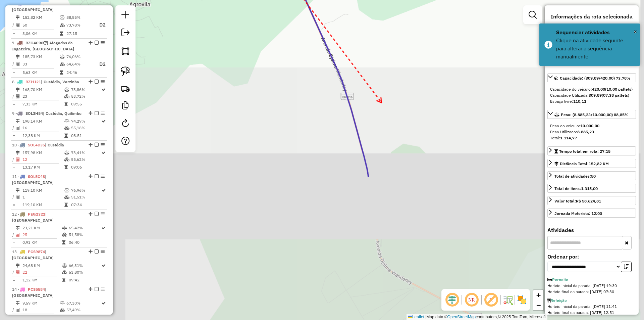
drag, startPoint x: 413, startPoint y: 160, endPoint x: 384, endPoint y: 61, distance: 102.9
click at [393, 84] on div "Janela de atendimento Grade de atendimento Capacidade Transportadoras Veículos …" at bounding box center [322, 160] width 644 height 320
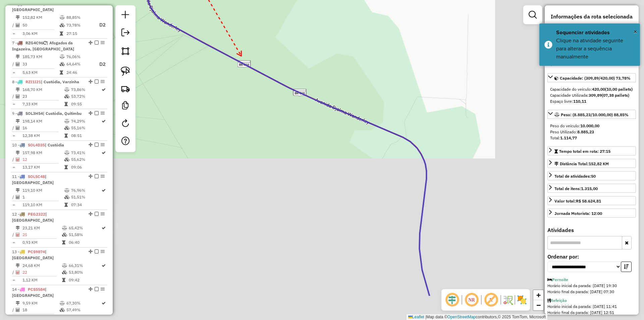
drag, startPoint x: 395, startPoint y: 114, endPoint x: 329, endPoint y: 101, distance: 67.6
click at [266, 66] on div "Janela de atendimento Grade de atendimento Capacidade Transportadoras Veículos …" at bounding box center [322, 160] width 644 height 320
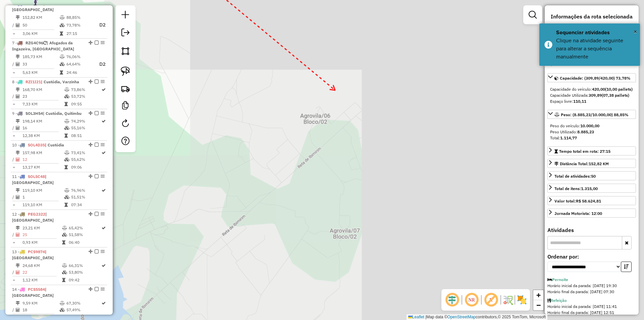
drag, startPoint x: 347, startPoint y: 109, endPoint x: 367, endPoint y: 32, distance: 80.4
click at [347, 51] on div "Janela de atendimento Grade de atendimento Capacidade Transportadoras Veículos …" at bounding box center [322, 160] width 644 height 320
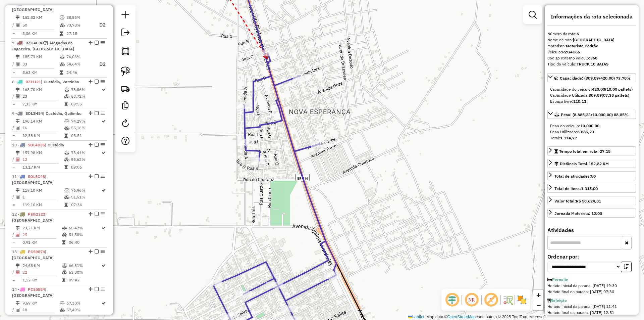
click at [267, 58] on icon at bounding box center [265, 55] width 4 height 5
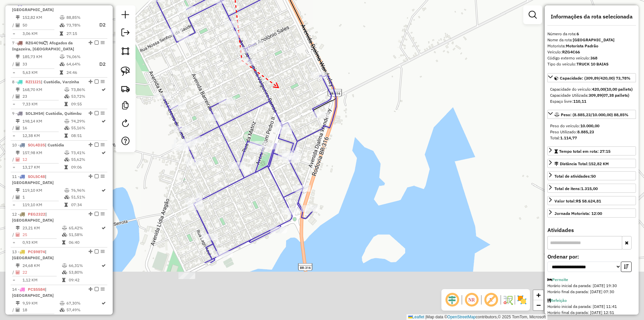
drag, startPoint x: 288, startPoint y: 185, endPoint x: 277, endPoint y: 80, distance: 105.9
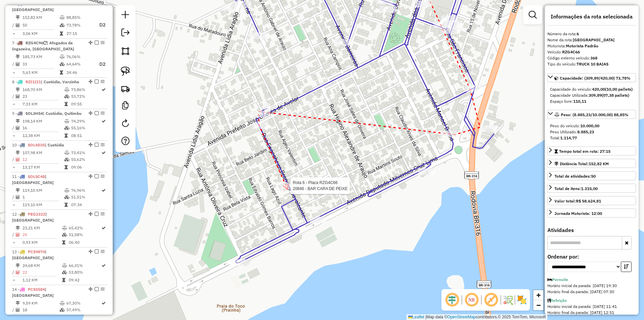
click at [287, 189] on div at bounding box center [288, 185] width 17 height 7
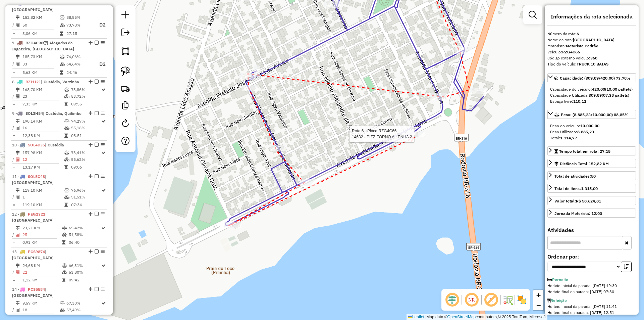
click at [414, 137] on div at bounding box center [416, 133] width 17 height 7
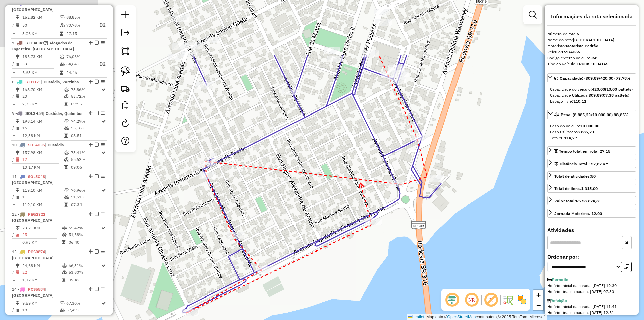
drag, startPoint x: 407, startPoint y: 88, endPoint x: 353, endPoint y: 180, distance: 106.9
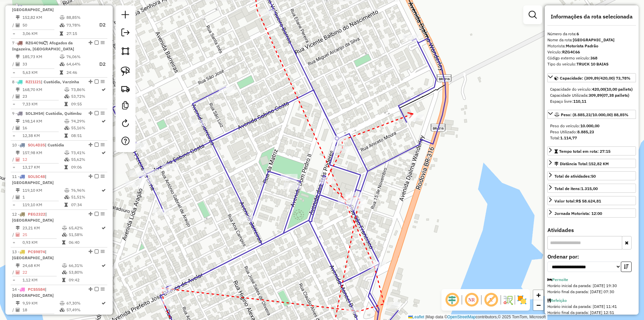
click at [413, 114] on icon at bounding box center [410, 115] width 5 height 5
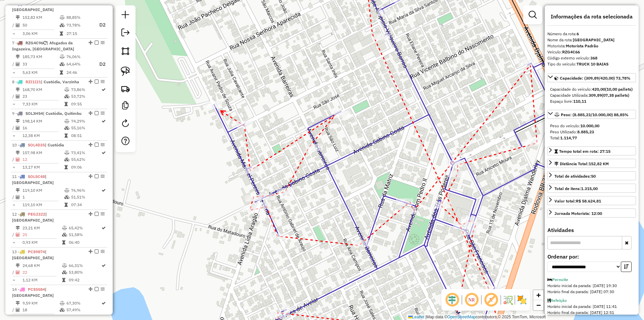
click at [218, 108] on div at bounding box center [213, 104] width 17 height 7
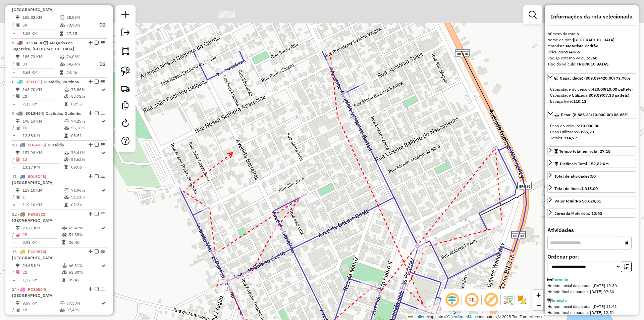
drag, startPoint x: 274, startPoint y: 58, endPoint x: 231, endPoint y: 153, distance: 104.0
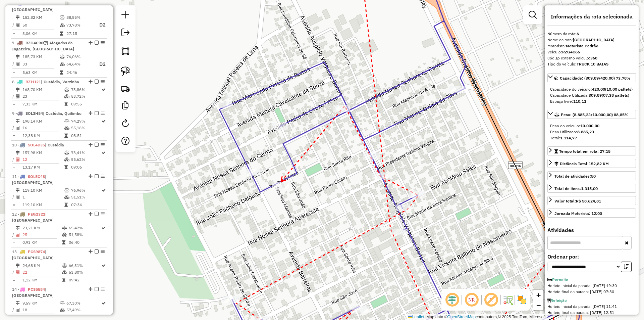
click at [281, 181] on icon at bounding box center [283, 178] width 5 height 5
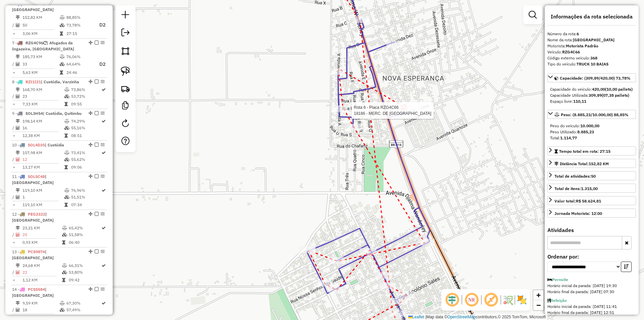
click at [410, 114] on div at bounding box center [413, 110] width 17 height 7
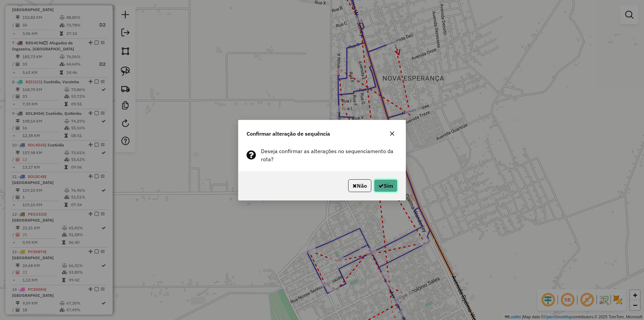
click at [386, 181] on button "Sim" at bounding box center [385, 185] width 23 height 13
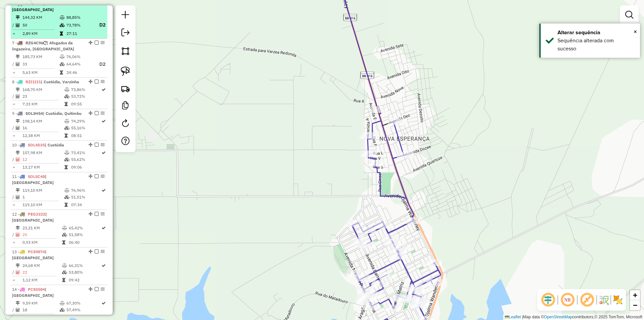
click at [95, 5] on em at bounding box center [97, 3] width 4 height 4
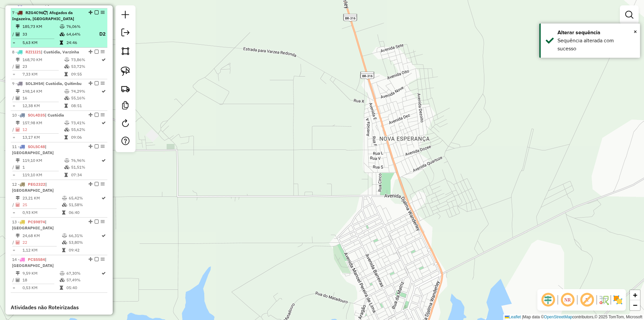
click at [91, 30] on td "76,06%" at bounding box center [79, 26] width 27 height 7
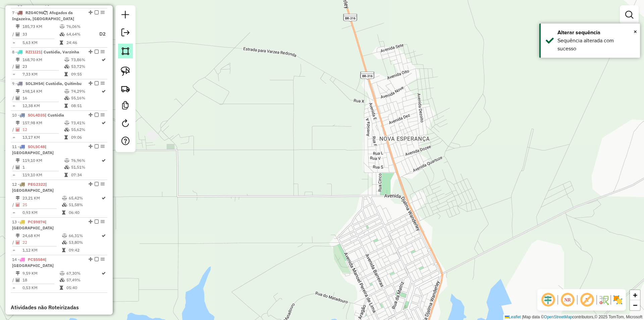
select select "**********"
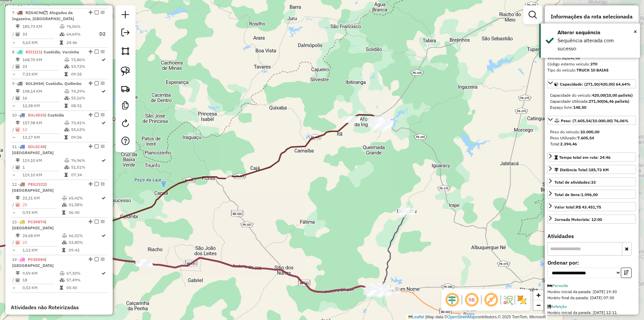
drag, startPoint x: 449, startPoint y: 156, endPoint x: 347, endPoint y: 172, distance: 103.3
click at [347, 174] on div "Janela de atendimento Grade de atendimento Capacidade Transportadoras Veículos …" at bounding box center [322, 160] width 644 height 320
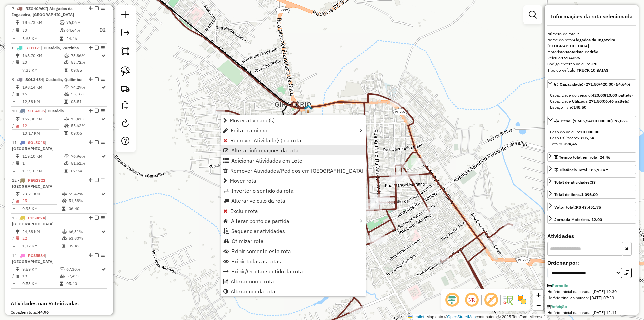
scroll to position [314, 0]
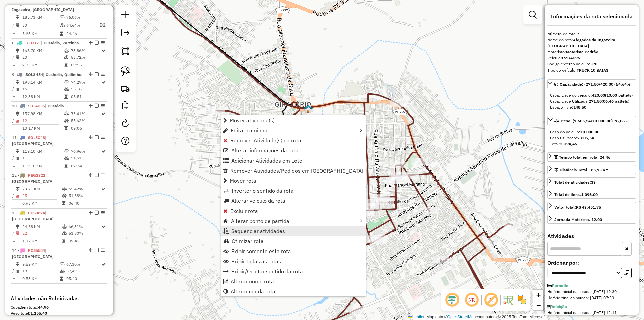
drag, startPoint x: 297, startPoint y: 229, endPoint x: 358, endPoint y: 228, distance: 61.4
click at [297, 229] on link "Sequenciar atividades" at bounding box center [293, 231] width 145 height 10
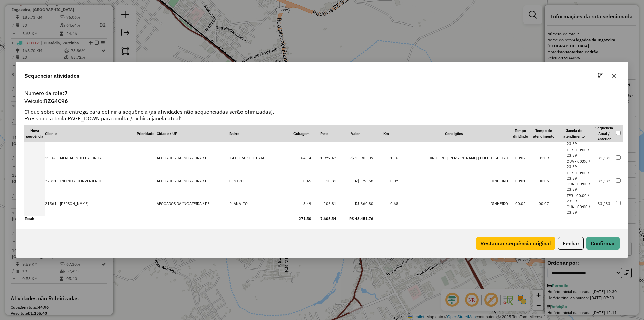
scroll to position [680, 0]
click at [581, 206] on li "QUA - 00:00 / 23:59" at bounding box center [578, 208] width 25 height 11
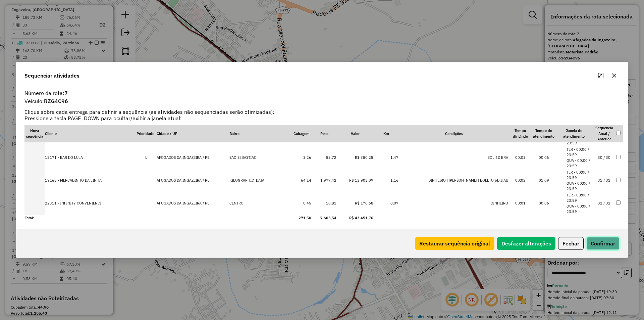
drag, startPoint x: 613, startPoint y: 246, endPoint x: 600, endPoint y: 239, distance: 15.2
click at [613, 247] on button "Confirmar" at bounding box center [602, 243] width 33 height 13
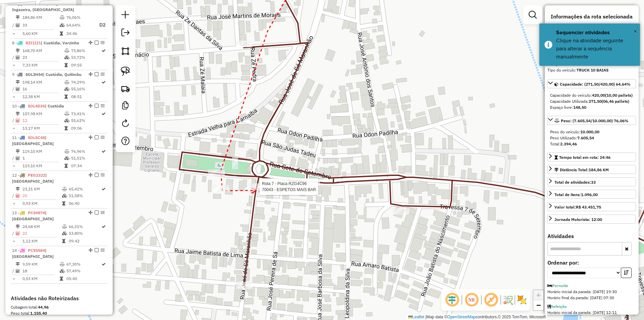
click at [256, 190] on div at bounding box center [257, 186] width 17 height 7
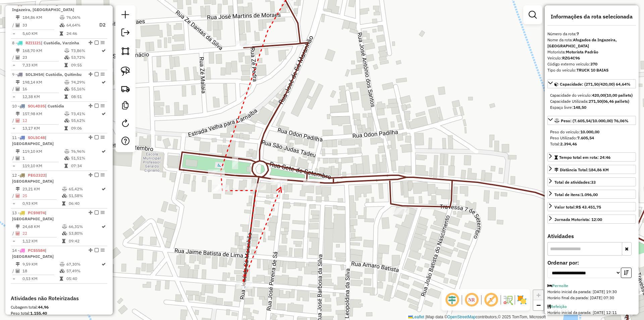
click at [281, 187] on icon at bounding box center [279, 189] width 5 height 5
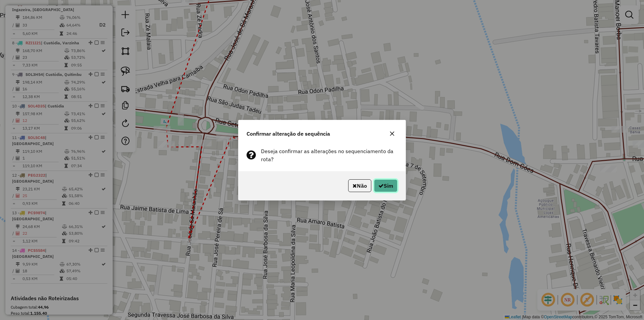
click at [389, 182] on button "Sim" at bounding box center [385, 185] width 23 height 13
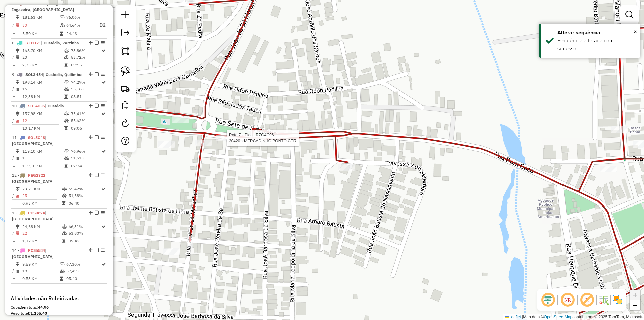
click at [229, 141] on div at bounding box center [224, 137] width 17 height 7
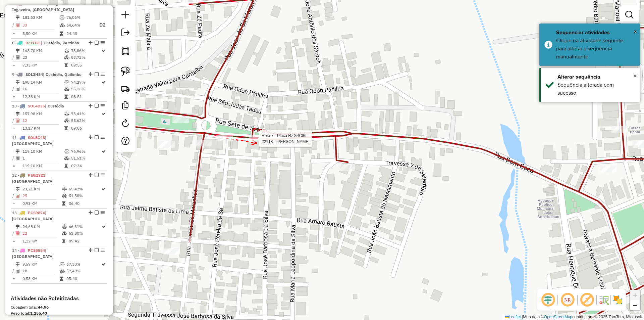
click at [257, 142] on div at bounding box center [257, 138] width 17 height 7
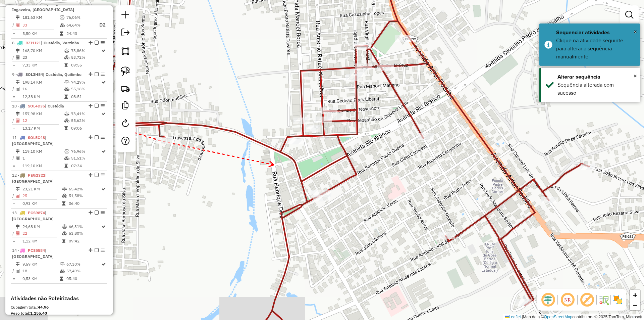
drag, startPoint x: 354, startPoint y: 178, endPoint x: 275, endPoint y: 164, distance: 80.1
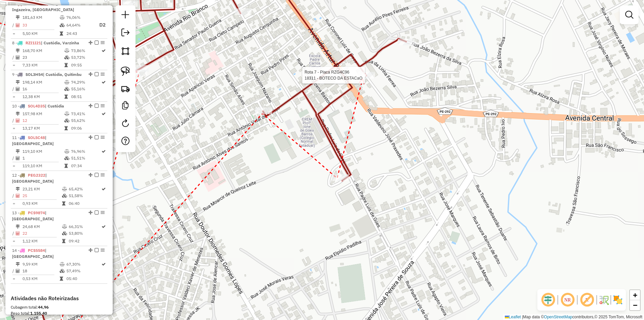
click at [363, 78] on div at bounding box center [366, 75] width 17 height 7
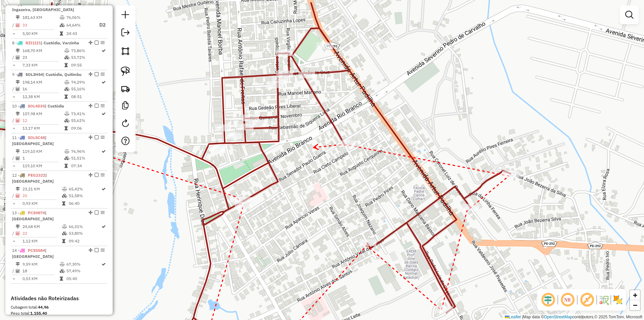
drag, startPoint x: 400, startPoint y: 48, endPoint x: 325, endPoint y: 155, distance: 130.3
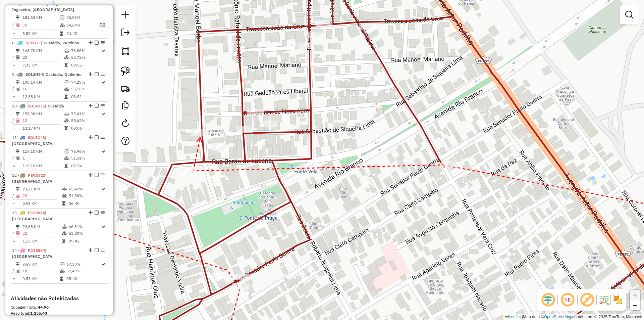
click at [200, 138] on icon at bounding box center [199, 140] width 5 height 5
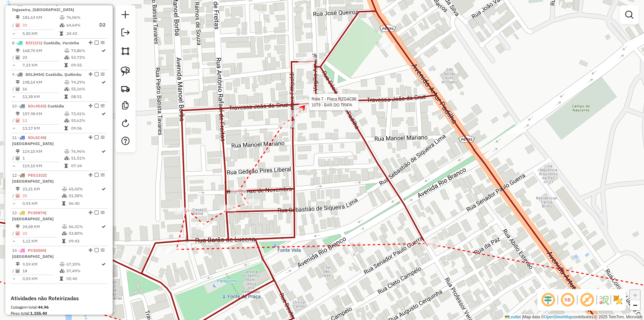
click at [305, 105] on div at bounding box center [307, 102] width 17 height 7
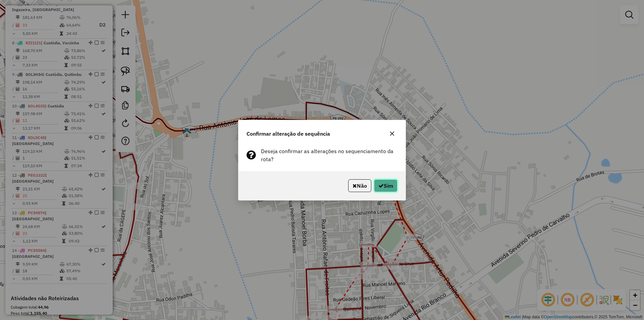
click at [379, 183] on icon "button" at bounding box center [380, 185] width 5 height 5
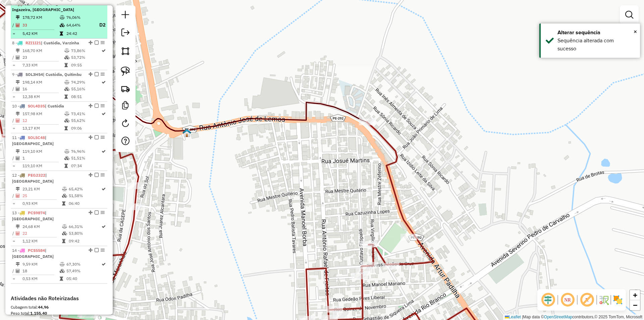
click at [96, 5] on em at bounding box center [97, 3] width 4 height 4
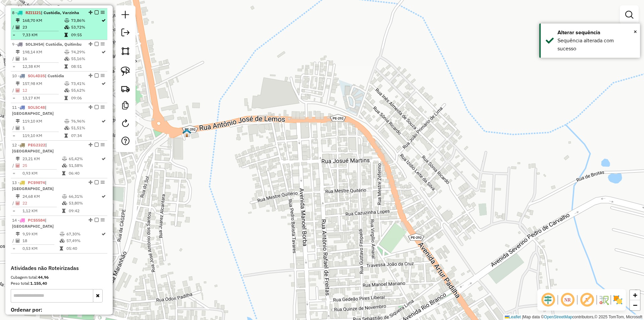
click at [91, 38] on td "09:55" at bounding box center [86, 35] width 30 height 7
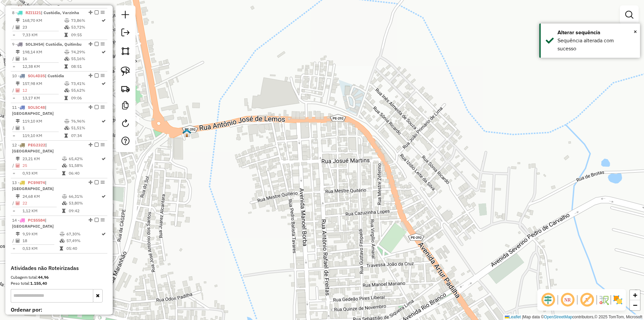
select select "**********"
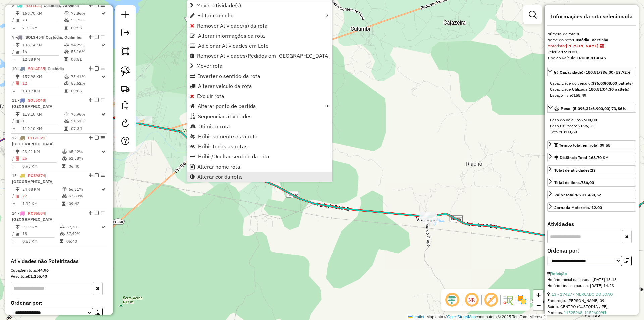
scroll to position [323, 0]
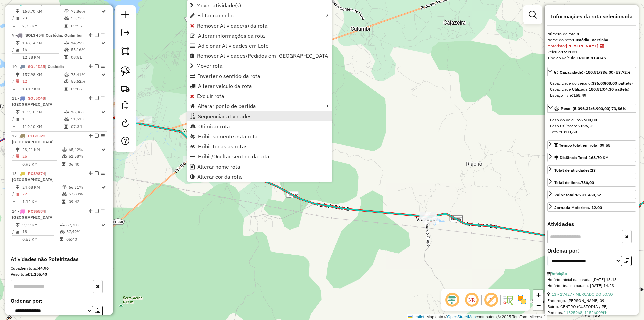
click at [252, 119] on link "Sequenciar atividades" at bounding box center [259, 116] width 145 height 10
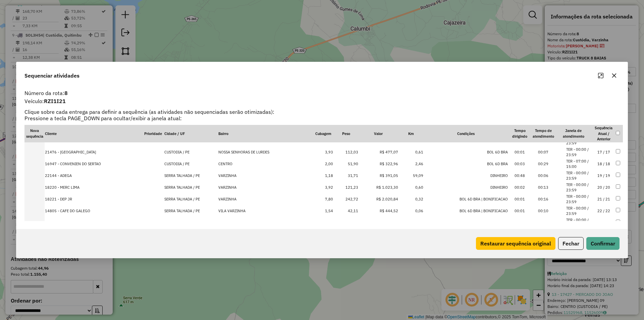
scroll to position [198, 0]
click at [583, 209] on li "TER - 00:00 / 23:59" at bounding box center [578, 208] width 25 height 11
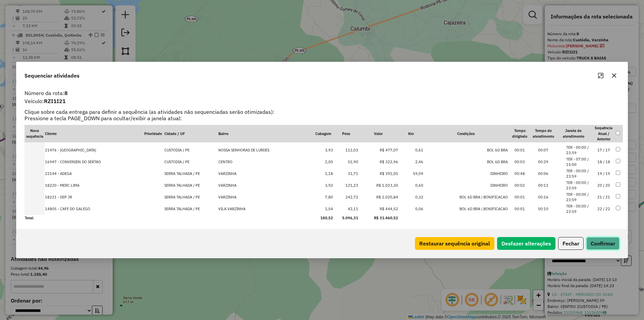
click at [613, 244] on button "Confirmar" at bounding box center [602, 243] width 33 height 13
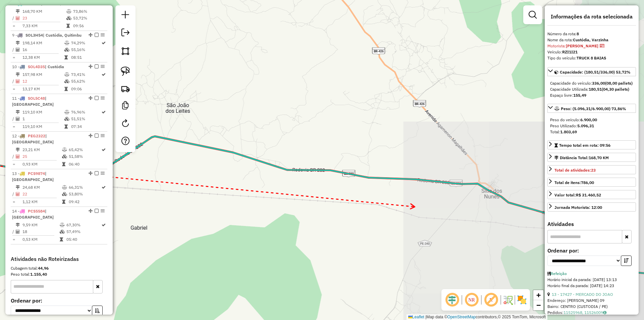
drag, startPoint x: 425, startPoint y: 207, endPoint x: 268, endPoint y: 178, distance: 159.5
click at [281, 182] on div "Janela de atendimento Grade de atendimento Capacidade Transportadoras Veículos …" at bounding box center [322, 160] width 644 height 320
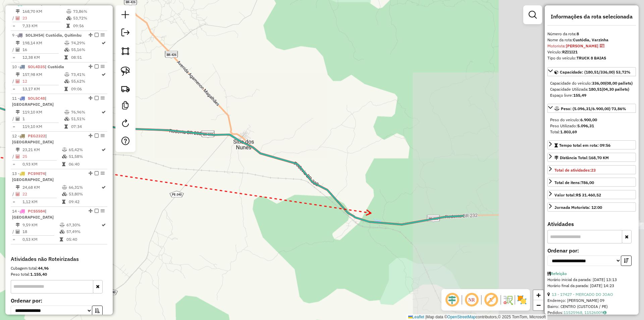
drag, startPoint x: 373, startPoint y: 214, endPoint x: 217, endPoint y: 149, distance: 169.5
click at [245, 160] on div "Janela de atendimento Grade de atendimento Capacidade Transportadoras Veículos …" at bounding box center [322, 160] width 644 height 320
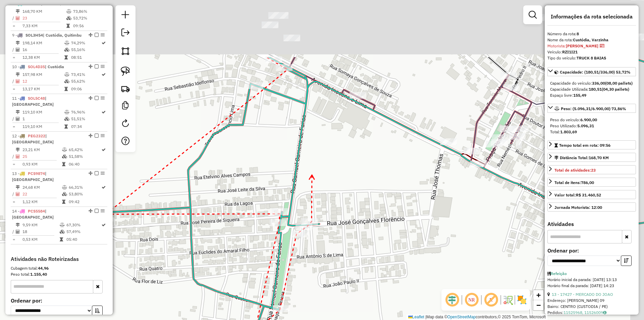
drag, startPoint x: 373, startPoint y: 82, endPoint x: 311, endPoint y: 174, distance: 111.0
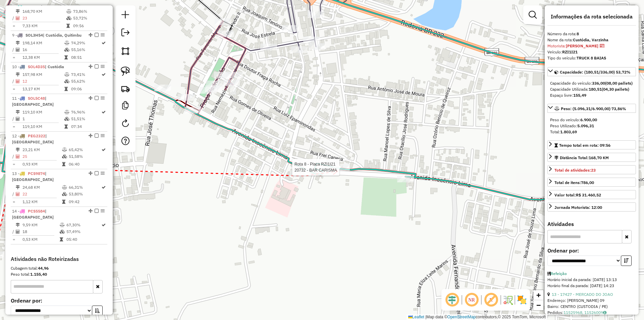
drag, startPoint x: 337, startPoint y: 171, endPoint x: 363, endPoint y: 184, distance: 28.5
click at [338, 170] on div at bounding box center [341, 167] width 17 height 7
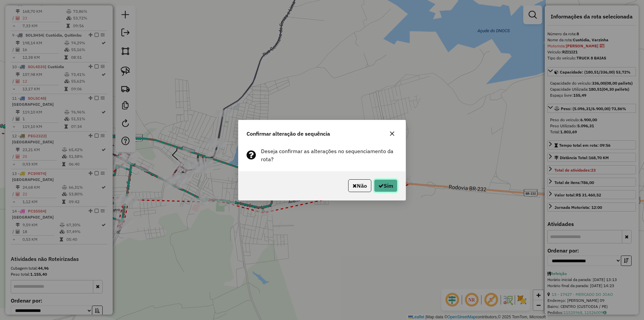
click at [387, 192] on button "Sim" at bounding box center [385, 185] width 23 height 13
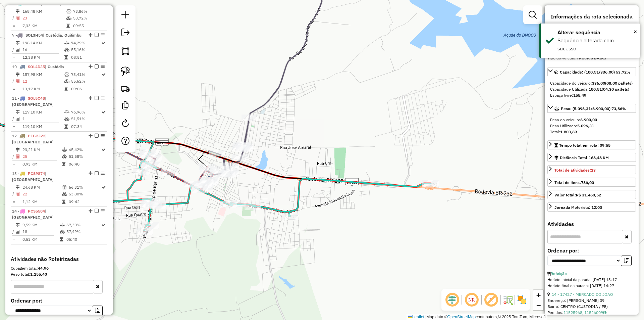
drag, startPoint x: 211, startPoint y: 227, endPoint x: 238, endPoint y: 232, distance: 26.9
click at [238, 232] on div "Janela de atendimento Grade de atendimento Capacidade Transportadoras Veículos …" at bounding box center [322, 160] width 644 height 320
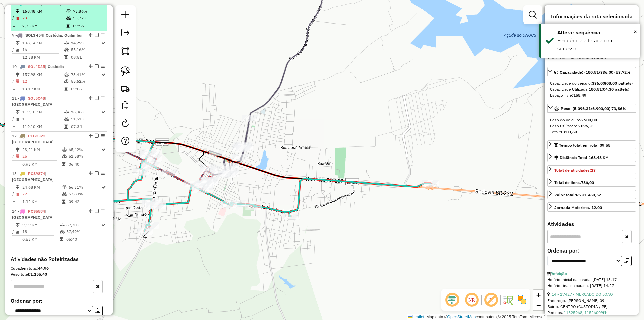
click at [95, 5] on em at bounding box center [97, 3] width 4 height 4
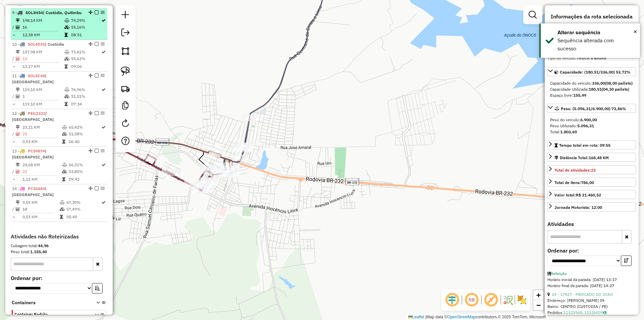
click at [85, 24] on td "74,29%" at bounding box center [86, 20] width 30 height 7
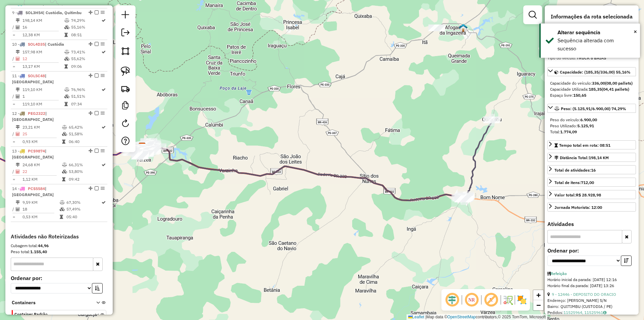
drag, startPoint x: 359, startPoint y: 176, endPoint x: 216, endPoint y: 152, distance: 144.9
click at [216, 152] on icon at bounding box center [303, 173] width 322 height 55
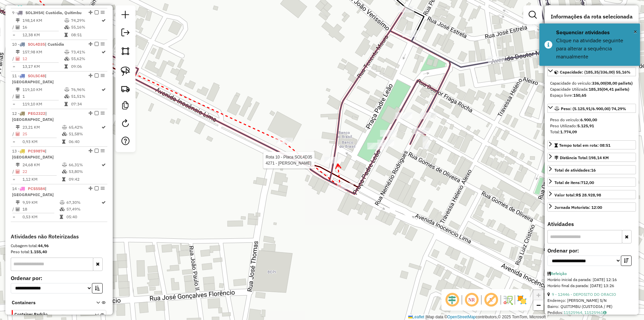
click at [338, 163] on div at bounding box center [332, 160] width 17 height 7
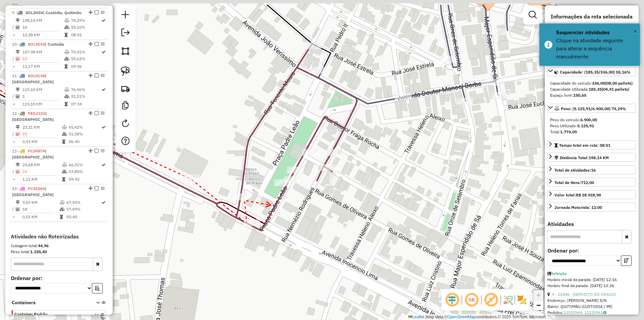
drag, startPoint x: 370, startPoint y: 166, endPoint x: 262, endPoint y: 206, distance: 114.5
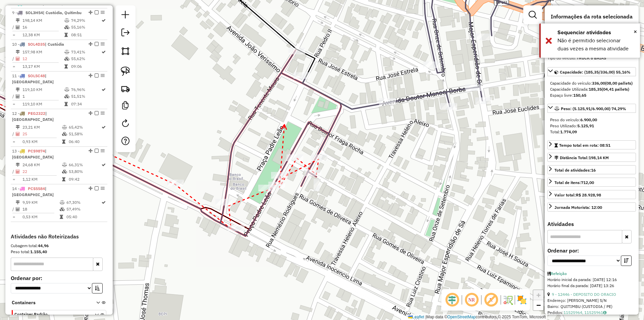
drag, startPoint x: 284, startPoint y: 125, endPoint x: 245, endPoint y: 199, distance: 84.5
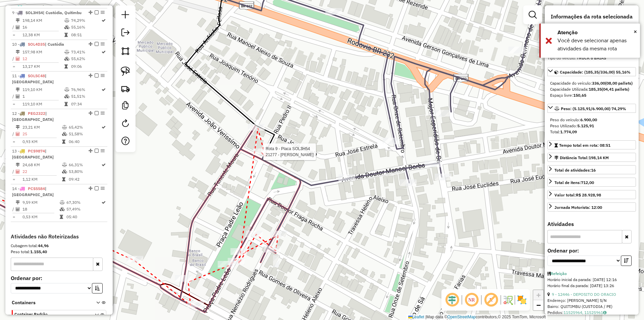
click at [265, 155] on div at bounding box center [261, 151] width 17 height 7
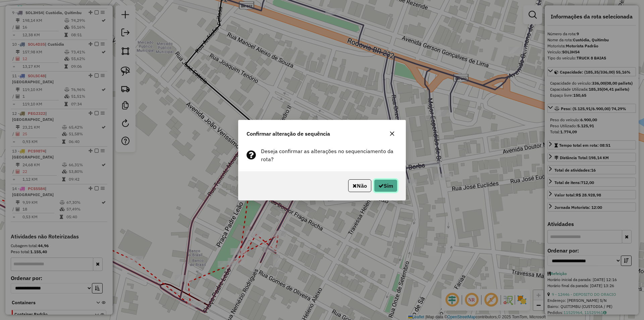
click at [382, 185] on button "Sim" at bounding box center [385, 185] width 23 height 13
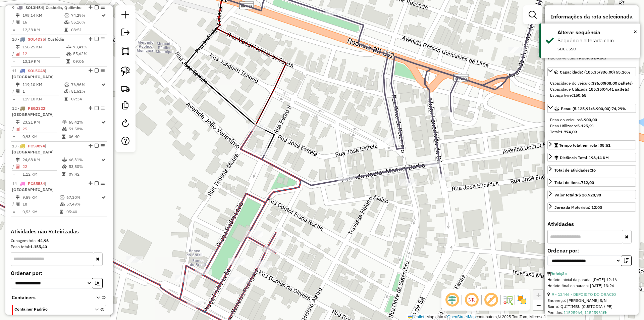
scroll to position [332, 0]
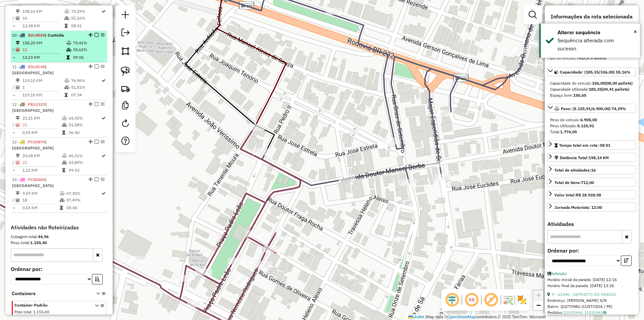
click at [95, 37] on em at bounding box center [97, 35] width 4 height 4
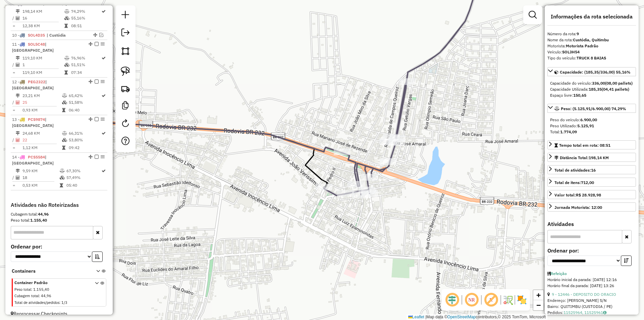
drag, startPoint x: 191, startPoint y: 145, endPoint x: 230, endPoint y: 169, distance: 45.5
click at [230, 169] on div "Janela de atendimento Grade de atendimento Capacidade Transportadoras Veículos …" at bounding box center [322, 160] width 644 height 320
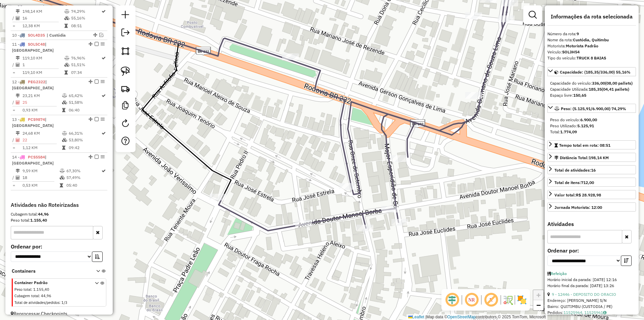
drag, startPoint x: 304, startPoint y: 147, endPoint x: 285, endPoint y: 173, distance: 32.0
click at [285, 173] on div "Janela de atendimento Grade de atendimento Capacidade Transportadoras Veículos …" at bounding box center [322, 160] width 644 height 320
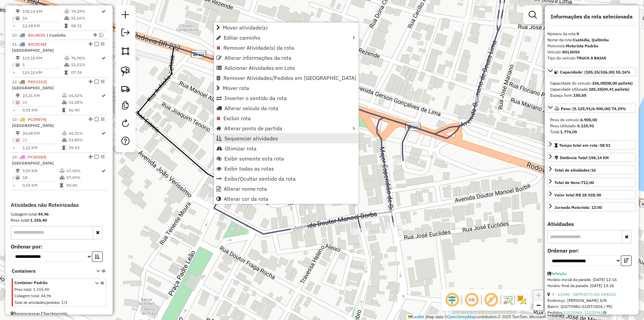
click at [270, 138] on span "Sequenciar atividades" at bounding box center [251, 137] width 54 height 5
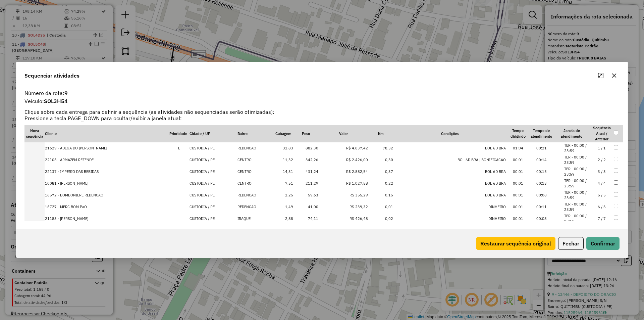
scroll to position [115, 0]
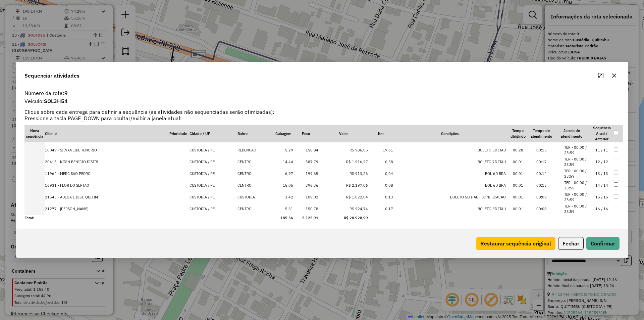
click at [580, 209] on li "TER - 00:00 / 23:59" at bounding box center [576, 208] width 25 height 11
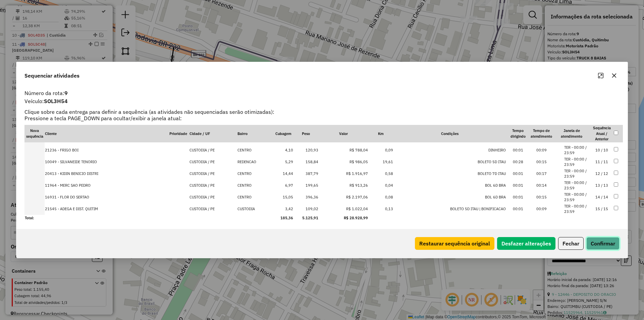
click at [605, 241] on button "Confirmar" at bounding box center [602, 243] width 33 height 13
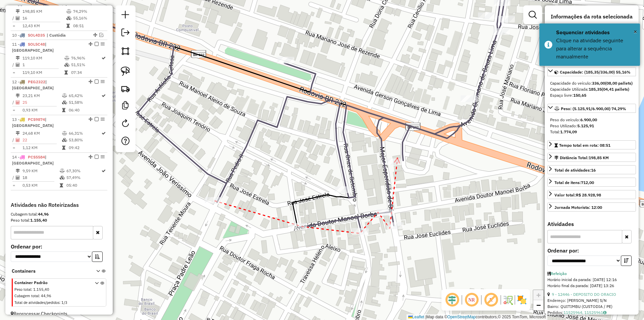
click at [397, 158] on icon at bounding box center [396, 160] width 5 height 5
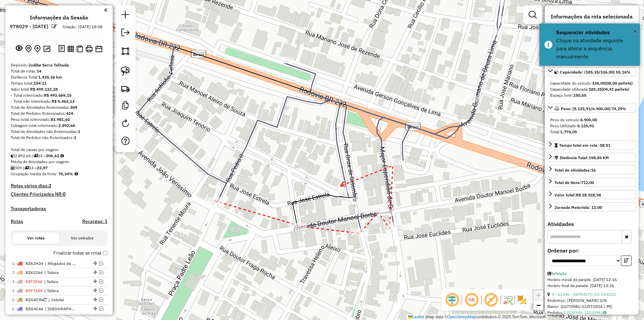
select select "**********"
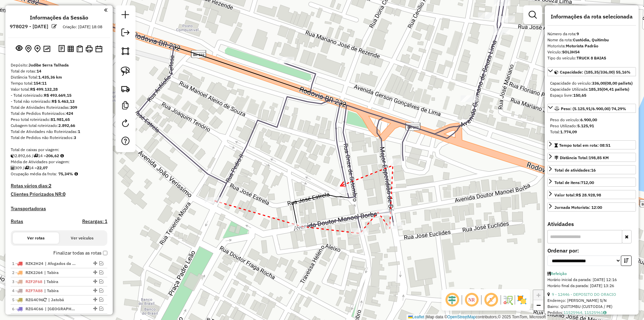
scroll to position [332, 0]
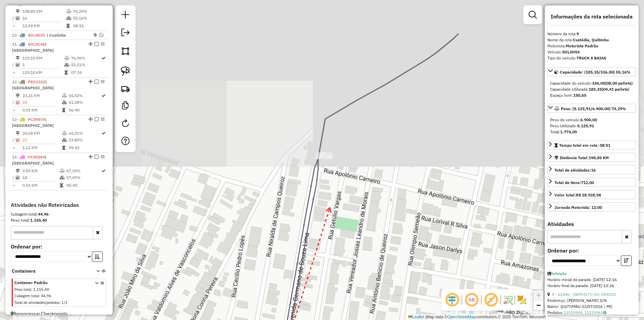
drag, startPoint x: 342, startPoint y: 143, endPoint x: 329, endPoint y: 207, distance: 66.1
click at [329, 207] on div "Janela de atendimento Grade de atendimento Capacidade Transportadoras Veículos …" at bounding box center [322, 160] width 644 height 320
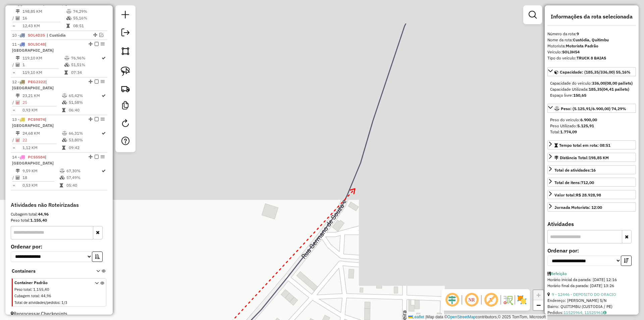
drag, startPoint x: 360, startPoint y: 179, endPoint x: 311, endPoint y: 276, distance: 108.6
click at [321, 260] on div "Janela de atendimento Grade de atendimento Capacidade Transportadoras Veículos …" at bounding box center [322, 160] width 644 height 320
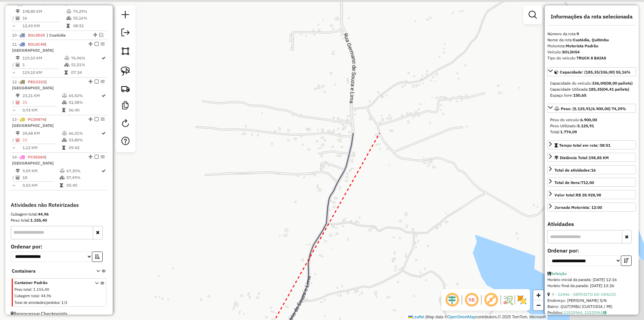
drag, startPoint x: 367, startPoint y: 178, endPoint x: 332, endPoint y: 260, distance: 88.1
click at [337, 253] on div "Janela de atendimento Grade de atendimento Capacidade Transportadoras Veículos …" at bounding box center [322, 160] width 644 height 320
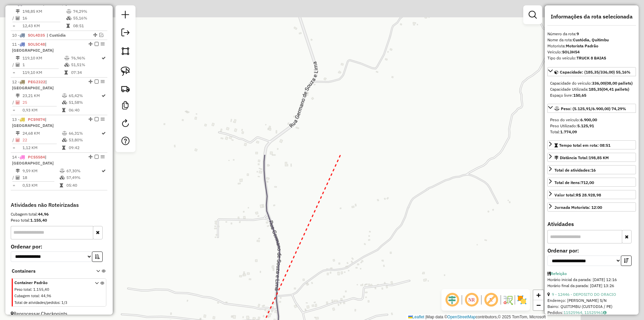
click at [323, 265] on div "Janela de atendimento Grade de atendimento Capacidade Transportadoras Veículos …" at bounding box center [322, 160] width 644 height 320
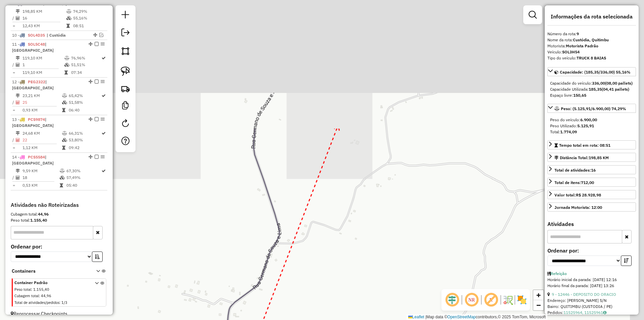
drag, startPoint x: 327, startPoint y: 182, endPoint x: 310, endPoint y: 247, distance: 66.1
click at [313, 246] on div "Janela de atendimento Grade de atendimento Capacidade Transportadoras Veículos …" at bounding box center [322, 160] width 644 height 320
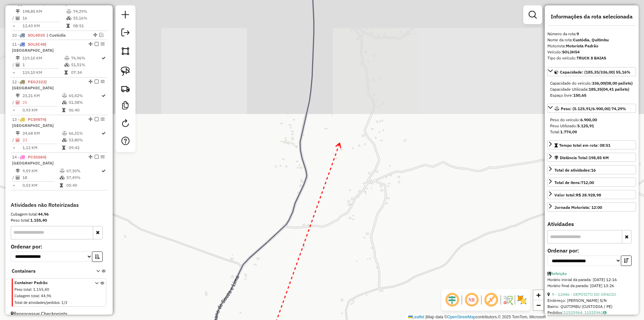
drag, startPoint x: 345, startPoint y: 118, endPoint x: 318, endPoint y: 256, distance: 140.2
click at [319, 250] on div "Janela de atendimento Grade de atendimento Capacidade Transportadoras Veículos …" at bounding box center [322, 160] width 644 height 320
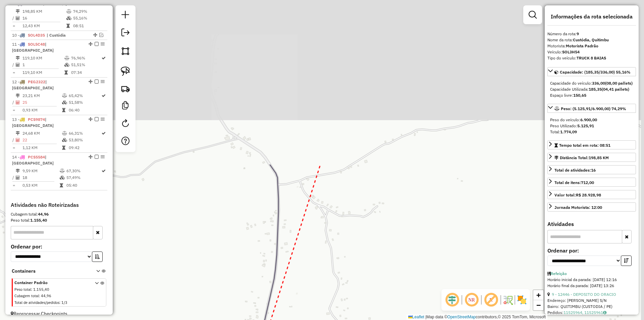
drag, startPoint x: 330, startPoint y: 158, endPoint x: 327, endPoint y: 241, distance: 82.9
click at [330, 233] on div "Janela de atendimento Grade de atendimento Capacidade Transportadoras Veículos …" at bounding box center [322, 160] width 644 height 320
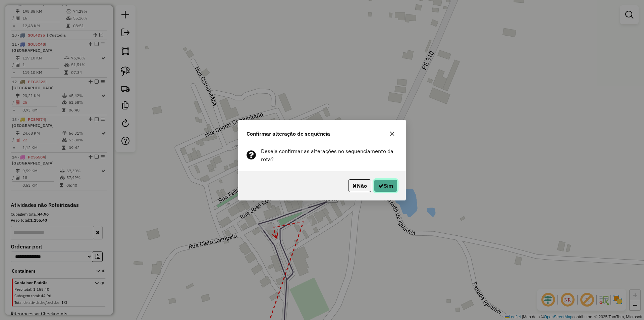
click at [375, 186] on button "Sim" at bounding box center [385, 185] width 23 height 13
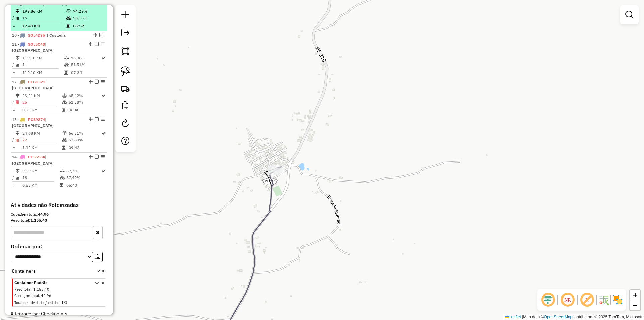
click at [95, 5] on em at bounding box center [97, 3] width 4 height 4
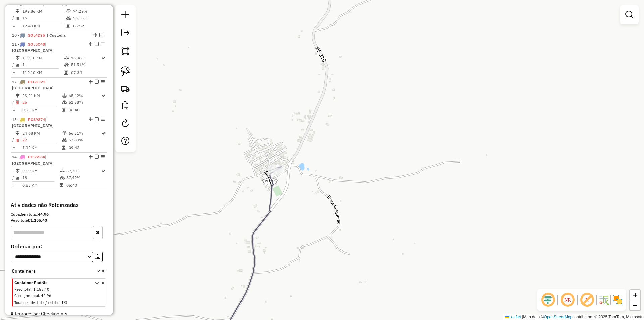
scroll to position [306, 0]
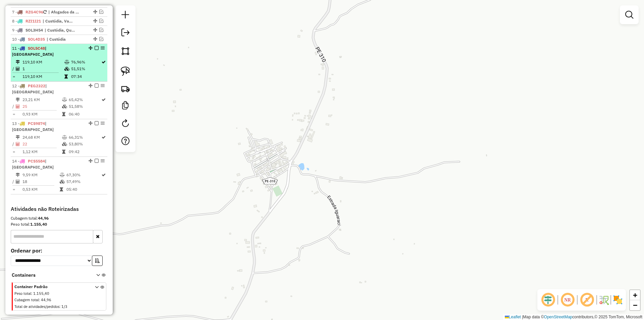
click at [76, 64] on li "11 - SOL5C48 | [GEOGRAPHIC_DATA] 119,10 KM 76,96% / 1 51,51% = 119,10 KM 07:34" at bounding box center [59, 63] width 97 height 38
select select "**********"
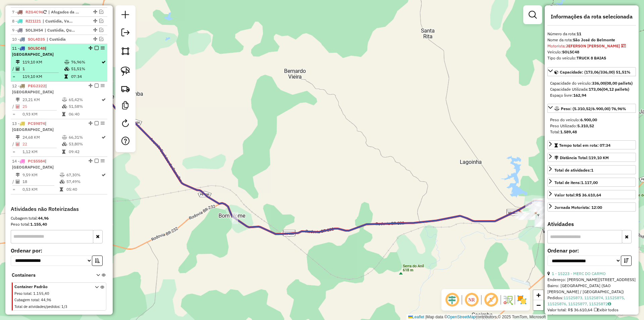
click at [95, 50] on em at bounding box center [97, 48] width 4 height 4
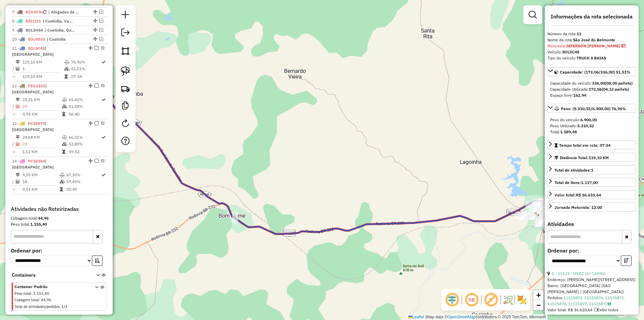
scroll to position [277, 0]
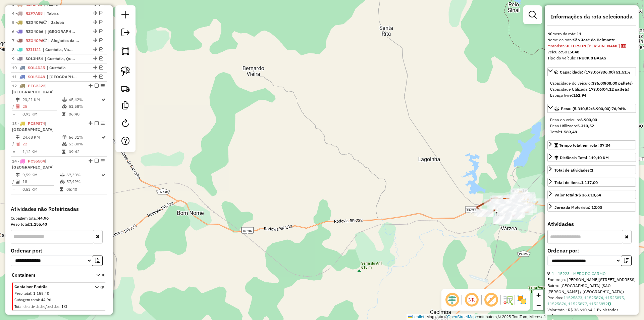
drag, startPoint x: 411, startPoint y: 169, endPoint x: 255, endPoint y: 145, distance: 157.1
click at [260, 146] on div "Janela de atendimento Grade de atendimento Capacidade Transportadoras Veículos …" at bounding box center [322, 160] width 644 height 320
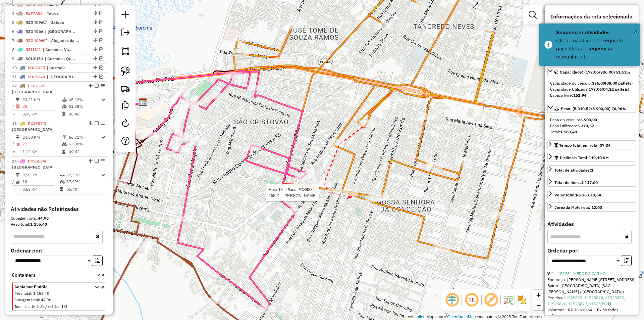
click at [352, 196] on div at bounding box center [349, 192] width 17 height 7
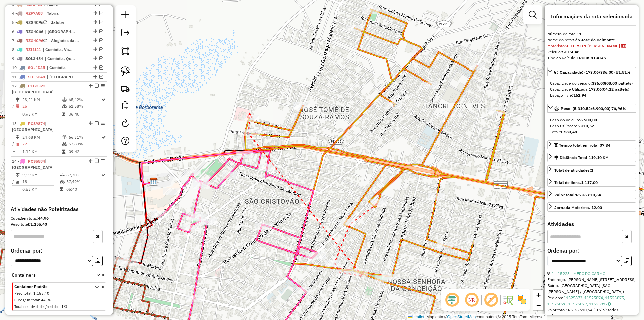
click at [250, 113] on icon at bounding box center [249, 115] width 5 height 4
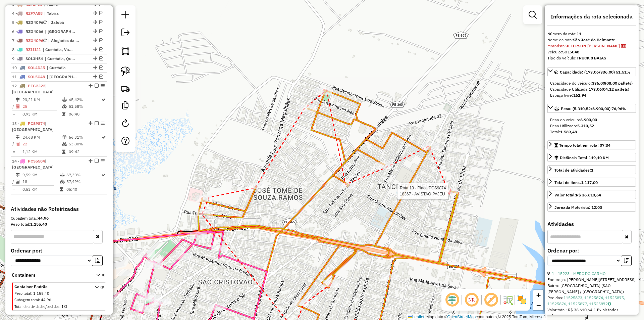
click at [450, 194] on div at bounding box center [450, 190] width 17 height 7
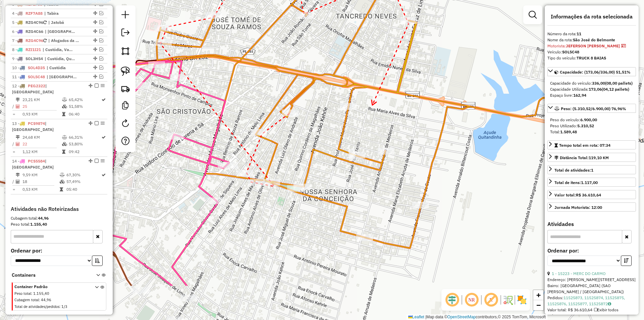
drag, startPoint x: 369, startPoint y: 172, endPoint x: 372, endPoint y: 105, distance: 67.2
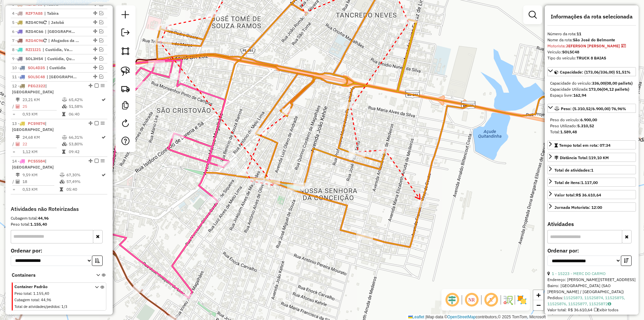
click at [420, 199] on icon at bounding box center [417, 196] width 5 height 5
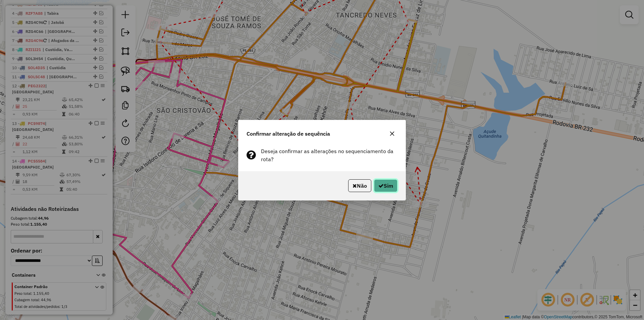
click at [390, 180] on button "Sim" at bounding box center [385, 185] width 23 height 13
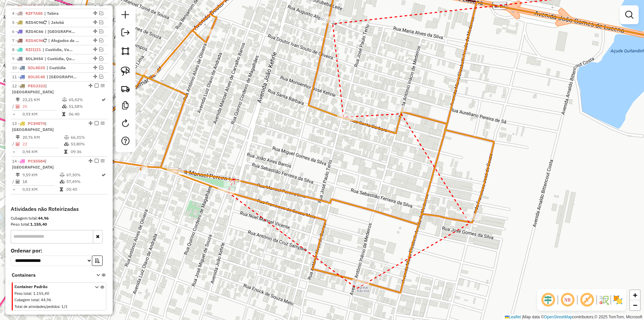
click at [234, 179] on icon at bounding box center [232, 181] width 4 height 5
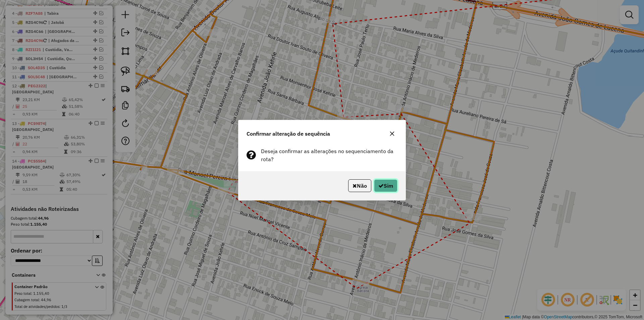
click at [386, 179] on button "Sim" at bounding box center [385, 185] width 23 height 13
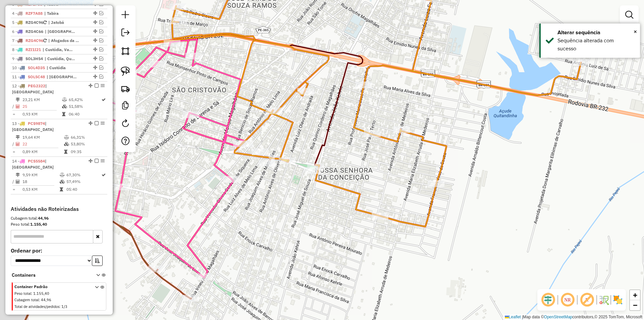
drag, startPoint x: 280, startPoint y: 158, endPoint x: 352, endPoint y: 158, distance: 71.8
click at [350, 158] on div "Janela de atendimento Grade de atendimento Capacidade Transportadoras Veículos …" at bounding box center [322, 160] width 644 height 320
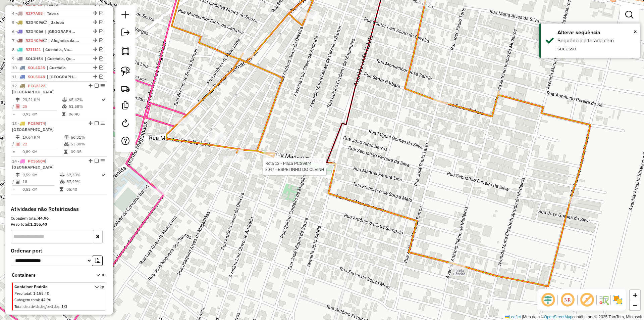
select select "**********"
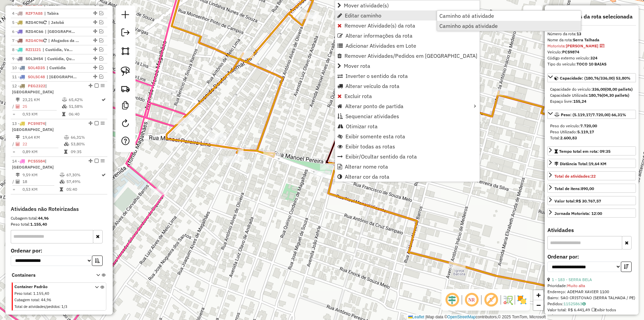
click at [450, 25] on span "Caminho após atividade" at bounding box center [468, 25] width 58 height 5
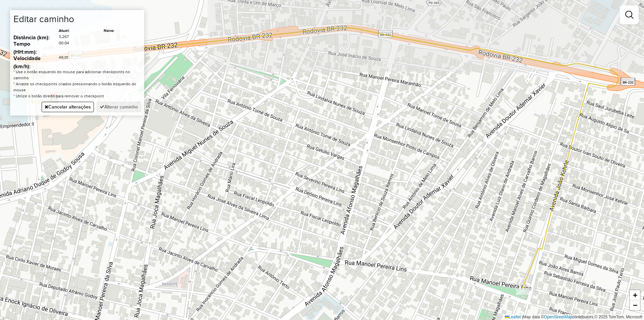
drag, startPoint x: 230, startPoint y: 175, endPoint x: 417, endPoint y: 161, distance: 187.6
click at [417, 161] on div "Janela de atendimento Grade de atendimento Capacidade Transportadoras Veículos …" at bounding box center [322, 160] width 644 height 320
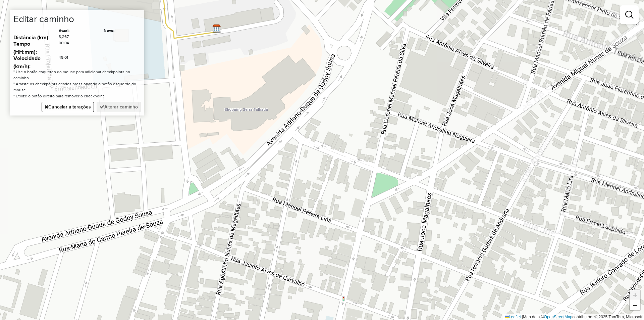
click at [269, 142] on div "Janela de atendimento Grade de atendimento Capacidade Transportadoras Veículos …" at bounding box center [322, 160] width 644 height 320
click at [125, 108] on button "Alterar caminho" at bounding box center [119, 107] width 44 height 10
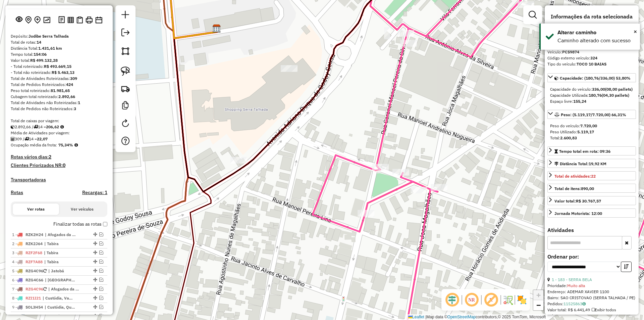
scroll to position [0, 0]
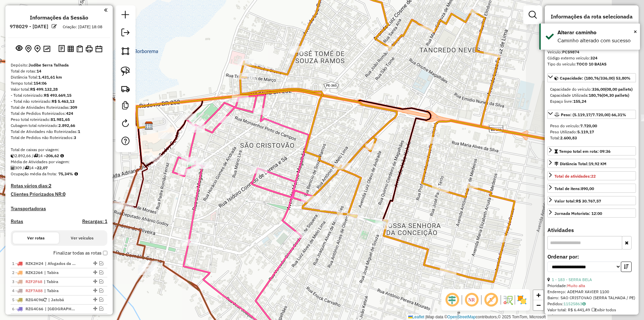
drag, startPoint x: 461, startPoint y: 135, endPoint x: 330, endPoint y: 128, distance: 131.3
click at [330, 128] on div "Janela de atendimento Grade de atendimento Capacidade Transportadoras Veículos …" at bounding box center [322, 160] width 644 height 320
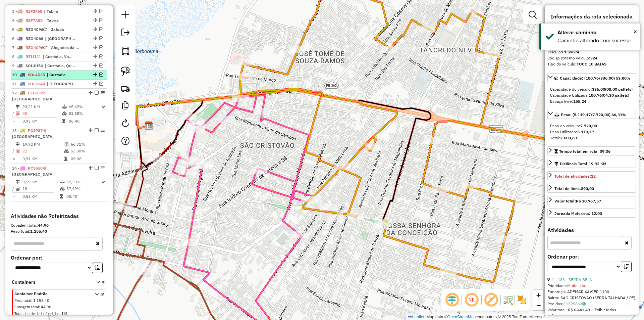
scroll to position [277, 0]
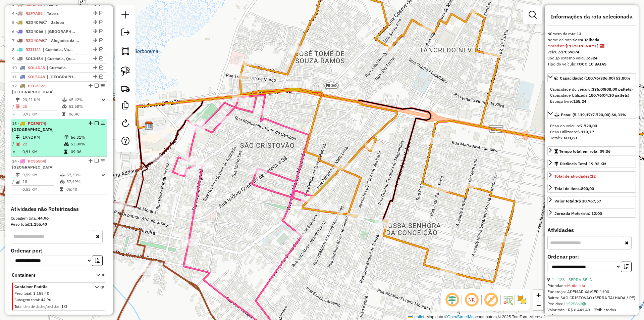
click at [95, 123] on em at bounding box center [97, 123] width 4 height 4
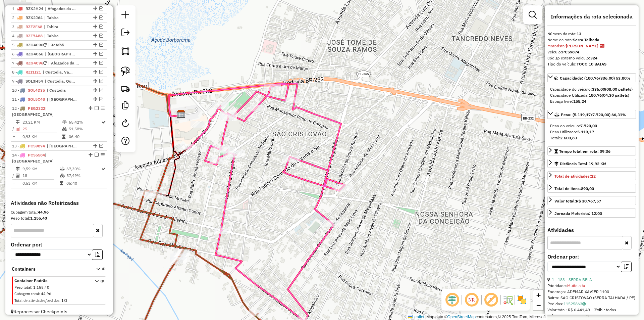
drag, startPoint x: 235, startPoint y: 194, endPoint x: 309, endPoint y: 161, distance: 81.1
click at [309, 161] on div "Janela de atendimento Grade de atendimento Capacidade Transportadoras Veículos …" at bounding box center [322, 160] width 644 height 320
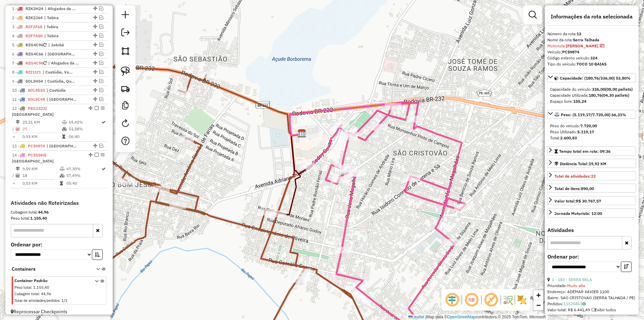
drag, startPoint x: 170, startPoint y: 129, endPoint x: 248, endPoint y: 164, distance: 85.4
click at [248, 164] on div "Janela de atendimento Grade de atendimento Capacidade Transportadoras Veículos …" at bounding box center [322, 160] width 644 height 320
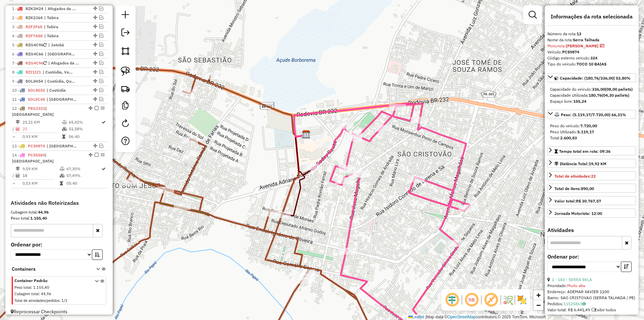
drag, startPoint x: 278, startPoint y: 166, endPoint x: 199, endPoint y: 151, distance: 80.2
click at [199, 151] on div "Janela de atendimento Grade de atendimento Capacidade Transportadoras Veículos …" at bounding box center [322, 160] width 644 height 320
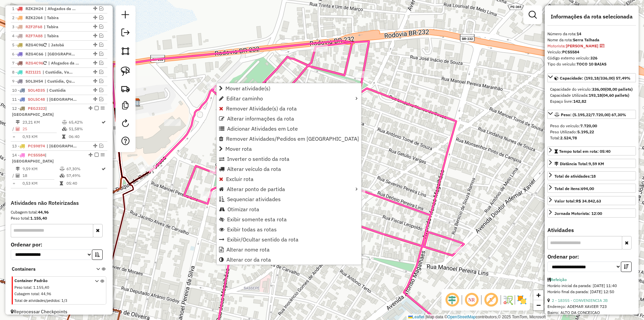
drag, startPoint x: 283, startPoint y: 197, endPoint x: 373, endPoint y: 209, distance: 90.7
click at [284, 198] on link "Sequenciar atividades" at bounding box center [289, 199] width 145 height 10
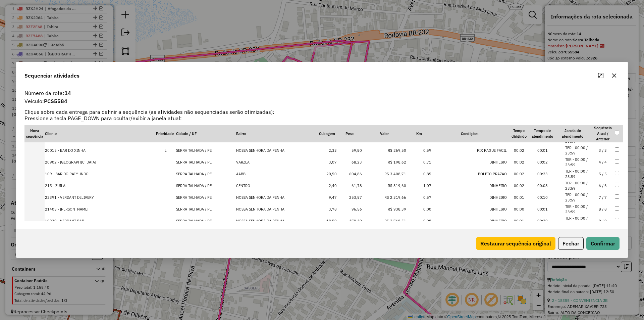
scroll to position [134, 0]
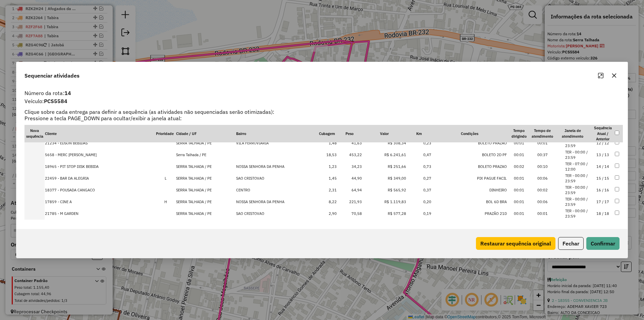
click at [591, 190] on td "16 / 16" at bounding box center [602, 190] width 23 height 12
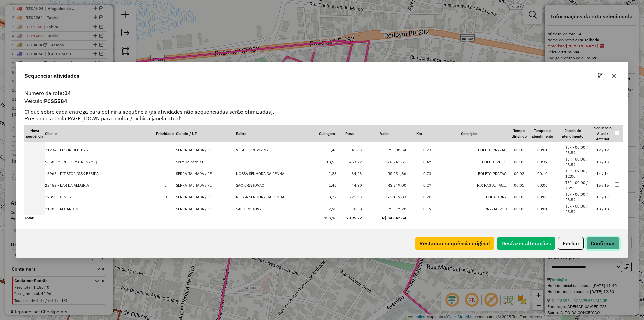
click at [604, 243] on button "Confirmar" at bounding box center [602, 243] width 33 height 13
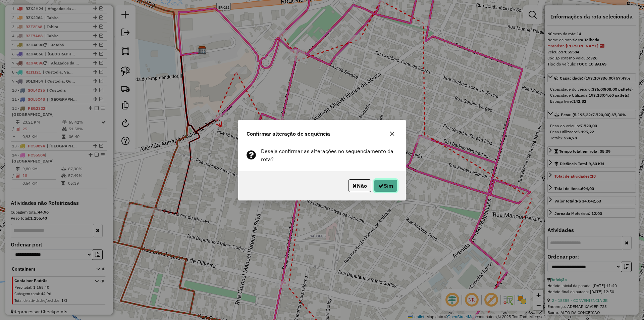
click at [382, 180] on button "Sim" at bounding box center [385, 185] width 23 height 13
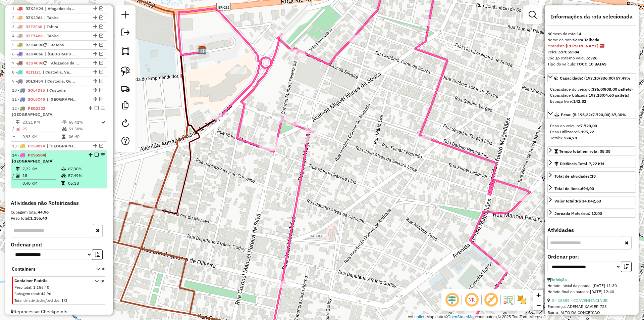
click at [95, 155] on em at bounding box center [97, 155] width 4 height 4
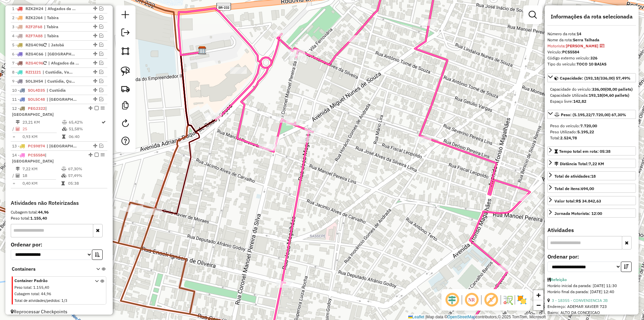
scroll to position [232, 0]
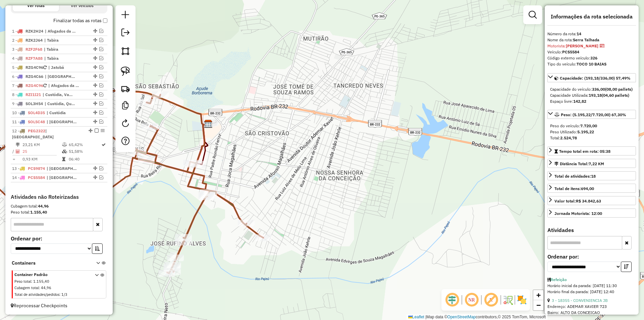
drag, startPoint x: 236, startPoint y: 155, endPoint x: 332, endPoint y: 144, distance: 96.0
click at [331, 144] on div "Janela de atendimento Grade de atendimento Capacidade Transportadoras Veículos …" at bounding box center [322, 160] width 644 height 320
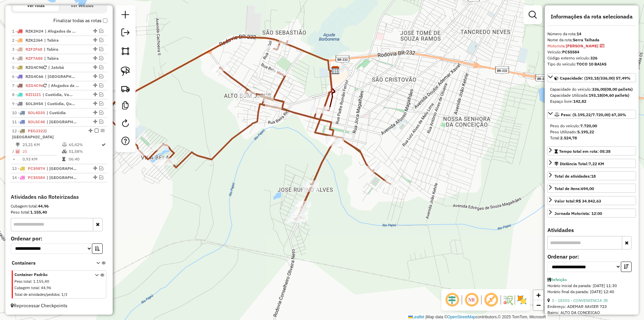
drag, startPoint x: 239, startPoint y: 205, endPoint x: 239, endPoint y: 156, distance: 48.3
click at [239, 156] on div "Janela de atendimento Grade de atendimento Capacidade Transportadoras Veículos …" at bounding box center [322, 160] width 644 height 320
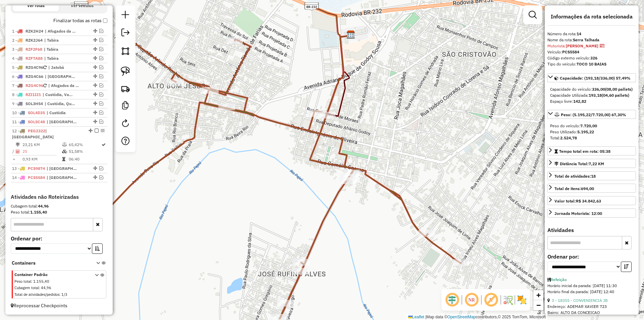
drag, startPoint x: 225, startPoint y: 115, endPoint x: 281, endPoint y: 156, distance: 68.4
click at [281, 156] on div "Janela de atendimento Grade de atendimento Capacidade Transportadoras Veículos …" at bounding box center [322, 160] width 644 height 320
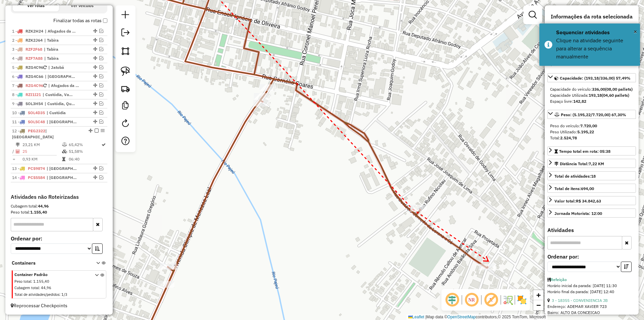
click at [488, 261] on icon at bounding box center [485, 258] width 5 height 5
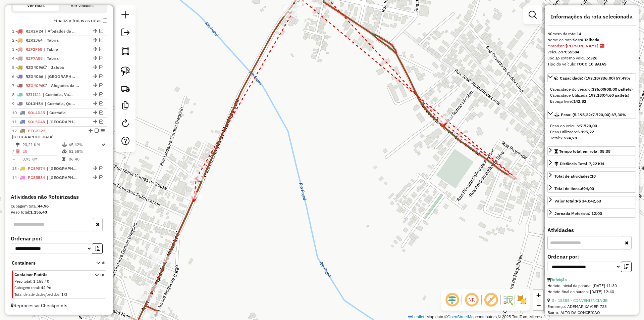
click at [194, 201] on icon at bounding box center [194, 199] width 5 height 5
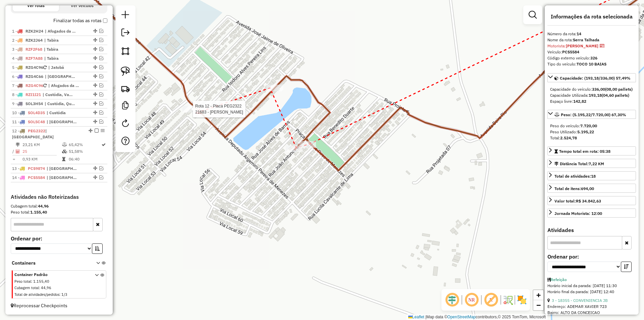
click at [196, 112] on div at bounding box center [190, 109] width 17 height 7
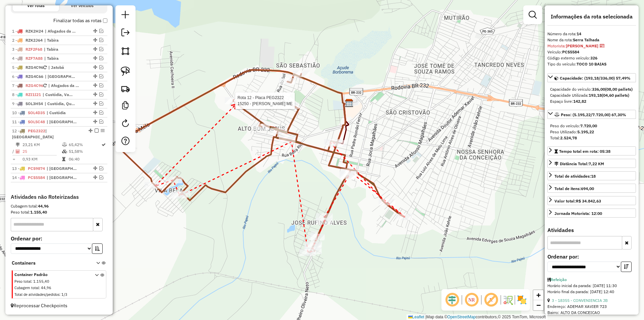
click at [236, 104] on div at bounding box center [233, 100] width 17 height 7
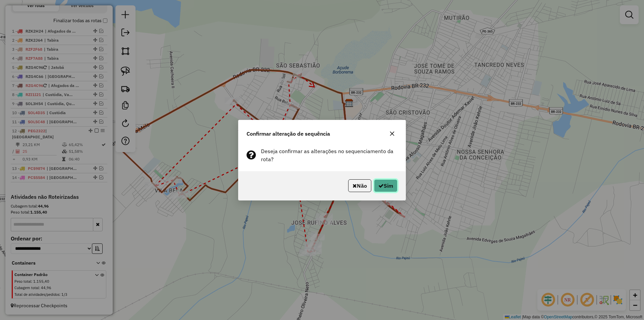
click at [389, 183] on button "Sim" at bounding box center [385, 185] width 23 height 13
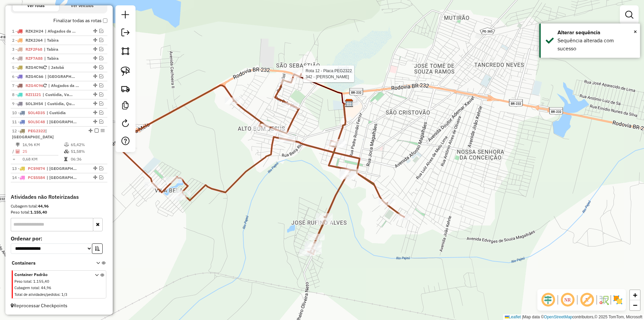
select select "**********"
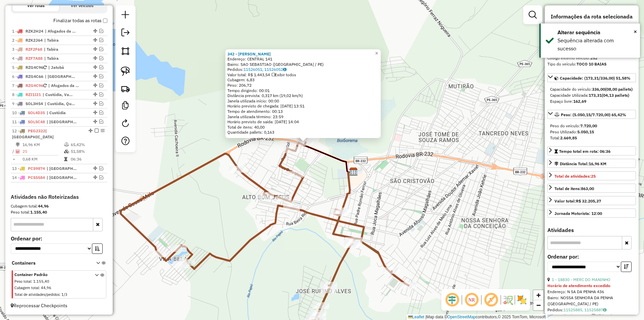
drag, startPoint x: 416, startPoint y: 201, endPoint x: 362, endPoint y: 153, distance: 71.7
click at [363, 153] on div "342 - AMELIA MARIA Endereço: CENTRAL 141 Bairro: SAO SEBASTIAO (SERRA TALHADA /…" at bounding box center [322, 160] width 644 height 320
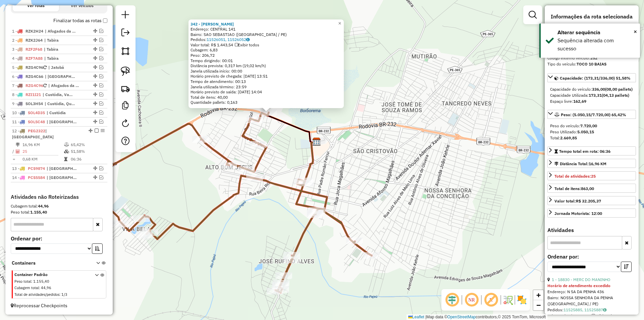
drag, startPoint x: 370, startPoint y: 171, endPoint x: 358, endPoint y: 186, distance: 18.9
click at [370, 172] on div "342 - AMELIA MARIA Endereço: CENTRAL 141 Bairro: SAO SEBASTIAO (SERRA TALHADA /…" at bounding box center [322, 160] width 644 height 320
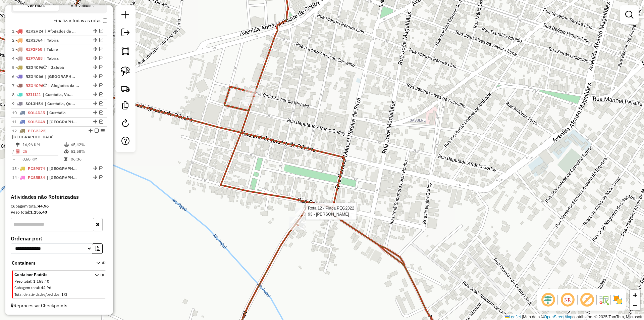
select select "**********"
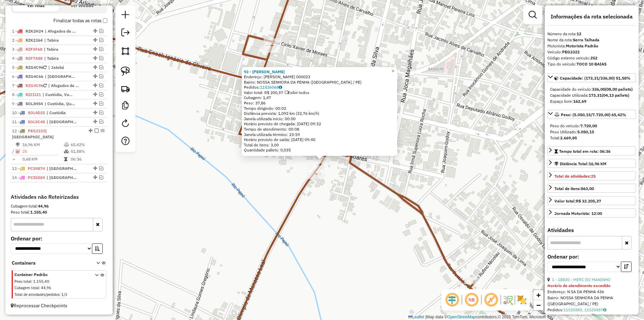
click at [361, 203] on div "93 - JOAQUIM DO BODE Endereço: DOMINGOS RODRIGUES 000023 Bairro: NOSSA SENHORA …" at bounding box center [322, 160] width 644 height 320
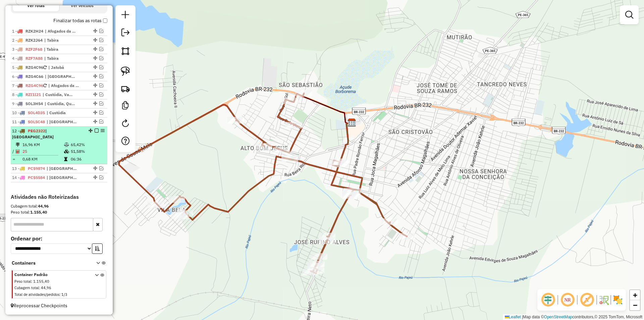
click at [95, 132] on em at bounding box center [97, 130] width 4 height 4
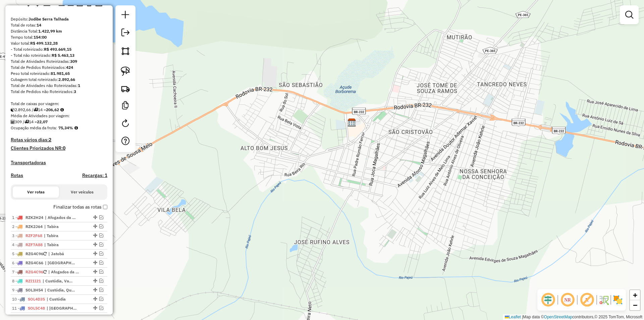
scroll to position [0, 0]
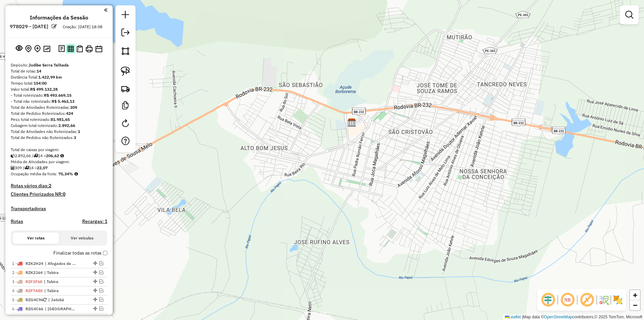
click at [67, 52] on img at bounding box center [70, 49] width 6 height 6
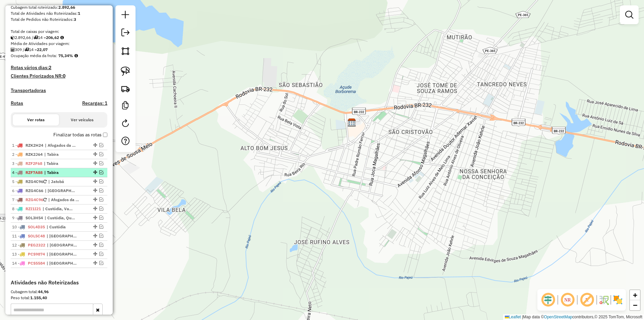
scroll to position [134, 0]
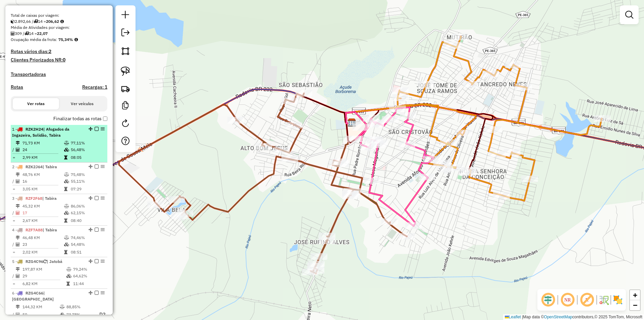
click at [63, 138] on div "1 - RZK2H24 | Afogados da Ingazeira, Solidão, Tabira" at bounding box center [47, 132] width 71 height 12
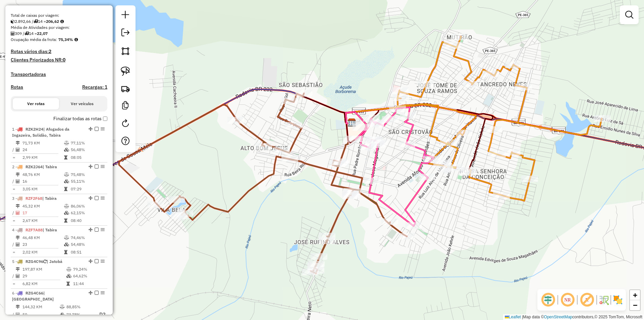
select select "**********"
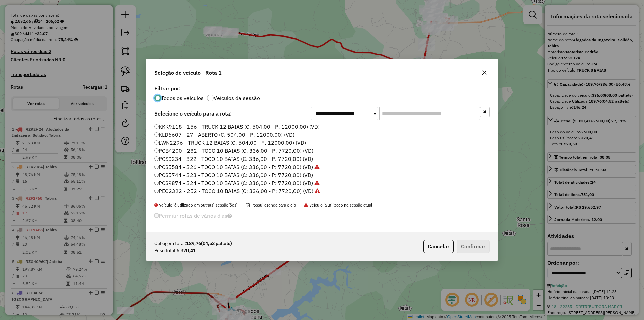
scroll to position [4, 2]
drag, startPoint x: 404, startPoint y: 112, endPoint x: 383, endPoint y: 119, distance: 23.0
click at [404, 112] on input "text" at bounding box center [429, 113] width 101 height 13
paste input "*******"
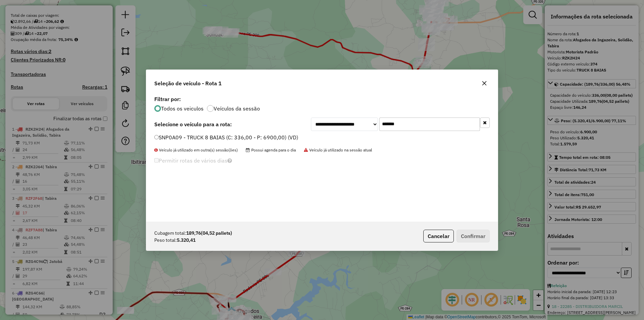
type input "*******"
click at [268, 138] on label "SNP0A09 - TRUCK 8 BAIAS (C: 336,00 - P: 6900,00) (VD)" at bounding box center [226, 137] width 144 height 8
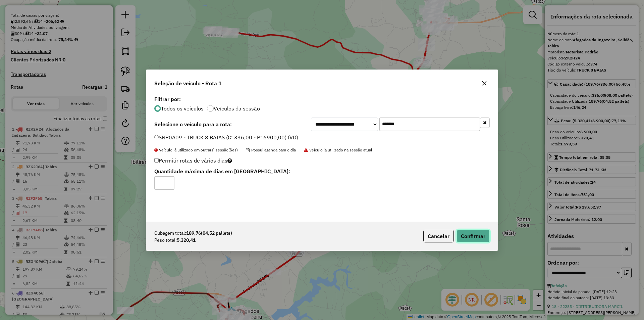
click at [472, 234] on button "Confirmar" at bounding box center [472, 235] width 33 height 13
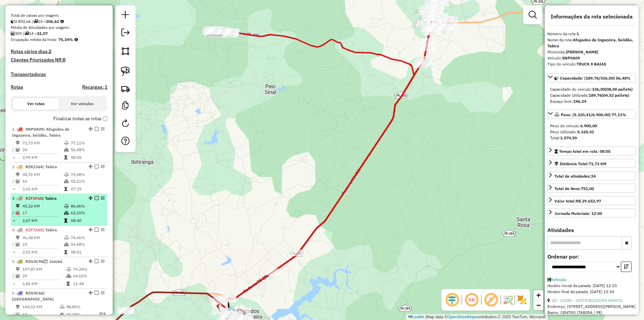
scroll to position [260, 0]
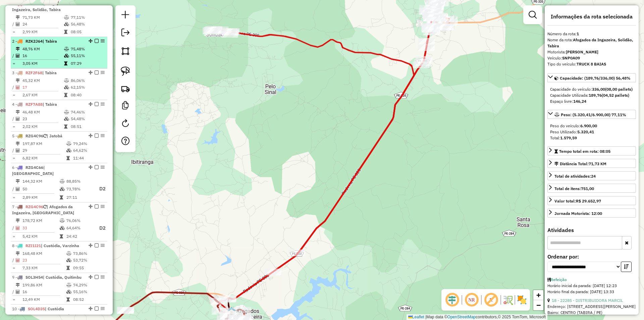
click at [68, 58] on td at bounding box center [67, 55] width 7 height 7
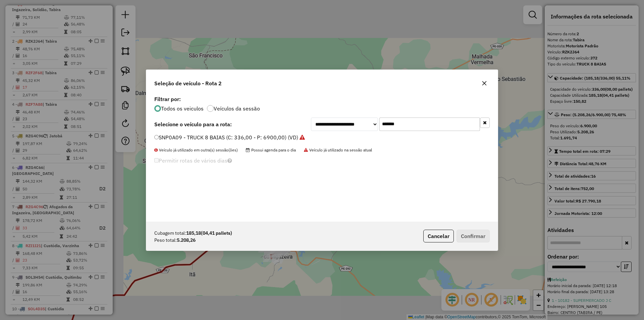
scroll to position [4, 2]
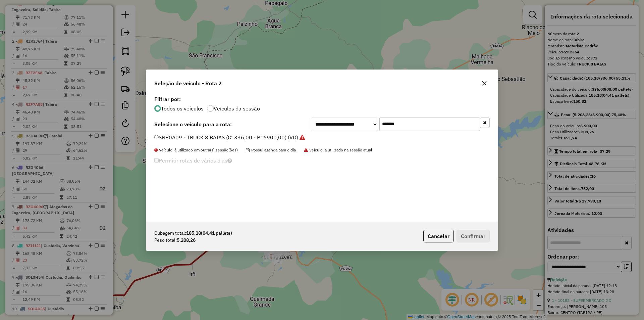
drag, startPoint x: 392, startPoint y: 127, endPoint x: 291, endPoint y: 130, distance: 101.0
click at [314, 127] on div "**********" at bounding box center [400, 123] width 179 height 13
paste input "text"
type input "*******"
click at [255, 138] on label "RZF7A88 - 359 - TRUCK 8 BAIAS (C: 336,00 - P: 6900,00) (VD)" at bounding box center [236, 137] width 165 height 8
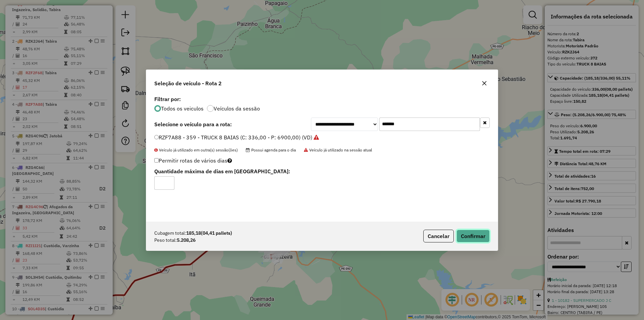
click at [478, 237] on button "Confirmar" at bounding box center [472, 235] width 33 height 13
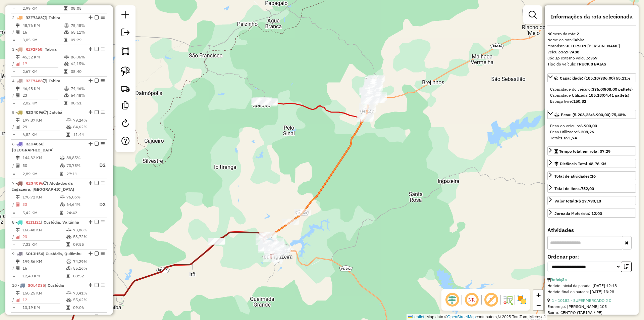
scroll to position [297, 0]
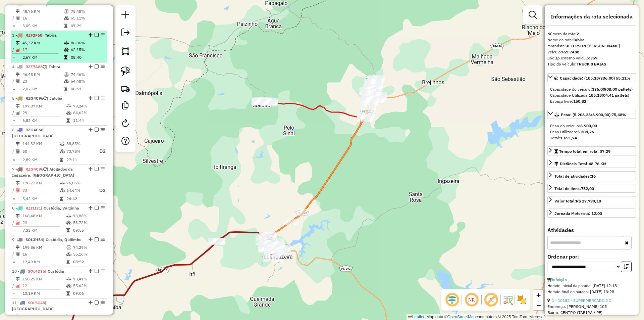
click at [85, 53] on td "62,15%" at bounding box center [87, 49] width 34 height 7
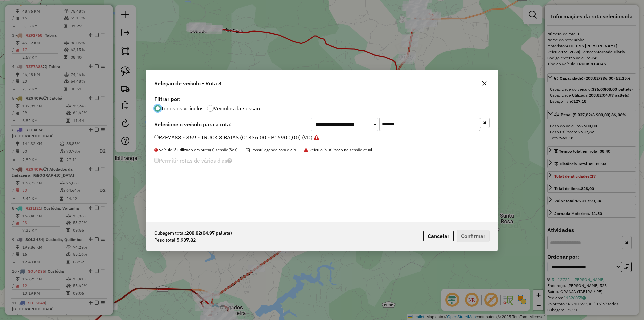
scroll to position [4, 2]
drag, startPoint x: 430, startPoint y: 122, endPoint x: 324, endPoint y: 123, distance: 106.7
click at [356, 123] on div "**********" at bounding box center [400, 123] width 179 height 13
paste input "text"
type input "*******"
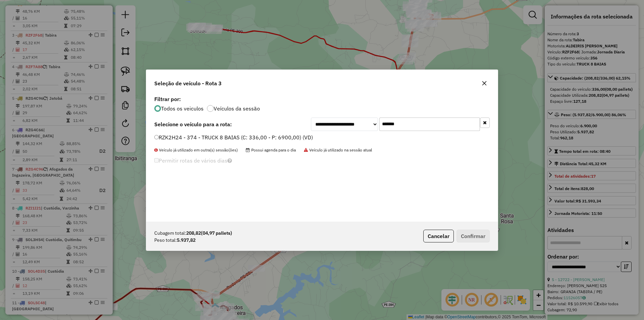
drag, startPoint x: 273, startPoint y: 137, endPoint x: 276, endPoint y: 139, distance: 3.6
click at [272, 137] on label "RZK2H24 - 374 - TRUCK 8 BAIAS (C: 336,00 - P: 6900,00) (VD)" at bounding box center [233, 137] width 159 height 8
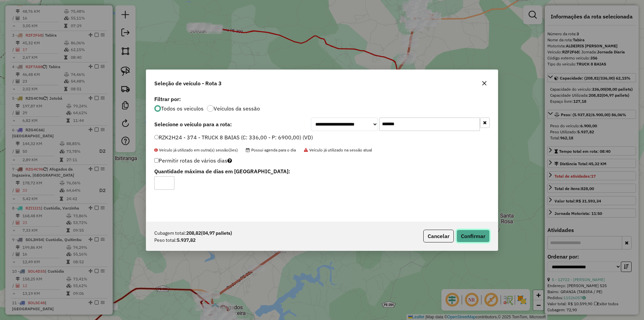
click at [485, 231] on button "Confirmar" at bounding box center [472, 235] width 33 height 13
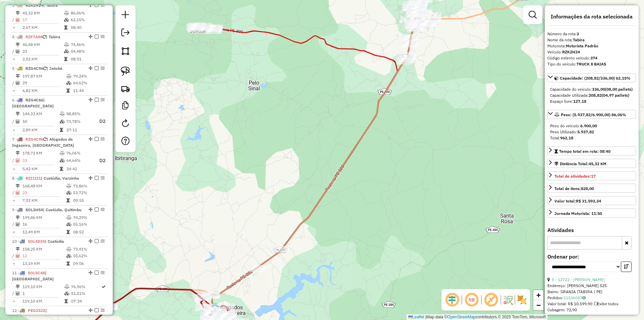
scroll to position [329, 0]
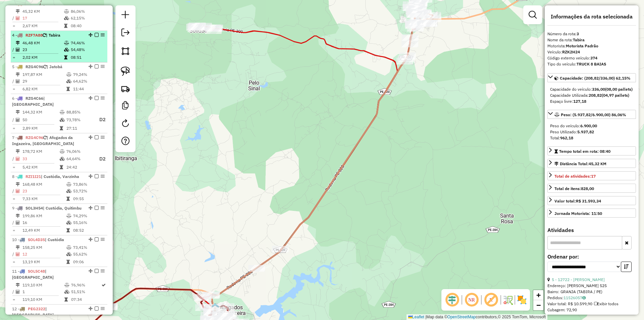
click at [75, 61] on td "08:51" at bounding box center [87, 57] width 34 height 7
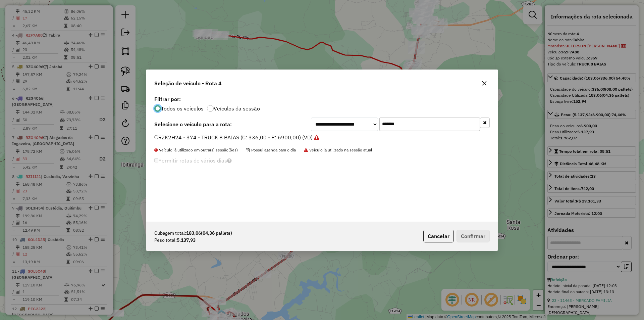
scroll to position [4, 2]
drag, startPoint x: 406, startPoint y: 119, endPoint x: 346, endPoint y: 121, distance: 60.1
click at [352, 121] on div "**********" at bounding box center [400, 123] width 179 height 13
paste input "text"
type input "*******"
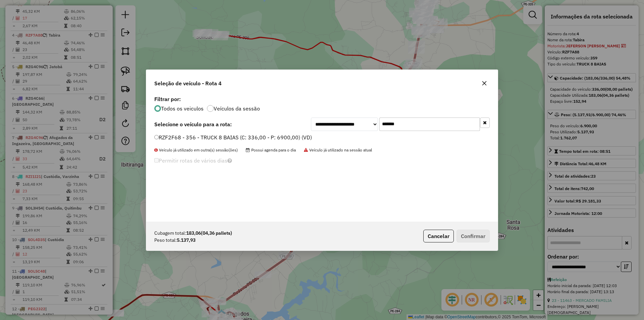
drag, startPoint x: 274, startPoint y: 137, endPoint x: 314, endPoint y: 161, distance: 46.4
click at [274, 137] on label "RZF2F68 - 356 - TRUCK 8 BAIAS (C: 336,00 - P: 6900,00) (VD)" at bounding box center [233, 137] width 158 height 8
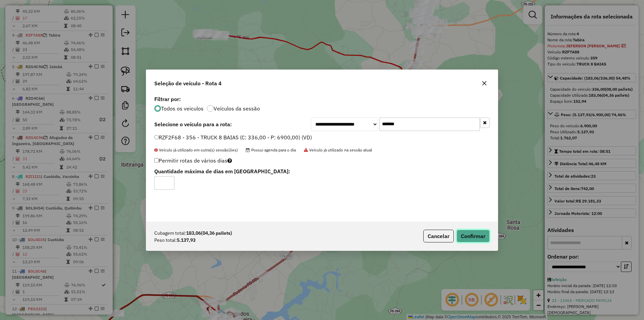
click at [467, 237] on button "Confirmar" at bounding box center [472, 235] width 33 height 13
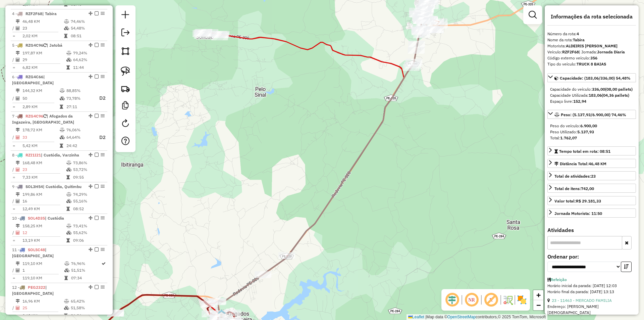
scroll to position [360, 0]
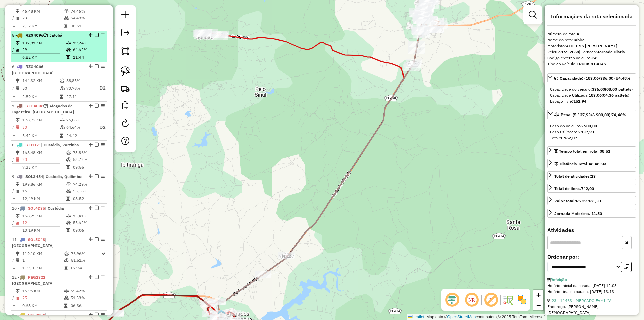
click at [77, 53] on td "64,62%" at bounding box center [89, 49] width 32 height 7
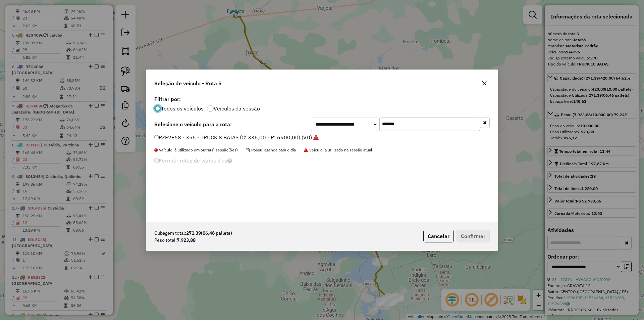
scroll to position [4, 2]
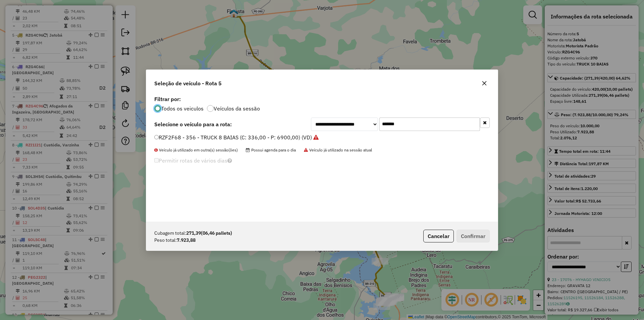
drag, startPoint x: 421, startPoint y: 121, endPoint x: 323, endPoint y: 123, distance: 98.6
click at [328, 123] on div "**********" at bounding box center [400, 123] width 179 height 13
paste input "text"
type input "*******"
click at [246, 137] on label "RZG4C66 - 368 - TRUCK 10 BAIAS (C: 420,00 - P: 10000,00) (VD)" at bounding box center [240, 137] width 172 height 8
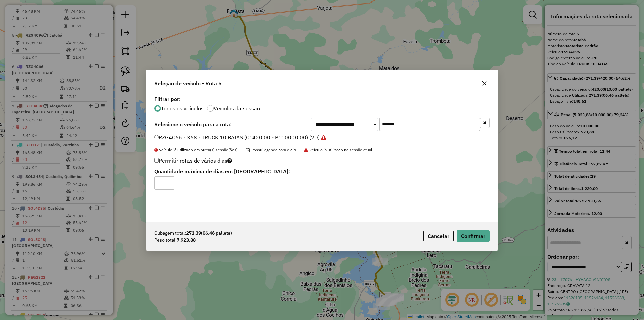
type input "*"
click at [485, 237] on button "Confirmar" at bounding box center [472, 235] width 33 height 13
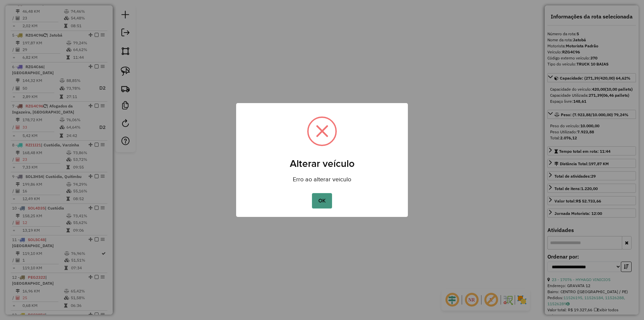
click at [329, 200] on button "OK" at bounding box center [322, 200] width 20 height 15
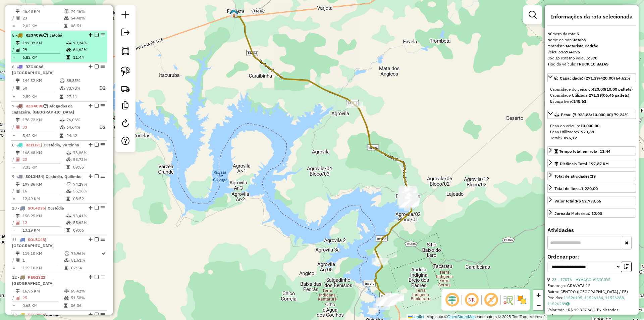
click at [77, 46] on td "79,24%" at bounding box center [89, 43] width 32 height 7
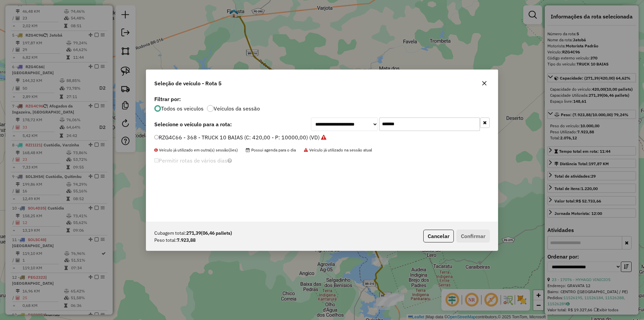
drag, startPoint x: 406, startPoint y: 126, endPoint x: 306, endPoint y: 126, distance: 99.9
click at [320, 126] on div "**********" at bounding box center [400, 123] width 179 height 13
click at [233, 138] on label "RZG4C66 - 368 - TRUCK 10 BAIAS (C: 420,00 - P: 10000,00) (VD)" at bounding box center [240, 137] width 172 height 8
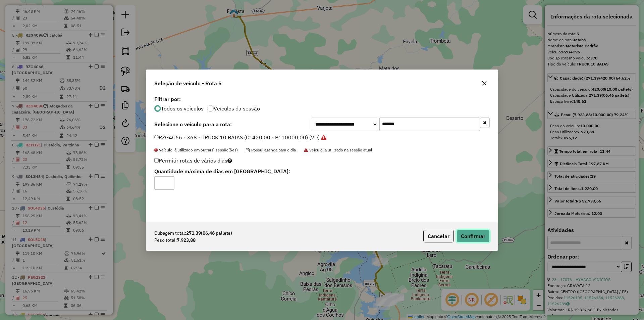
click at [470, 233] on button "Confirmar" at bounding box center [472, 235] width 33 height 13
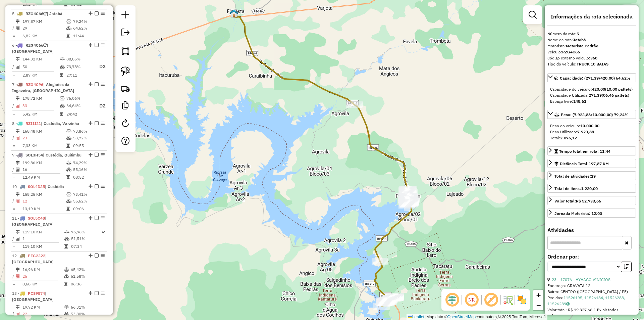
scroll to position [392, 0]
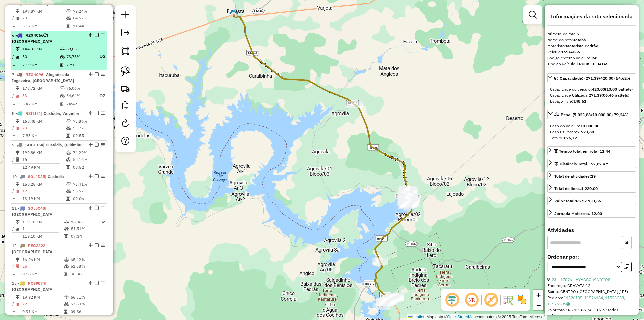
click at [69, 52] on td "88,85%" at bounding box center [79, 49] width 27 height 7
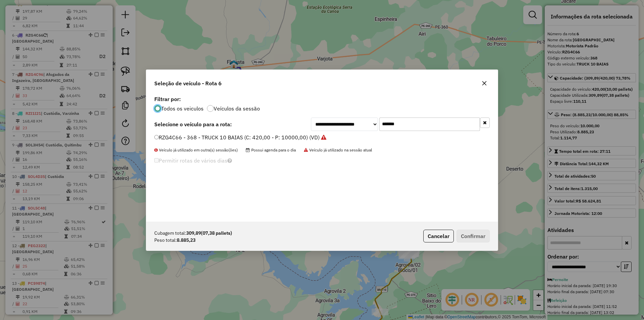
scroll to position [4, 2]
drag, startPoint x: 415, startPoint y: 128, endPoint x: 308, endPoint y: 125, distance: 107.0
click at [330, 125] on div "**********" at bounding box center [400, 123] width 179 height 13
paste input "text"
type input "*******"
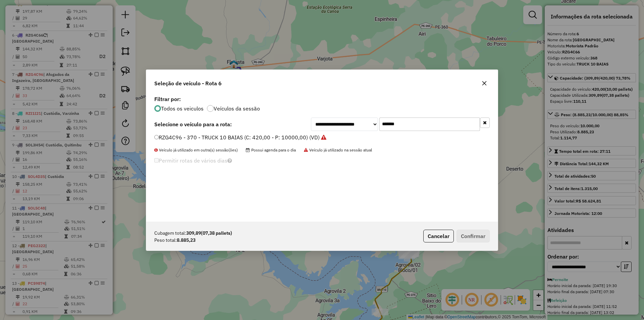
click at [209, 141] on li "RZG4C96 - 370 - TRUCK 10 BAIAS (C: 420,00 - P: 10000,00) (VD)" at bounding box center [321, 137] width 335 height 8
click at [196, 139] on label "RZG4C96 - 370 - TRUCK 10 BAIAS (C: 420,00 - P: 10000,00) (VD)" at bounding box center [240, 137] width 172 height 8
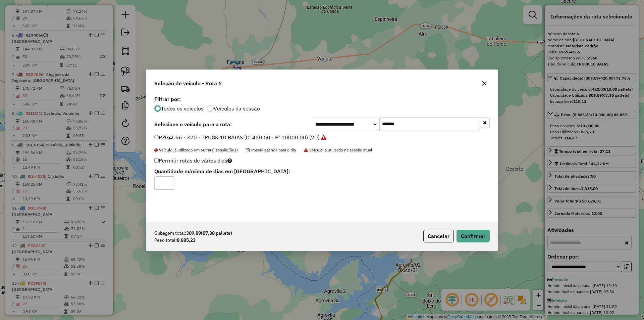
type input "*"
click at [167, 182] on input "*" at bounding box center [164, 182] width 20 height 13
drag, startPoint x: 482, startPoint y: 233, endPoint x: 464, endPoint y: 206, distance: 32.7
click at [481, 233] on button "Confirmar" at bounding box center [472, 235] width 33 height 13
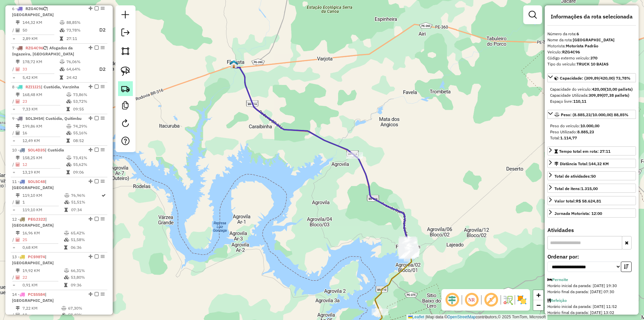
scroll to position [423, 0]
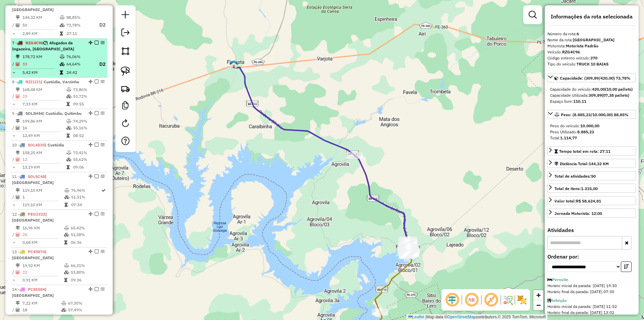
click at [84, 70] on td "24:42" at bounding box center [79, 72] width 27 height 7
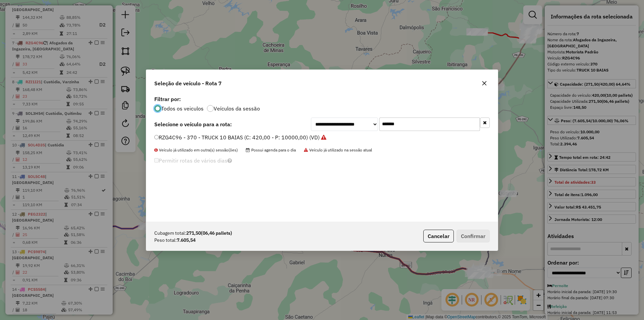
scroll to position [4, 2]
drag, startPoint x: 409, startPoint y: 125, endPoint x: 320, endPoint y: 125, distance: 88.2
click at [351, 125] on div "**********" at bounding box center [400, 123] width 179 height 13
paste input "text"
type input "*******"
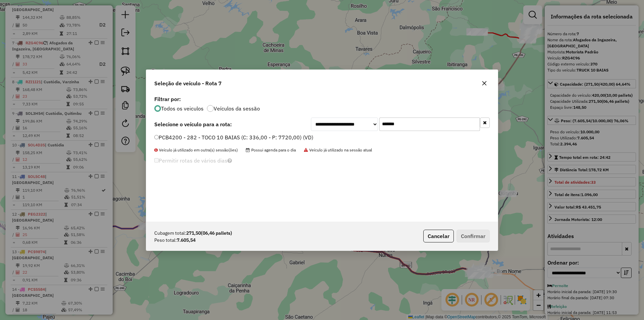
click at [239, 138] on label "PCB4200 - 282 - TOCO 10 BAIAS (C: 336,00 - P: 7720,00) (VD)" at bounding box center [233, 137] width 159 height 8
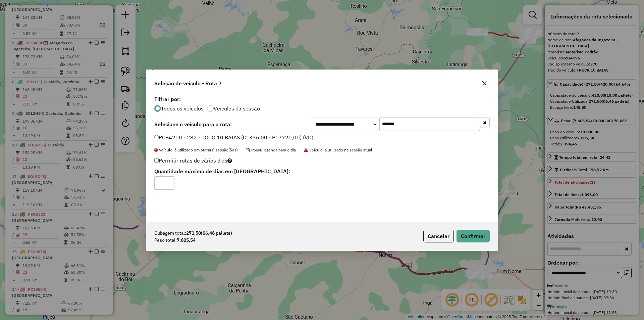
drag, startPoint x: 168, startPoint y: 180, endPoint x: 201, endPoint y: 186, distance: 33.1
type input "*"
click at [168, 180] on input "*" at bounding box center [164, 182] width 20 height 13
drag, startPoint x: 478, startPoint y: 237, endPoint x: 456, endPoint y: 208, distance: 36.2
click at [478, 237] on button "Confirmar" at bounding box center [472, 235] width 33 height 13
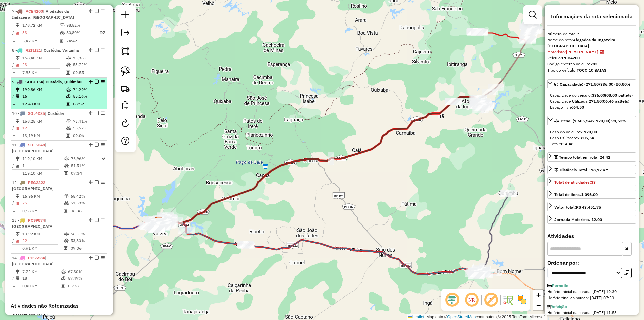
scroll to position [456, 0]
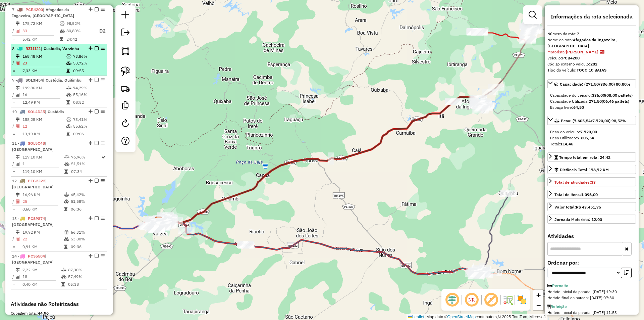
click at [77, 54] on td "73,86%" at bounding box center [89, 56] width 32 height 7
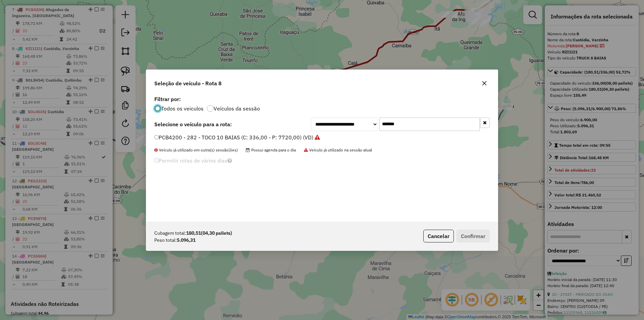
scroll to position [4, 2]
drag, startPoint x: 414, startPoint y: 127, endPoint x: 330, endPoint y: 127, distance: 83.8
click at [333, 127] on div "**********" at bounding box center [400, 123] width 179 height 13
paste input "text"
type input "*******"
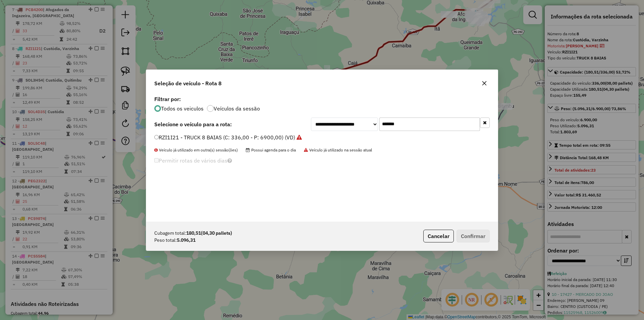
click at [269, 139] on label "RZI1I21 - TRUCK 8 BAIAS (C: 336,00 - P: 6900,00) (VD)" at bounding box center [228, 137] width 148 height 8
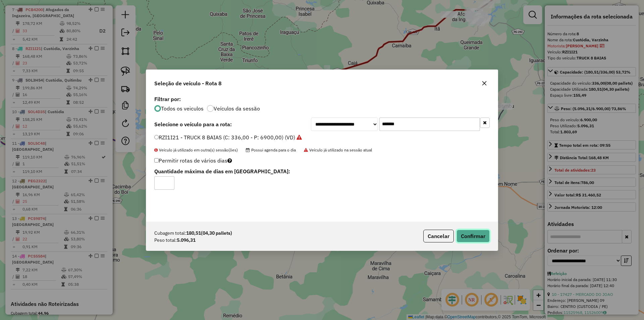
click at [471, 235] on button "Confirmar" at bounding box center [472, 235] width 33 height 13
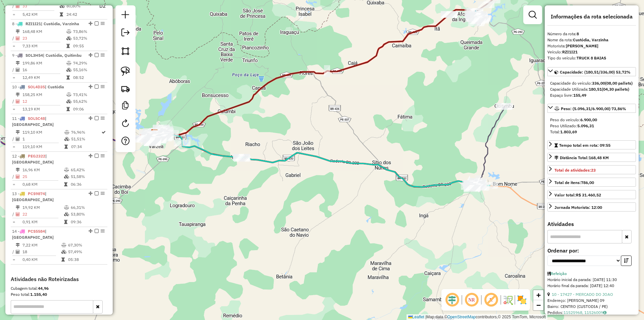
scroll to position [495, 0]
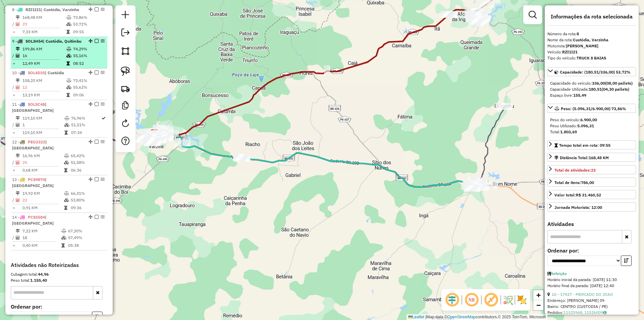
click at [67, 65] on icon at bounding box center [67, 63] width 3 height 4
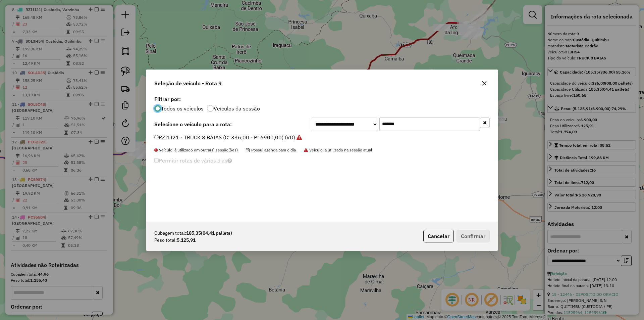
scroll to position [4, 2]
drag, startPoint x: 407, startPoint y: 122, endPoint x: 327, endPoint y: 122, distance: 80.2
click at [339, 122] on div "**********" at bounding box center [400, 123] width 179 height 13
paste input "text"
type input "*******"
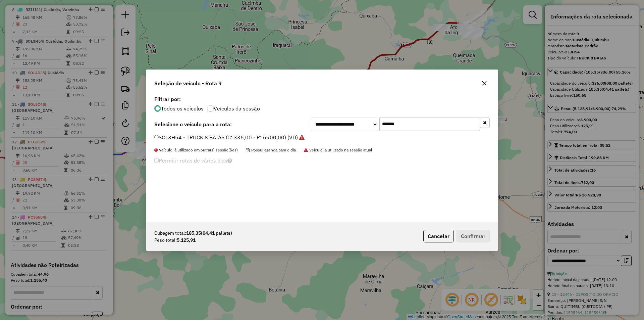
click at [276, 135] on label "SOL3H54 - TRUCK 8 BAIAS (C: 336,00 - P: 6900,00) (VD)" at bounding box center [229, 137] width 150 height 8
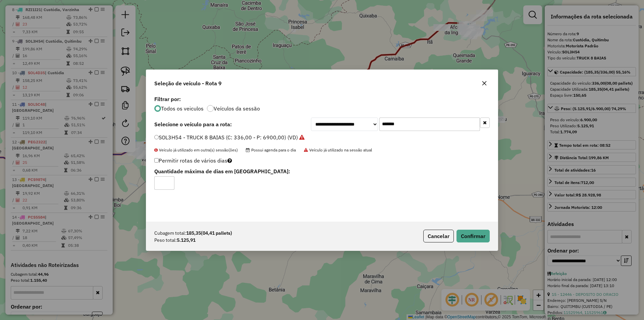
click at [484, 242] on div "Cubagem total: 185,35 (04,41 pallets) Peso total: 5.125,91 Cancelar Confirmar" at bounding box center [321, 235] width 351 height 29
click at [483, 233] on button "Confirmar" at bounding box center [472, 235] width 33 height 13
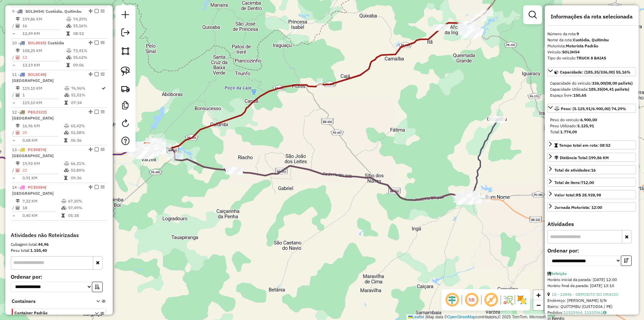
scroll to position [527, 0]
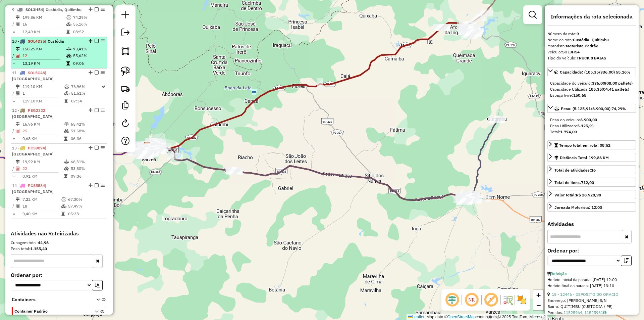
click at [77, 67] on td "09:06" at bounding box center [89, 63] width 32 height 7
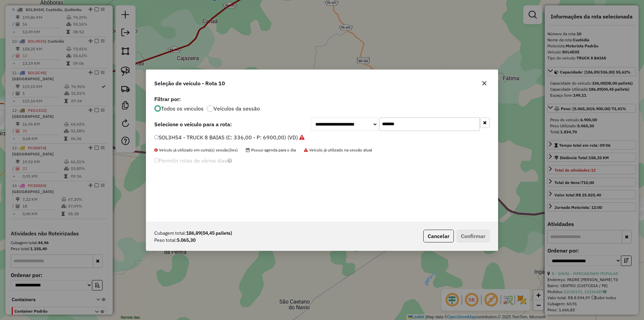
scroll to position [4, 2]
drag, startPoint x: 409, startPoint y: 123, endPoint x: 312, endPoint y: 123, distance: 96.3
click at [327, 123] on div "**********" at bounding box center [400, 123] width 179 height 13
paste input "text"
type input "*******"
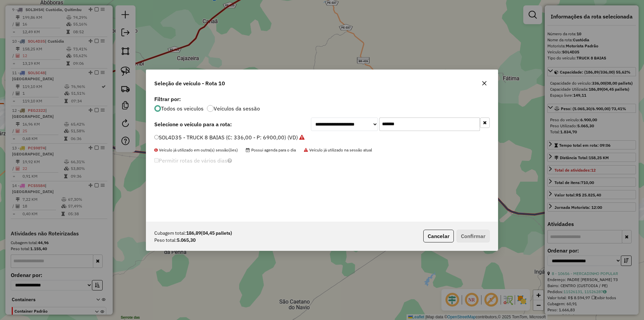
click at [278, 135] on label "SOL4D35 - TRUCK 8 BAIAS (C: 336,00 - P: 6900,00) (VD)" at bounding box center [229, 137] width 150 height 8
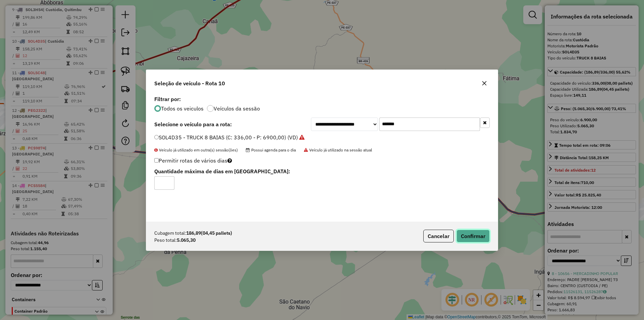
click at [472, 232] on button "Confirmar" at bounding box center [472, 235] width 33 height 13
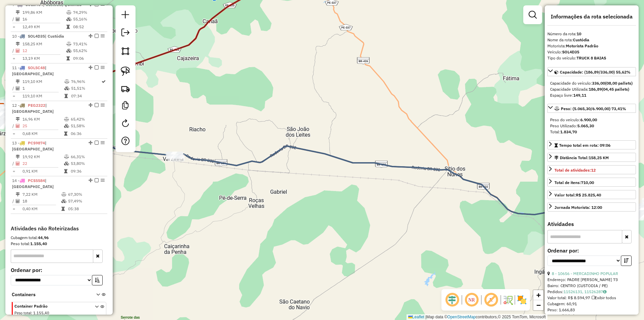
scroll to position [551, 0]
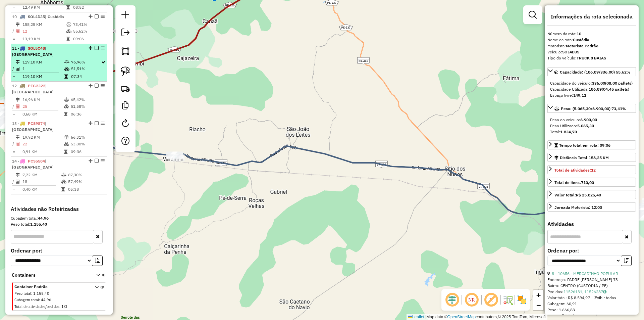
click at [74, 71] on td "51,51%" at bounding box center [86, 68] width 30 height 7
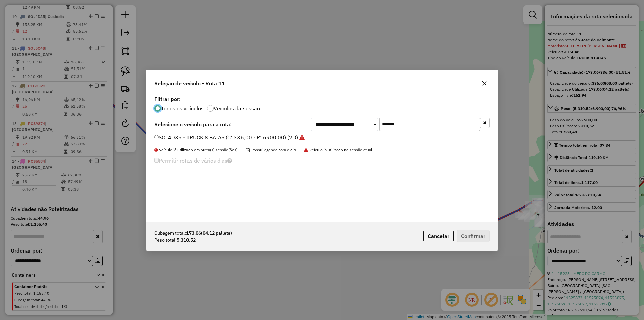
scroll to position [4, 2]
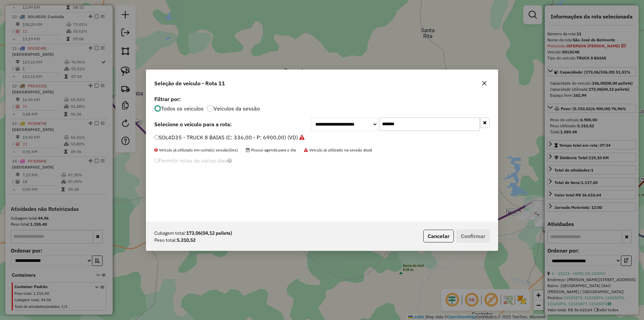
drag, startPoint x: 412, startPoint y: 121, endPoint x: 338, endPoint y: 123, distance: 74.5
click at [349, 123] on div "**********" at bounding box center [400, 123] width 179 height 13
paste input "text"
type input "*******"
click at [275, 136] on label "SNP9H81 - TRUCK 8 BAIAS (C: 336,00 - P: 6900,00) (VD)" at bounding box center [226, 137] width 144 height 8
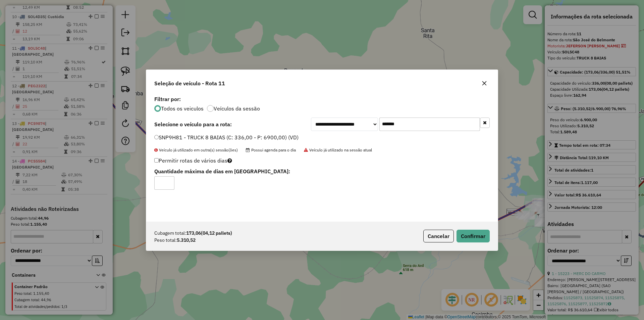
click at [474, 228] on div "Cubagem total: 173,06 (04,12 pallets) Peso total: 5.310,52 Cancelar Confirmar" at bounding box center [321, 235] width 351 height 29
click at [480, 233] on button "Confirmar" at bounding box center [472, 235] width 33 height 13
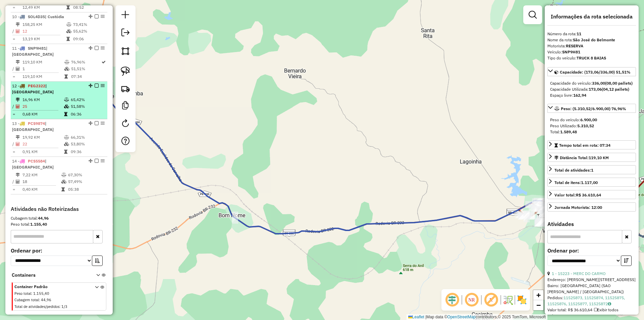
click at [64, 101] on icon at bounding box center [66, 100] width 5 height 4
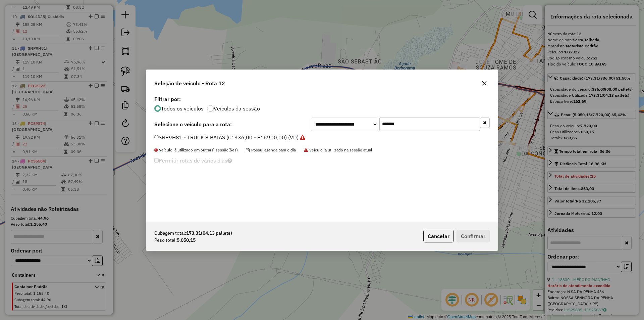
drag, startPoint x: 413, startPoint y: 125, endPoint x: 335, endPoint y: 123, distance: 77.8
click at [343, 123] on div "**********" at bounding box center [400, 123] width 179 height 13
paste input "text"
type input "*******"
click at [263, 138] on label "PCS9874 - 324 - TOCO 10 BAIAS (C: 336,00 - P: 7720,00) (VD)" at bounding box center [236, 137] width 165 height 8
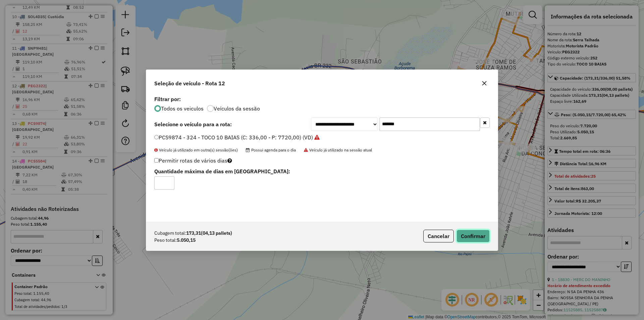
click at [472, 233] on button "Confirmar" at bounding box center [472, 235] width 33 height 13
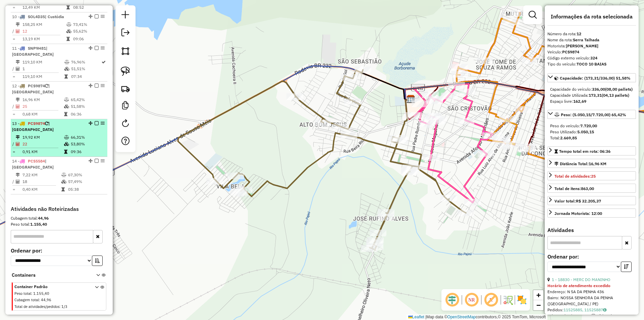
click at [89, 123] on em at bounding box center [91, 123] width 4 height 4
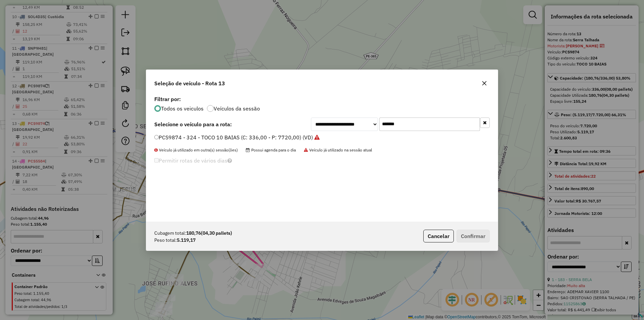
drag, startPoint x: 405, startPoint y: 125, endPoint x: 326, endPoint y: 125, distance: 79.5
click at [341, 124] on div "**********" at bounding box center [400, 123] width 179 height 13
paste input "text"
type input "*******"
click at [264, 138] on label "SOL5C48 - TRUCK 8 BAIAS (C: 336,00 - P: 6900,00) (VD)" at bounding box center [225, 137] width 143 height 8
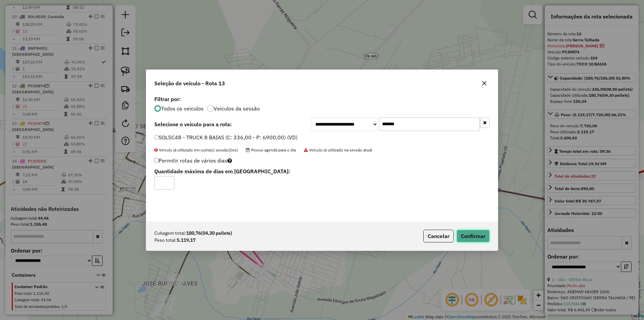
click at [463, 235] on button "Confirmar" at bounding box center [472, 235] width 33 height 13
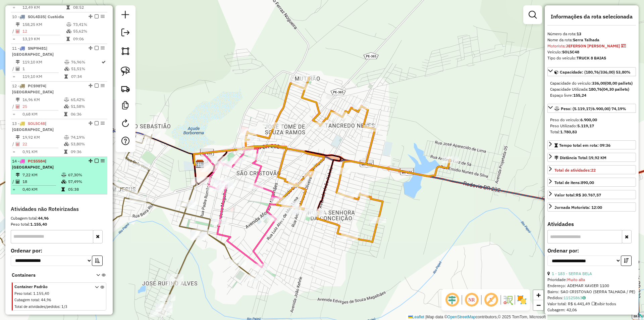
click at [62, 173] on icon at bounding box center [63, 175] width 5 height 4
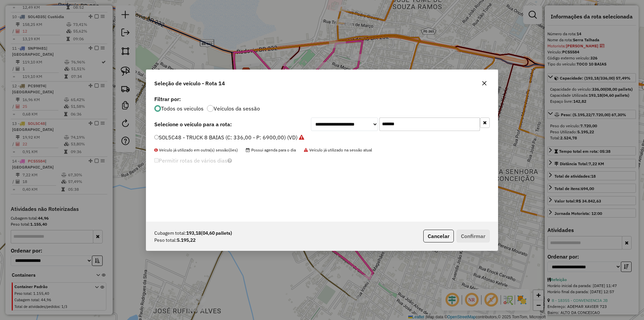
drag, startPoint x: 410, startPoint y: 122, endPoint x: 325, endPoint y: 123, distance: 84.9
click at [358, 123] on div "**********" at bounding box center [400, 123] width 179 height 13
paste input "text"
type input "*******"
click at [268, 137] on label "RZF7D48 - 358 - TRUCK 8 BAIAS (C: 336,00 - P: 6900,00) (VD)" at bounding box center [233, 137] width 158 height 8
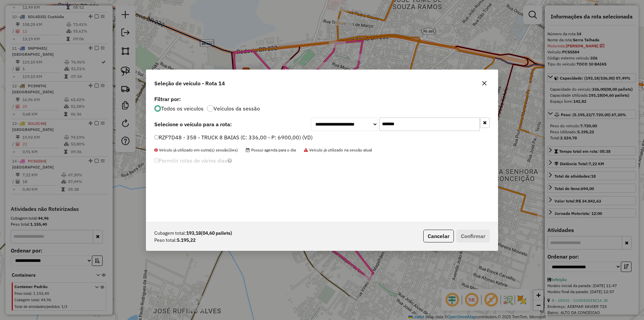
click at [268, 137] on label "RZF7D48 - 358 - TRUCK 8 BAIAS (C: 336,00 - P: 6900,00) (VD)" at bounding box center [233, 137] width 158 height 8
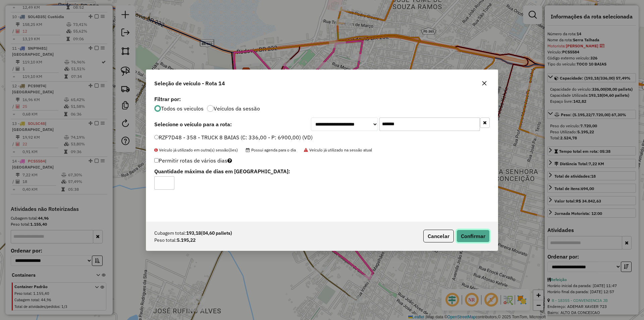
click at [470, 231] on button "Confirmar" at bounding box center [472, 235] width 33 height 13
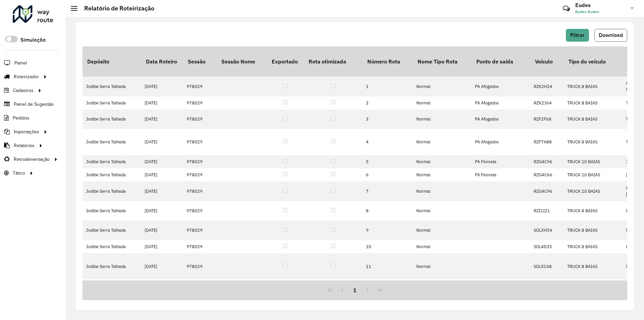
click at [600, 38] on button "Download" at bounding box center [610, 35] width 33 height 13
